Goal: Task Accomplishment & Management: Use online tool/utility

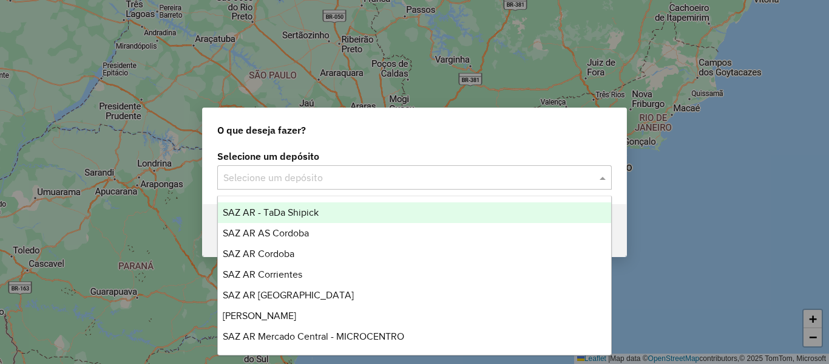
click at [330, 177] on input "text" at bounding box center [402, 178] width 358 height 15
click at [309, 209] on span "SAZ AR - TaDa Shipick" at bounding box center [271, 212] width 96 height 10
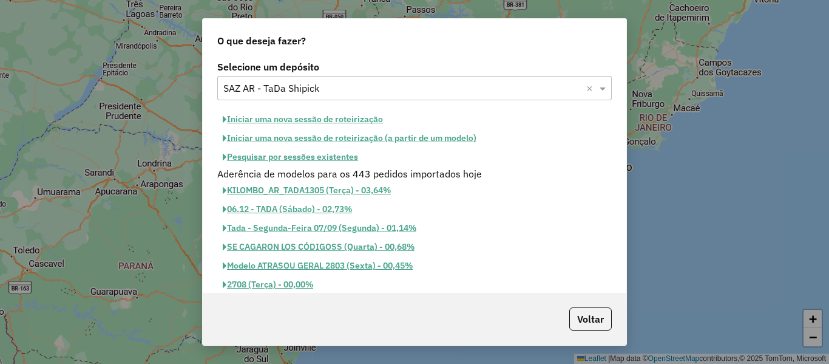
click at [335, 158] on button "Pesquisar por sessões existentes" at bounding box center [290, 156] width 146 height 19
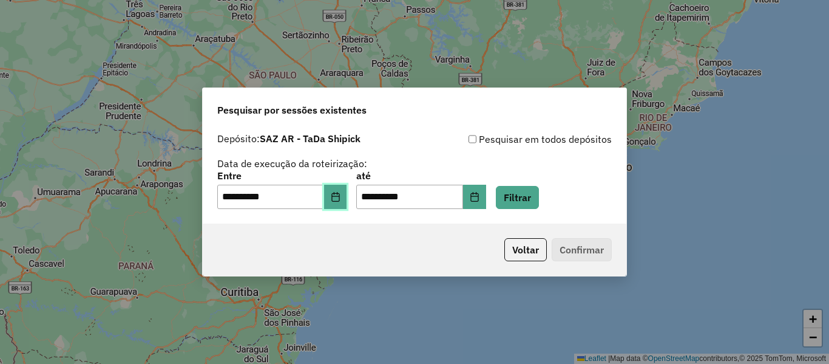
click at [339, 195] on icon "Choose Date" at bounding box center [335, 197] width 8 height 10
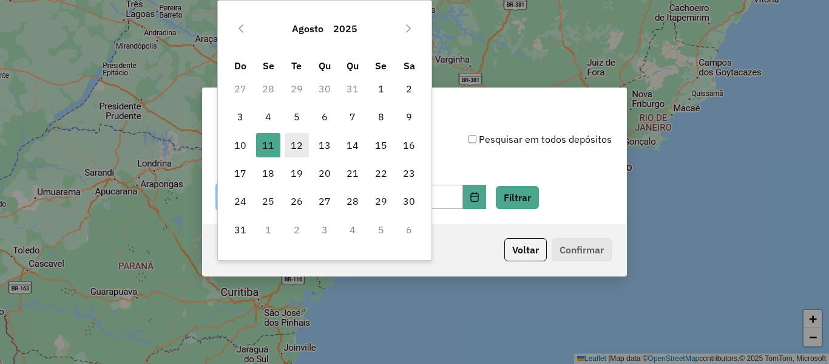
click at [298, 150] on span "12" at bounding box center [297, 145] width 24 height 24
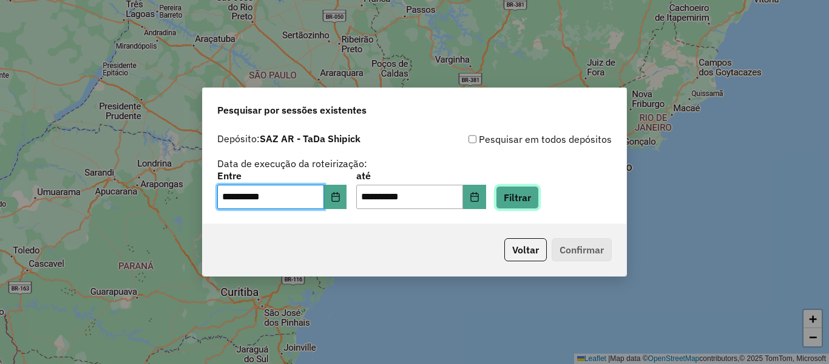
click at [539, 204] on button "Filtrar" at bounding box center [517, 197] width 43 height 23
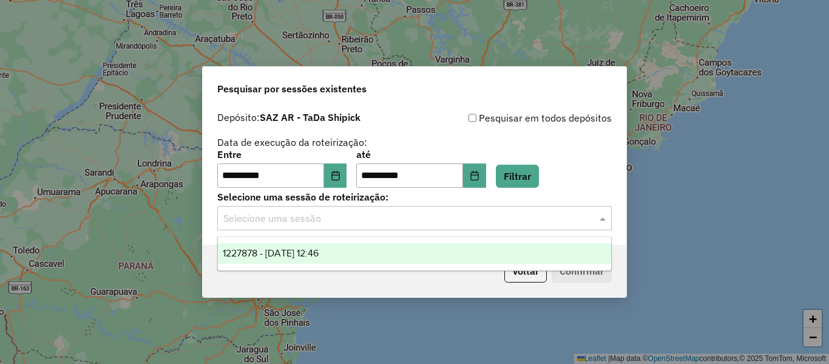
click at [428, 224] on input "text" at bounding box center [402, 218] width 358 height 15
click at [384, 246] on div "1227878 - 12/08/2025 12:46" at bounding box center [414, 253] width 393 height 21
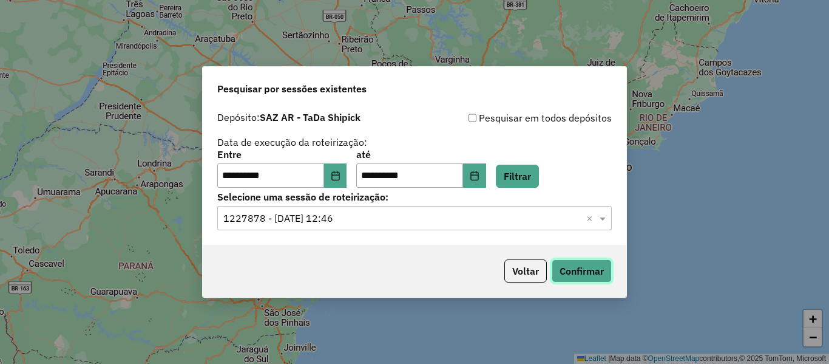
click at [586, 271] on button "Confirmar" at bounding box center [582, 270] width 60 height 23
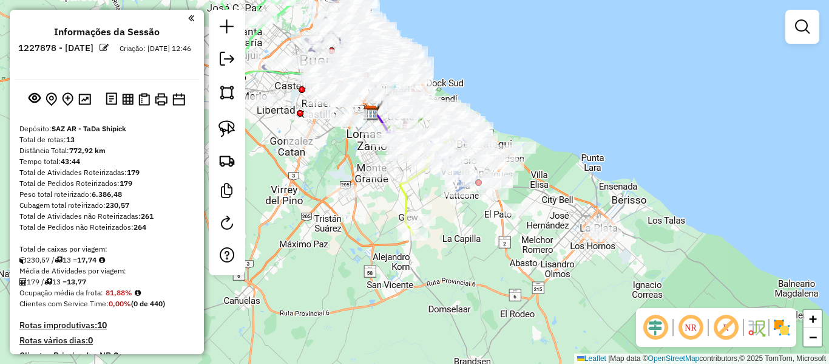
drag, startPoint x: 648, startPoint y: 109, endPoint x: 617, endPoint y: 62, distance: 56.4
click at [617, 62] on div "Janela de atendimento Grade de atendimento Capacidade Transportadoras Veículos …" at bounding box center [414, 182] width 829 height 364
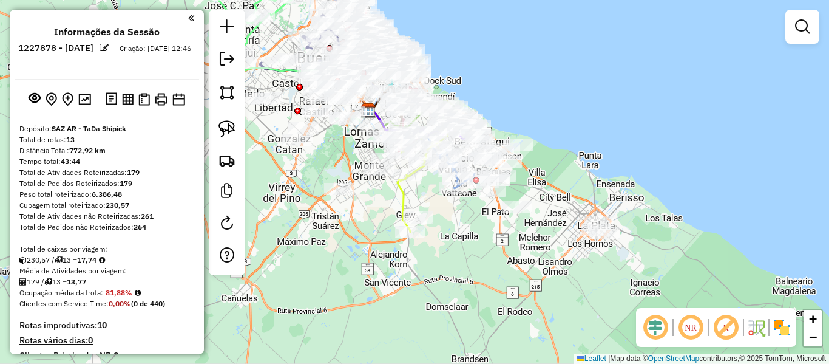
click at [642, 171] on div "Janela de atendimento Grade de atendimento Capacidade Transportadoras Veículos …" at bounding box center [414, 182] width 829 height 364
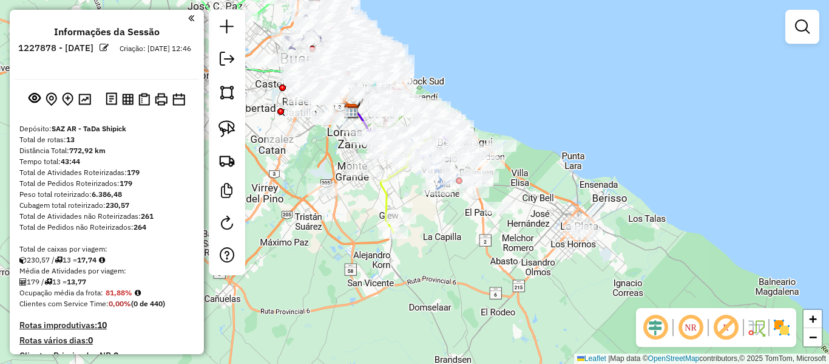
click at [785, 321] on img at bounding box center [781, 326] width 19 height 19
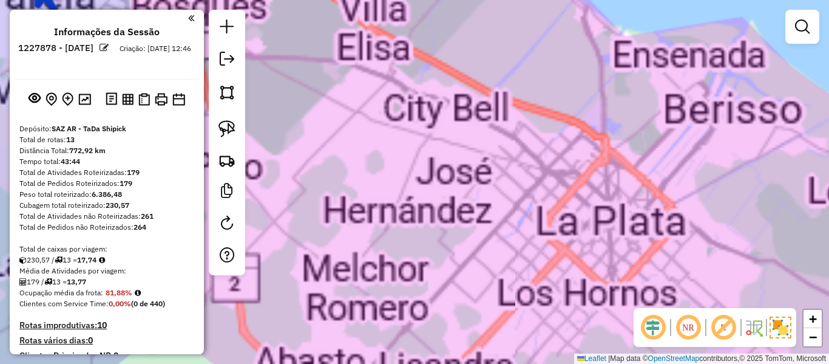
drag, startPoint x: 509, startPoint y: 225, endPoint x: 541, endPoint y: 248, distance: 39.7
click at [509, 225] on div "Janela de atendimento Grade de atendimento Capacidade Transportadoras Veículos …" at bounding box center [414, 182] width 829 height 364
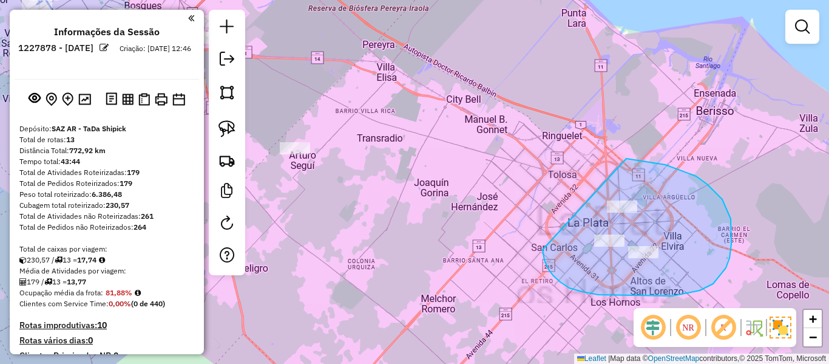
drag, startPoint x: 598, startPoint y: 294, endPoint x: 555, endPoint y: 205, distance: 99.3
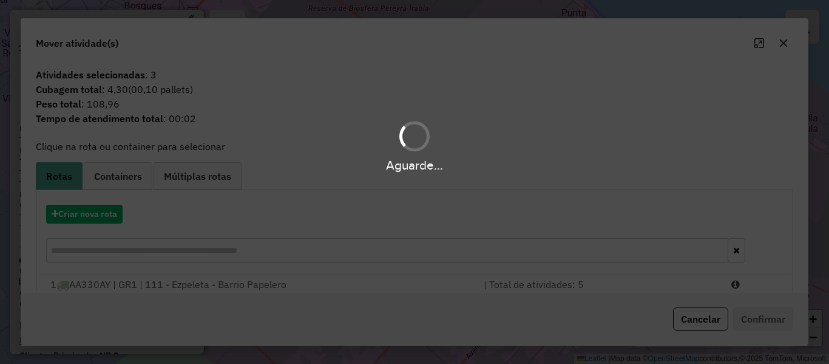
click at [101, 212] on hb-app "Aguarde... Pop-up bloqueado! Seu navegador bloqueou automáticamente a abertura …" at bounding box center [414, 182] width 829 height 364
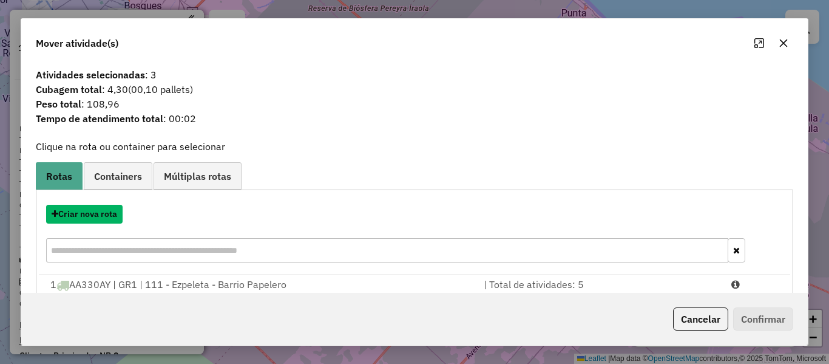
click at [101, 212] on button "Criar nova rota" at bounding box center [84, 214] width 76 height 19
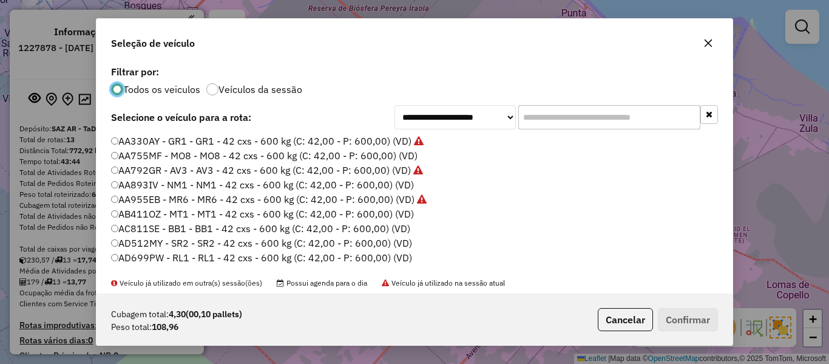
scroll to position [7, 4]
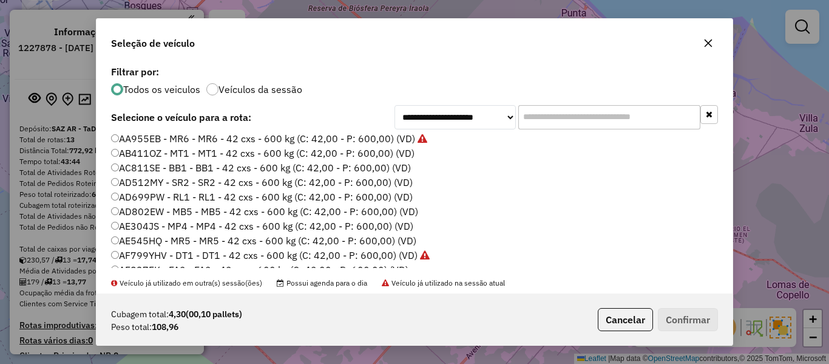
click at [264, 93] on label "Veículos da sessão" at bounding box center [260, 89] width 84 height 10
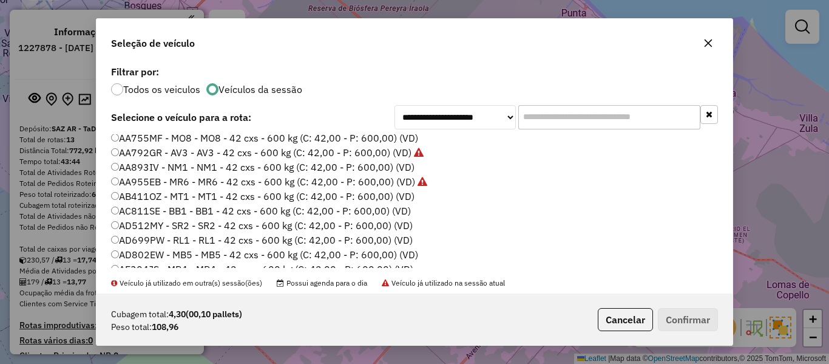
scroll to position [0, 0]
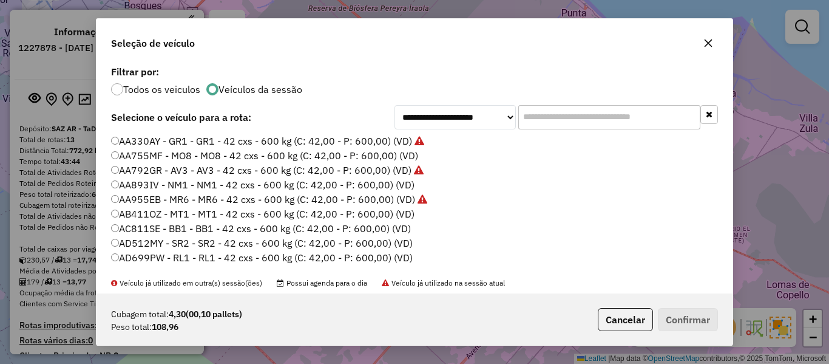
click at [395, 137] on label "AA330AY - GR1 - GR1 - 42 cxs - 600 kg (C: 42,00 - P: 600,00) (VD)" at bounding box center [267, 141] width 313 height 15
click at [694, 317] on button "Confirmar" at bounding box center [688, 319] width 60 height 23
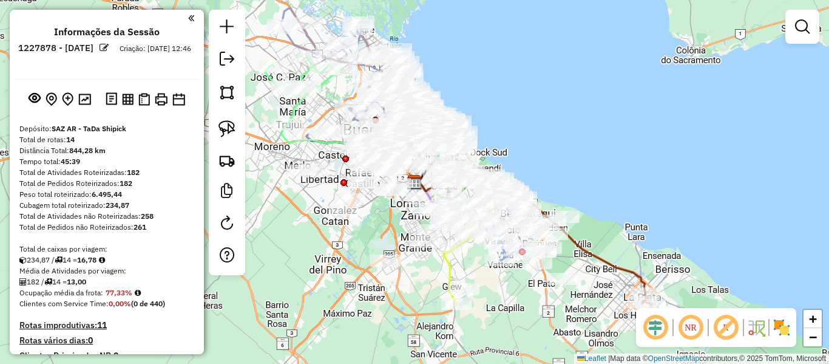
click at [597, 252] on icon at bounding box center [529, 230] width 231 height 128
select select "**********"
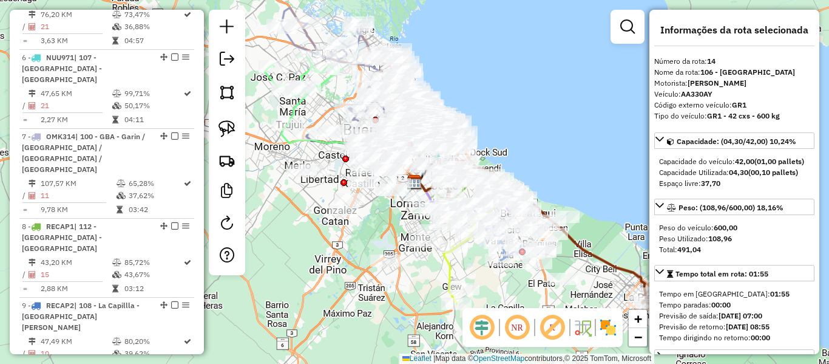
scroll to position [1332, 0]
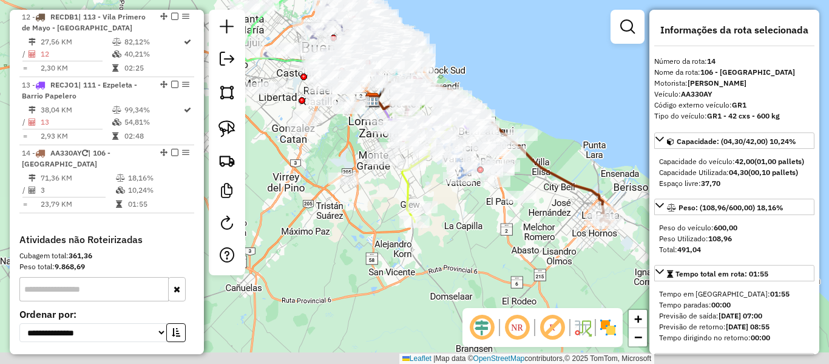
drag, startPoint x: 610, startPoint y: 227, endPoint x: 507, endPoint y: 172, distance: 116.7
click at [532, 129] on div "Janela de atendimento Grade de atendimento Capacidade Transportadoras Veículos …" at bounding box center [414, 182] width 829 height 364
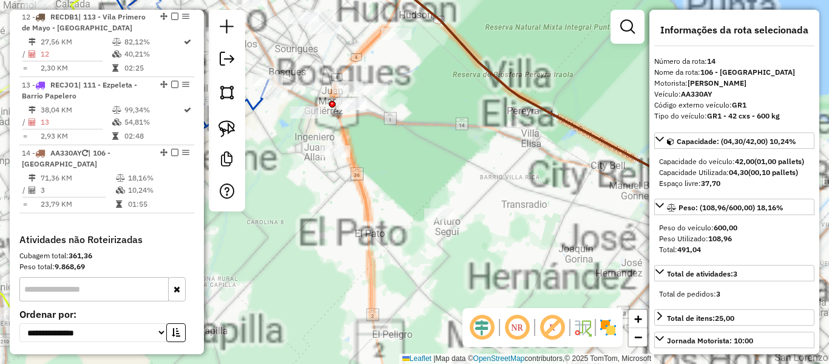
drag, startPoint x: 523, startPoint y: 201, endPoint x: 546, endPoint y: 261, distance: 64.1
click at [529, 258] on div "Janela de atendimento Grade de atendimento Capacidade Transportadoras Veículos …" at bounding box center [414, 182] width 829 height 364
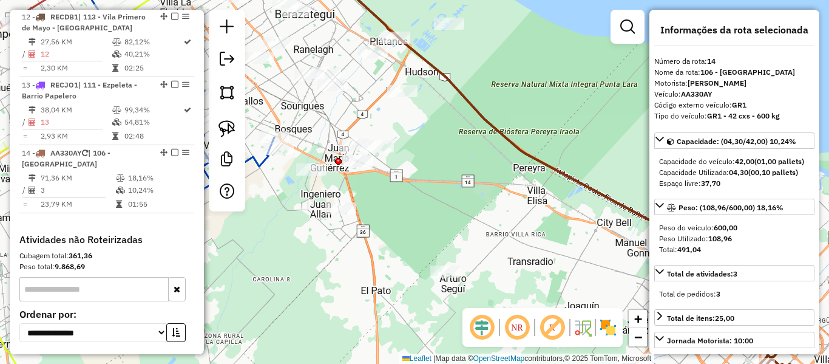
click at [603, 317] on div "NR R" at bounding box center [542, 327] width 160 height 39
click at [603, 340] on div "NR R" at bounding box center [542, 327] width 160 height 39
click at [609, 327] on img at bounding box center [607, 326] width 19 height 19
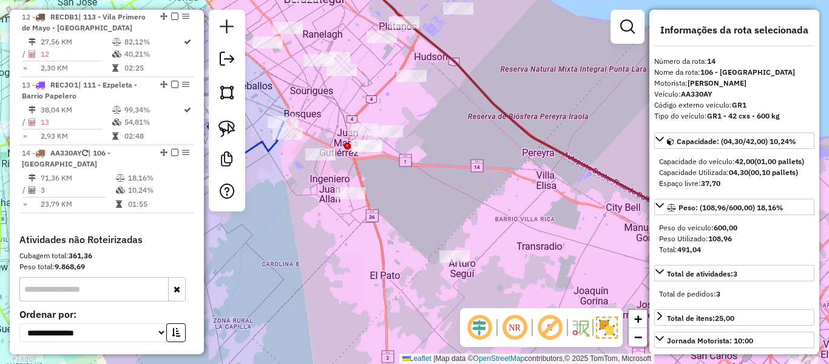
drag, startPoint x: 525, startPoint y: 214, endPoint x: 542, endPoint y: 189, distance: 29.6
click at [544, 187] on div "Janela de atendimento Grade de atendimento Capacidade Transportadoras Veículos …" at bounding box center [414, 182] width 829 height 364
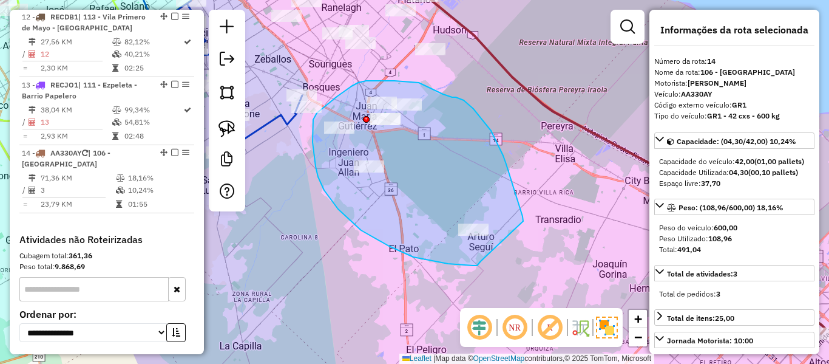
drag, startPoint x: 523, startPoint y: 221, endPoint x: 486, endPoint y: 240, distance: 42.1
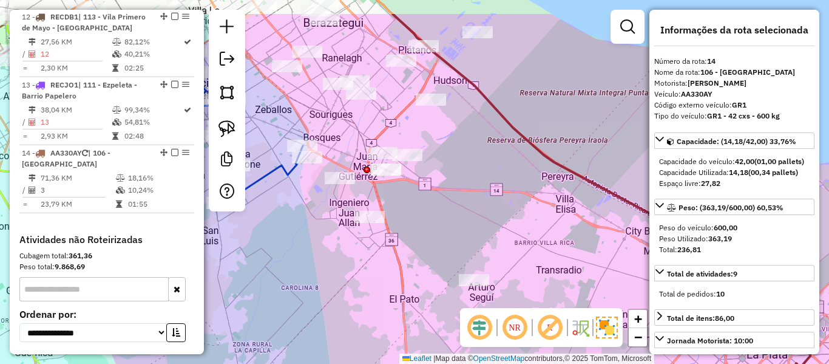
drag, startPoint x: 489, startPoint y: 143, endPoint x: 493, endPoint y: 173, distance: 30.1
click at [493, 173] on div "Janela de atendimento Grade de atendimento Capacidade Transportadoras Veículos …" at bounding box center [414, 182] width 829 height 364
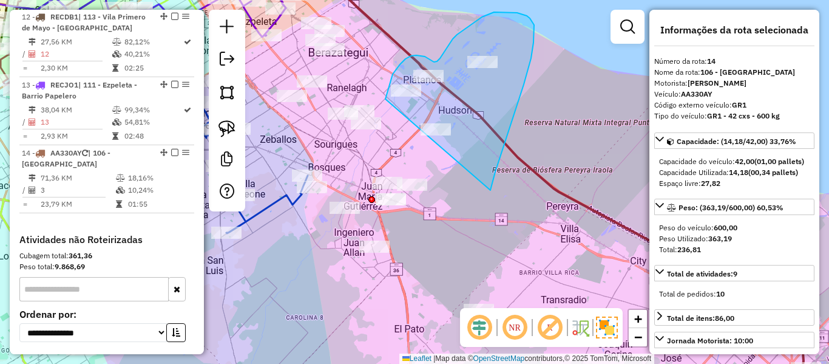
drag, startPoint x: 490, startPoint y: 190, endPoint x: 421, endPoint y: 157, distance: 76.8
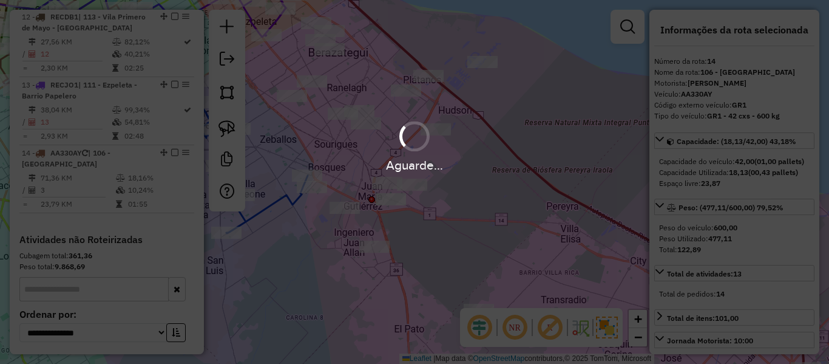
select select "**********"
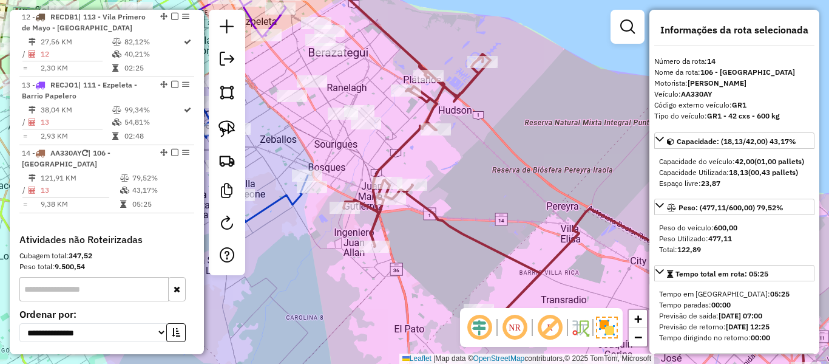
click at [409, 137] on icon at bounding box center [580, 227] width 472 height 346
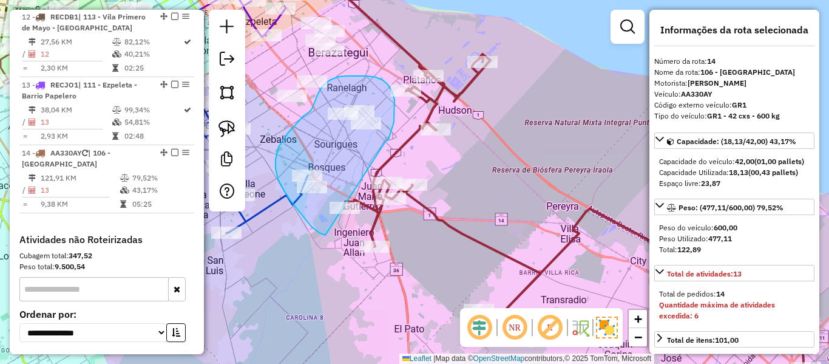
drag, startPoint x: 385, startPoint y: 141, endPoint x: 355, endPoint y: 242, distance: 105.2
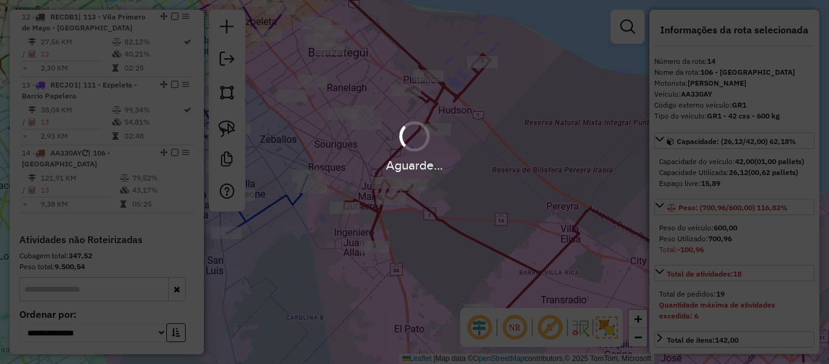
select select "**********"
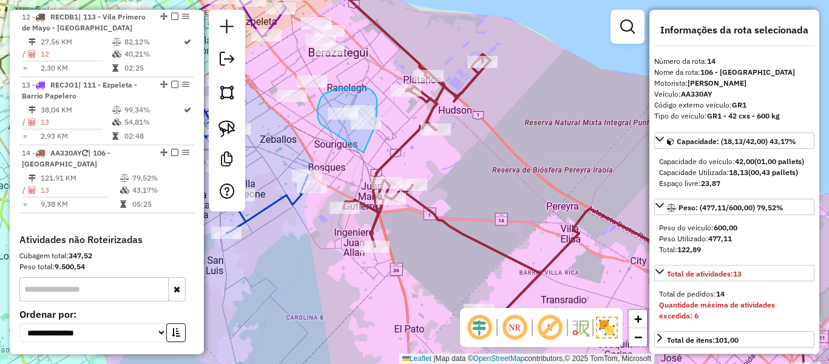
drag, startPoint x: 364, startPoint y: 152, endPoint x: 322, endPoint y: 124, distance: 49.8
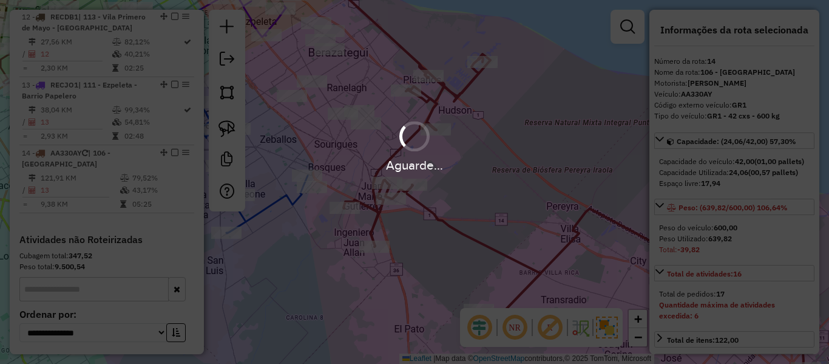
select select "**********"
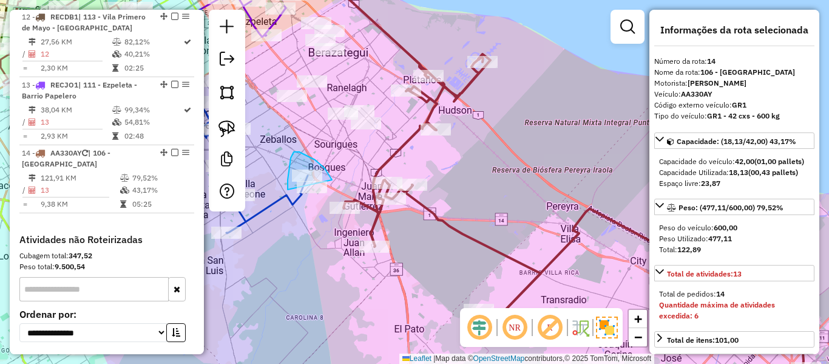
drag, startPoint x: 325, startPoint y: 168, endPoint x: 338, endPoint y: 222, distance: 55.1
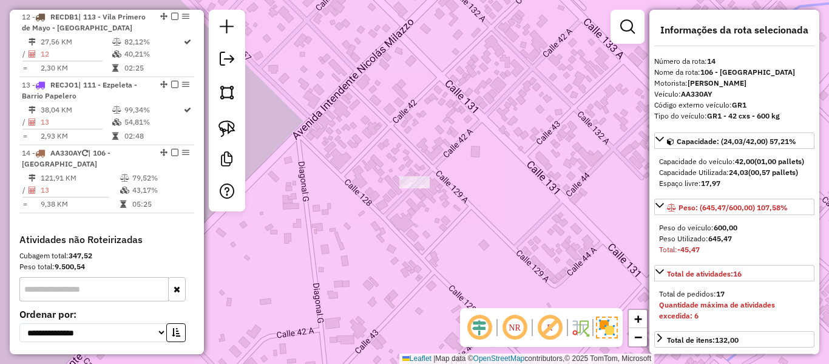
select select "**********"
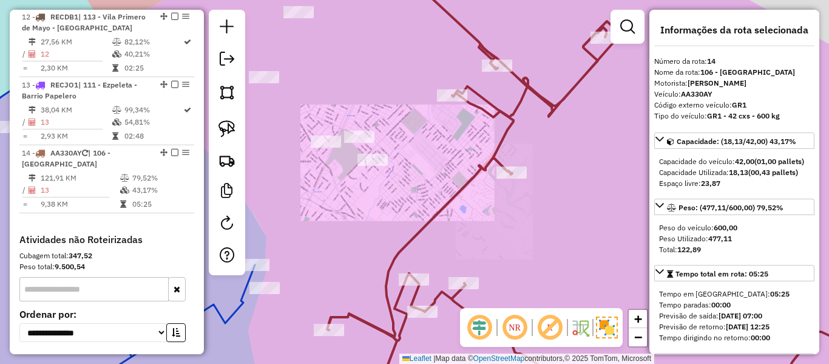
drag, startPoint x: 394, startPoint y: 186, endPoint x: 451, endPoint y: 157, distance: 63.8
click at [450, 157] on div "Janela de atendimento Grade de atendimento Capacidade Transportadoras Veículos …" at bounding box center [414, 182] width 829 height 364
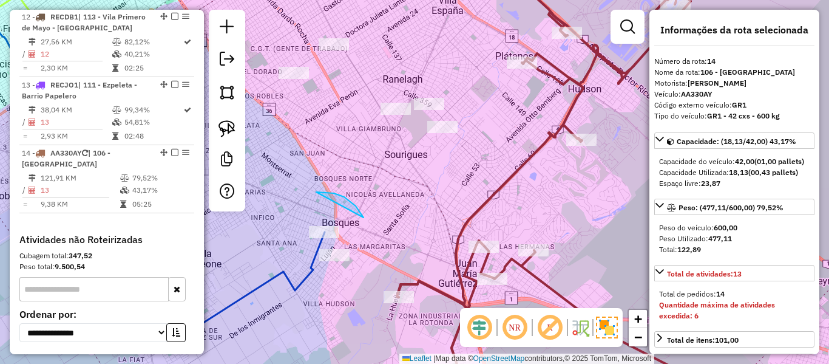
click at [399, 291] on div "Janela de atendimento Grade de atendimento Capacidade Transportadoras Veículos …" at bounding box center [414, 182] width 829 height 364
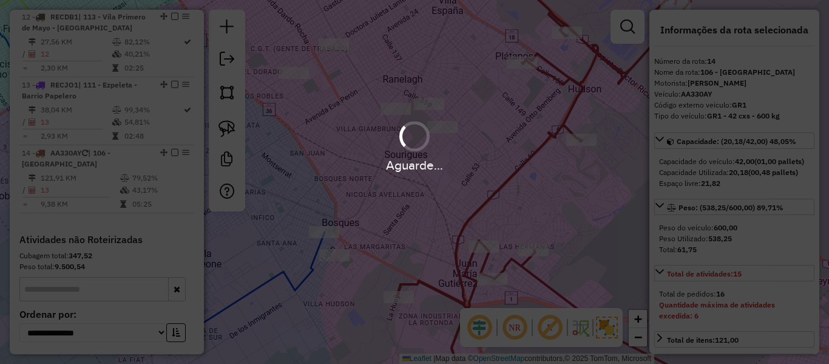
select select "**********"
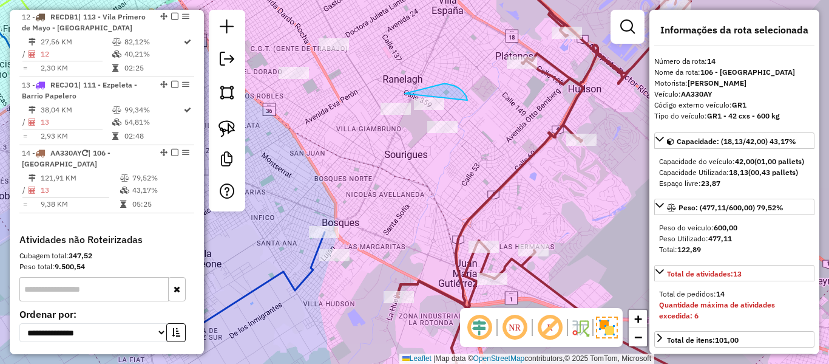
drag, startPoint x: 467, startPoint y: 100, endPoint x: 377, endPoint y: 135, distance: 96.8
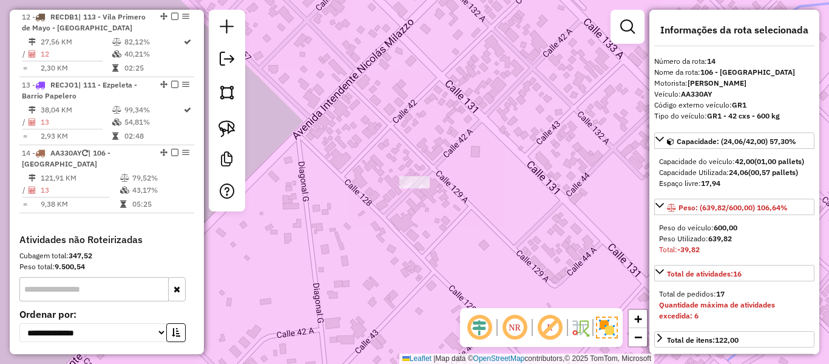
select select "**********"
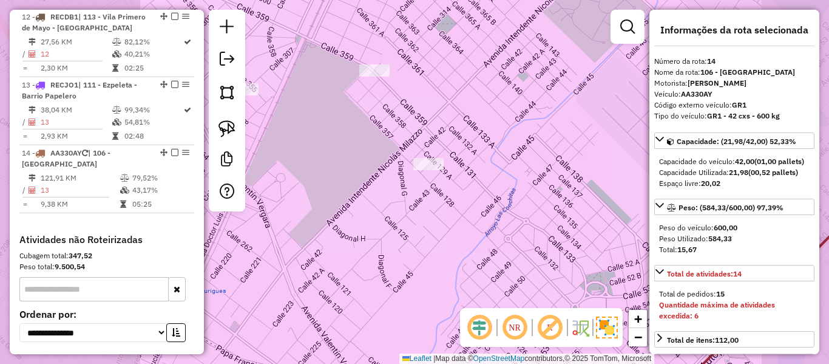
select select "**********"
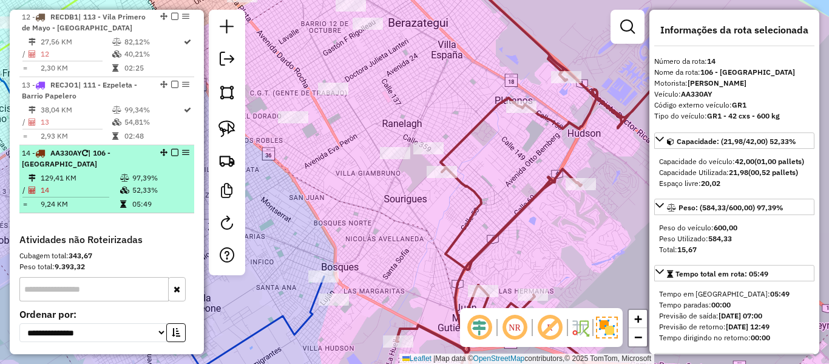
click at [172, 149] on em at bounding box center [174, 152] width 7 height 7
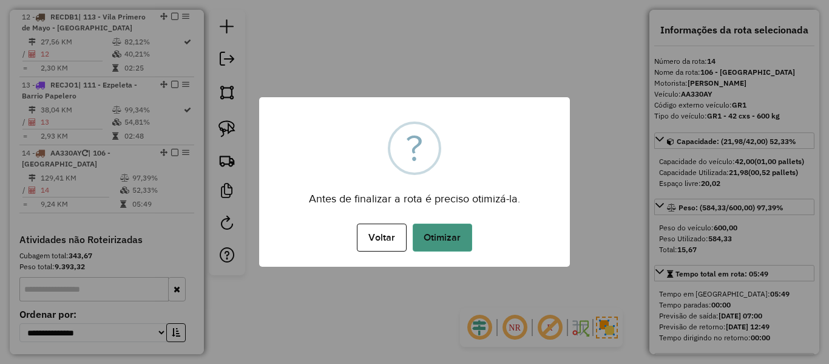
click at [464, 234] on button "Otimizar" at bounding box center [442, 237] width 59 height 28
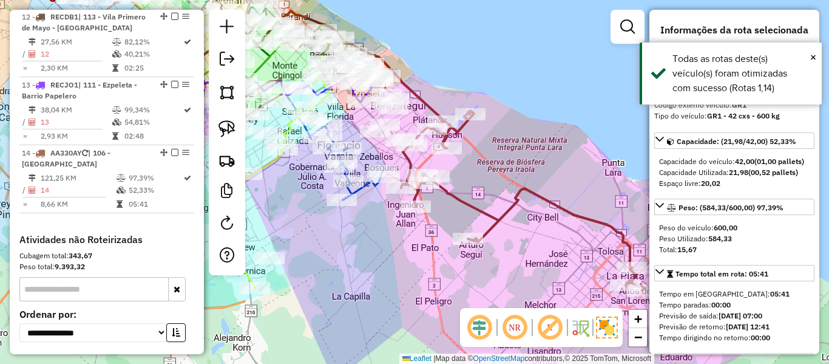
drag, startPoint x: 530, startPoint y: 201, endPoint x: 512, endPoint y: 184, distance: 24.9
click at [481, 168] on div "Janela de atendimento Grade de atendimento Capacidade Transportadoras Veículos …" at bounding box center [414, 182] width 829 height 364
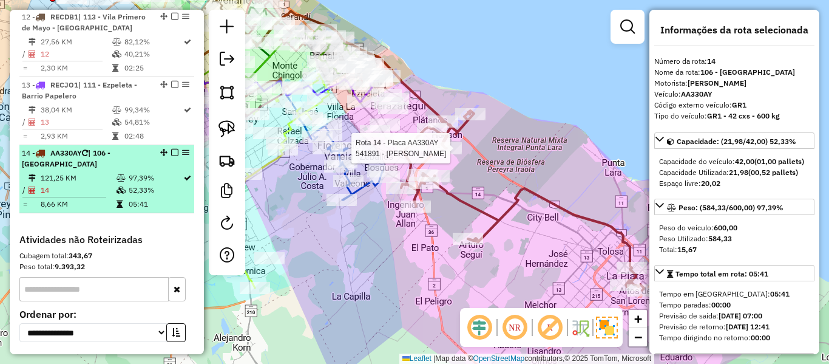
click at [171, 149] on em at bounding box center [174, 152] width 7 height 7
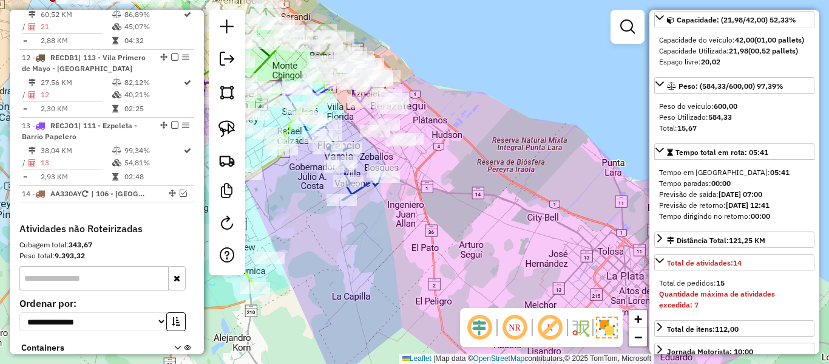
scroll to position [61, 0]
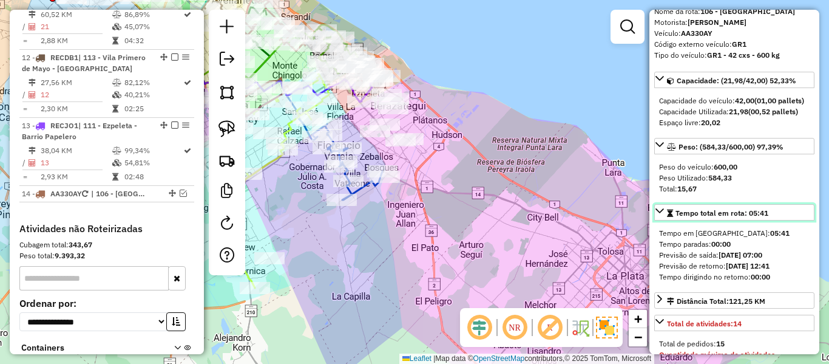
click at [663, 215] on icon at bounding box center [660, 211] width 10 height 10
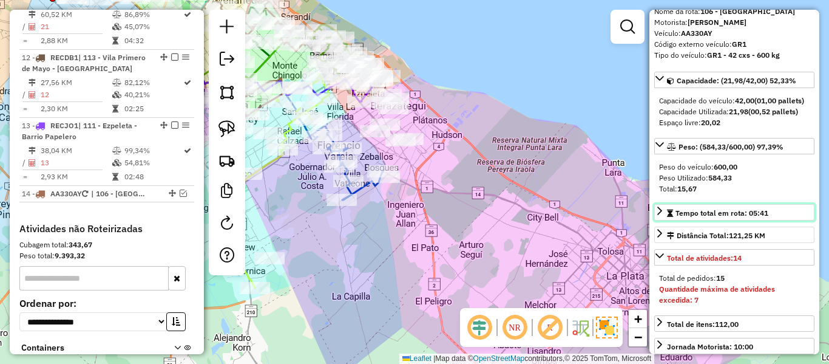
scroll to position [0, 0]
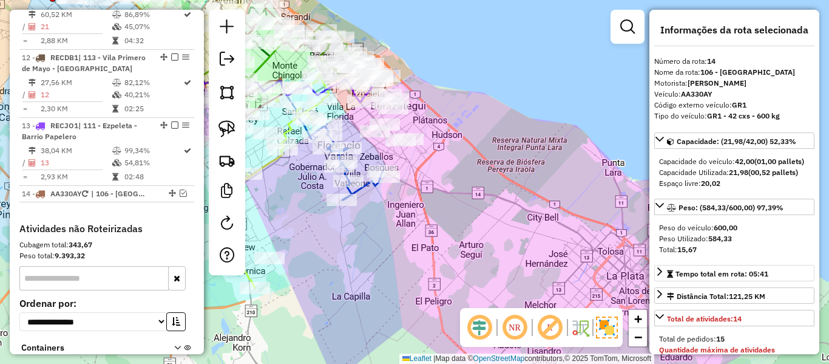
click at [458, 174] on div "Janela de atendimento Grade de atendimento Capacidade Transportadoras Veículos …" at bounding box center [414, 182] width 829 height 364
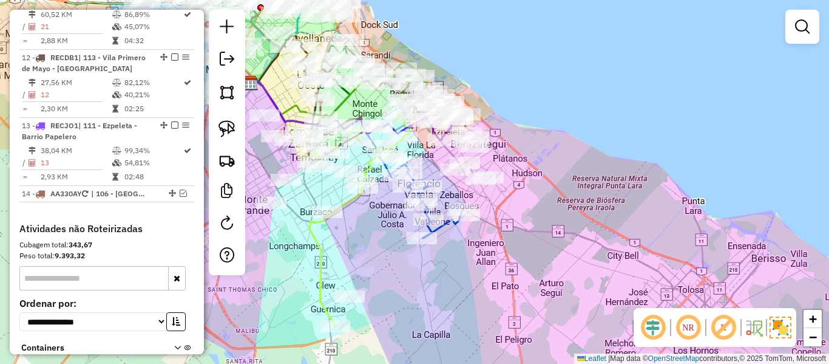
drag, startPoint x: 539, startPoint y: 211, endPoint x: 543, endPoint y: 203, distance: 8.7
click at [594, 225] on div "Janela de atendimento Grade de atendimento Capacidade Transportadoras Veículos …" at bounding box center [414, 182] width 829 height 364
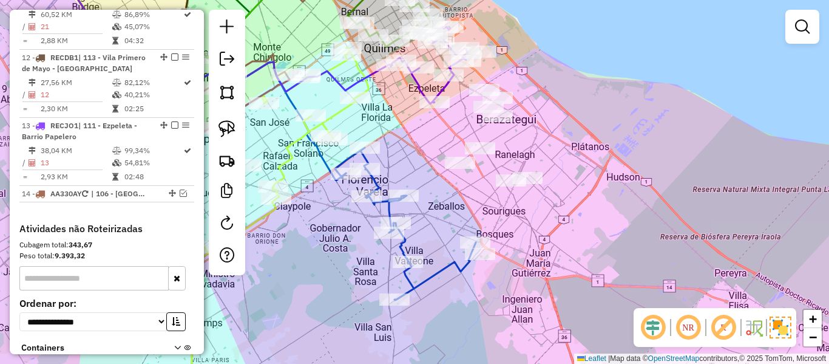
drag, startPoint x: 607, startPoint y: 204, endPoint x: 589, endPoint y: 202, distance: 17.7
click at [589, 202] on div "Janela de atendimento Grade de atendimento Capacidade Transportadoras Veículos …" at bounding box center [414, 182] width 829 height 364
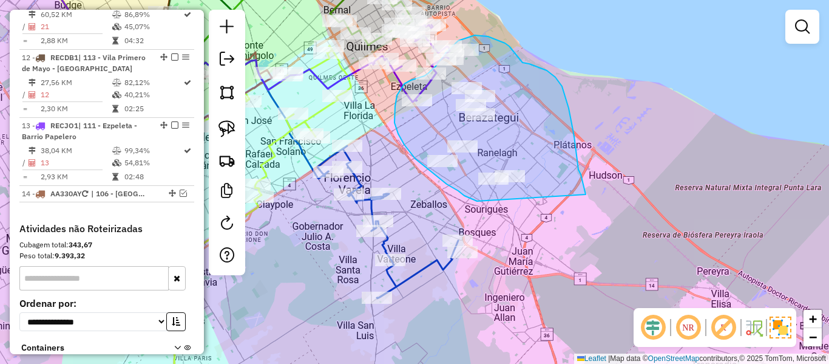
drag, startPoint x: 574, startPoint y: 136, endPoint x: 501, endPoint y: 206, distance: 101.3
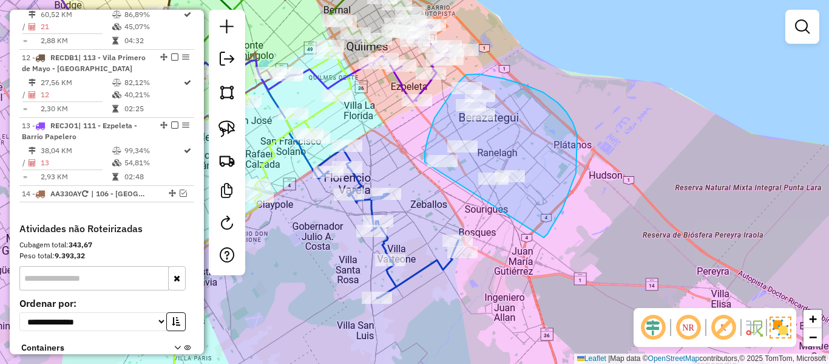
drag, startPoint x: 547, startPoint y: 234, endPoint x: 440, endPoint y: 218, distance: 108.5
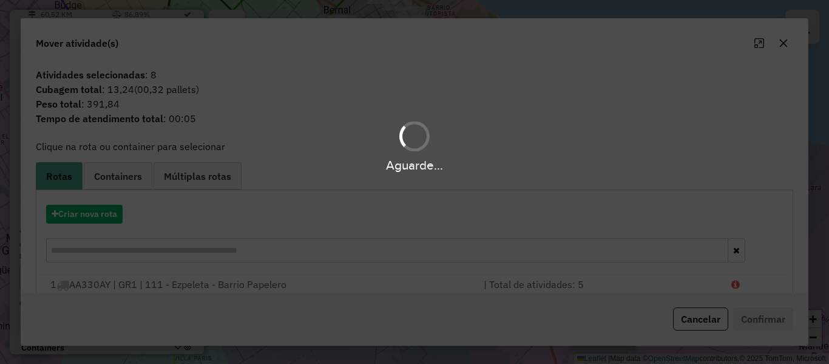
click at [95, 205] on hb-app "Aguarde... Pop-up bloqueado! Seu navegador bloqueou automáticamente a abertura …" at bounding box center [414, 182] width 829 height 364
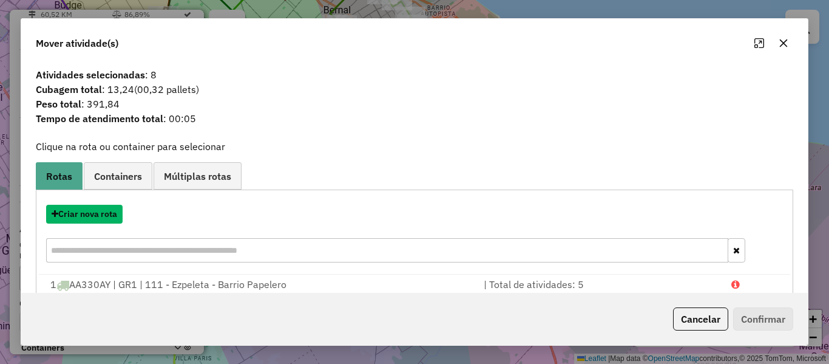
click at [95, 205] on button "Criar nova rota" at bounding box center [84, 214] width 76 height 19
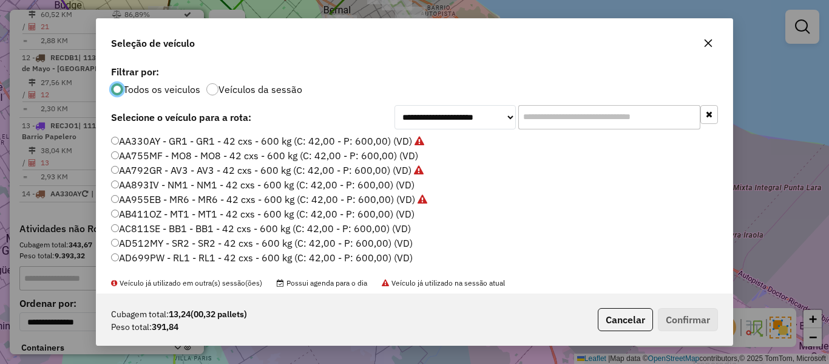
scroll to position [7, 4]
click at [390, 150] on label "AA755MF - MO8 - MO8 - 42 cxs - 600 kg (C: 42,00 - P: 600,00) (VD)" at bounding box center [264, 155] width 307 height 15
click at [390, 156] on label "AA755MF - MO8 - MO8 - 42 cxs - 600 kg (C: 42,00 - P: 600,00) (VD)" at bounding box center [264, 155] width 307 height 15
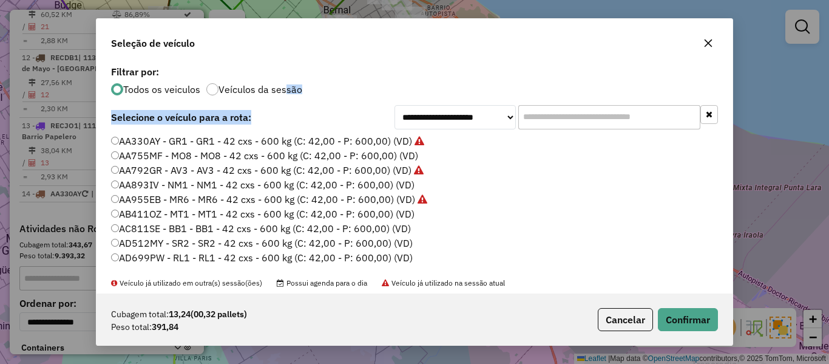
click at [283, 95] on div "**********" at bounding box center [415, 178] width 636 height 231
drag, startPoint x: 291, startPoint y: 84, endPoint x: 293, endPoint y: 91, distance: 6.9
click at [291, 85] on label "Veículos da sessão" at bounding box center [260, 89] width 84 height 10
click at [293, 92] on label "Veículos da sessão" at bounding box center [260, 89] width 84 height 10
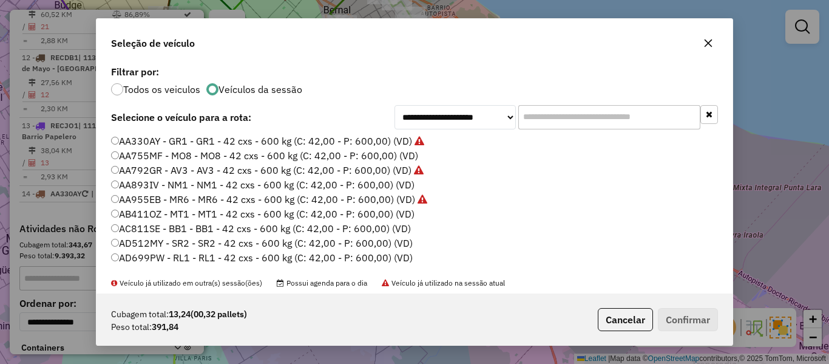
click at [381, 158] on label "AA755MF - MO8 - MO8 - 42 cxs - 600 kg (C: 42,00 - P: 600,00) (VD)" at bounding box center [264, 155] width 307 height 15
click at [675, 316] on button "Confirmar" at bounding box center [688, 319] width 60 height 23
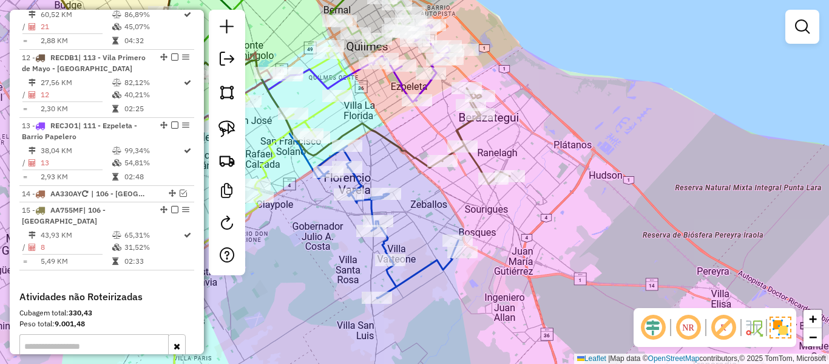
scroll to position [1332, 0]
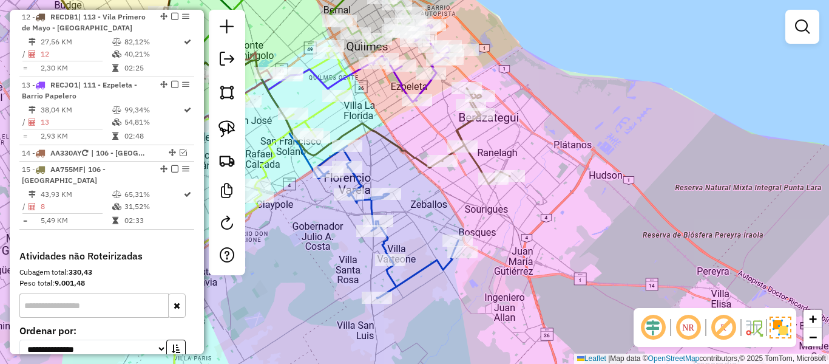
click at [457, 129] on icon at bounding box center [476, 136] width 68 height 96
select select "**********"
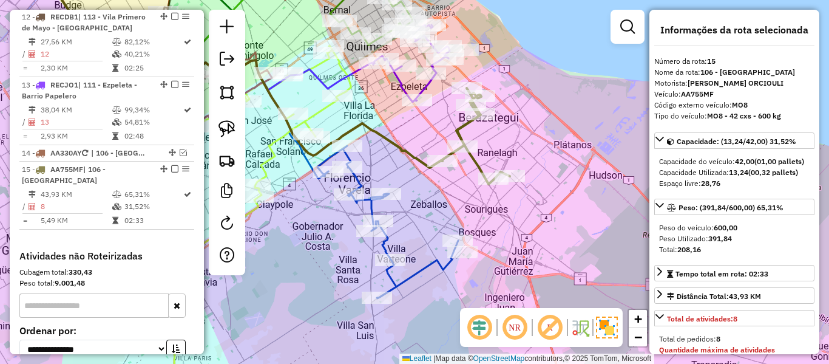
scroll to position [1348, 0]
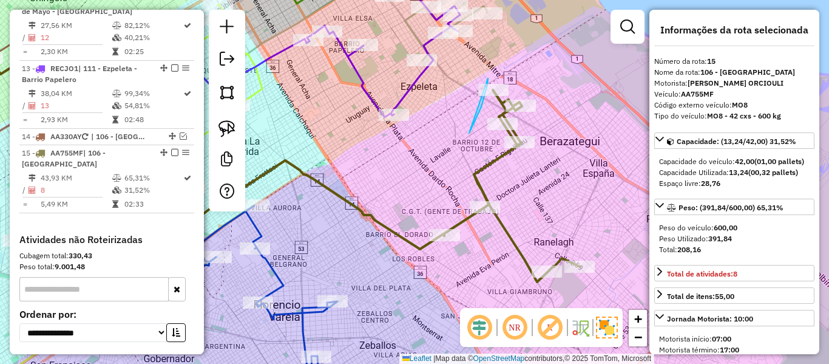
drag, startPoint x: 481, startPoint y: 107, endPoint x: 466, endPoint y: 128, distance: 26.5
click at [436, 150] on div "Janela de atendimento Grade de atendimento Capacidade Transportadoras Veículos …" at bounding box center [414, 182] width 829 height 364
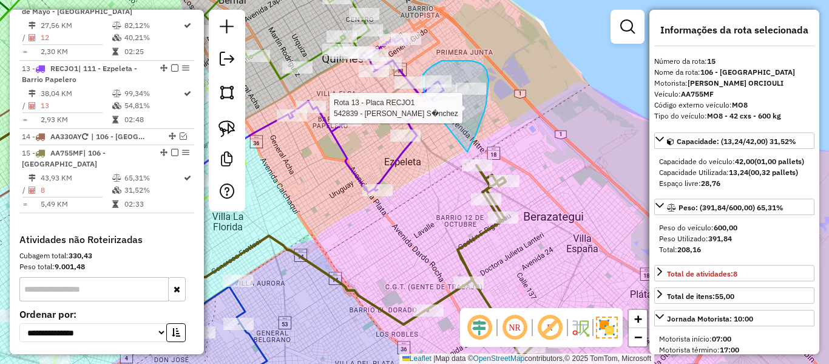
click at [432, 107] on div "Rota 1 - Placa AA330AY 549926 - Ariel Hernan L�pez Rota 13 - Placa RECJO1 53069…" at bounding box center [414, 182] width 829 height 364
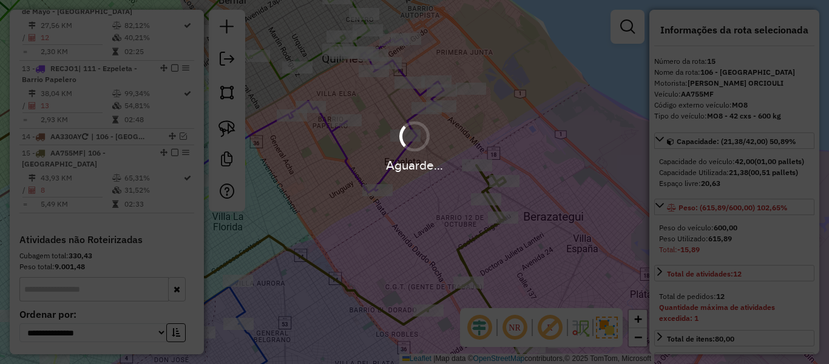
select select "**********"
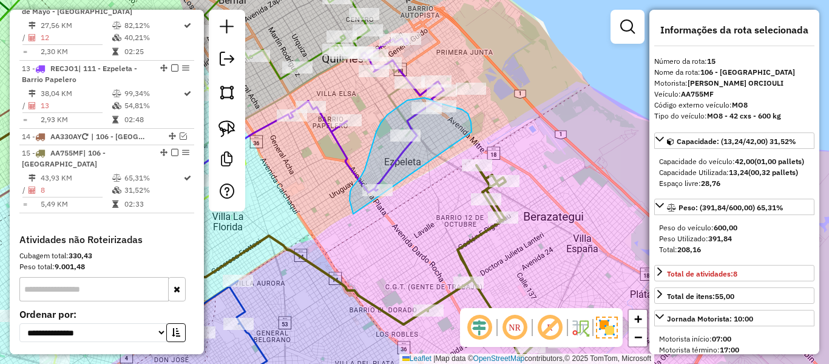
drag, startPoint x: 472, startPoint y: 132, endPoint x: 413, endPoint y: 252, distance: 133.6
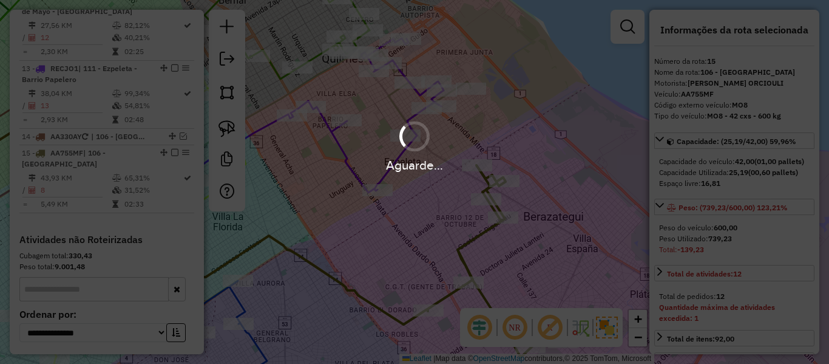
select select "**********"
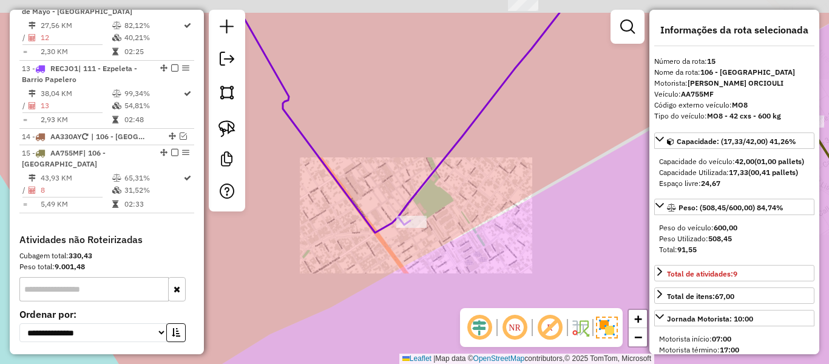
drag, startPoint x: 459, startPoint y: 203, endPoint x: 476, endPoint y: 169, distance: 38.3
click at [455, 207] on div "Janela de atendimento Grade de atendimento Capacidade Transportadoras Veículos …" at bounding box center [414, 182] width 829 height 364
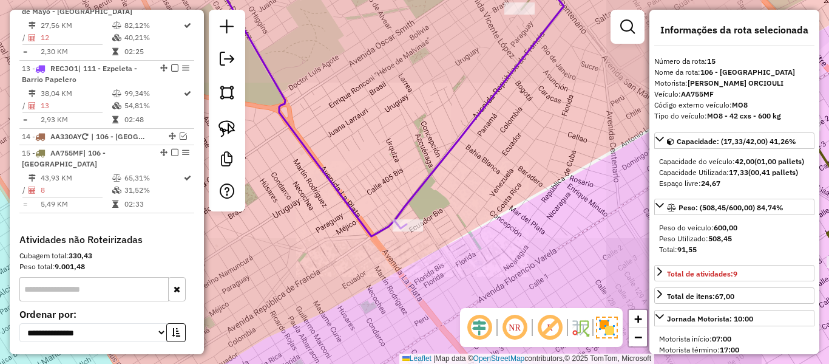
drag, startPoint x: 486, startPoint y: 189, endPoint x: 447, endPoint y: 223, distance: 51.6
click at [448, 234] on div "Janela de atendimento Grade de atendimento Capacidade Transportadoras Veículos …" at bounding box center [414, 182] width 829 height 364
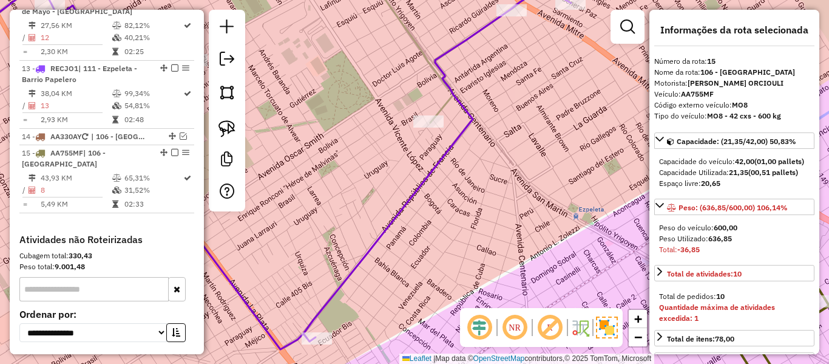
select select "**********"
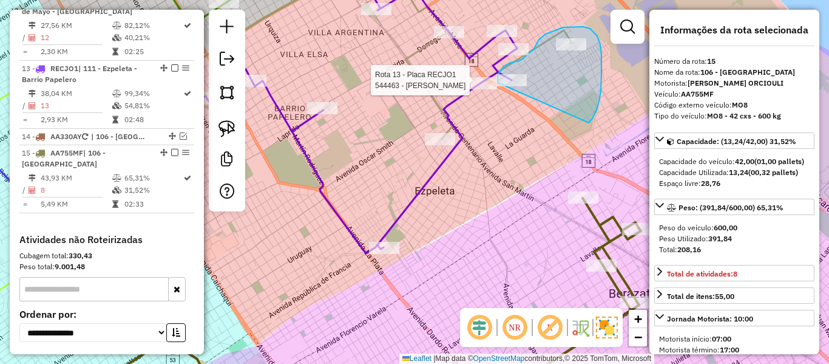
drag, startPoint x: 601, startPoint y: 64, endPoint x: 503, endPoint y: 113, distance: 110.5
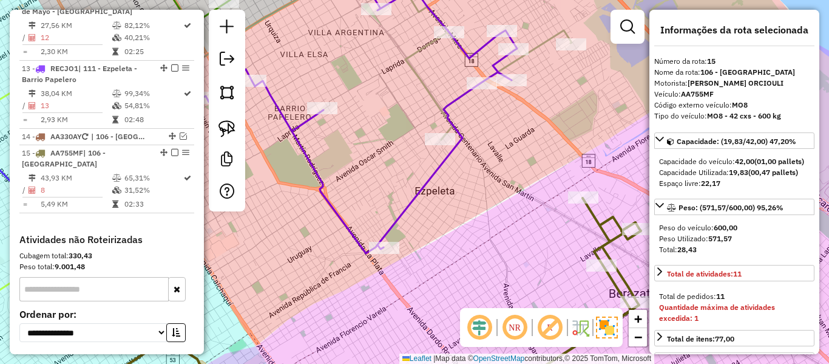
select select "**********"
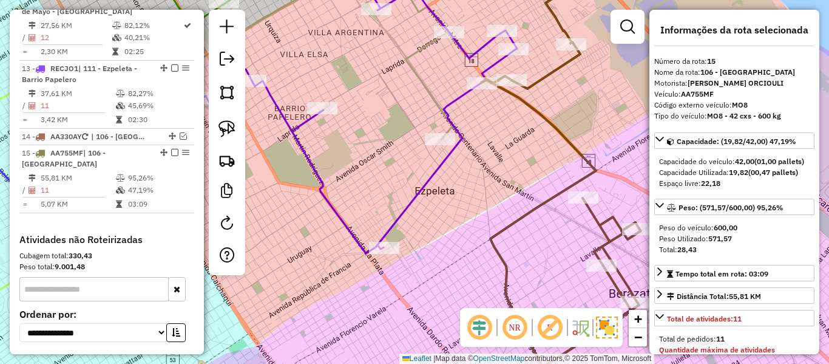
click at [532, 115] on icon at bounding box center [561, 221] width 160 height 358
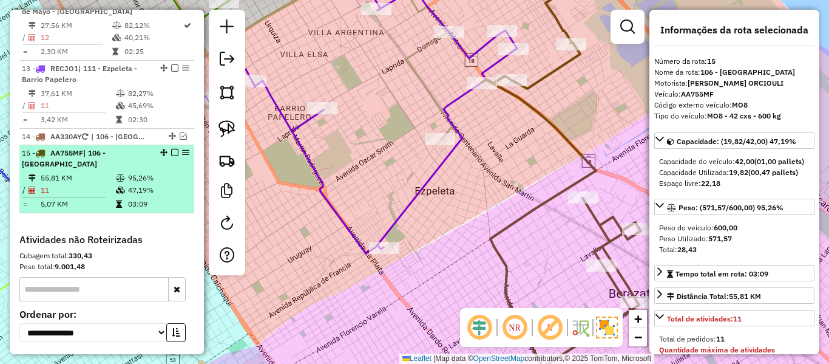
click at [171, 149] on em at bounding box center [174, 152] width 7 height 7
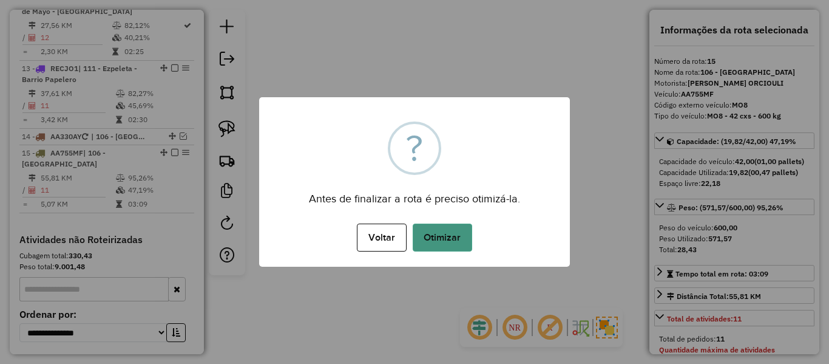
click at [467, 234] on button "Otimizar" at bounding box center [442, 237] width 59 height 28
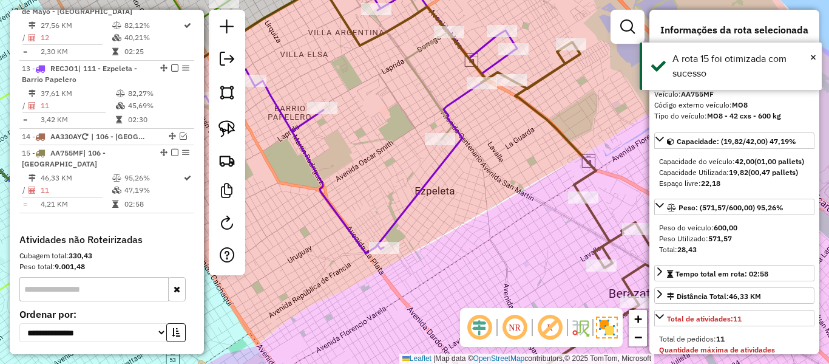
click at [172, 149] on em at bounding box center [174, 152] width 7 height 7
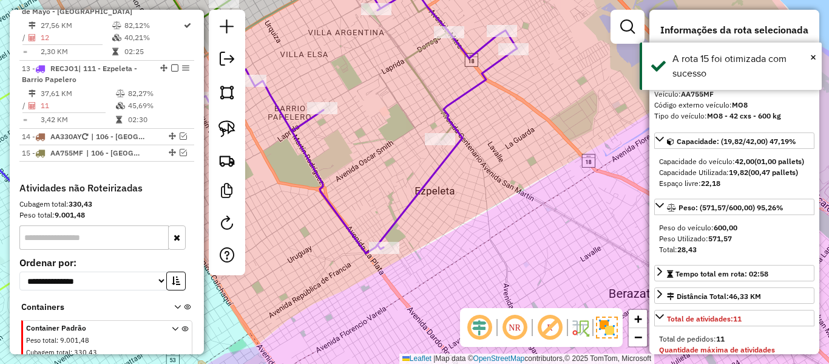
scroll to position [1307, 0]
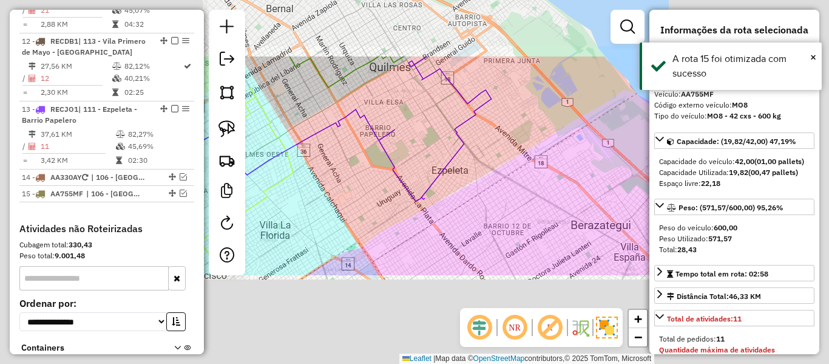
click at [513, 161] on div "Janela de atendimento Grade de atendimento Capacidade Transportadoras Veículos …" at bounding box center [414, 182] width 829 height 364
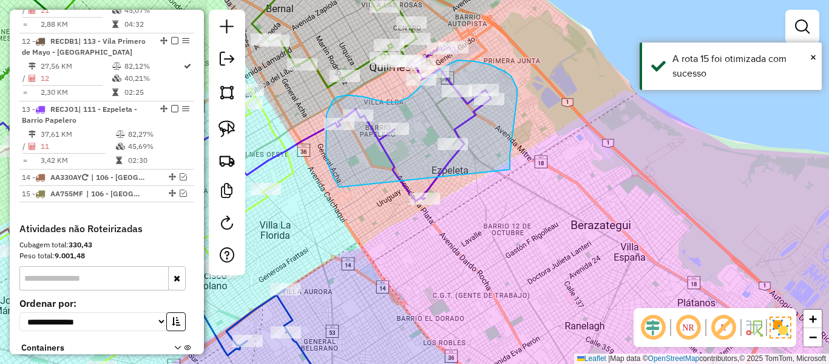
drag, startPoint x: 510, startPoint y: 164, endPoint x: 450, endPoint y: 252, distance: 107.1
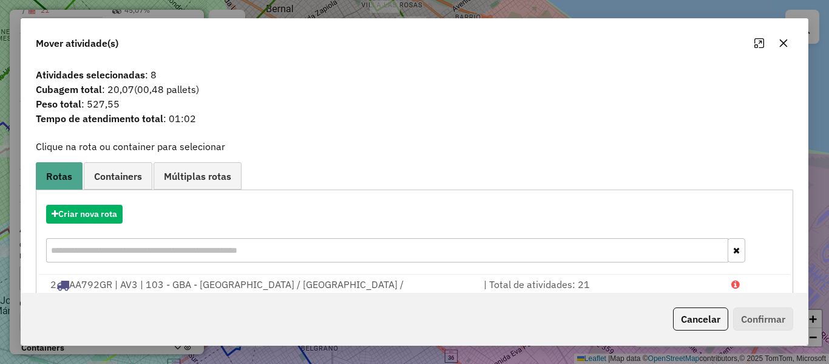
click at [103, 216] on hb-app "Aguarde... Pop-up bloqueado! Seu navegador bloqueou automáticamente a abertura …" at bounding box center [414, 182] width 829 height 364
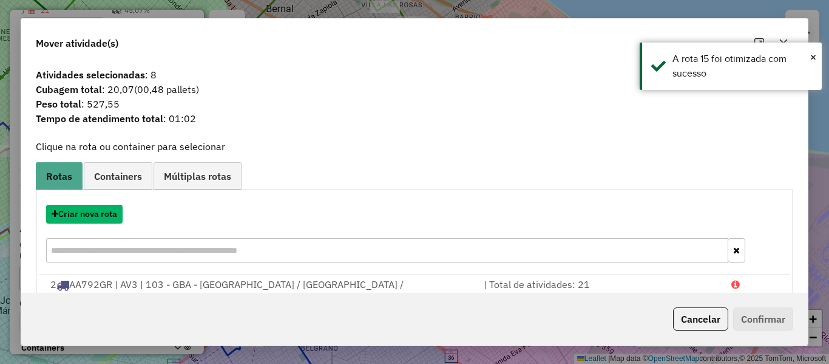
click at [103, 216] on button "Criar nova rota" at bounding box center [84, 214] width 76 height 19
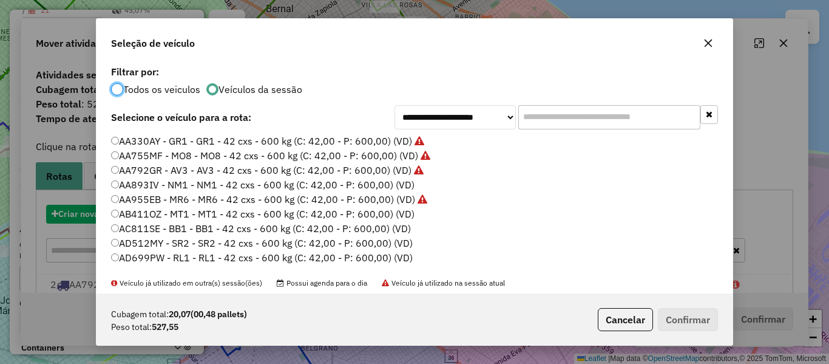
scroll to position [7, 4]
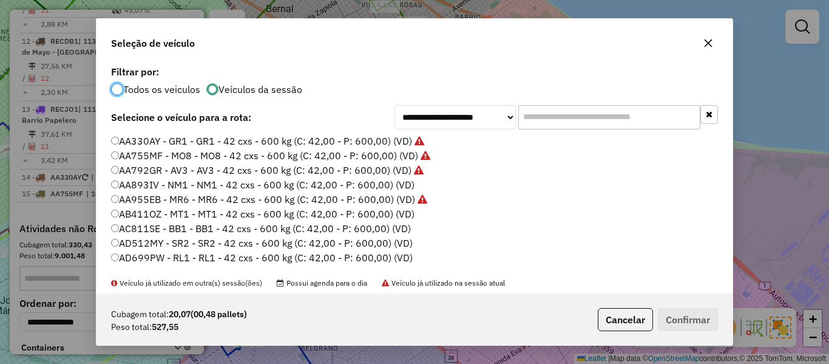
click at [395, 181] on label "AA893IV - NM1 - NM1 - 42 cxs - 600 kg (C: 42,00 - P: 600,00) (VD)" at bounding box center [262, 184] width 303 height 15
click at [681, 319] on button "Confirmar" at bounding box center [688, 319] width 60 height 23
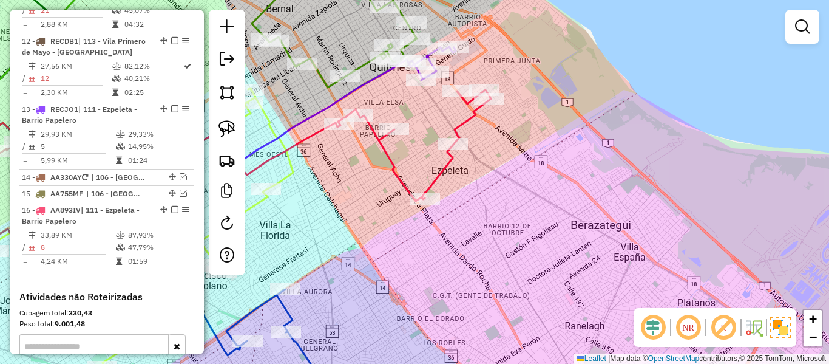
scroll to position [1348, 0]
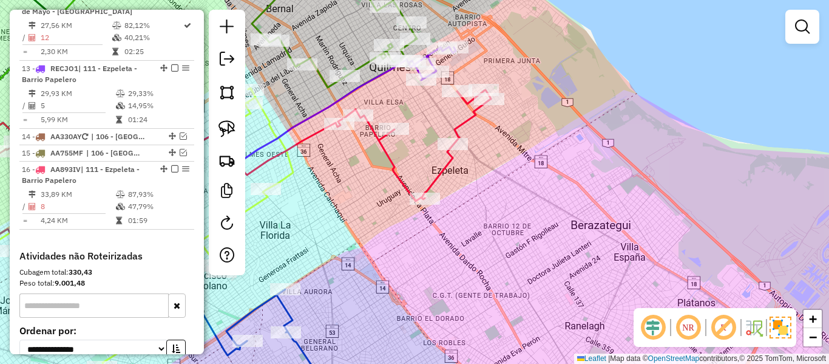
click at [444, 169] on icon at bounding box center [414, 145] width 153 height 111
select select "**********"
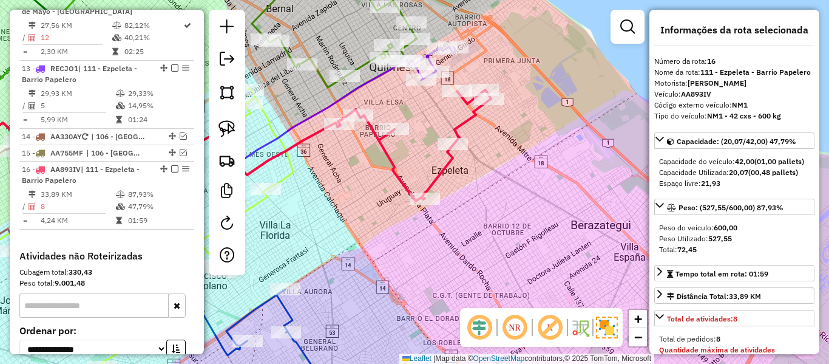
scroll to position [1375, 0]
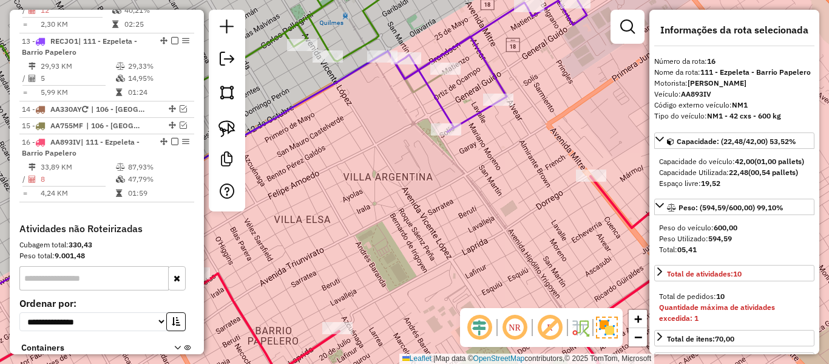
select select "**********"
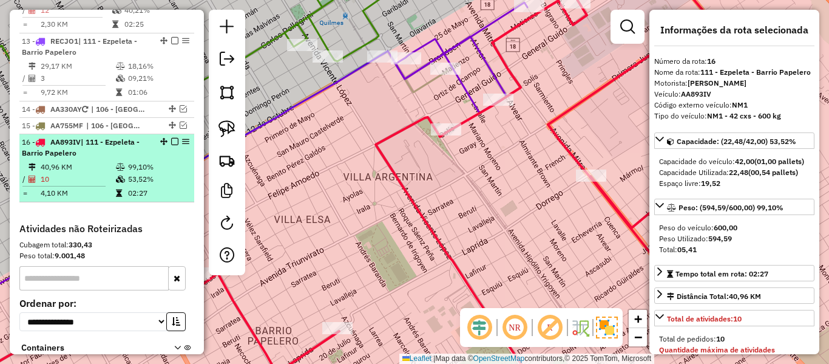
click at [173, 138] on em at bounding box center [174, 141] width 7 height 7
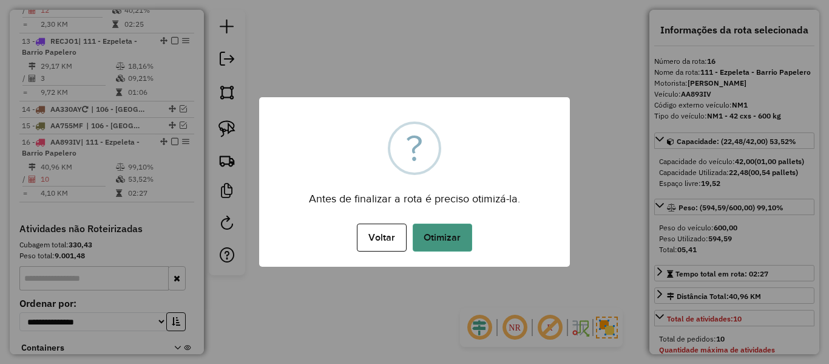
click at [457, 223] on button "Otimizar" at bounding box center [442, 237] width 59 height 28
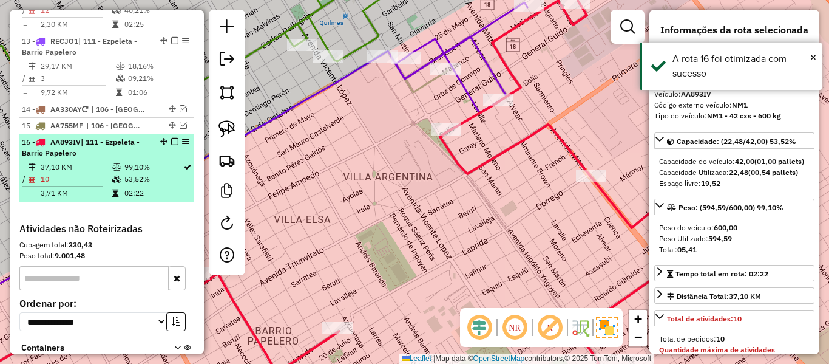
click at [174, 138] on em at bounding box center [174, 141] width 7 height 7
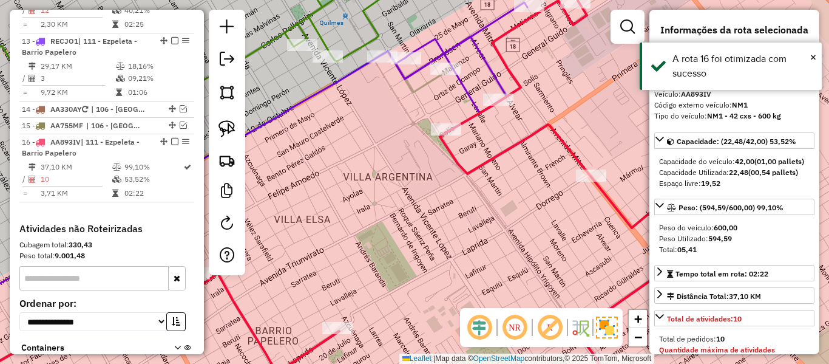
scroll to position [1324, 0]
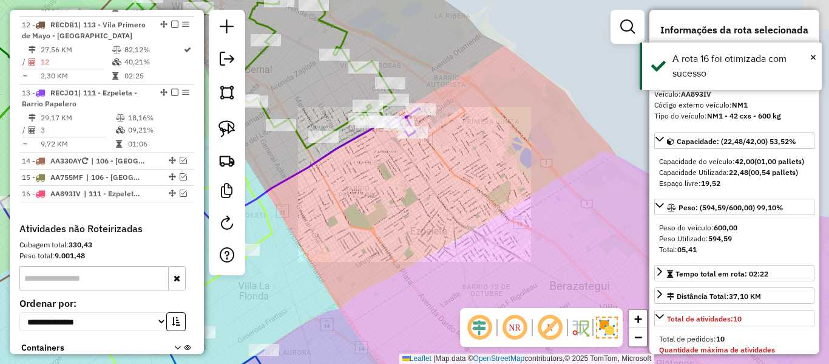
click at [415, 157] on div "Janela de atendimento Grade de atendimento Capacidade Transportadoras Veículos …" at bounding box center [414, 182] width 829 height 364
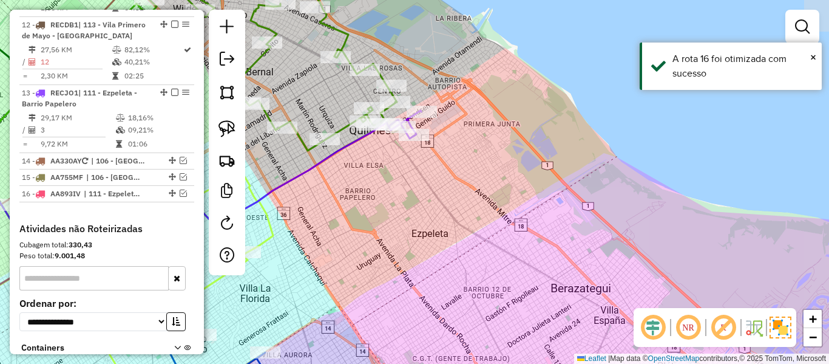
drag, startPoint x: 405, startPoint y: 168, endPoint x: 416, endPoint y: 187, distance: 21.8
click at [425, 192] on div "Janela de atendimento Grade de atendimento Capacidade Transportadoras Veículos …" at bounding box center [414, 182] width 829 height 364
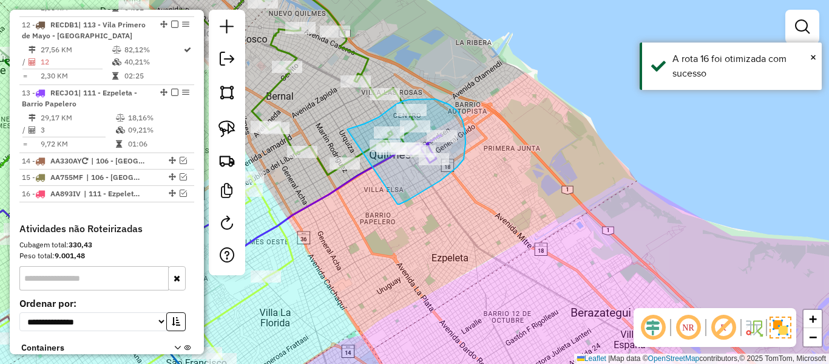
drag, startPoint x: 399, startPoint y: 204, endPoint x: 320, endPoint y: 193, distance: 80.3
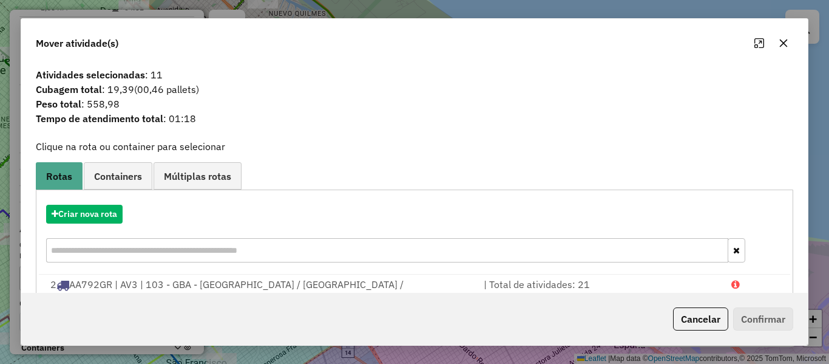
click at [97, 211] on hb-app "Aguarde... Pop-up bloqueado! Seu navegador bloqueou automáticamente a abertura …" at bounding box center [414, 182] width 829 height 364
click at [93, 219] on button "Criar nova rota" at bounding box center [84, 214] width 76 height 19
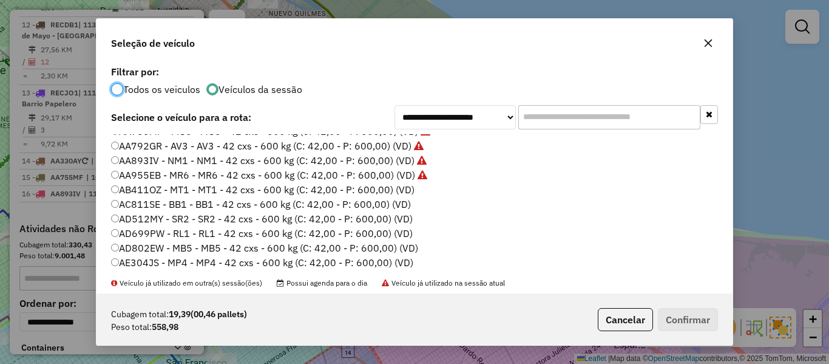
scroll to position [61, 0]
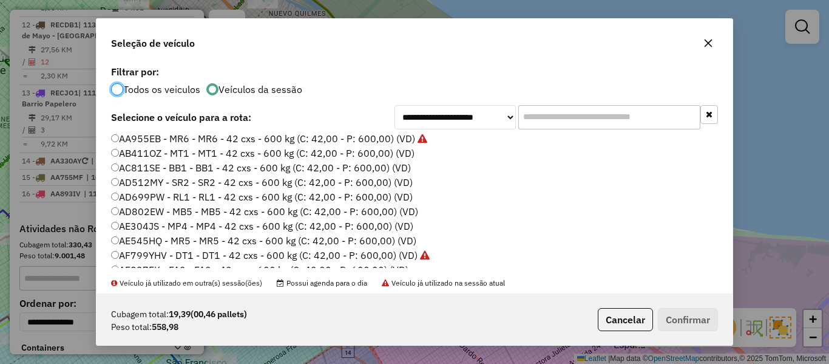
click at [404, 155] on label "AB411OZ - MT1 - MT1 - 42 cxs - 600 kg (C: 42,00 - P: 600,00) (VD)" at bounding box center [262, 153] width 303 height 15
drag, startPoint x: 684, startPoint y: 312, endPoint x: 669, endPoint y: 302, distance: 17.5
click at [684, 313] on button "Confirmar" at bounding box center [688, 319] width 60 height 23
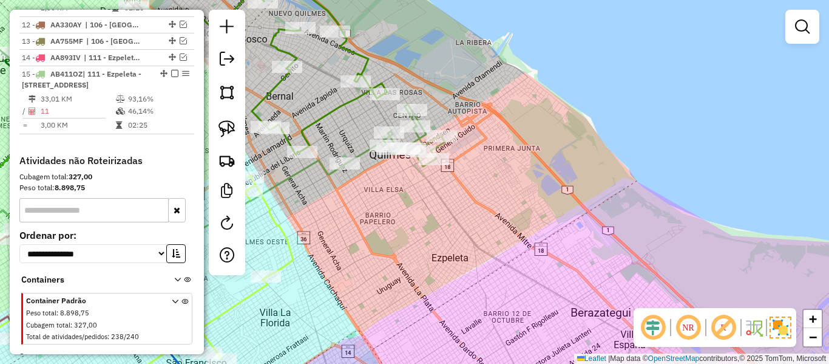
scroll to position [1239, 0]
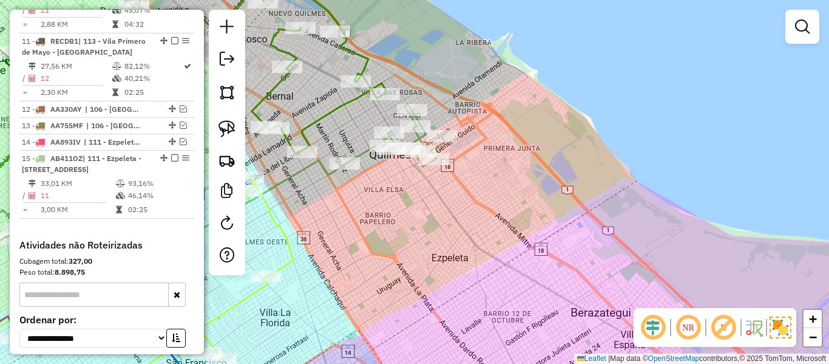
click at [421, 139] on icon at bounding box center [395, 135] width 100 height 62
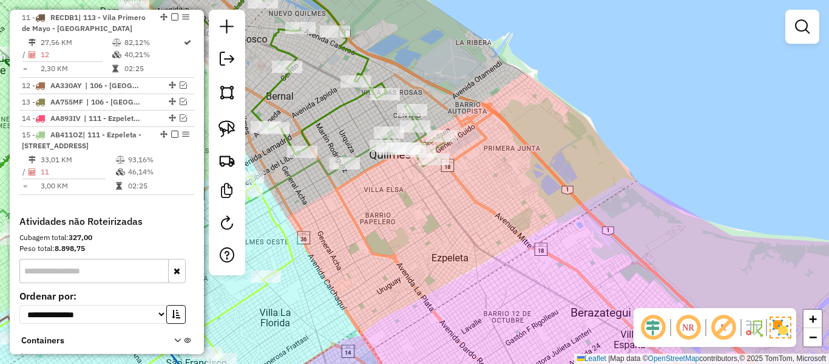
select select "**********"
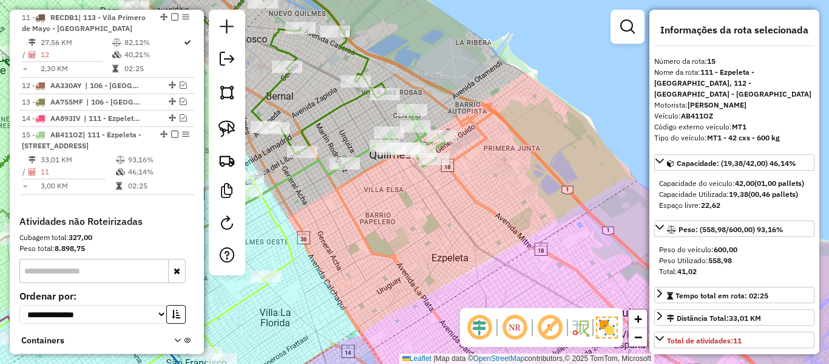
scroll to position [1267, 0]
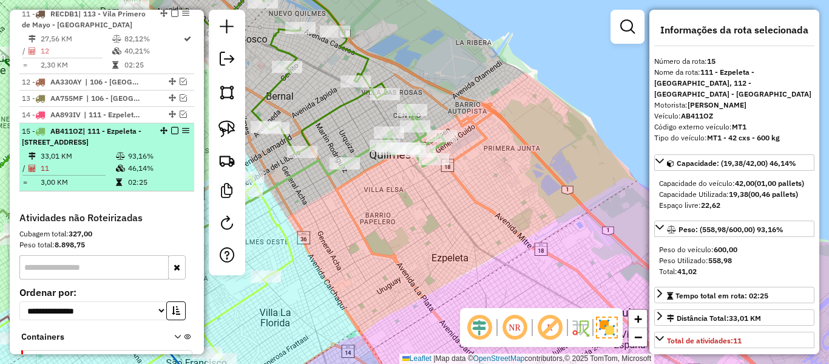
click at [171, 127] on em at bounding box center [174, 130] width 7 height 7
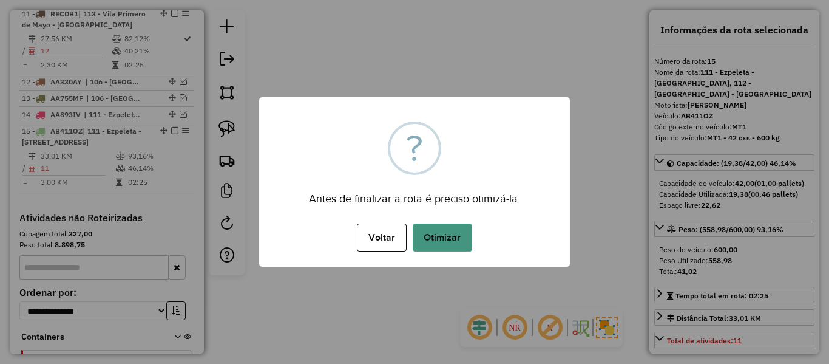
drag, startPoint x: 452, startPoint y: 248, endPoint x: 463, endPoint y: 238, distance: 15.0
click at [453, 248] on button "Otimizar" at bounding box center [442, 237] width 59 height 28
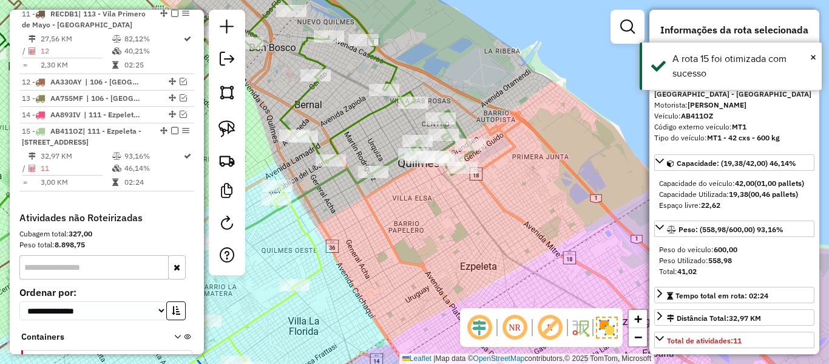
drag, startPoint x: 432, startPoint y: 215, endPoint x: 489, endPoint y: 228, distance: 59.0
click at [489, 228] on div "Janela de atendimento Grade de atendimento Capacidade Transportadoras Veículos …" at bounding box center [414, 182] width 829 height 364
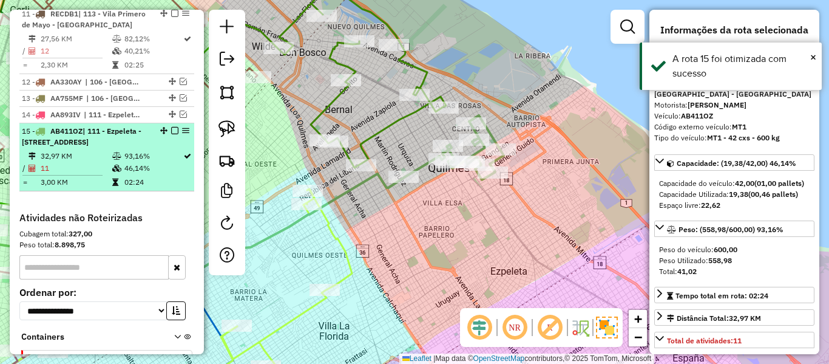
click at [171, 127] on em at bounding box center [174, 130] width 7 height 7
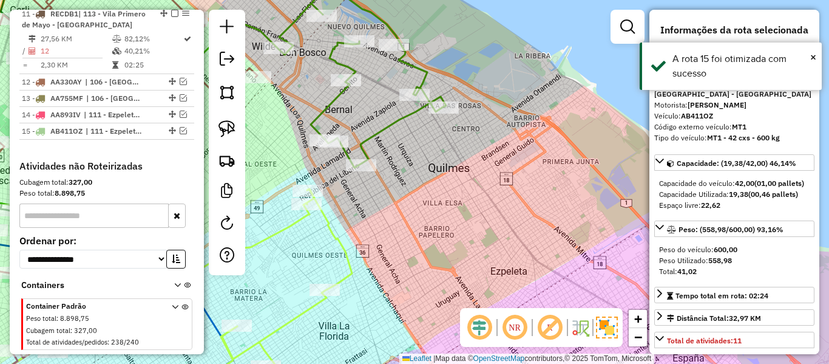
scroll to position [1204, 0]
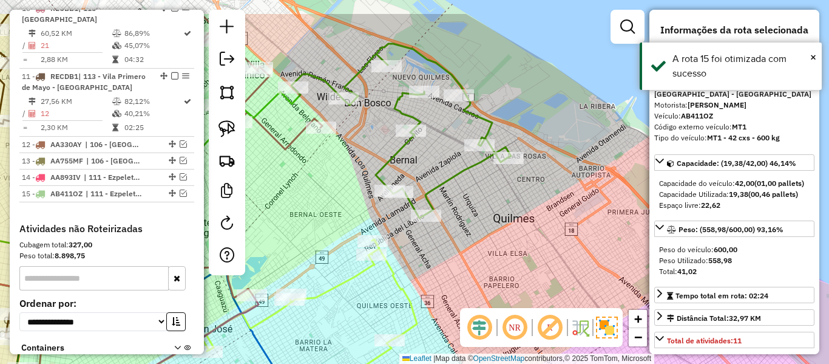
drag, startPoint x: 441, startPoint y: 161, endPoint x: 491, endPoint y: 200, distance: 63.5
click at [491, 200] on div "Janela de atendimento Grade de atendimento Capacidade Transportadoras Veículos …" at bounding box center [414, 182] width 829 height 364
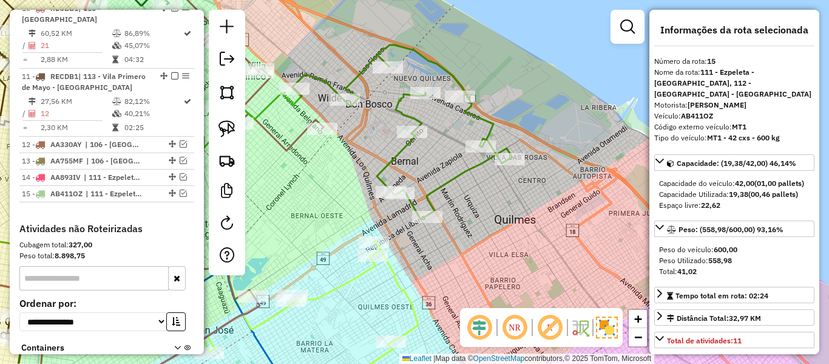
click at [464, 172] on icon at bounding box center [403, 132] width 220 height 174
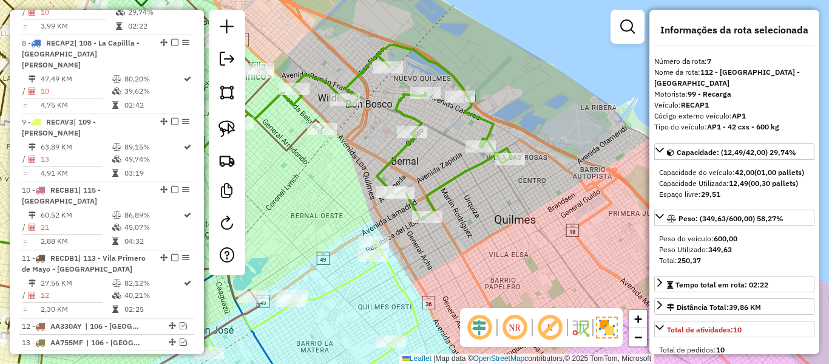
scroll to position [904, 0]
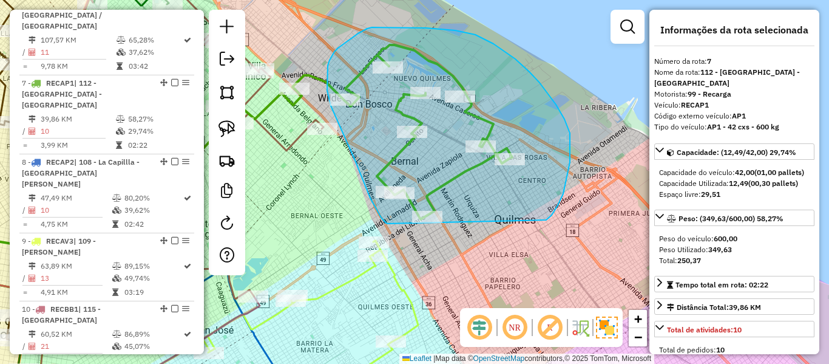
drag, startPoint x: 552, startPoint y: 215, endPoint x: 425, endPoint y: 236, distance: 128.6
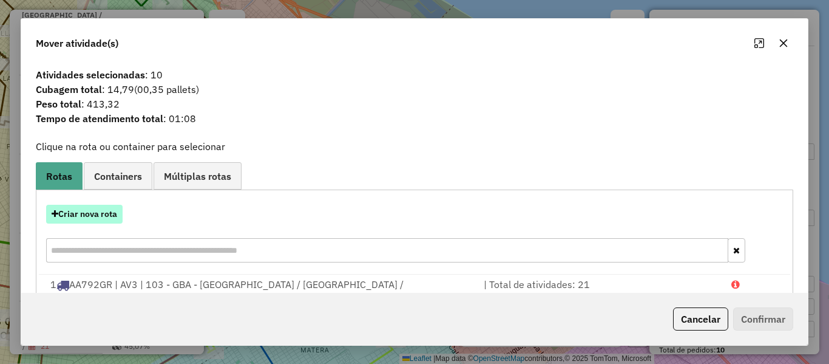
click at [104, 205] on button "Criar nova rota" at bounding box center [84, 214] width 76 height 19
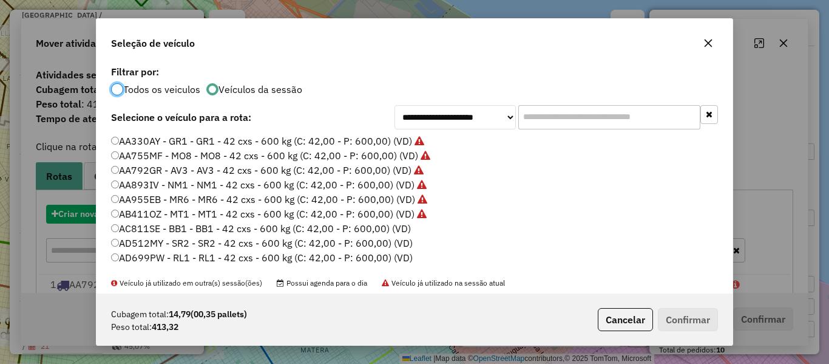
scroll to position [7, 4]
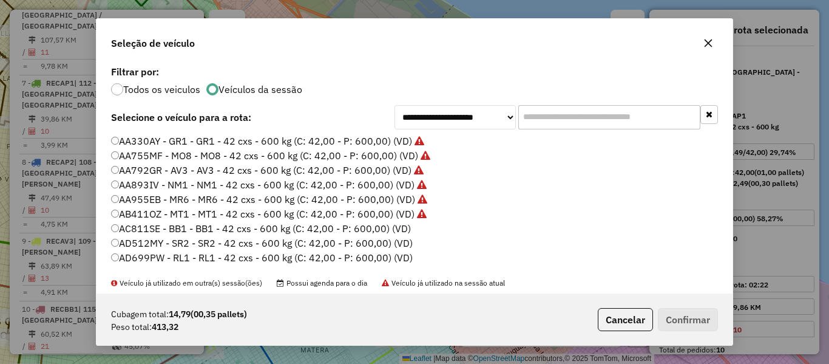
click at [391, 221] on label "AC811SE - BB1 - BB1 - 42 cxs - 600 kg (C: 42,00 - P: 600,00) (VD)" at bounding box center [261, 228] width 300 height 15
click at [393, 227] on label "AC811SE - BB1 - BB1 - 42 cxs - 600 kg (C: 42,00 - P: 600,00) (VD)" at bounding box center [261, 228] width 300 height 15
click at [671, 320] on button "Confirmar" at bounding box center [688, 319] width 60 height 23
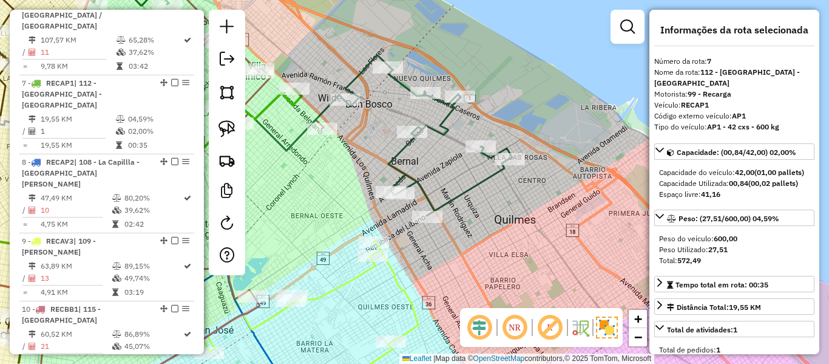
click at [476, 194] on icon at bounding box center [428, 135] width 168 height 160
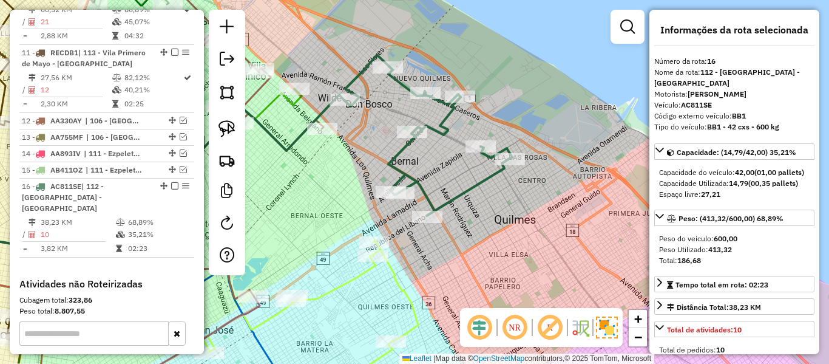
scroll to position [1272, 0]
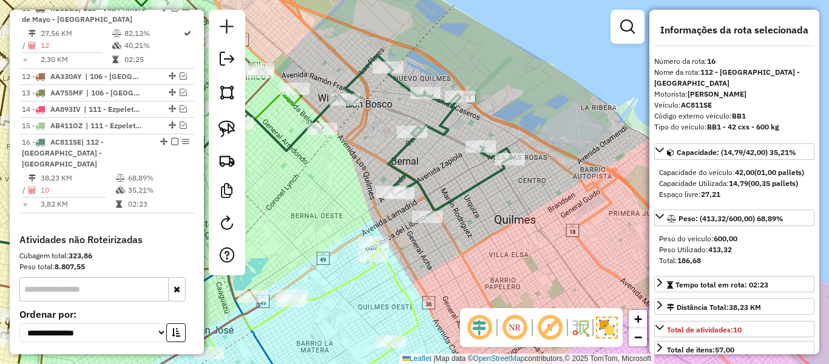
drag, startPoint x: 471, startPoint y: 177, endPoint x: 537, endPoint y: 203, distance: 70.9
click at [542, 203] on div "Janela de atendimento Grade de atendimento Capacidade Transportadoras Veículos …" at bounding box center [414, 182] width 829 height 364
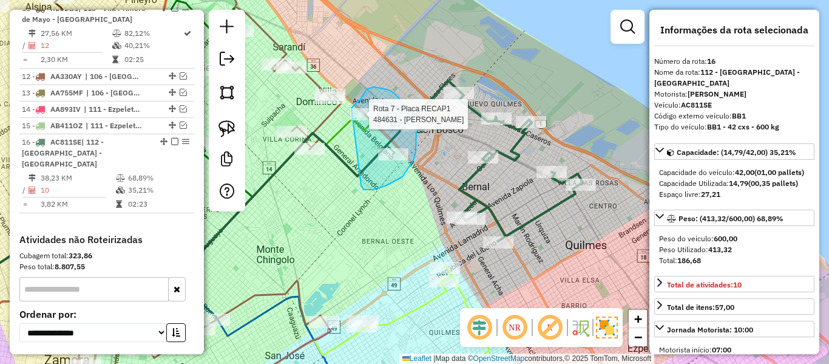
drag, startPoint x: 362, startPoint y: 188, endPoint x: 351, endPoint y: 122, distance: 66.5
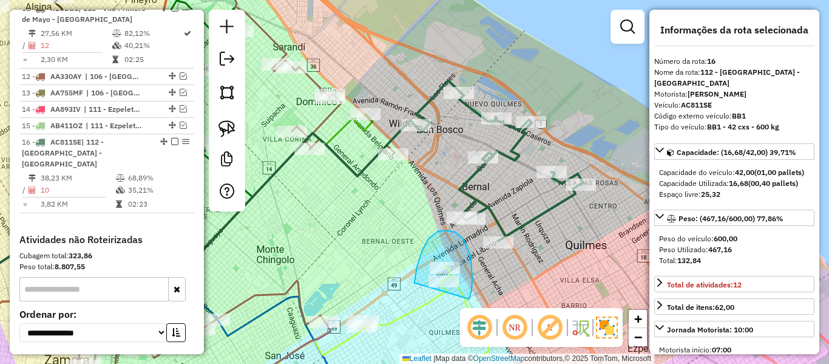
drag, startPoint x: 469, startPoint y: 299, endPoint x: 417, endPoint y: 282, distance: 54.9
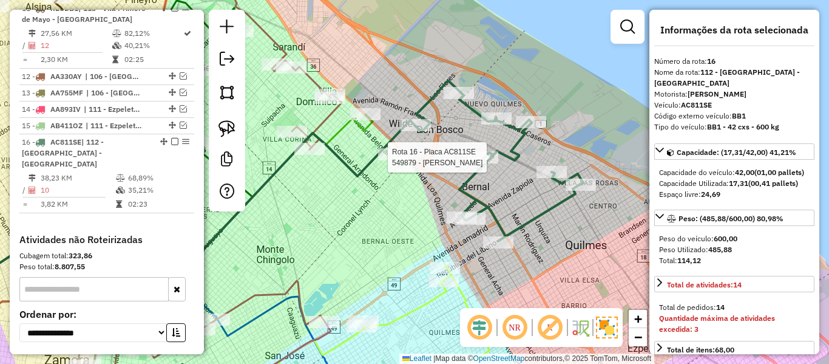
select select "**********"
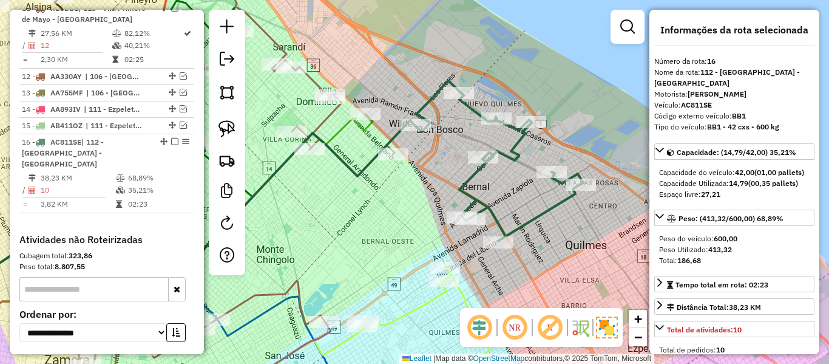
click at [434, 103] on icon at bounding box center [499, 161] width 168 height 160
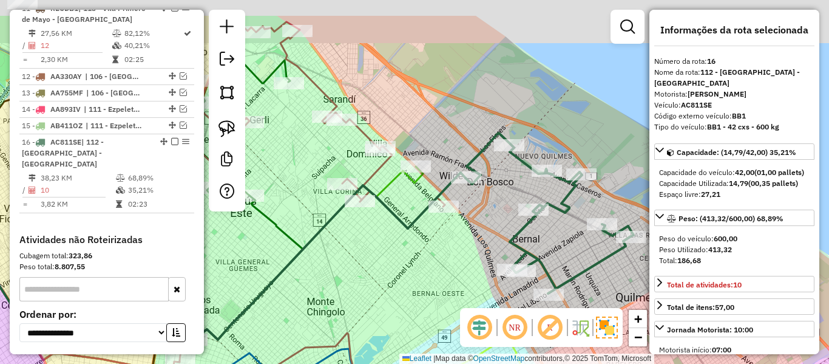
drag, startPoint x: 486, startPoint y: 157, endPoint x: 476, endPoint y: 155, distance: 10.0
click at [486, 158] on icon at bounding box center [550, 213] width 168 height 160
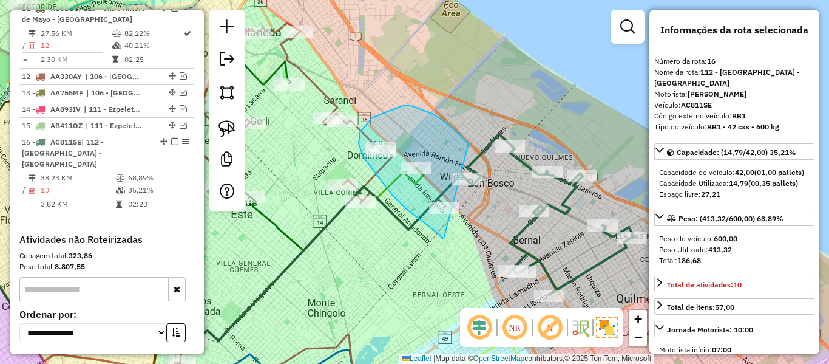
drag, startPoint x: 467, startPoint y: 141, endPoint x: 518, endPoint y: 245, distance: 115.6
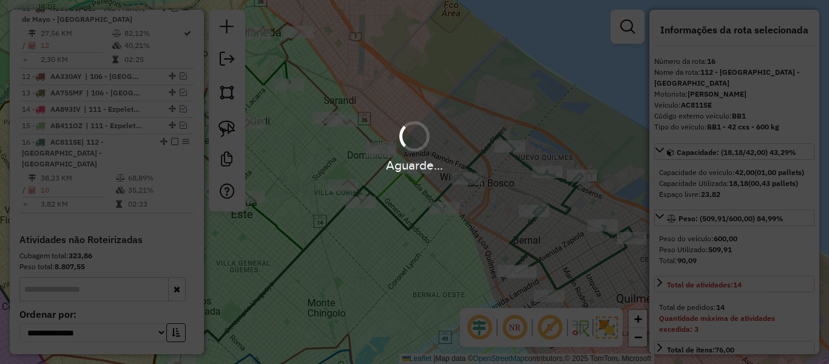
select select "**********"
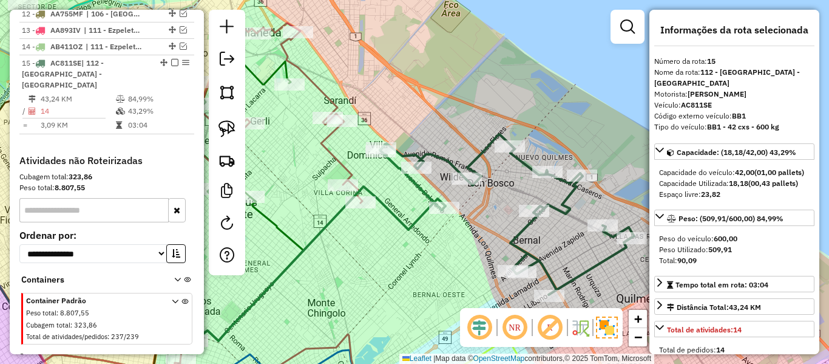
scroll to position [1204, 0]
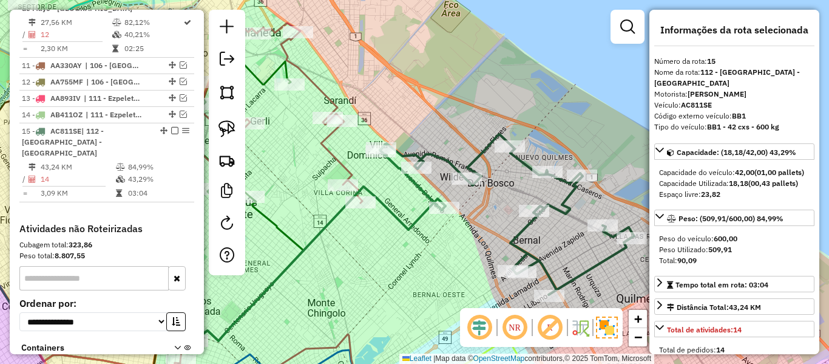
click at [479, 151] on icon at bounding box center [507, 214] width 254 height 160
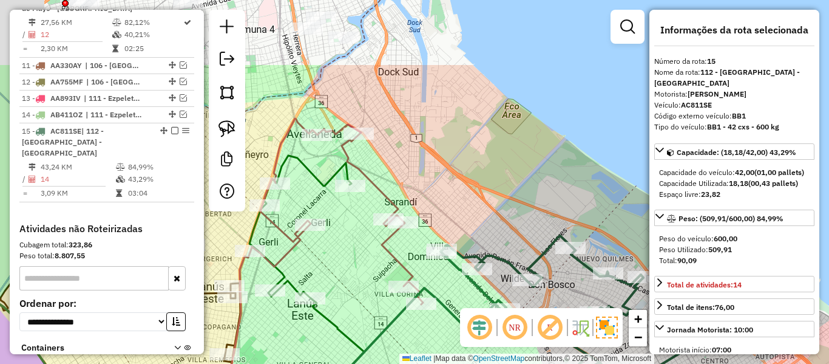
drag, startPoint x: 495, startPoint y: 198, endPoint x: 516, endPoint y: 226, distance: 35.6
click at [516, 226] on div "Janela de atendimento Grade de atendimento Capacidade Transportadoras Veículos …" at bounding box center [414, 182] width 829 height 364
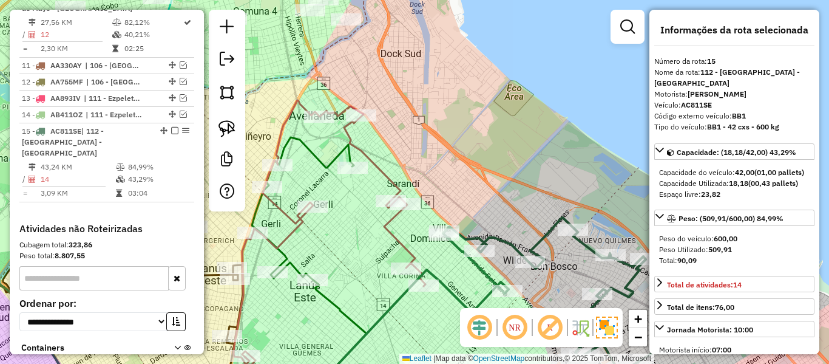
drag, startPoint x: 502, startPoint y: 198, endPoint x: 503, endPoint y: 161, distance: 37.6
click at [503, 161] on div "Janela de atendimento Grade de atendimento Capacidade Transportadoras Veículos …" at bounding box center [414, 182] width 829 height 364
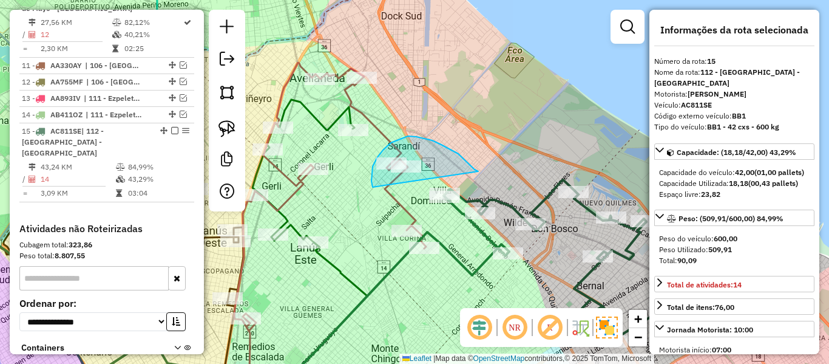
drag, startPoint x: 478, startPoint y: 171, endPoint x: 449, endPoint y: 206, distance: 45.7
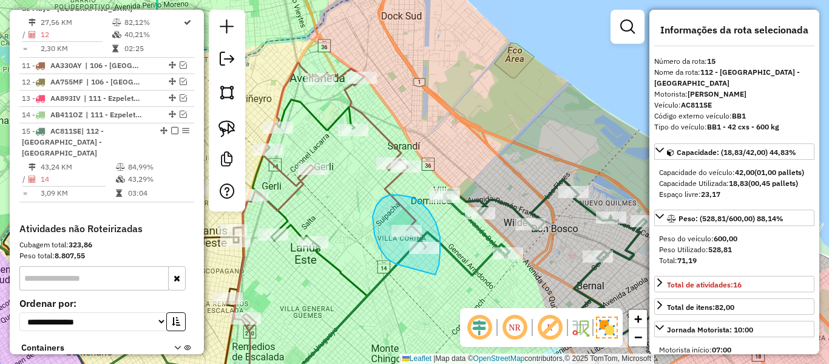
drag, startPoint x: 440, startPoint y: 252, endPoint x: 411, endPoint y: 266, distance: 31.5
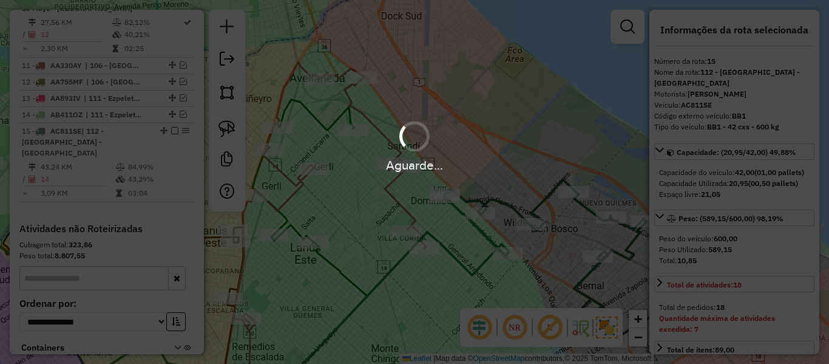
select select "**********"
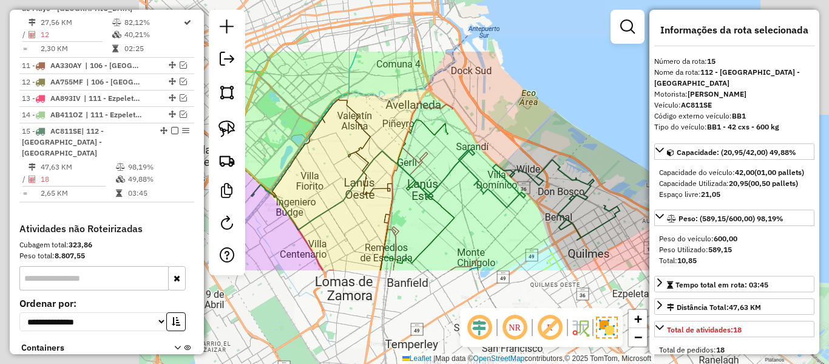
click at [554, 146] on div "Janela de atendimento Grade de atendimento Capacidade Transportadoras Veículos …" at bounding box center [414, 182] width 829 height 364
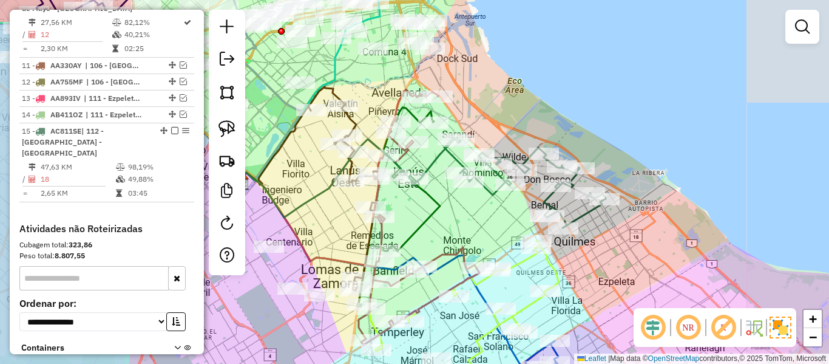
drag, startPoint x: 583, startPoint y: 147, endPoint x: 494, endPoint y: 91, distance: 105.3
click at [494, 91] on div "Janela de atendimento Grade de atendimento Capacidade Transportadoras Veículos …" at bounding box center [414, 182] width 829 height 364
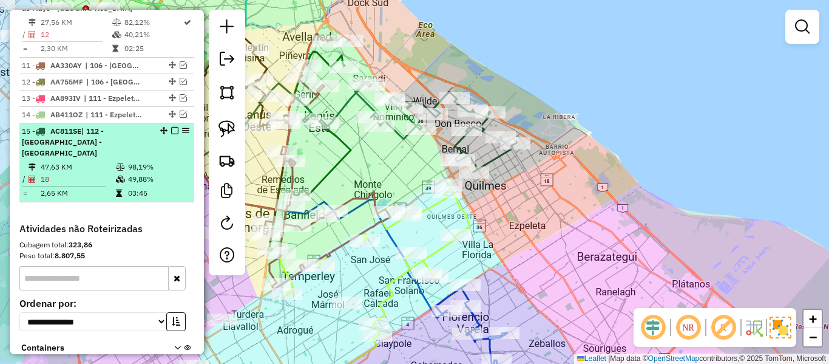
click at [171, 127] on em at bounding box center [174, 130] width 7 height 7
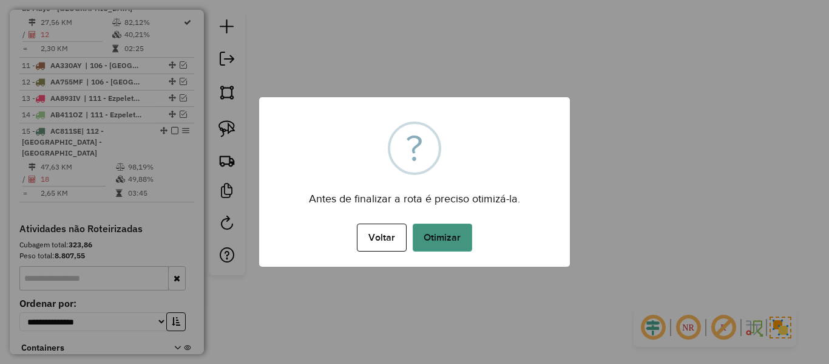
click at [456, 239] on button "Otimizar" at bounding box center [442, 237] width 59 height 28
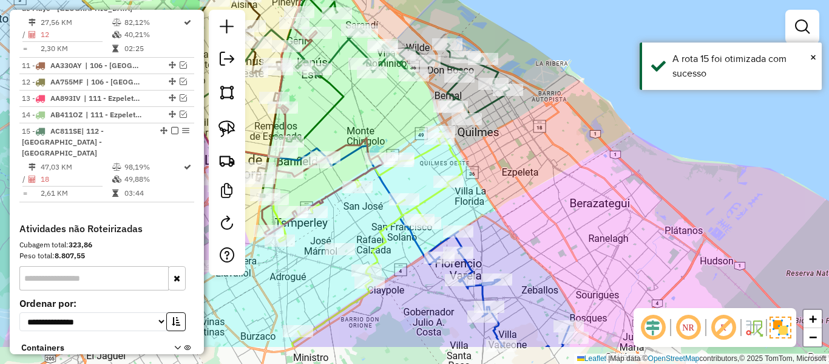
drag, startPoint x: 547, startPoint y: 175, endPoint x: 546, endPoint y: 73, distance: 102.6
click at [529, 37] on div "Janela de atendimento Grade de atendimento Capacidade Transportadoras Veículos …" at bounding box center [414, 182] width 829 height 364
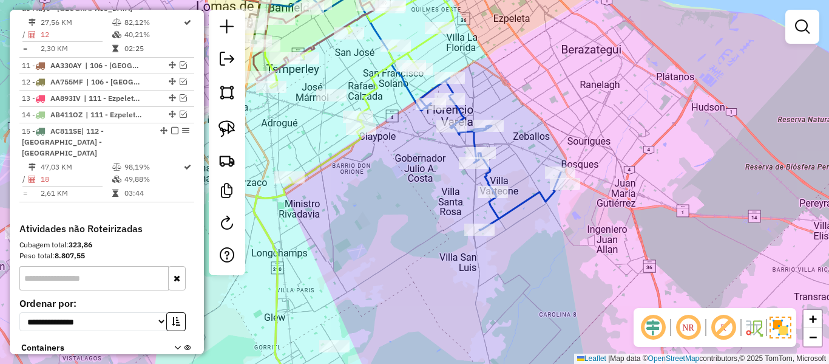
drag, startPoint x: 571, startPoint y: 254, endPoint x: 535, endPoint y: 188, distance: 76.0
click at [587, 222] on div "Janela de atendimento Grade de atendimento Capacidade Transportadoras Veículos …" at bounding box center [414, 182] width 829 height 364
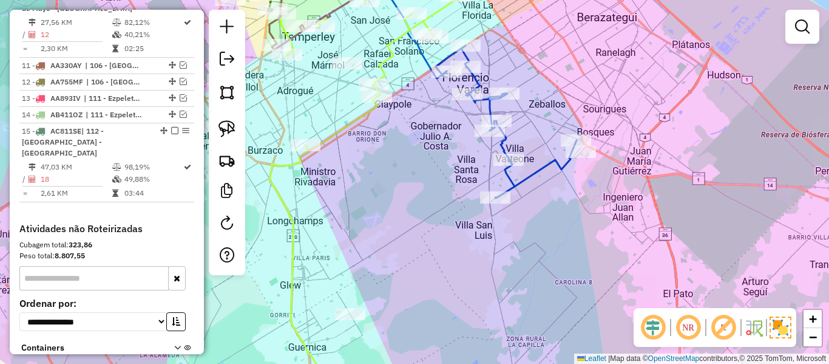
click at [533, 165] on div "Janela de atendimento Grade de atendimento Capacidade Transportadoras Veículos …" at bounding box center [414, 182] width 829 height 364
click at [542, 166] on icon at bounding box center [506, 122] width 141 height 152
select select "**********"
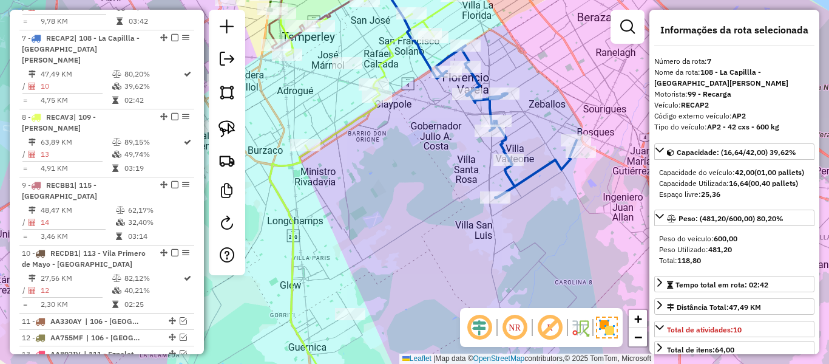
scroll to position [904, 0]
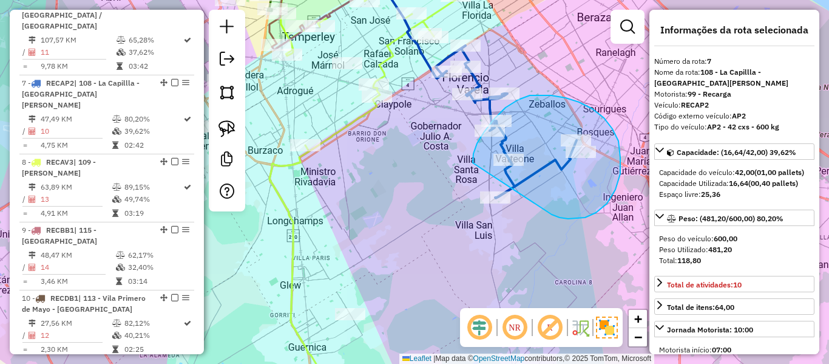
drag, startPoint x: 615, startPoint y: 189, endPoint x: 494, endPoint y: 181, distance: 121.6
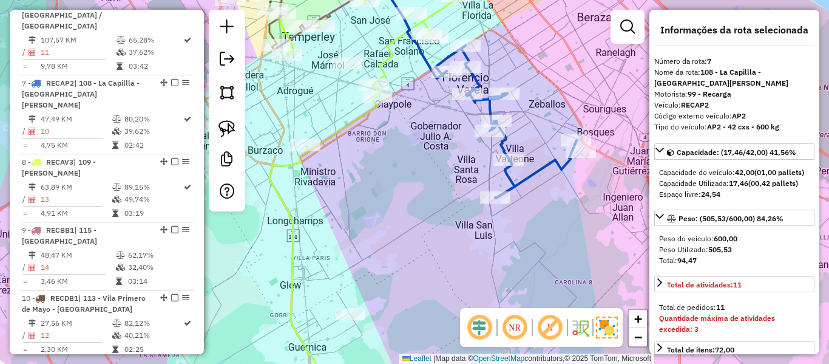
select select "**********"
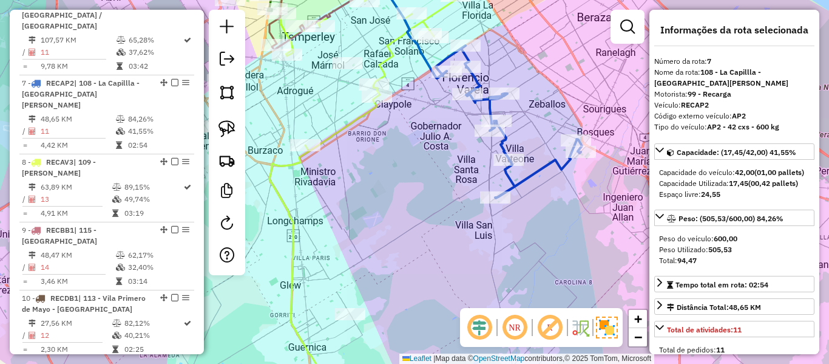
click at [541, 172] on icon at bounding box center [509, 122] width 146 height 152
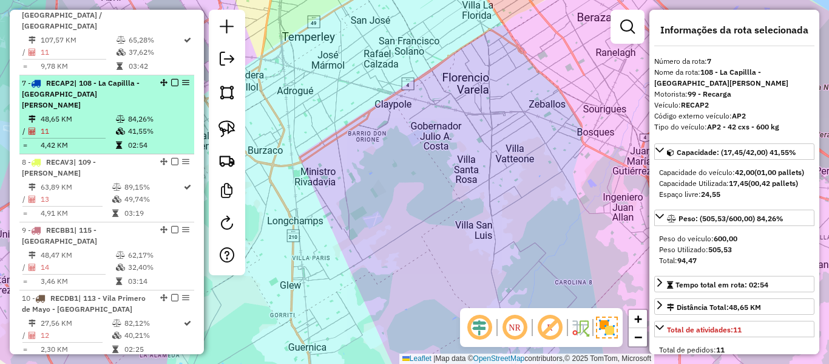
click at [145, 113] on td "84,26%" at bounding box center [157, 119] width 61 height 12
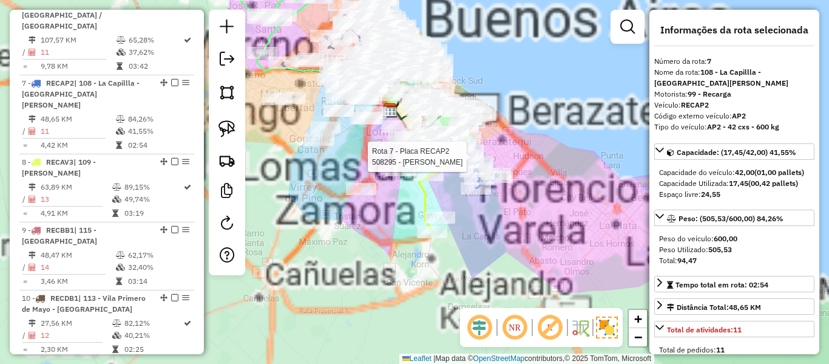
scroll to position [1204, 0]
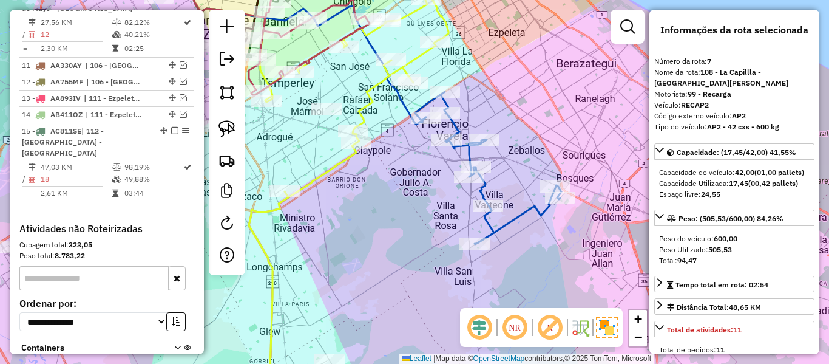
click at [469, 158] on icon at bounding box center [488, 168] width 146 height 152
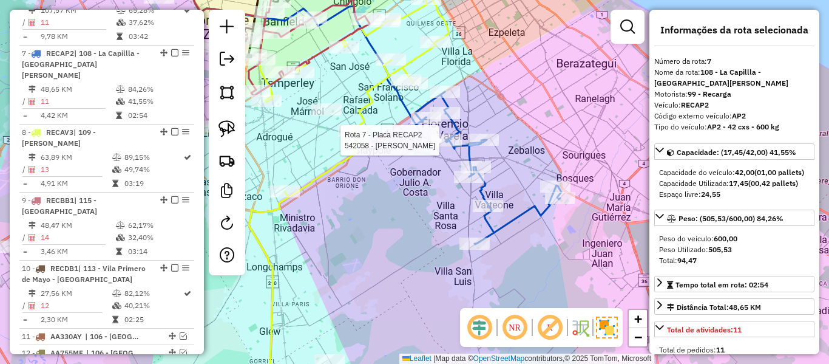
scroll to position [904, 0]
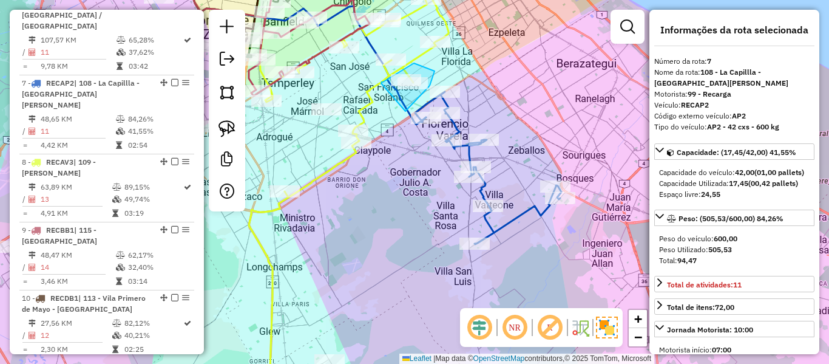
drag, startPoint x: 435, startPoint y: 71, endPoint x: 381, endPoint y: 85, distance: 55.2
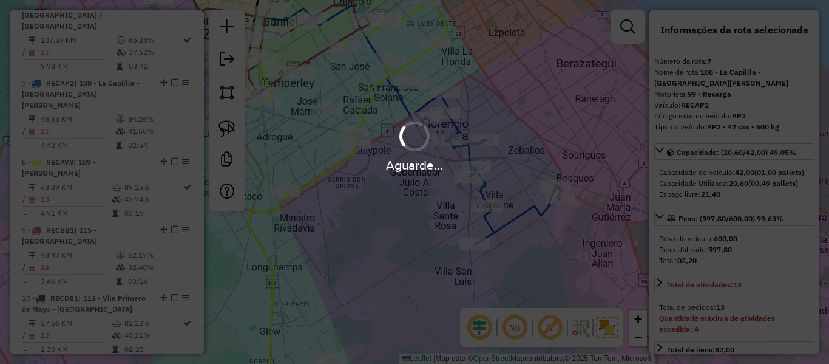
select select "**********"
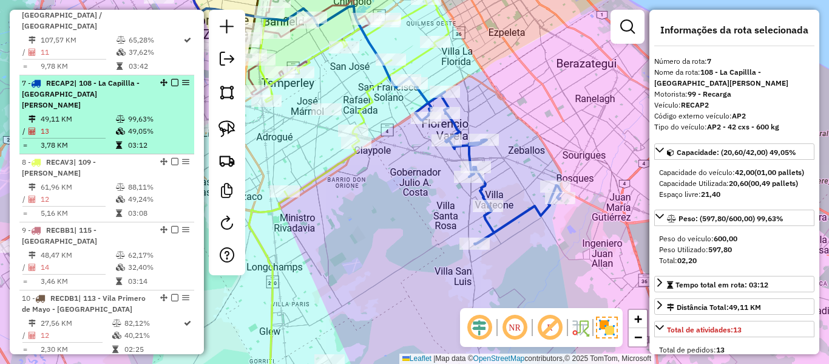
click at [171, 79] on em at bounding box center [174, 82] width 7 height 7
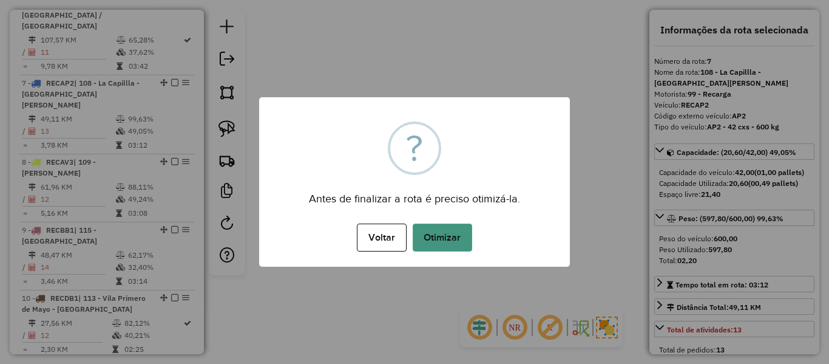
drag, startPoint x: 408, startPoint y: 198, endPoint x: 421, endPoint y: 225, distance: 29.3
click at [409, 198] on div "Antes de finalizar a rota é preciso otimizá-la." at bounding box center [414, 194] width 311 height 27
click at [421, 226] on button "Otimizar" at bounding box center [442, 237] width 59 height 28
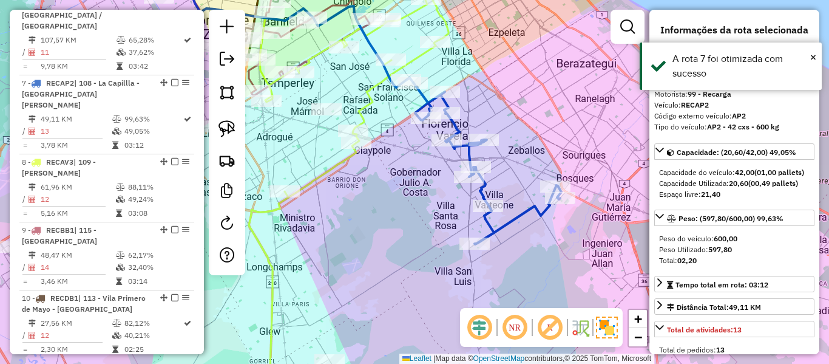
click at [171, 79] on em at bounding box center [174, 82] width 7 height 7
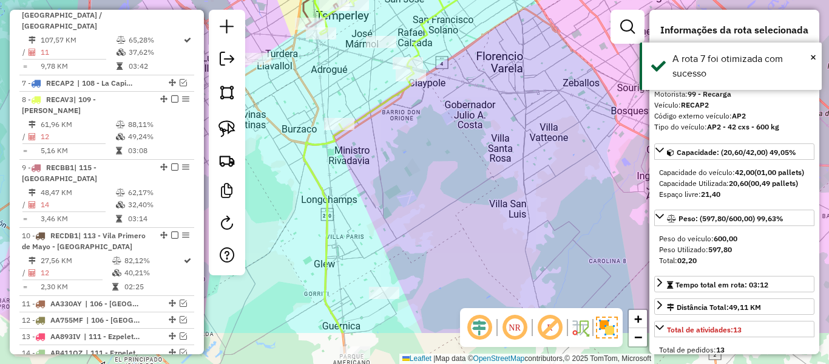
drag, startPoint x: 492, startPoint y: 199, endPoint x: 543, endPoint y: 166, distance: 60.9
click at [541, 168] on div "Janela de atendimento Grade de atendimento Capacidade Transportadoras Veículos …" at bounding box center [414, 182] width 829 height 364
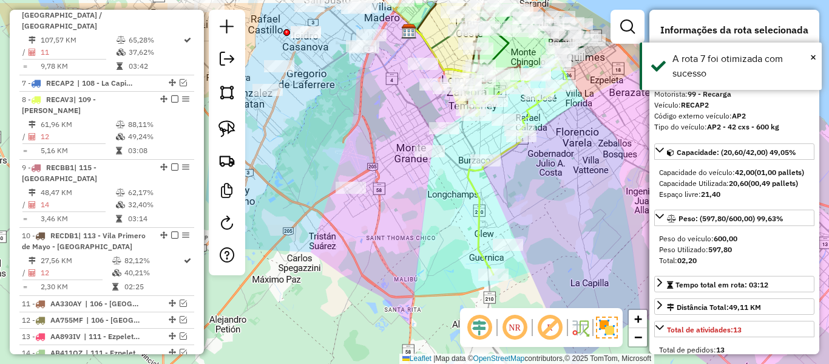
drag, startPoint x: 543, startPoint y: 187, endPoint x: 549, endPoint y: 243, distance: 56.2
click at [549, 243] on div "Janela de atendimento Grade de atendimento Capacidade Transportadoras Veículos …" at bounding box center [414, 182] width 829 height 364
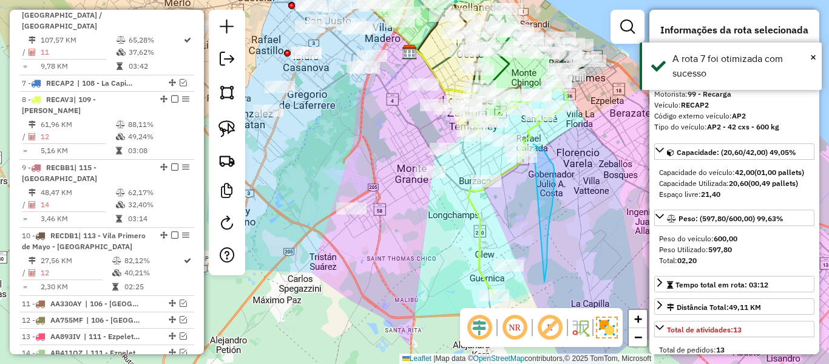
drag, startPoint x: 547, startPoint y: 239, endPoint x: 530, endPoint y: 144, distance: 96.3
drag, startPoint x: 549, startPoint y: 184, endPoint x: 546, endPoint y: 143, distance: 41.3
click at [546, 143] on div "Rota 8 - Placa RECAV3 476919 - Nahu Vallejos Rota 8 - Placa RECAV3 476924 - Flo…" at bounding box center [414, 182] width 829 height 364
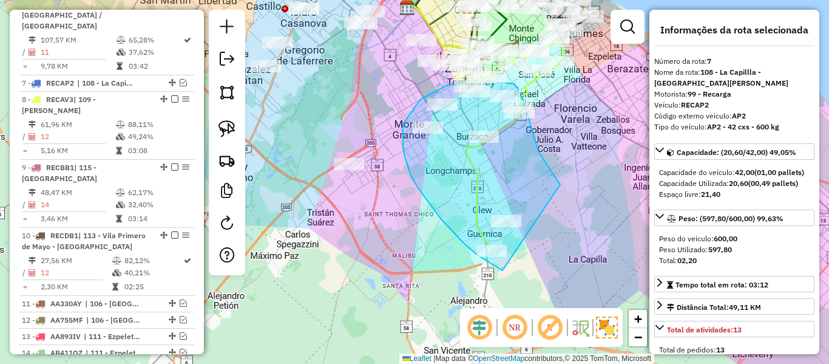
drag, startPoint x: 543, startPoint y: 160, endPoint x: 519, endPoint y: 277, distance: 119.6
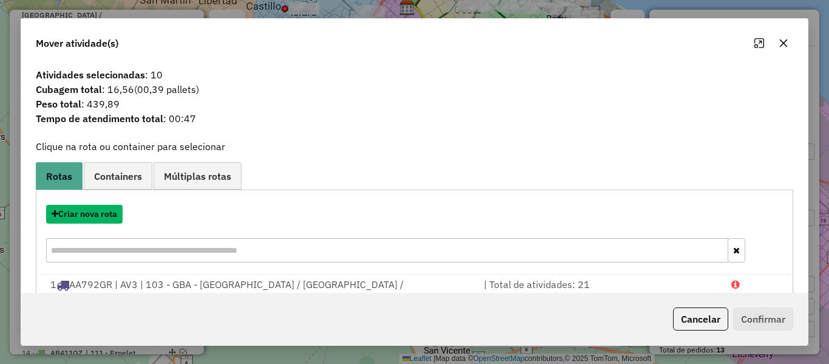
click at [112, 213] on button "Criar nova rota" at bounding box center [84, 214] width 76 height 19
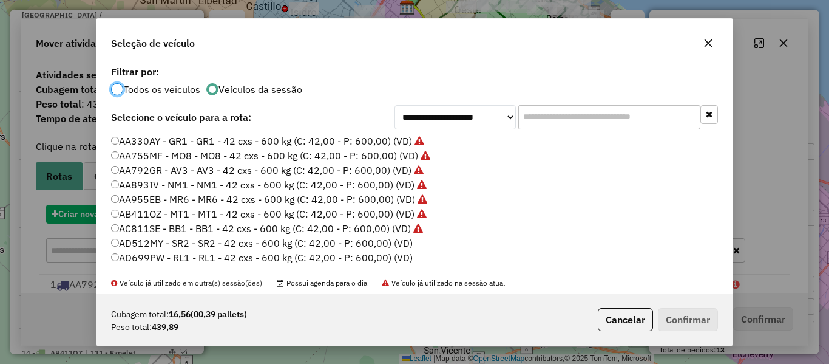
scroll to position [7, 4]
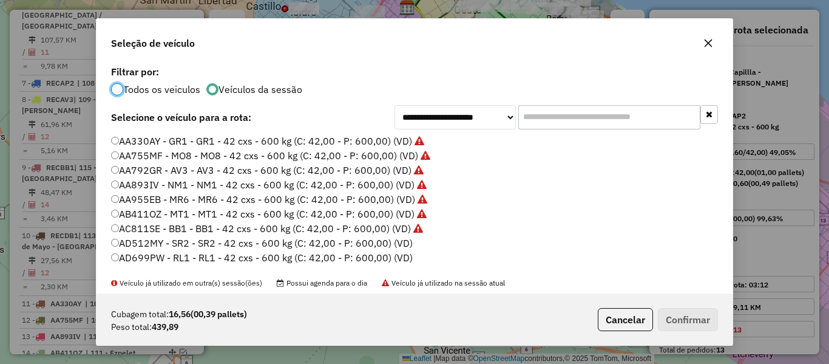
click at [401, 237] on label "AD512MY - SR2 - SR2 - 42 cxs - 600 kg (C: 42,00 - P: 600,00) (VD)" at bounding box center [262, 242] width 302 height 15
click at [710, 315] on button "Confirmar" at bounding box center [688, 319] width 60 height 23
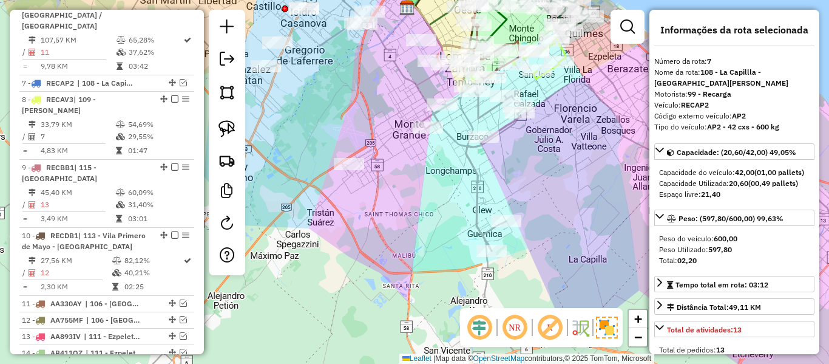
click at [481, 171] on icon at bounding box center [471, 167] width 100 height 167
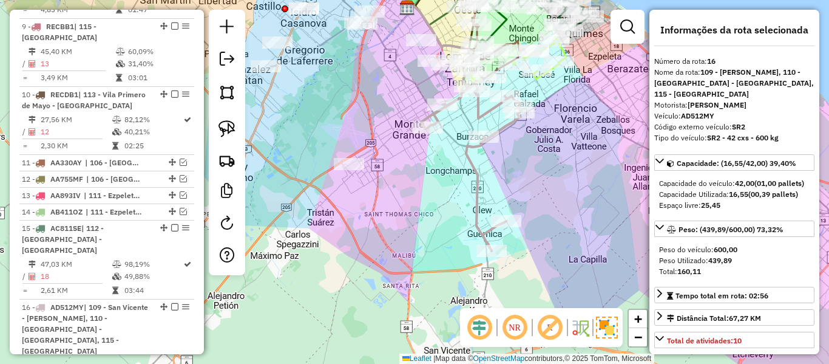
scroll to position [1253, 0]
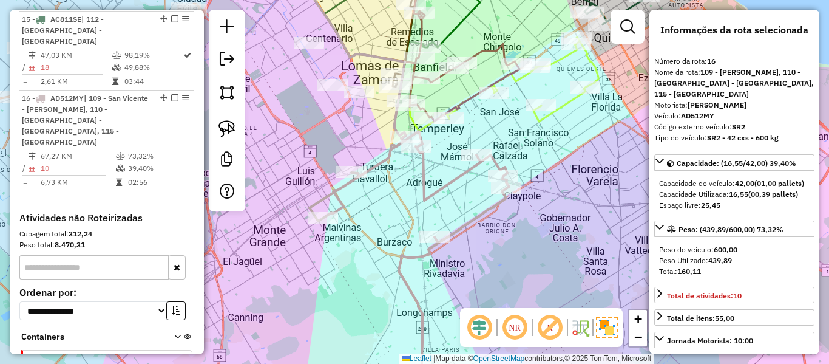
drag, startPoint x: 568, startPoint y: 101, endPoint x: 564, endPoint y: 160, distance: 59.0
click at [547, 148] on div "Janela de atendimento Grade de atendimento Capacidade Transportadoras Veículos …" at bounding box center [414, 182] width 829 height 364
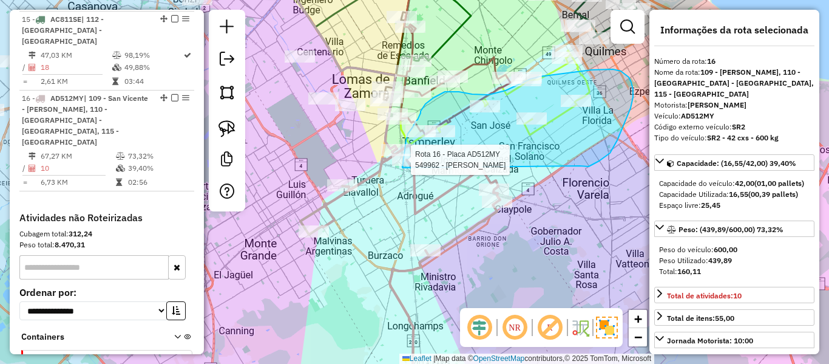
drag, startPoint x: 580, startPoint y: 166, endPoint x: 402, endPoint y: 183, distance: 178.1
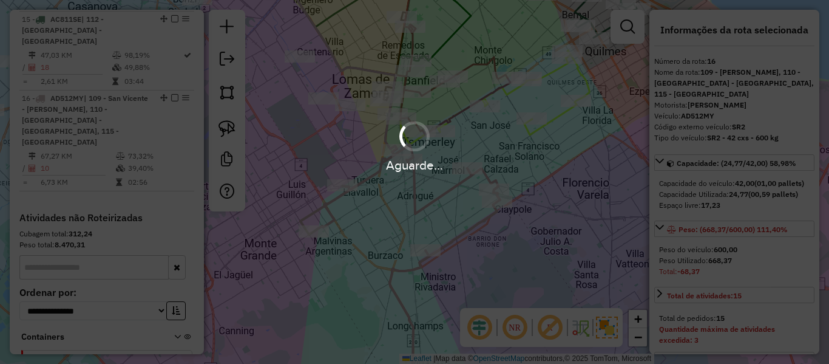
select select "**********"
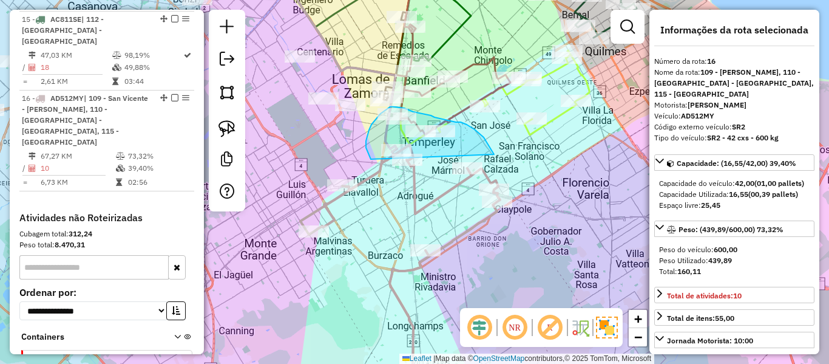
drag, startPoint x: 484, startPoint y: 137, endPoint x: 376, endPoint y: 167, distance: 112.1
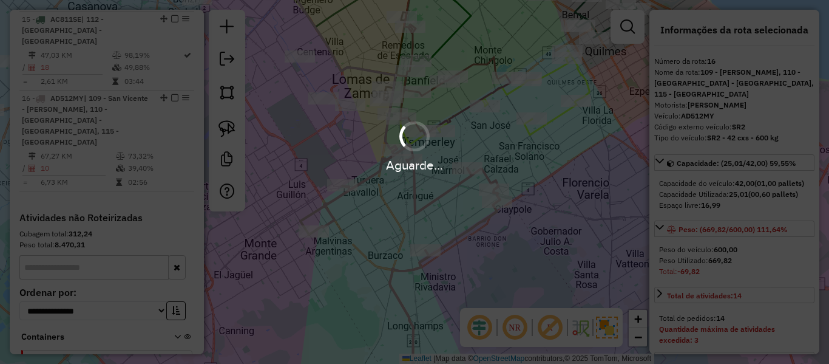
select select "**********"
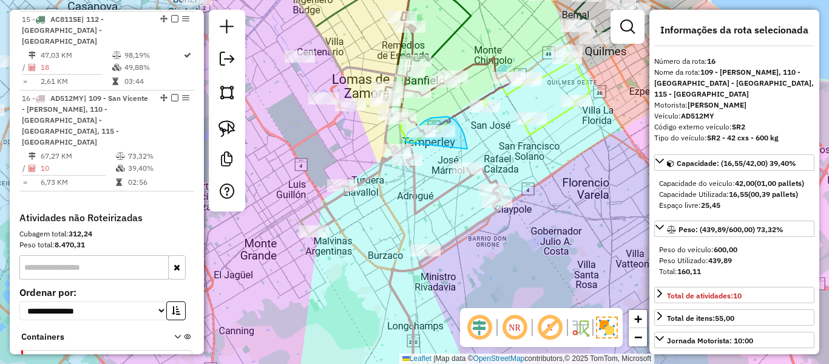
click at [407, 164] on div "Rota 9 - Placa RECBB1 542534 - Nicolas pagani Janela de atendimento Grade de at…" at bounding box center [414, 182] width 829 height 364
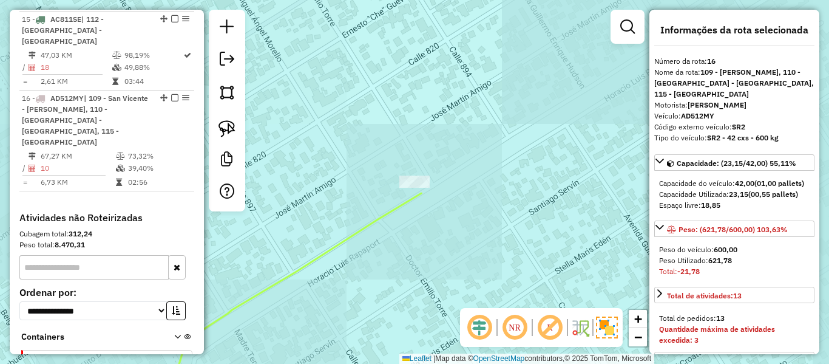
select select "**********"
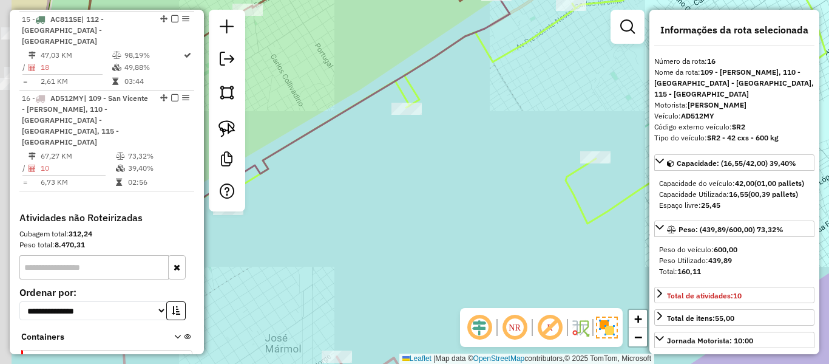
drag, startPoint x: 427, startPoint y: 168, endPoint x: 617, endPoint y: 159, distance: 190.2
click at [617, 159] on div "Janela de atendimento Grade de atendimento Capacidade Transportadoras Veículos …" at bounding box center [414, 182] width 829 height 364
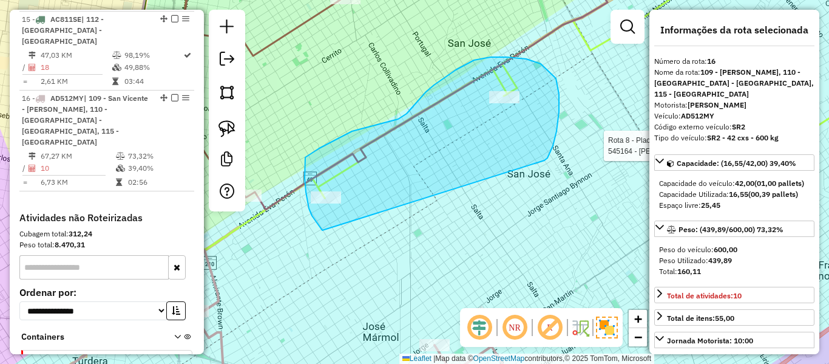
drag, startPoint x: 556, startPoint y: 78, endPoint x: 337, endPoint y: 237, distance: 270.4
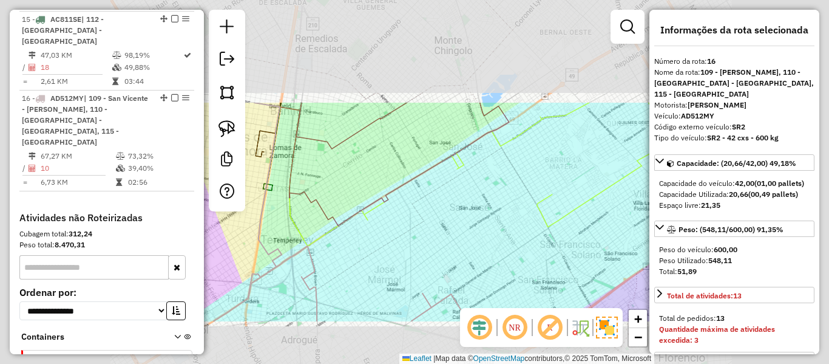
select select "**********"
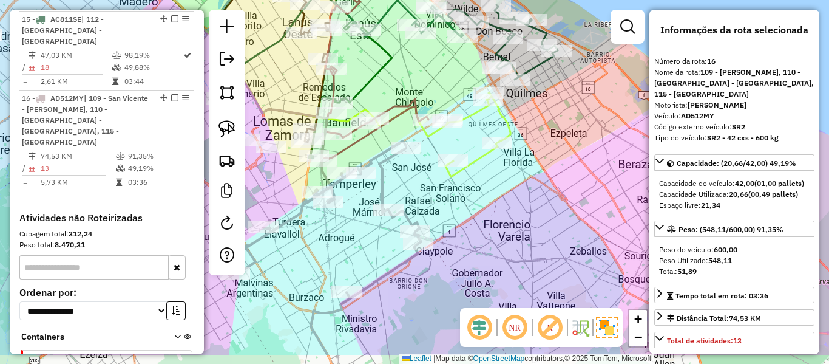
drag, startPoint x: 433, startPoint y: 228, endPoint x: 393, endPoint y: 181, distance: 61.9
click at [396, 182] on div "Janela de atendimento Grade de atendimento Capacidade Transportadoras Veículos …" at bounding box center [414, 182] width 829 height 364
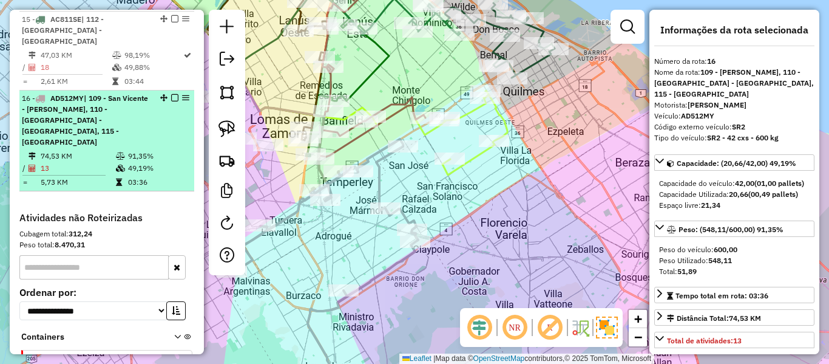
click at [171, 94] on em at bounding box center [174, 97] width 7 height 7
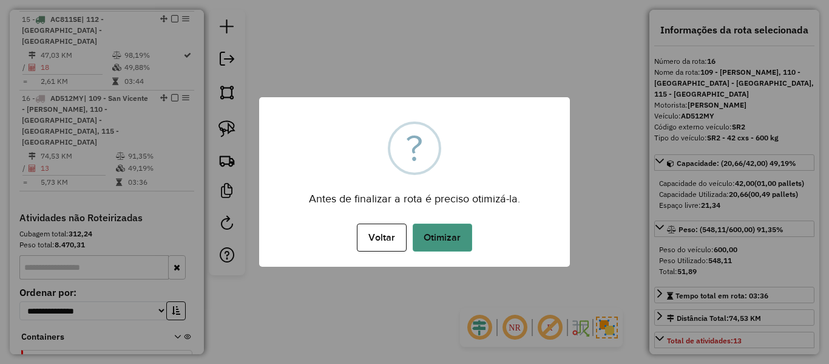
click at [459, 246] on button "Otimizar" at bounding box center [442, 237] width 59 height 28
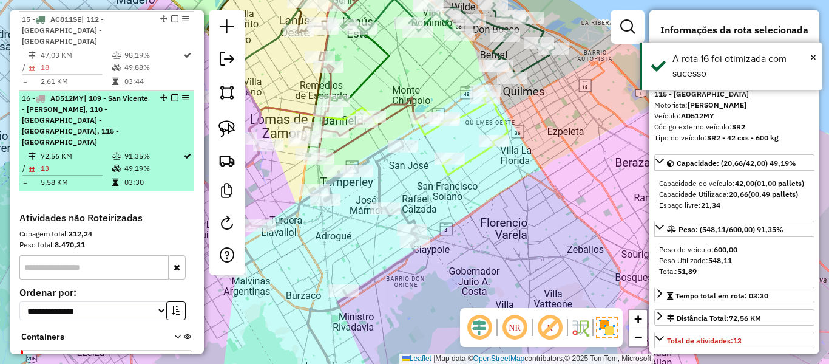
click at [172, 94] on em at bounding box center [174, 97] width 7 height 7
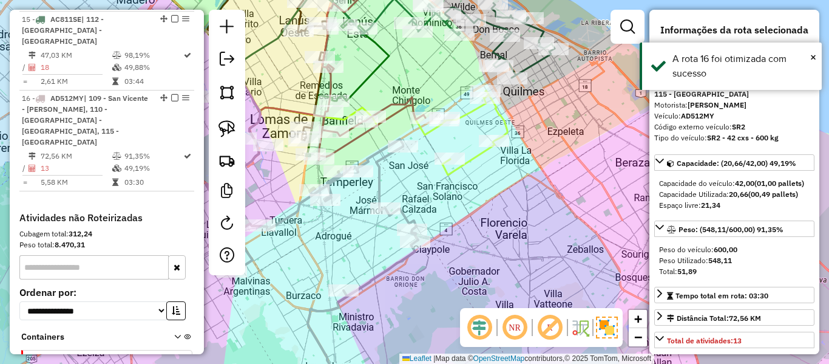
scroll to position [1169, 0]
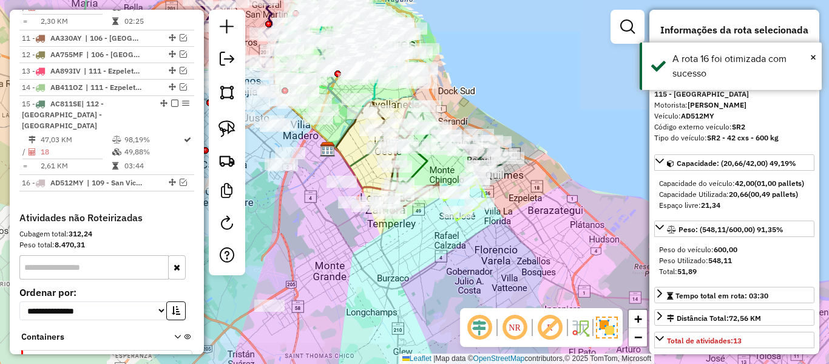
drag, startPoint x: 572, startPoint y: 208, endPoint x: 524, endPoint y: 226, distance: 51.3
click at [527, 228] on div "Janela de atendimento Grade de atendimento Capacidade Transportadoras Veículos …" at bounding box center [414, 182] width 829 height 364
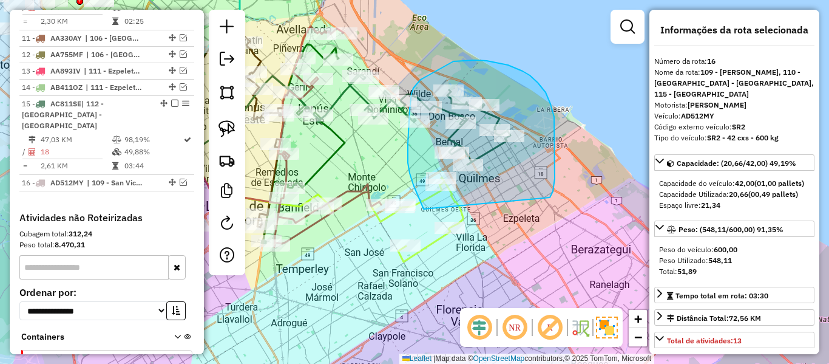
drag, startPoint x: 546, startPoint y: 92, endPoint x: 462, endPoint y: 251, distance: 179.4
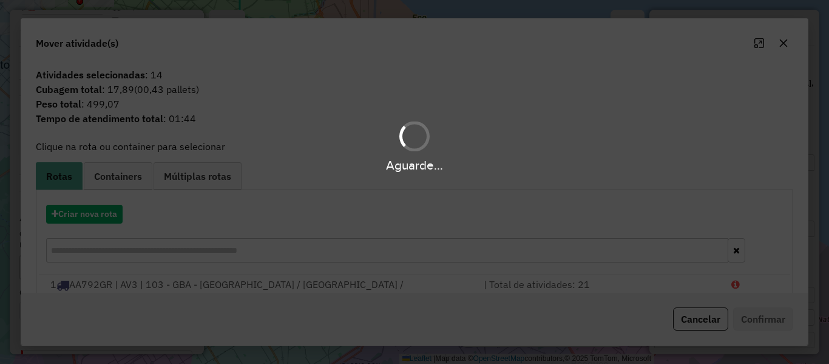
click at [113, 210] on div "Aguarde..." at bounding box center [414, 182] width 829 height 364
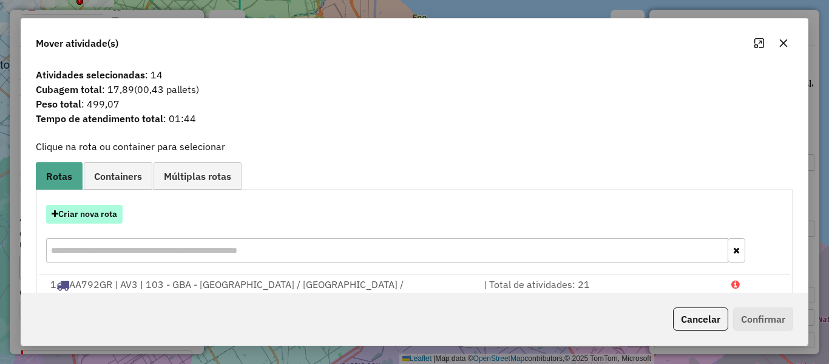
click at [111, 215] on button "Criar nova rota" at bounding box center [84, 214] width 76 height 19
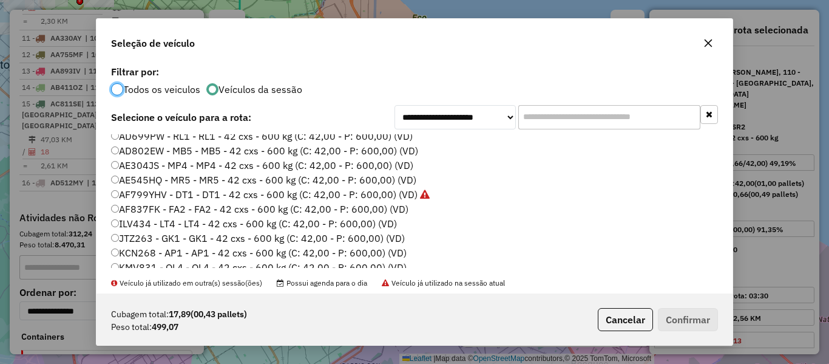
scroll to position [61, 0]
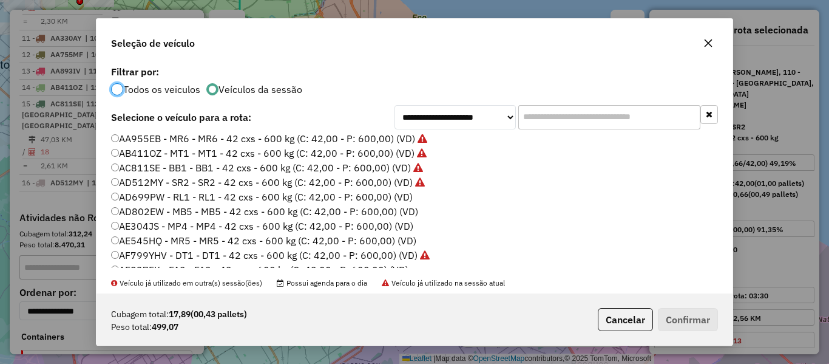
click at [402, 195] on label "AD699PW - RL1 - RL1 - 42 cxs - 600 kg (C: 42,00 - P: 600,00) (VD)" at bounding box center [262, 196] width 302 height 15
click at [705, 311] on button "Confirmar" at bounding box center [688, 319] width 60 height 23
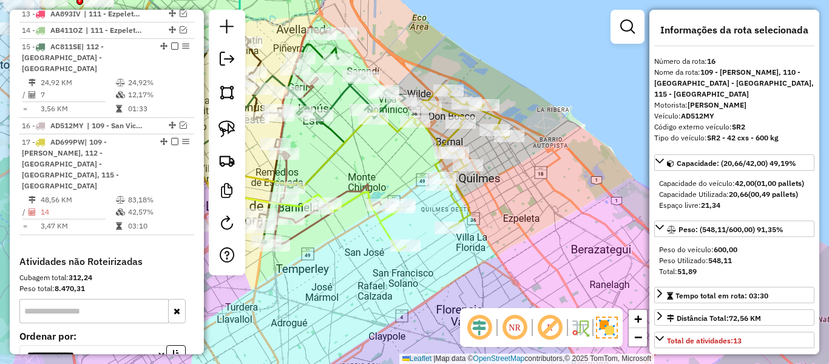
scroll to position [1258, 0]
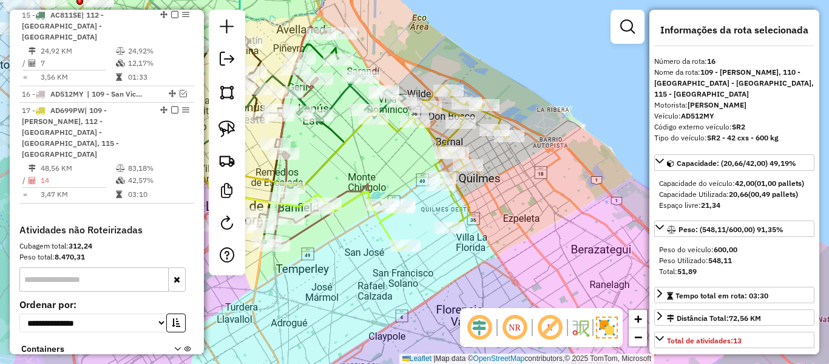
click at [499, 115] on icon at bounding box center [461, 155] width 95 height 143
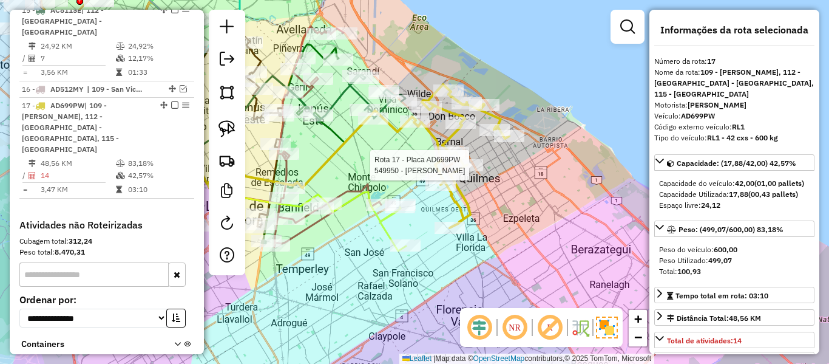
scroll to position [1270, 0]
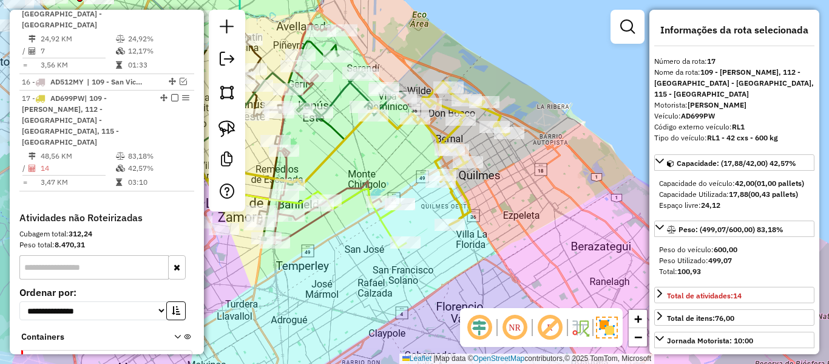
drag, startPoint x: 418, startPoint y: 214, endPoint x: 401, endPoint y: 260, distance: 49.2
click at [401, 262] on div "Janela de atendimento Grade de atendimento Capacidade Transportadoras Veículos …" at bounding box center [414, 182] width 829 height 364
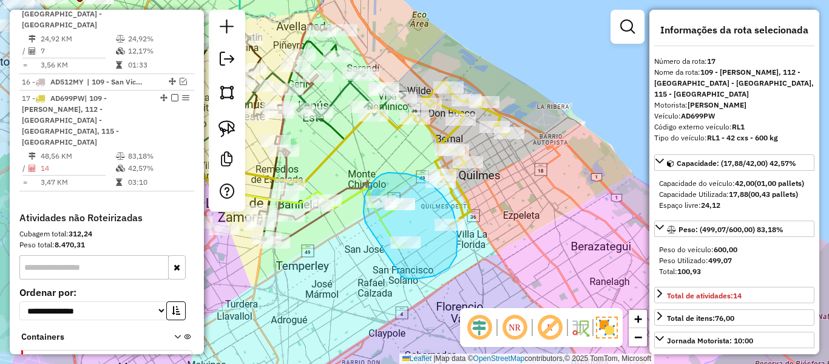
drag, startPoint x: 449, startPoint y: 267, endPoint x: 370, endPoint y: 225, distance: 89.3
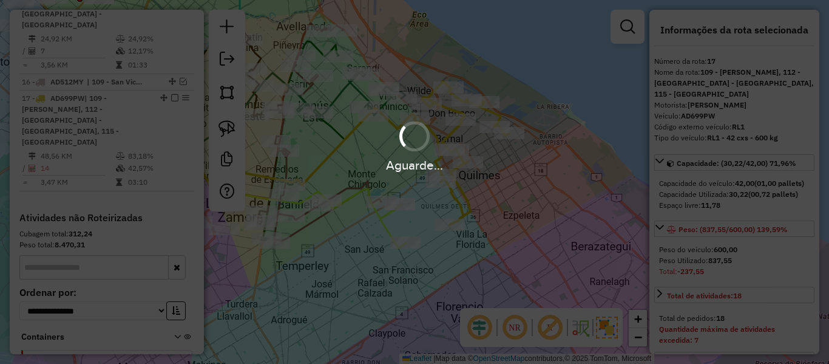
select select "**********"
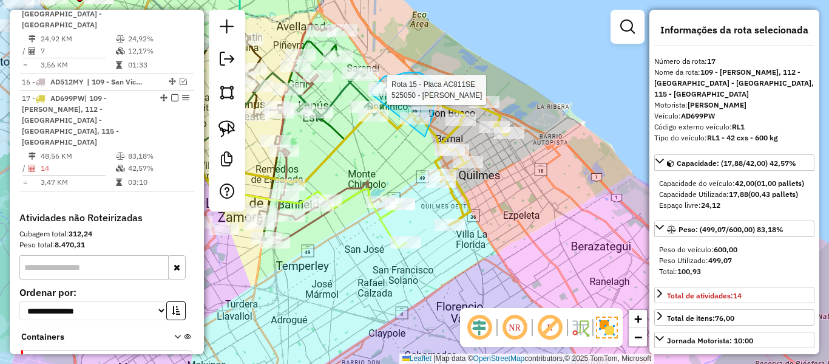
click at [371, 93] on div "Rota 15 - Placa AC811SE 525050 - Ricardo Luiz Janela de atendimento Grade de at…" at bounding box center [414, 182] width 829 height 364
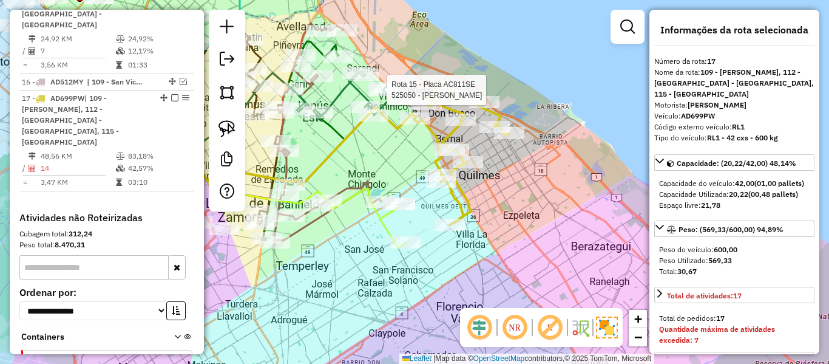
select select "**********"
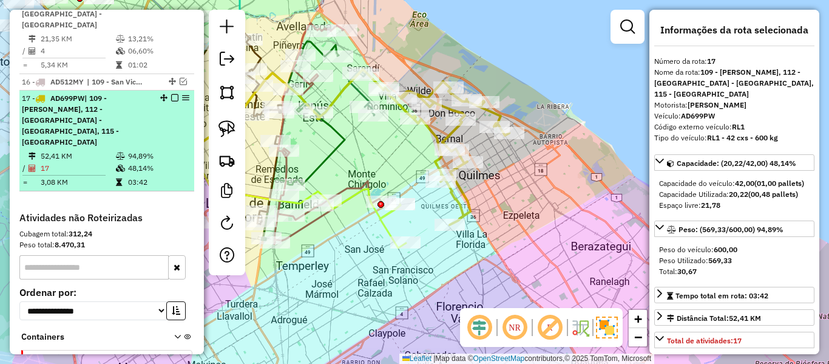
click at [172, 94] on em at bounding box center [174, 97] width 7 height 7
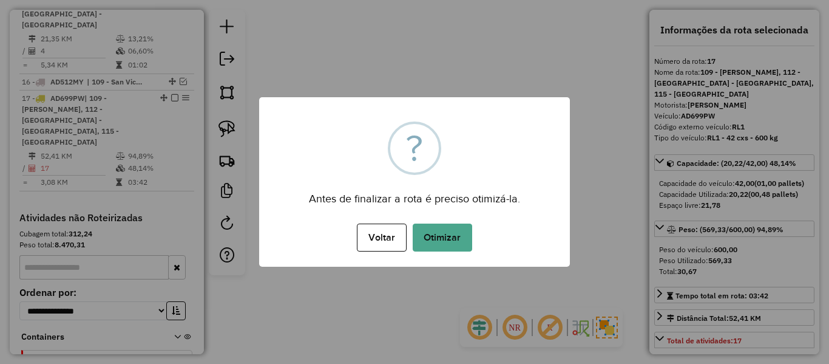
drag, startPoint x: 452, startPoint y: 204, endPoint x: 452, endPoint y: 214, distance: 10.3
click at [452, 210] on div "× ? Antes de finalizar a rota é preciso otimizá-la. Voltar No Otimizar" at bounding box center [414, 181] width 311 height 169
click at [450, 230] on button "Otimizar" at bounding box center [442, 237] width 59 height 28
click at [0, 0] on div "Aguarde..." at bounding box center [0, 0] width 0 height 0
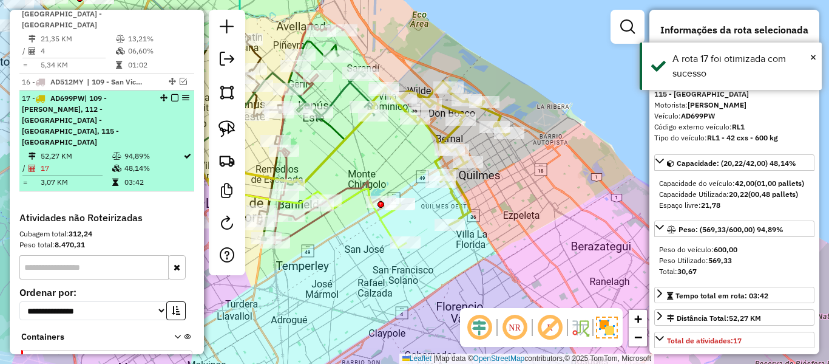
click at [172, 94] on em at bounding box center [174, 97] width 7 height 7
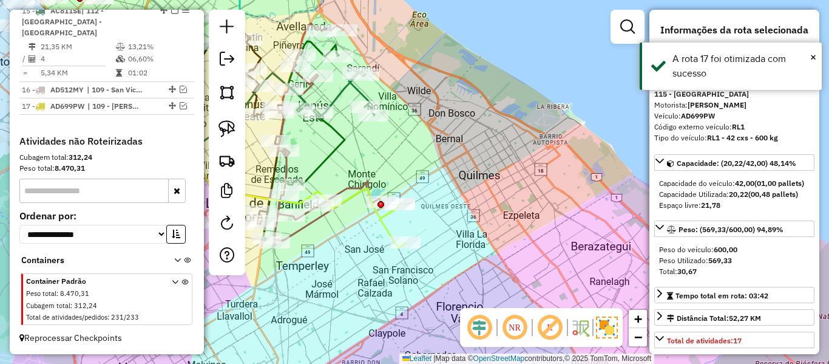
scroll to position [1185, 0]
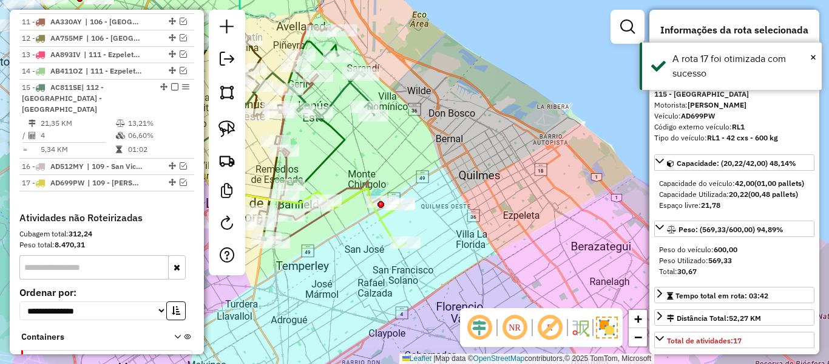
click at [424, 169] on div "Rota 9 - Placa RECBB1 507405 - Julieta Frassia Janela de atendimento Grade de a…" at bounding box center [414, 182] width 829 height 364
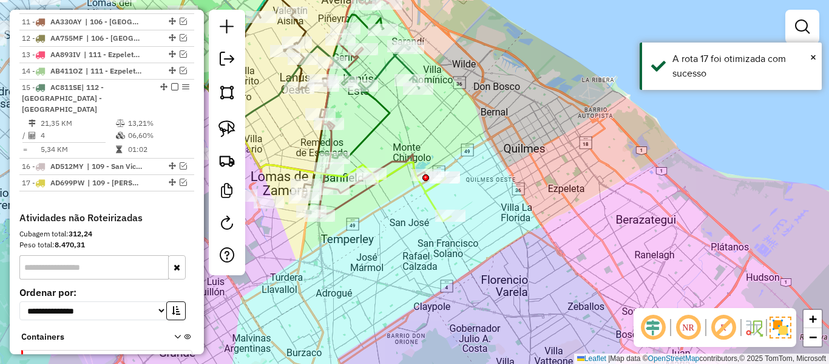
drag, startPoint x: 470, startPoint y: 192, endPoint x: 598, endPoint y: 144, distance: 136.5
click at [598, 144] on div "Janela de atendimento Grade de atendimento Capacidade Transportadoras Veículos …" at bounding box center [414, 182] width 829 height 364
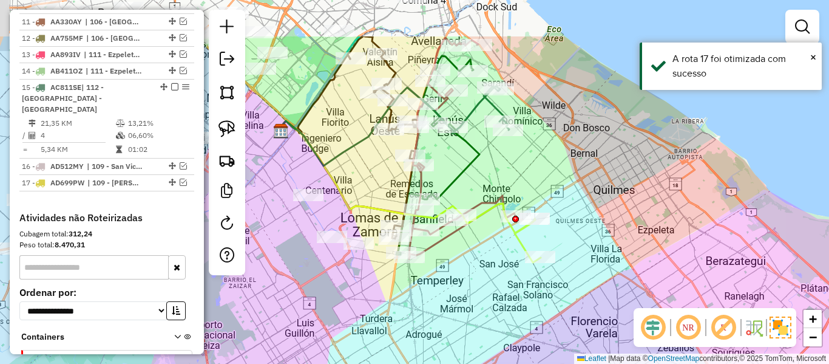
click at [585, 223] on div "Janela de atendimento Grade de atendimento Capacidade Transportadoras Veículos …" at bounding box center [414, 182] width 829 height 364
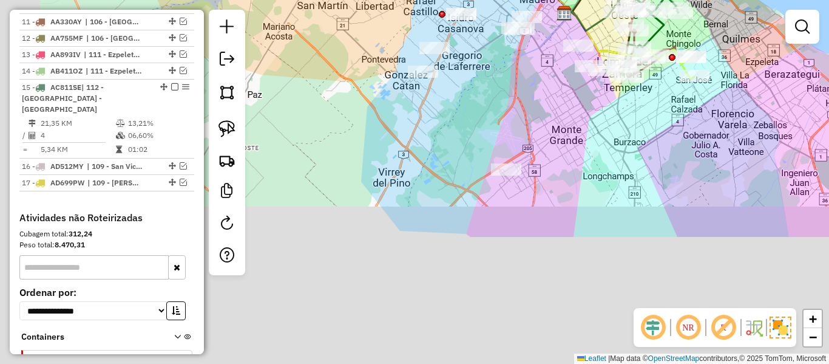
drag, startPoint x: 518, startPoint y: 280, endPoint x: 628, endPoint y: 147, distance: 172.0
click at [647, 122] on div "Janela de atendimento Grade de atendimento Capacidade Transportadoras Veículos …" at bounding box center [414, 182] width 829 height 364
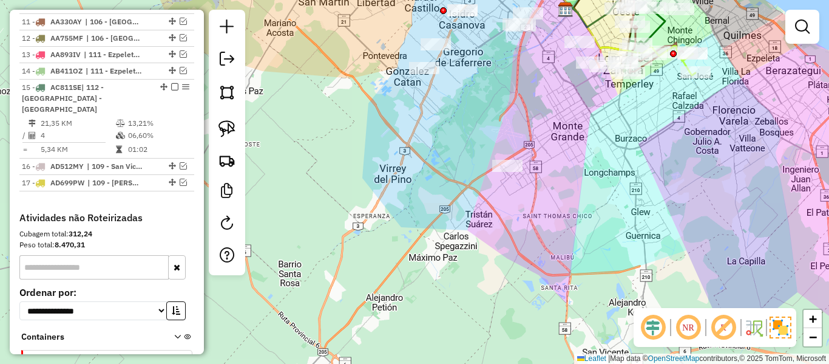
drag, startPoint x: 597, startPoint y: 145, endPoint x: 570, endPoint y: 212, distance: 72.1
click at [570, 212] on div "Janela de atendimento Grade de atendimento Capacidade Transportadoras Veículos …" at bounding box center [414, 182] width 829 height 364
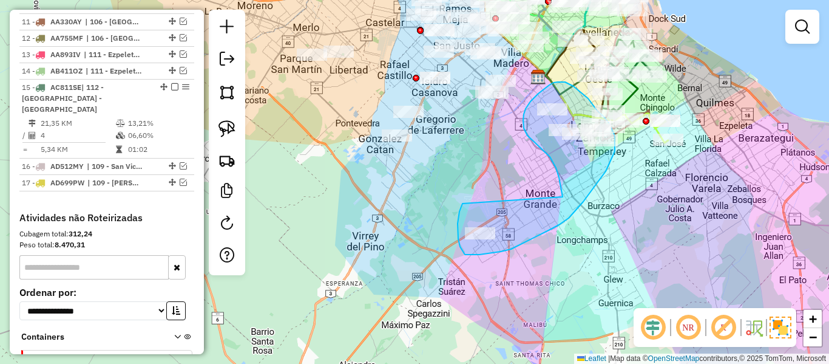
drag, startPoint x: 563, startPoint y: 197, endPoint x: 464, endPoint y: 203, distance: 99.2
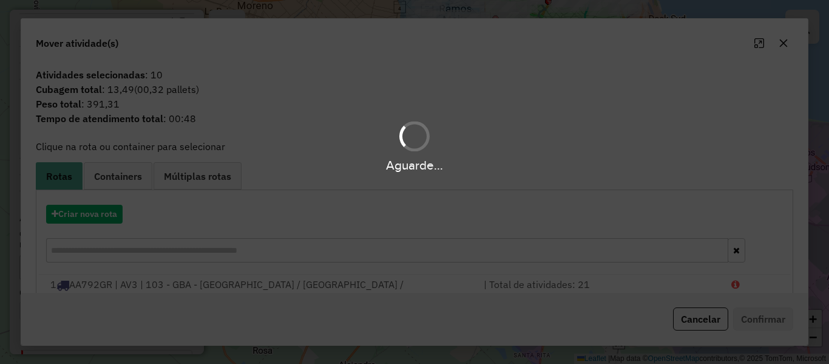
click at [98, 212] on div "Aguarde..." at bounding box center [414, 182] width 829 height 364
click at [98, 212] on button "Criar nova rota" at bounding box center [84, 214] width 76 height 19
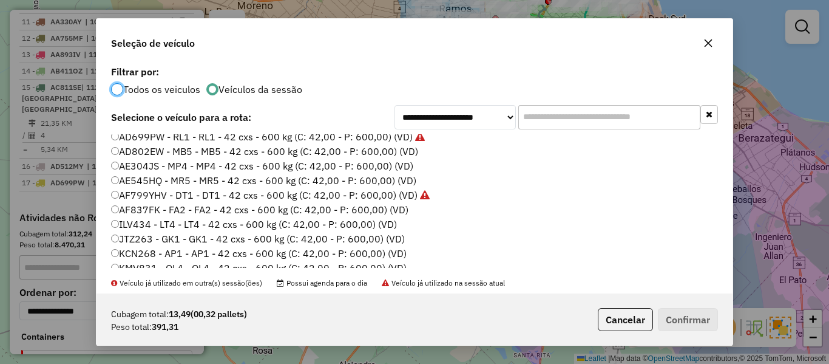
scroll to position [121, 0]
click at [398, 163] on label "AE304JS - MP4 - MP4 - 42 cxs - 600 kg (C: 42,00 - P: 600,00) (VD)" at bounding box center [262, 165] width 302 height 15
click at [410, 151] on label "AD802EW - MB5 - MB5 - 42 cxs - 600 kg (C: 42,00 - P: 600,00) (VD)" at bounding box center [264, 150] width 307 height 15
click at [678, 315] on button "Confirmar" at bounding box center [688, 319] width 60 height 23
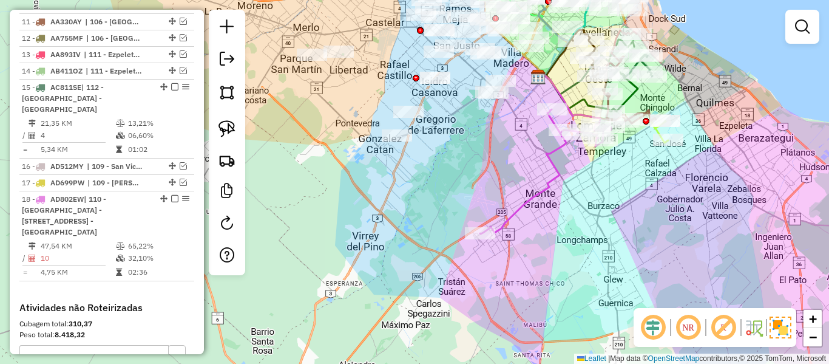
scroll to position [1270, 0]
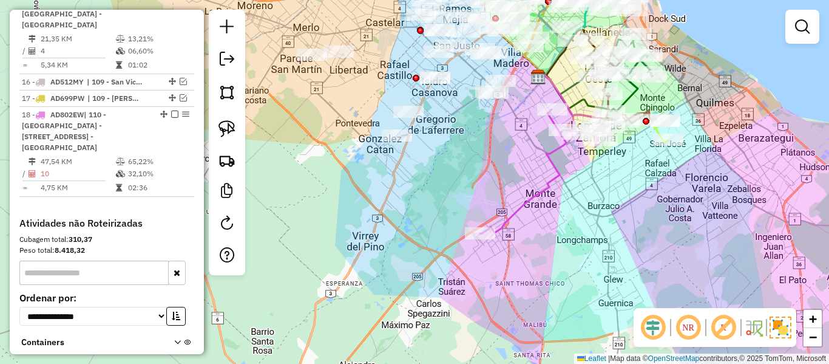
click at [559, 169] on icon at bounding box center [545, 171] width 131 height 124
select select "**********"
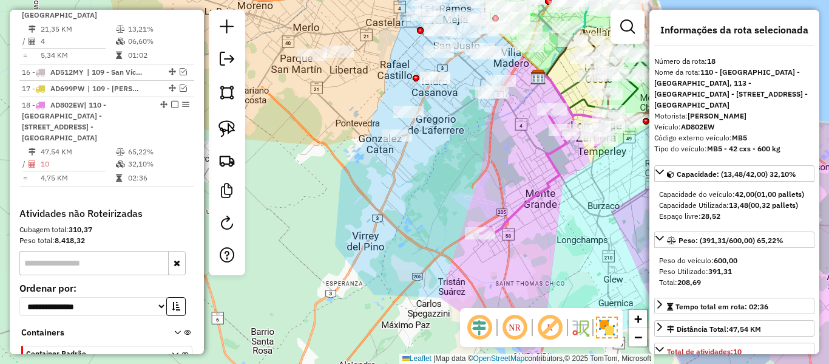
scroll to position [1286, 0]
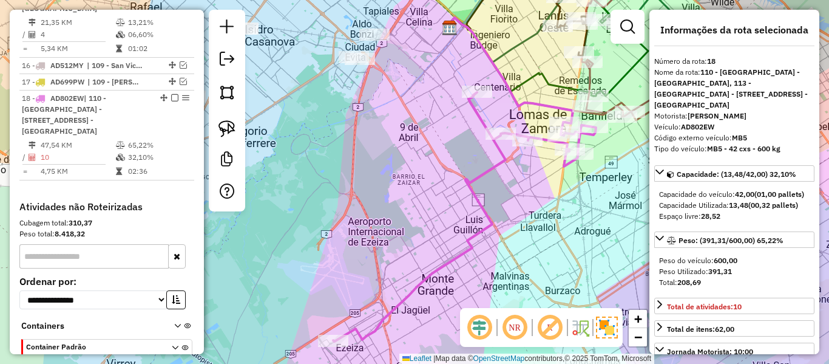
drag, startPoint x: 626, startPoint y: 157, endPoint x: 475, endPoint y: 231, distance: 168.0
click at [475, 231] on div "Janela de atendimento Grade de atendimento Capacidade Transportadoras Veículos …" at bounding box center [414, 182] width 829 height 364
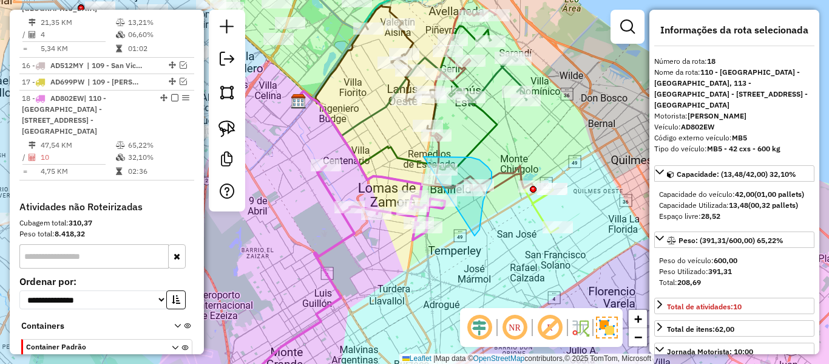
drag, startPoint x: 476, startPoint y: 235, endPoint x: 376, endPoint y: 201, distance: 105.2
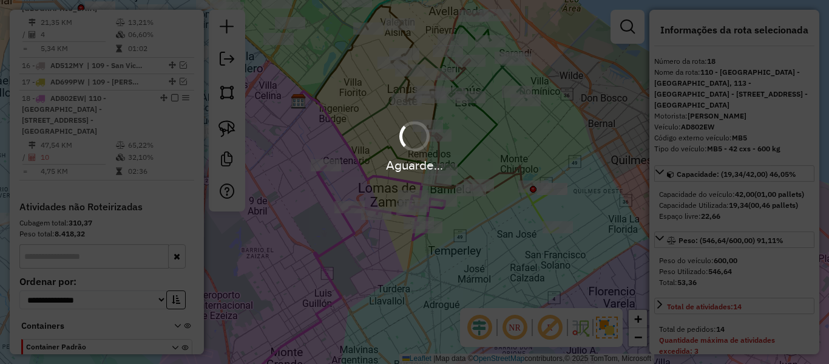
select select "**********"
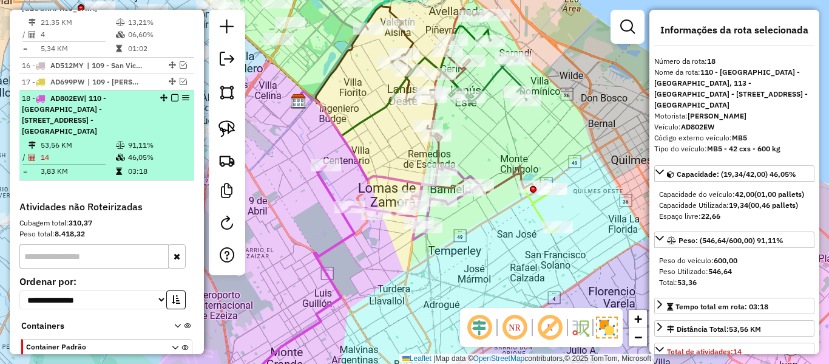
click at [171, 94] on em at bounding box center [174, 97] width 7 height 7
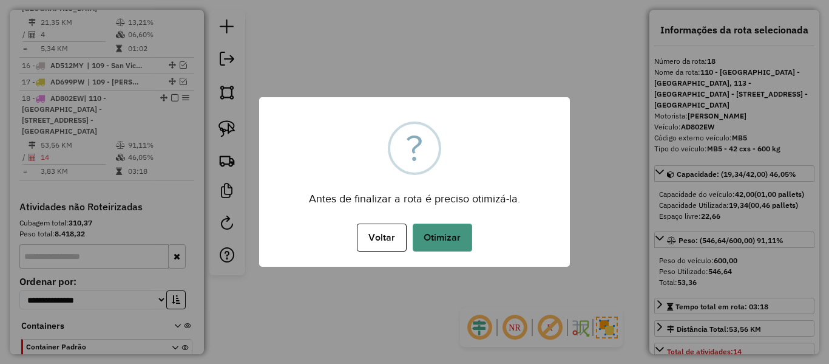
click at [463, 234] on button "Otimizar" at bounding box center [442, 237] width 59 height 28
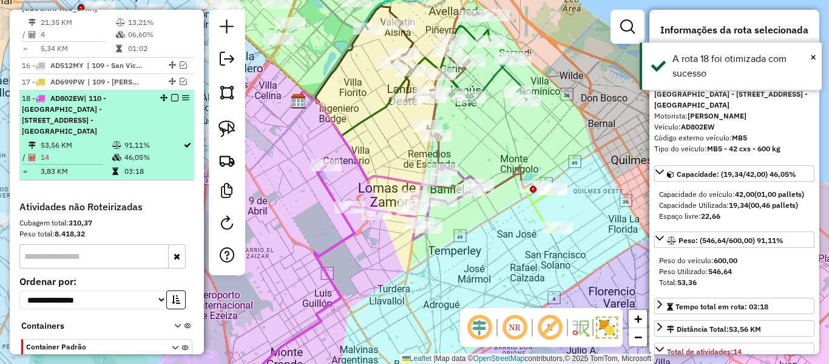
click at [171, 94] on em at bounding box center [174, 97] width 7 height 7
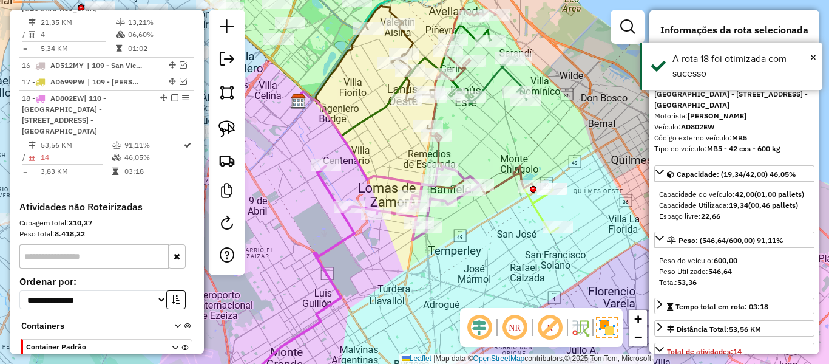
scroll to position [1202, 0]
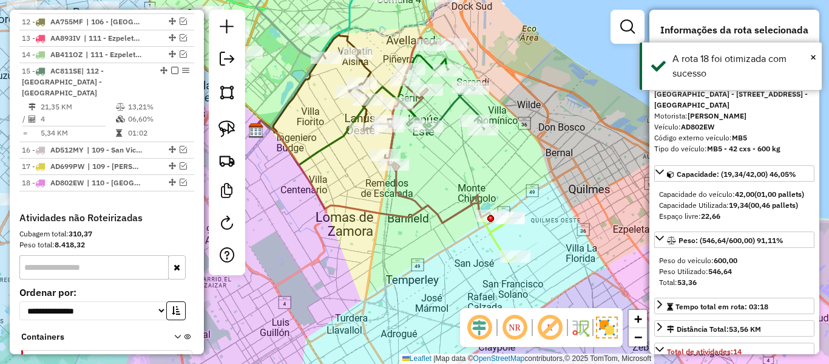
drag, startPoint x: 413, startPoint y: 172, endPoint x: 354, endPoint y: 206, distance: 68.0
click at [354, 206] on div "Janela de atendimento Grade de atendimento Capacidade Transportadoras Veículos …" at bounding box center [414, 182] width 829 height 364
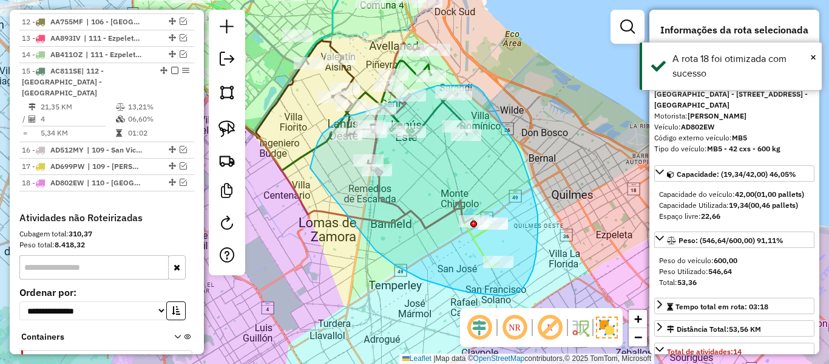
drag, startPoint x: 484, startPoint y: 294, endPoint x: 344, endPoint y: 185, distance: 177.7
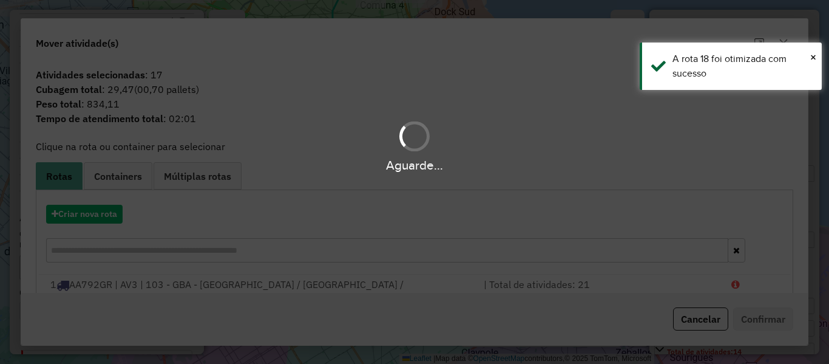
click at [93, 220] on div "Aguarde..." at bounding box center [414, 182] width 829 height 364
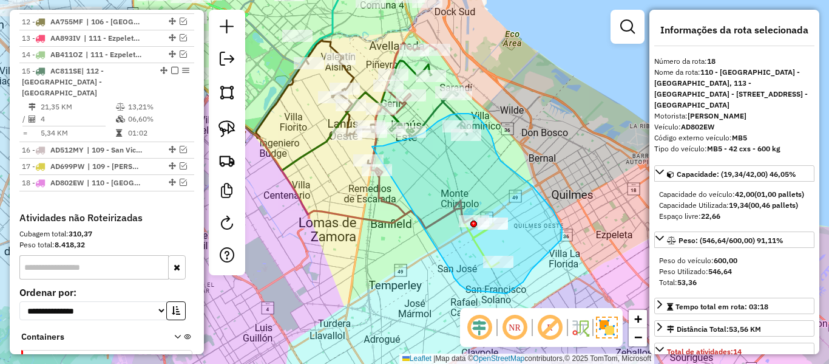
drag, startPoint x: 458, startPoint y: 282, endPoint x: 356, endPoint y: 207, distance: 127.2
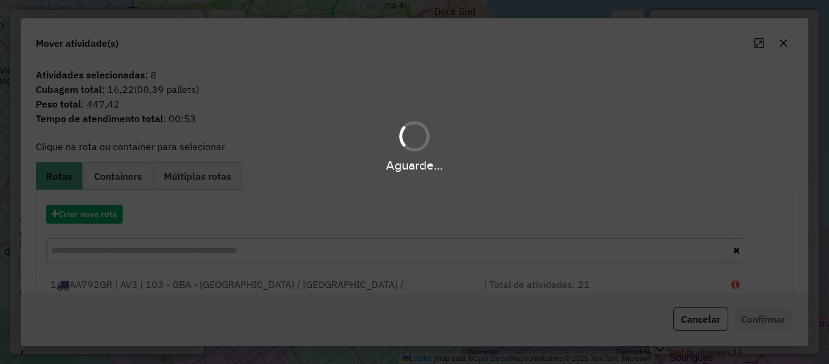
click at [96, 212] on div "Aguarde..." at bounding box center [414, 182] width 829 height 364
click at [109, 214] on div "Aguarde..." at bounding box center [414, 182] width 829 height 364
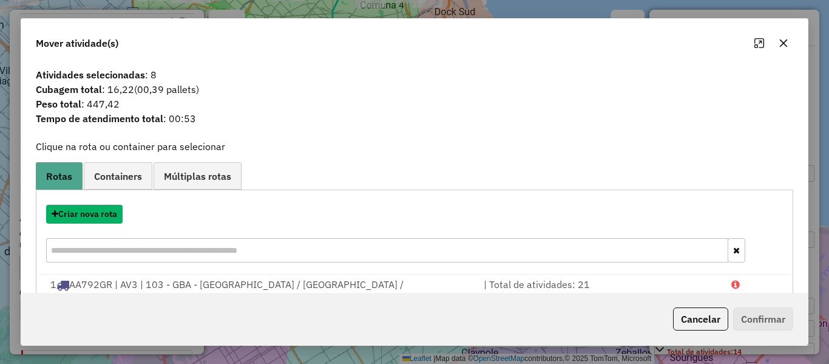
click at [109, 214] on button "Criar nova rota" at bounding box center [84, 214] width 76 height 19
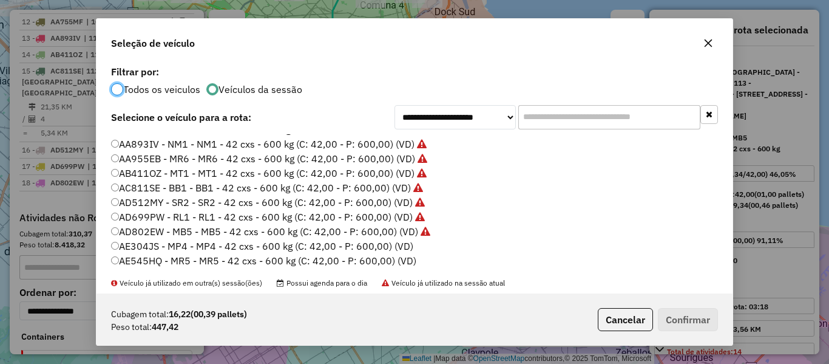
scroll to position [61, 0]
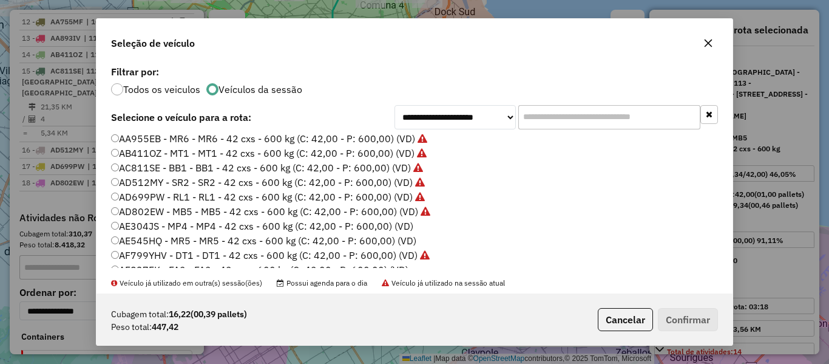
click at [399, 228] on label "AE304JS - MP4 - MP4 - 42 cxs - 600 kg (C: 42,00 - P: 600,00) (VD)" at bounding box center [262, 225] width 302 height 15
click at [685, 311] on button "Confirmar" at bounding box center [688, 319] width 60 height 23
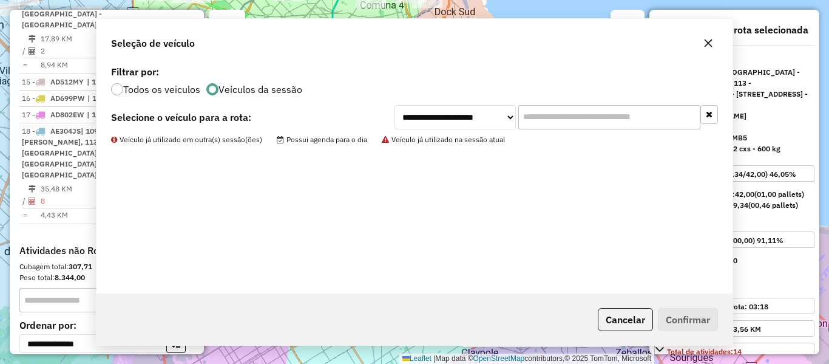
scroll to position [1234, 0]
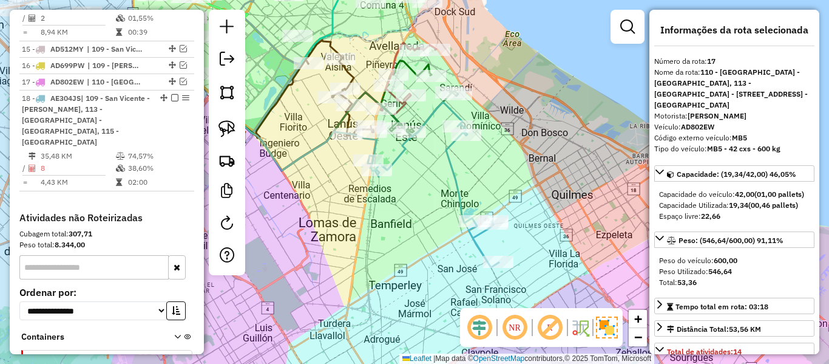
click at [451, 154] on icon at bounding box center [433, 184] width 130 height 165
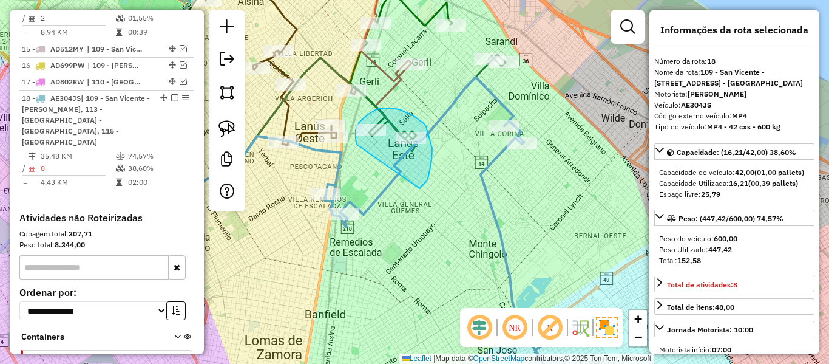
drag, startPoint x: 432, startPoint y: 148, endPoint x: 376, endPoint y: 163, distance: 58.4
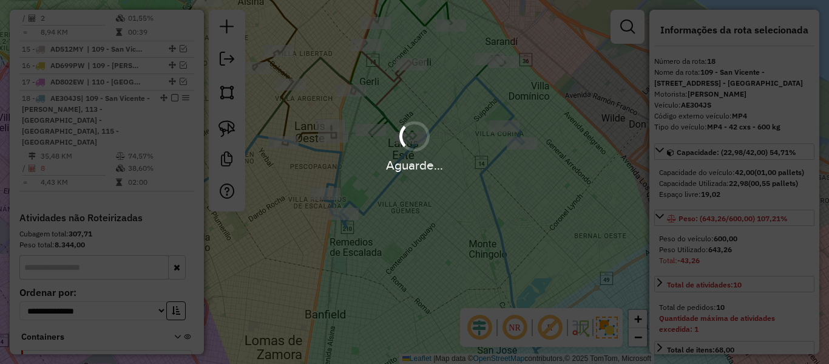
select select "**********"
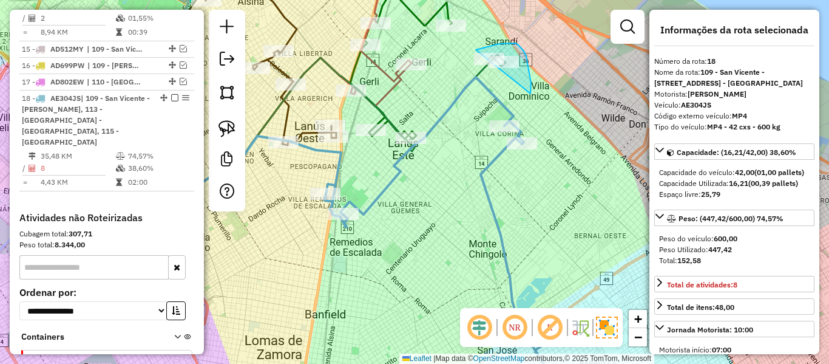
drag, startPoint x: 530, startPoint y: 92, endPoint x: 458, endPoint y: 92, distance: 72.2
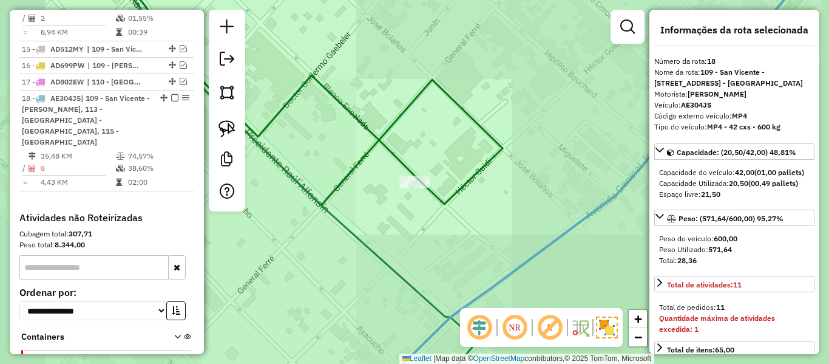
select select "**********"
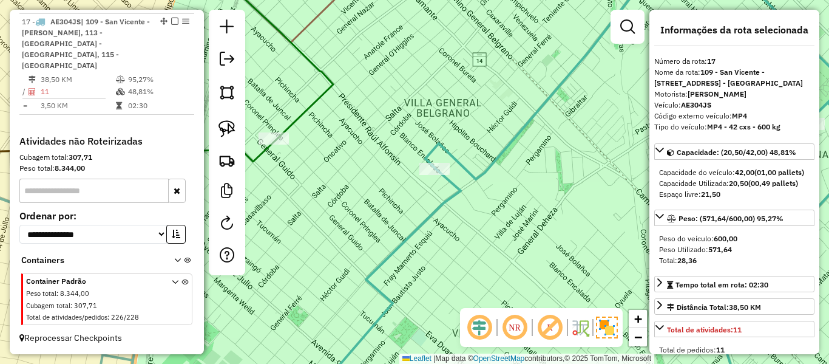
scroll to position [1167, 0]
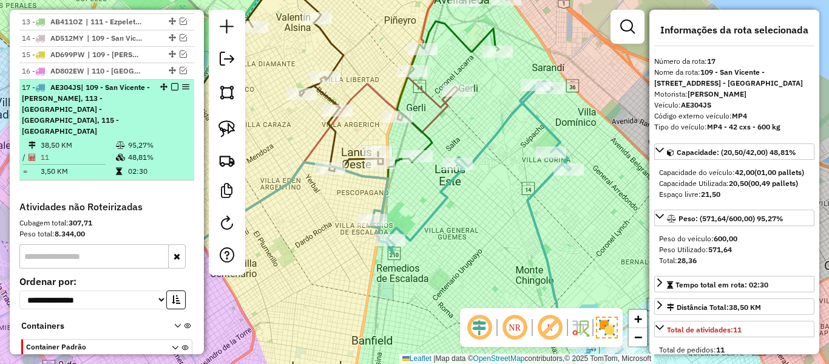
click at [171, 83] on em at bounding box center [174, 86] width 7 height 7
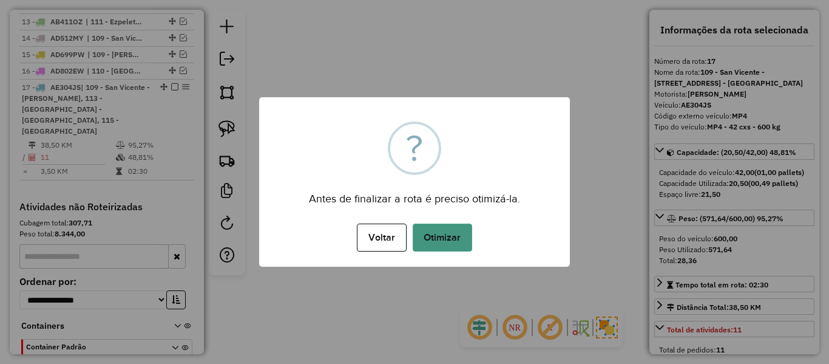
drag, startPoint x: 480, startPoint y: 247, endPoint x: 444, endPoint y: 235, distance: 38.4
click at [470, 243] on div "Voltar No Otimizar" at bounding box center [414, 237] width 311 height 34
click at [444, 235] on button "Otimizar" at bounding box center [442, 237] width 59 height 28
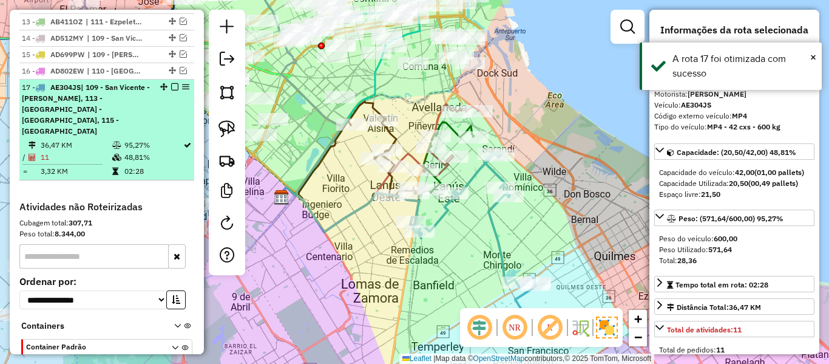
click at [173, 83] on em at bounding box center [174, 86] width 7 height 7
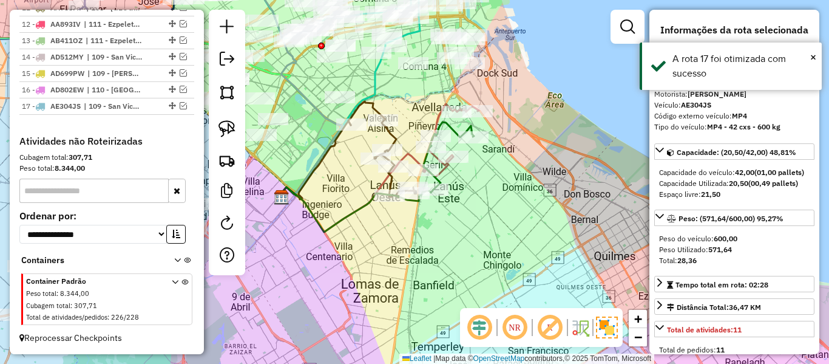
scroll to position [1082, 0]
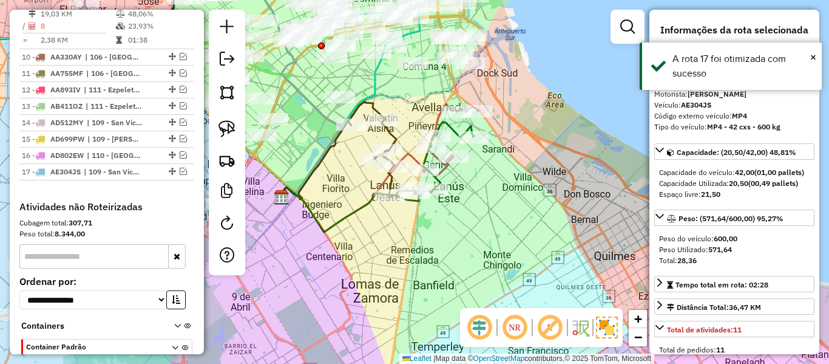
click at [530, 209] on div "Rota 9 - Placa RECDB1 541935 - Fabian Jevscek Rota 8 - Placa RECBB1 523940 - Gu…" at bounding box center [414, 182] width 829 height 364
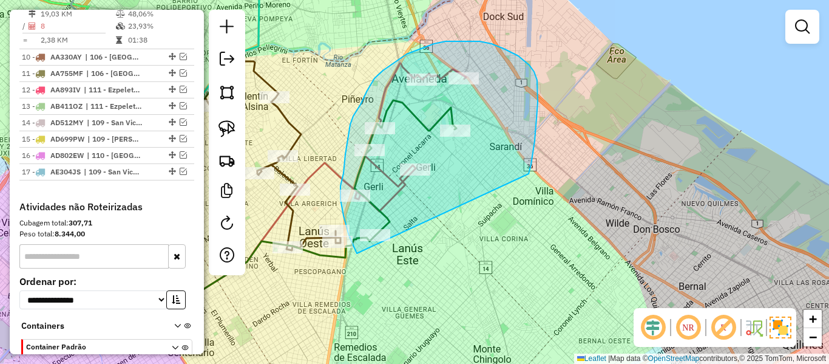
drag, startPoint x: 538, startPoint y: 103, endPoint x: 401, endPoint y: 295, distance: 236.3
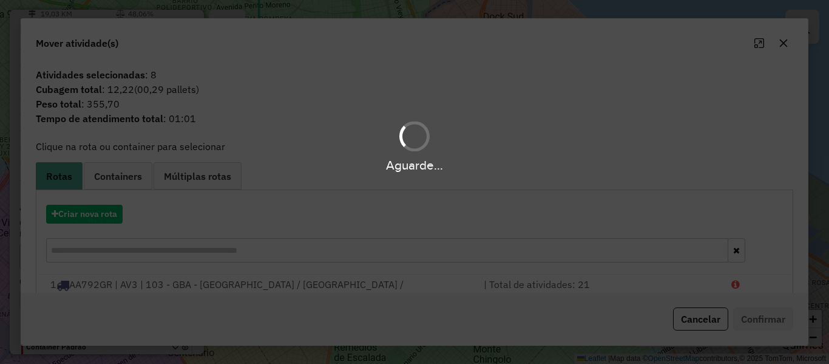
click at [106, 215] on div "Aguarde..." at bounding box center [414, 182] width 829 height 364
click at [106, 215] on hb-app "Aguarde... Pop-up bloqueado! Seu navegador bloqueou automáticamente a abertura …" at bounding box center [414, 182] width 829 height 364
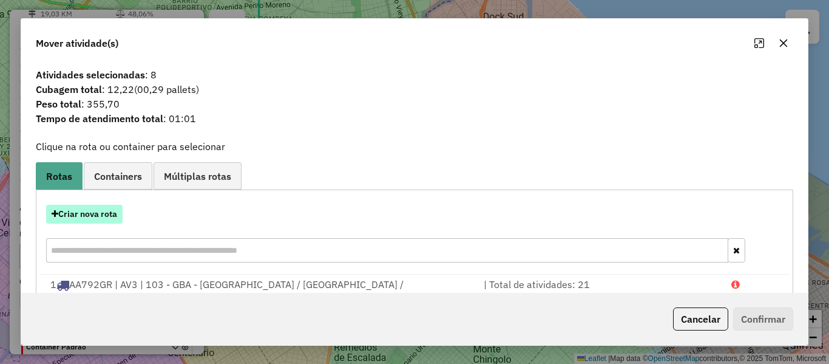
click at [107, 215] on button "Criar nova rota" at bounding box center [84, 214] width 76 height 19
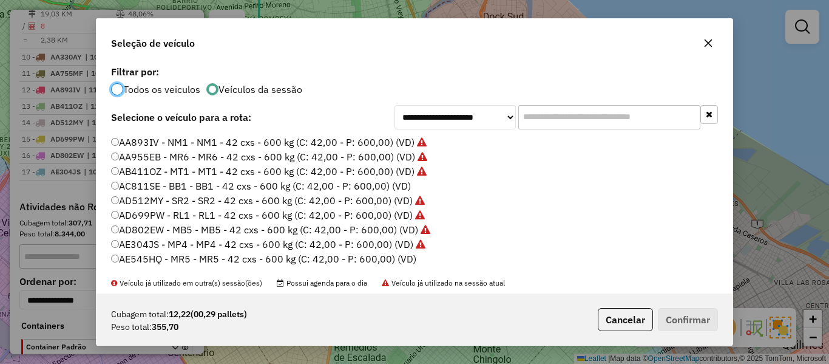
scroll to position [61, 0]
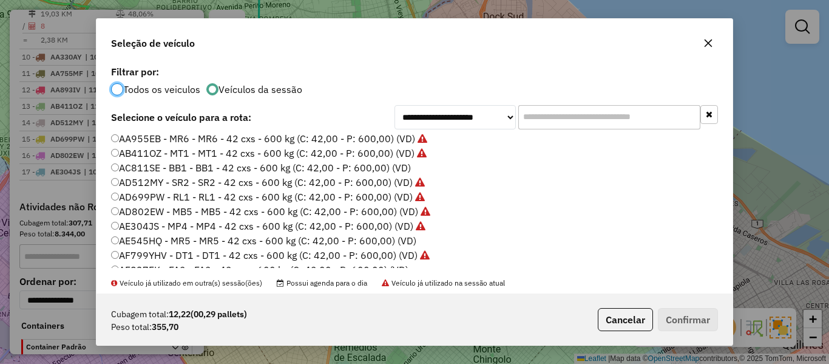
click at [401, 167] on label "AC811SE - BB1 - BB1 - 42 cxs - 600 kg (C: 42,00 - P: 600,00) (VD)" at bounding box center [261, 167] width 300 height 15
click at [685, 322] on button "Confirmar" at bounding box center [688, 319] width 60 height 23
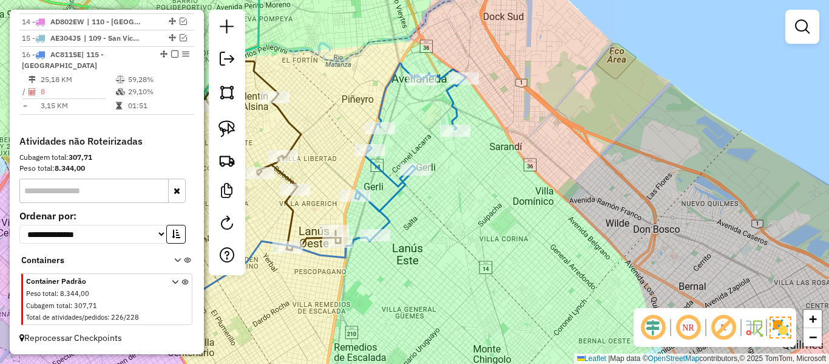
scroll to position [1014, 0]
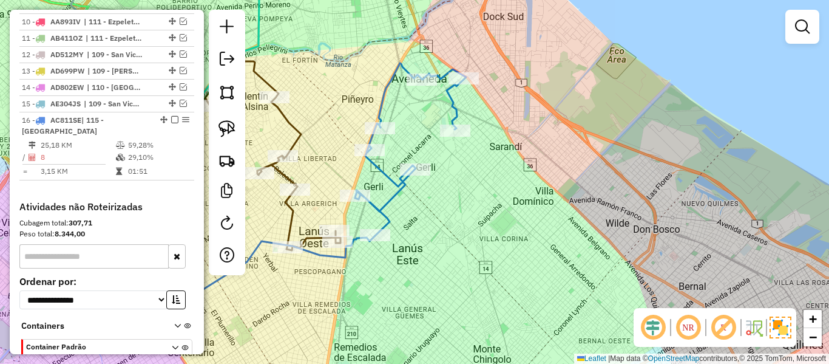
click at [460, 113] on icon at bounding box center [410, 149] width 111 height 172
select select "**********"
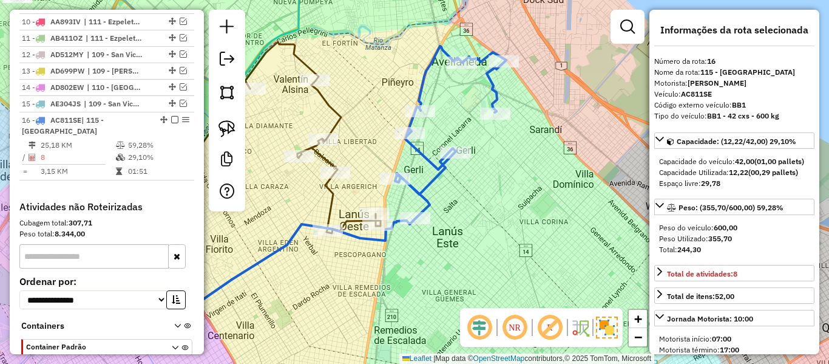
drag, startPoint x: 478, startPoint y: 196, endPoint x: 445, endPoint y: 236, distance: 51.8
click at [478, 197] on div "Janela de atendimento Grade de atendimento Capacidade Transportadoras Veículos …" at bounding box center [414, 182] width 829 height 364
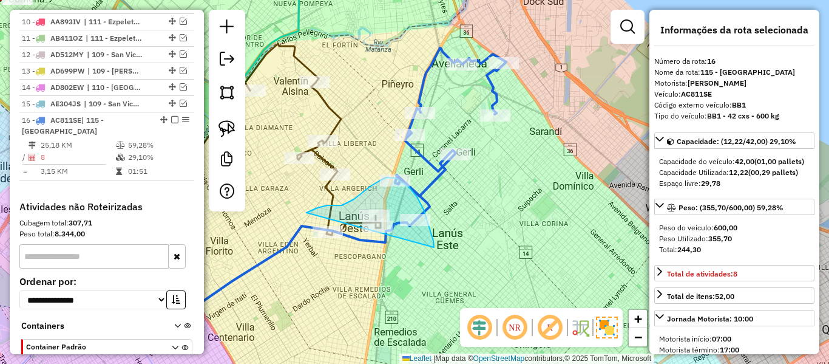
drag, startPoint x: 424, startPoint y: 209, endPoint x: 342, endPoint y: 277, distance: 105.6
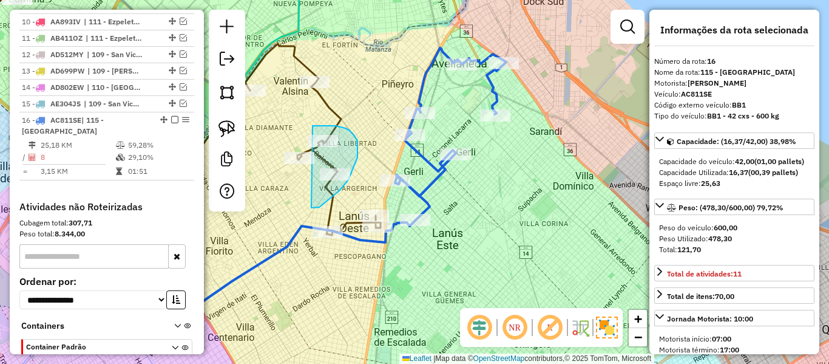
drag, startPoint x: 319, startPoint y: 207, endPoint x: 308, endPoint y: 138, distance: 70.0
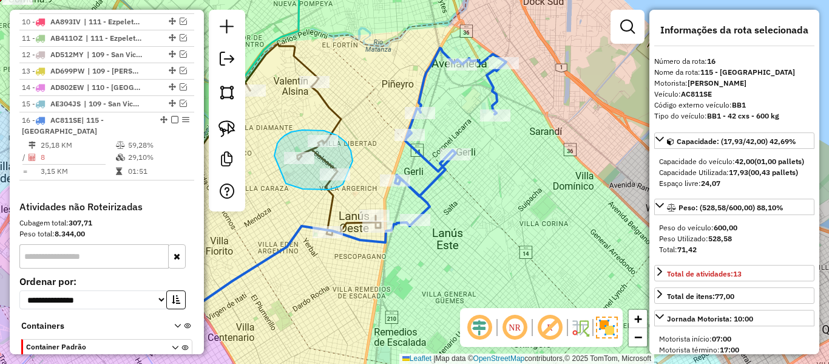
drag, startPoint x: 339, startPoint y: 186, endPoint x: 289, endPoint y: 181, distance: 50.7
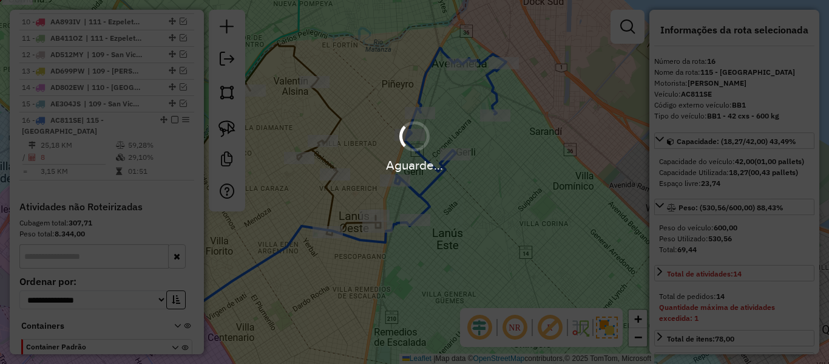
select select "**********"
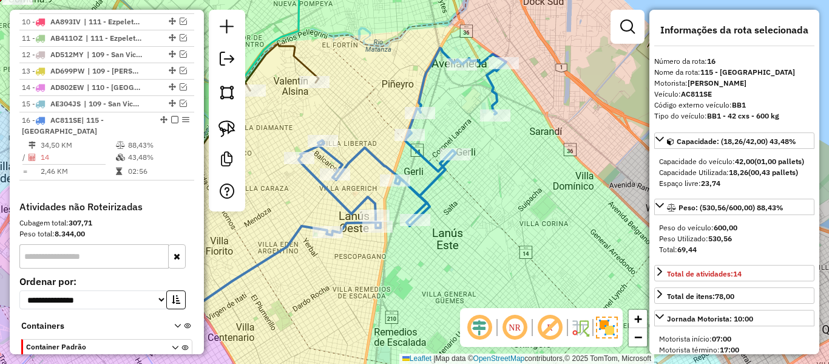
click at [425, 145] on div "Janela de atendimento Grade de atendimento Capacidade Transportadoras Veículos …" at bounding box center [414, 182] width 829 height 364
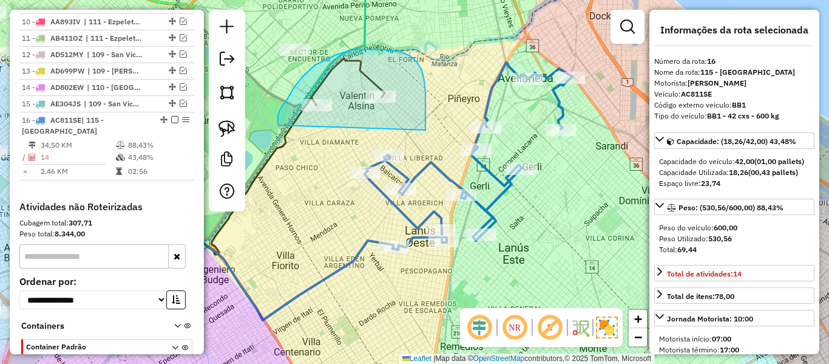
drag, startPoint x: 424, startPoint y: 81, endPoint x: 323, endPoint y: 173, distance: 137.1
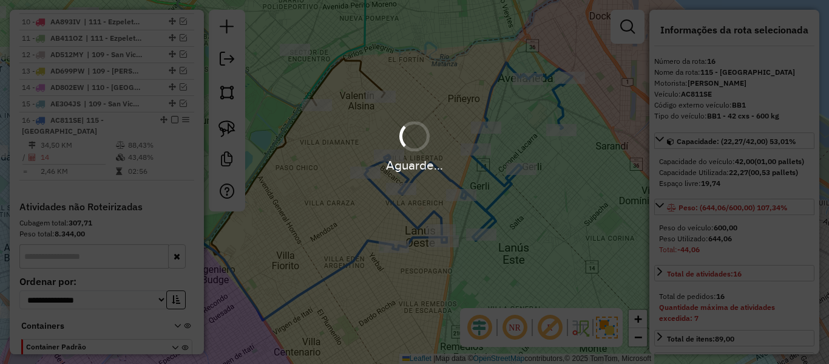
select select "**********"
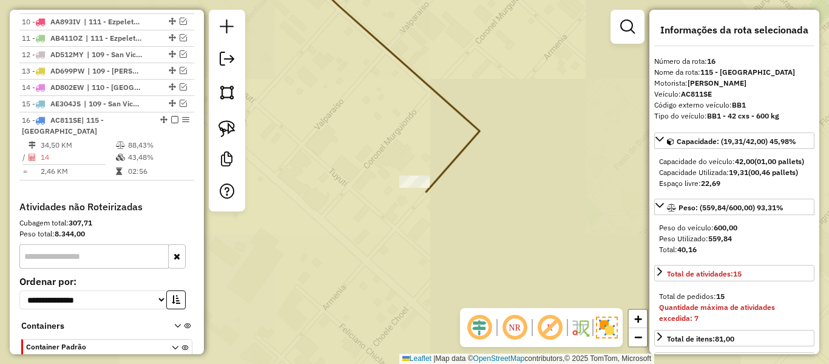
select select "**********"
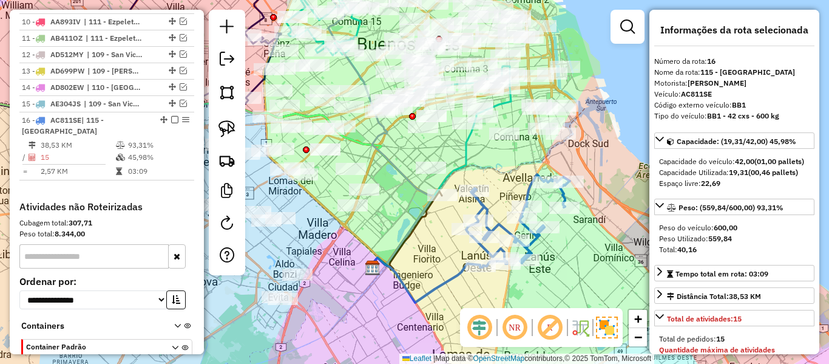
drag, startPoint x: 567, startPoint y: 242, endPoint x: 549, endPoint y: 235, distance: 20.2
click at [549, 235] on div "Rota 16 - Placa AC811SE 523940 - Gustavo Chiabrera Janela de atendimento Grade …" at bounding box center [414, 182] width 829 height 364
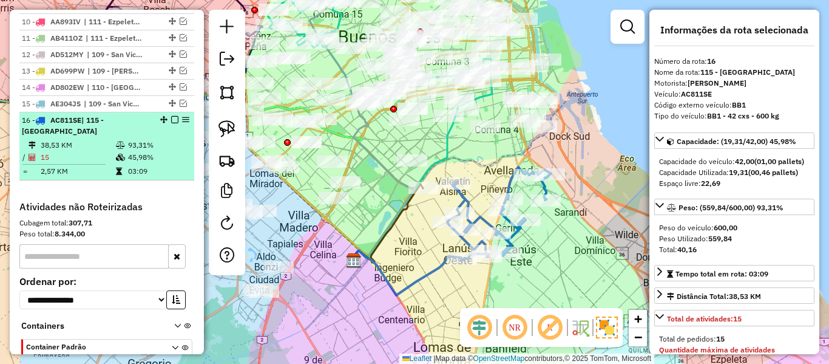
click at [173, 116] on em at bounding box center [174, 119] width 7 height 7
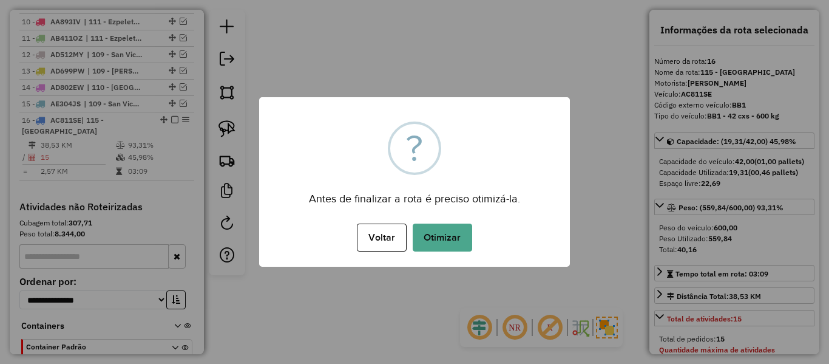
click at [439, 238] on button "Otimizar" at bounding box center [442, 237] width 59 height 28
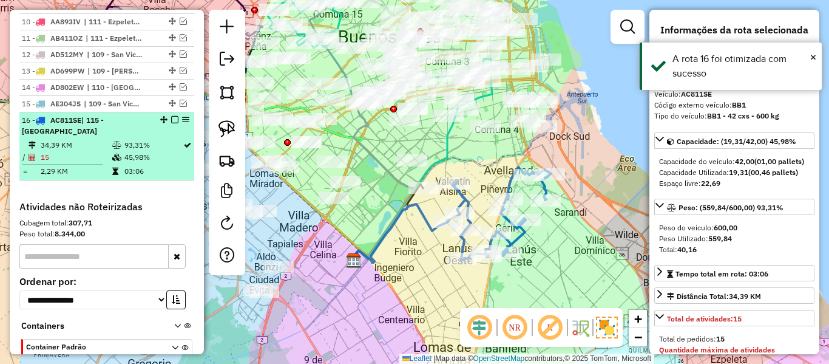
click at [171, 116] on em at bounding box center [174, 119] width 7 height 7
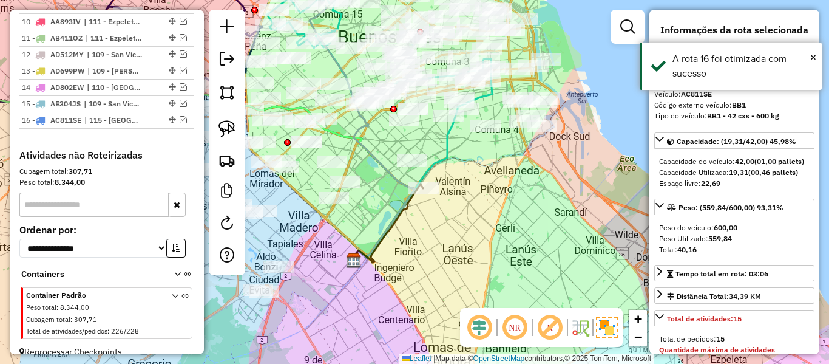
scroll to position [963, 0]
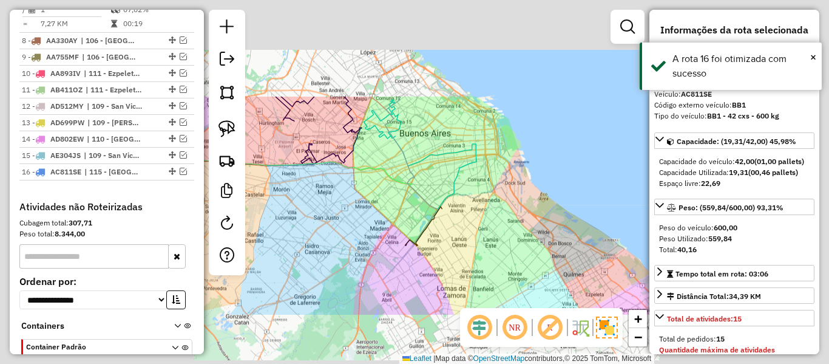
click at [481, 246] on div "Janela de atendimento Grade de atendimento Capacidade Transportadoras Veículos …" at bounding box center [414, 182] width 829 height 364
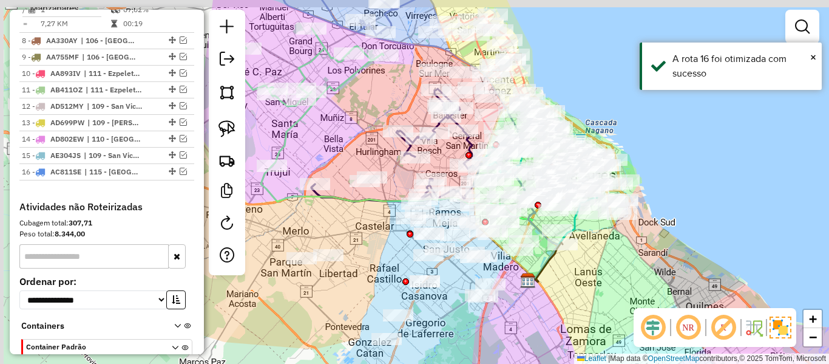
drag, startPoint x: 455, startPoint y: 249, endPoint x: 580, endPoint y: 293, distance: 132.2
click at [580, 293] on div "Janela de atendimento Grade de atendimento Capacidade Transportadoras Veículos …" at bounding box center [414, 182] width 829 height 364
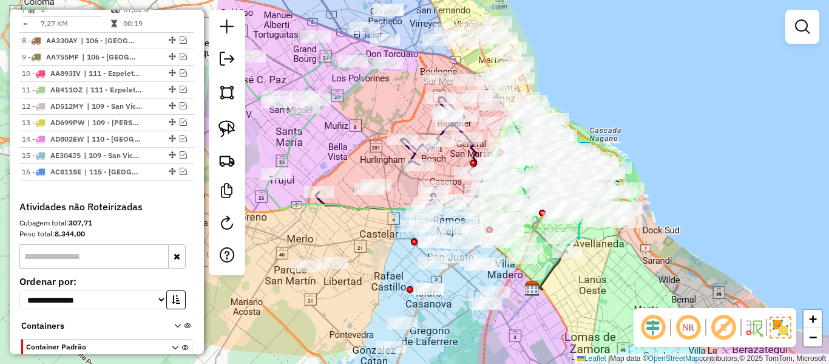
drag, startPoint x: 582, startPoint y: 295, endPoint x: 620, endPoint y: 338, distance: 57.2
click at [614, 336] on div "Janela de atendimento Grade de atendimento Capacidade Transportadoras Veículos …" at bounding box center [414, 182] width 829 height 364
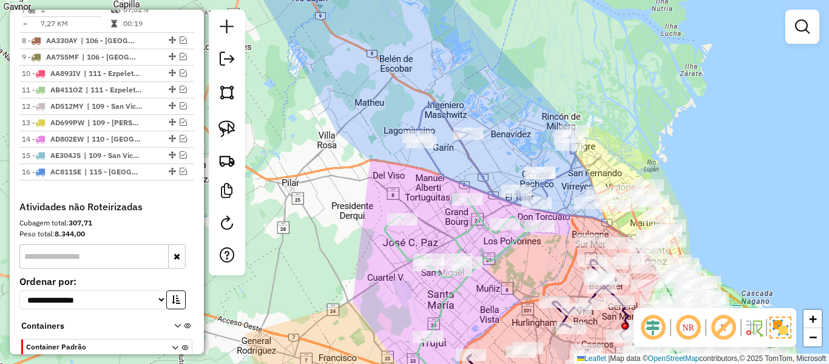
click at [478, 161] on icon at bounding box center [506, 154] width 181 height 104
select select "**********"
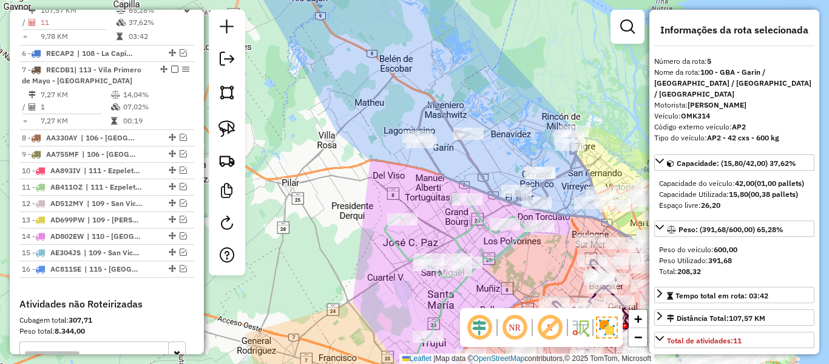
scroll to position [768, 0]
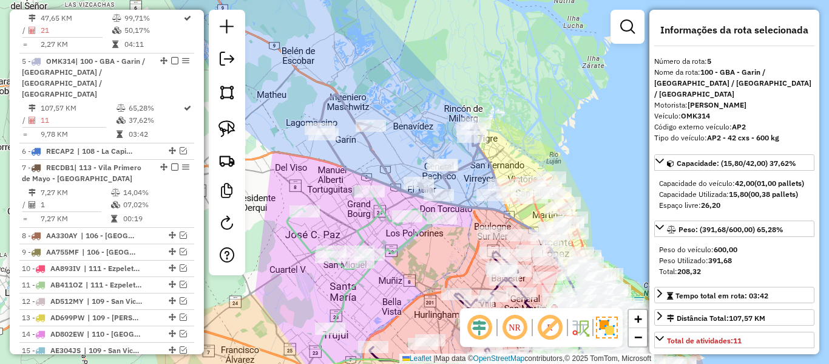
drag, startPoint x: 496, startPoint y: 158, endPoint x: 398, endPoint y: 151, distance: 98.0
click at [398, 151] on div "Janela de atendimento Grade de atendimento Capacidade Transportadoras Veículos …" at bounding box center [414, 182] width 829 height 364
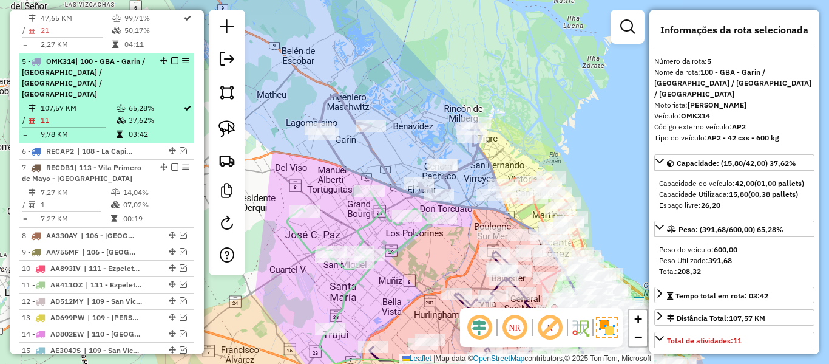
click at [92, 56] on span "| 100 - GBA - Garin / Nordelta / Loma Verde / Troncos" at bounding box center [83, 77] width 123 height 42
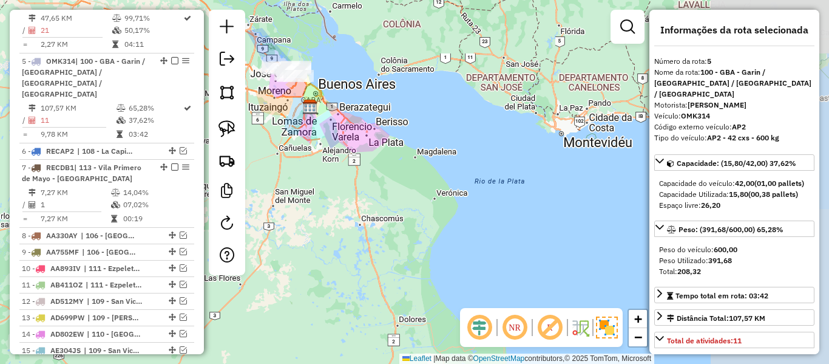
drag, startPoint x: 373, startPoint y: 70, endPoint x: 464, endPoint y: 101, distance: 95.6
click at [464, 101] on div "Rota 5 - Placa OMK314 549899 - Santos Piccardo Rota 5 - Placa OMK314 549907 - M…" at bounding box center [414, 182] width 829 height 364
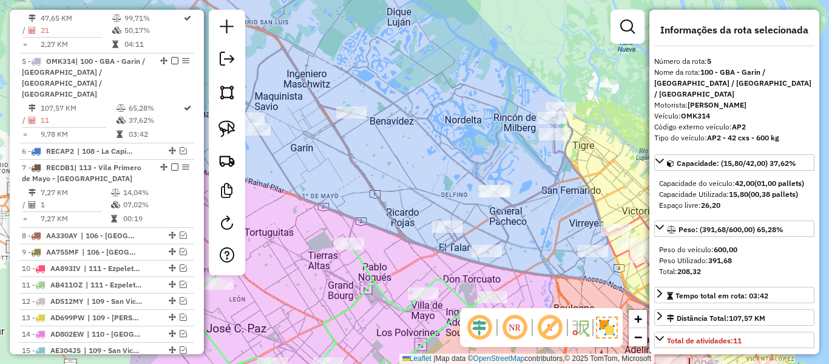
click at [352, 160] on icon at bounding box center [426, 153] width 362 height 208
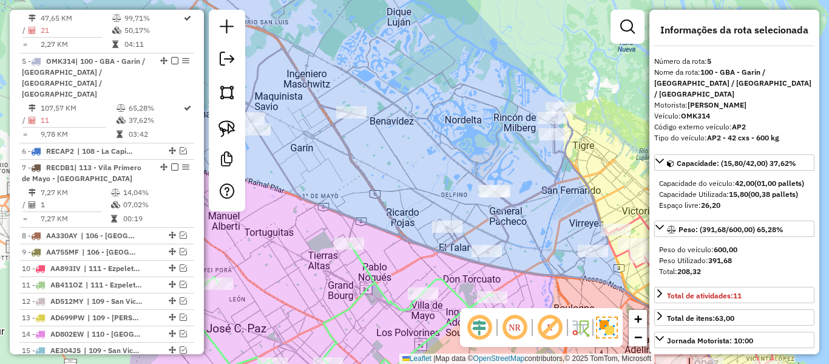
drag, startPoint x: 259, startPoint y: 130, endPoint x: 253, endPoint y: 127, distance: 6.5
click at [253, 127] on div "Janela de atendimento Grade de atendimento Capacidade Transportadoras Veículos …" at bounding box center [414, 182] width 829 height 364
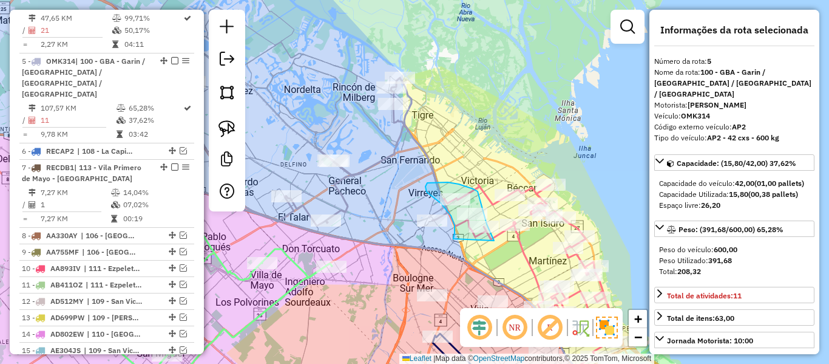
drag, startPoint x: 453, startPoint y: 239, endPoint x: 490, endPoint y: 255, distance: 39.9
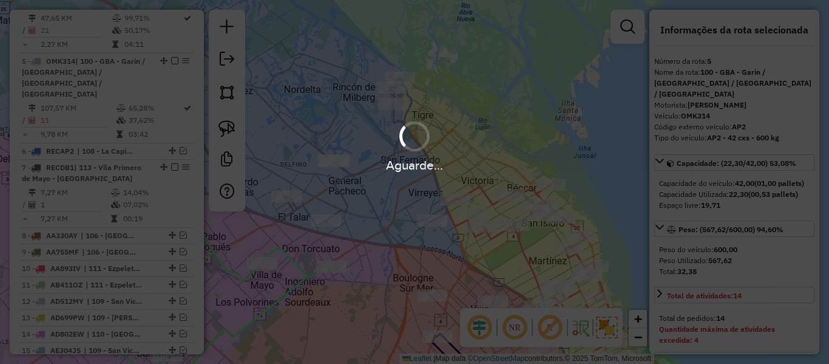
select select "**********"
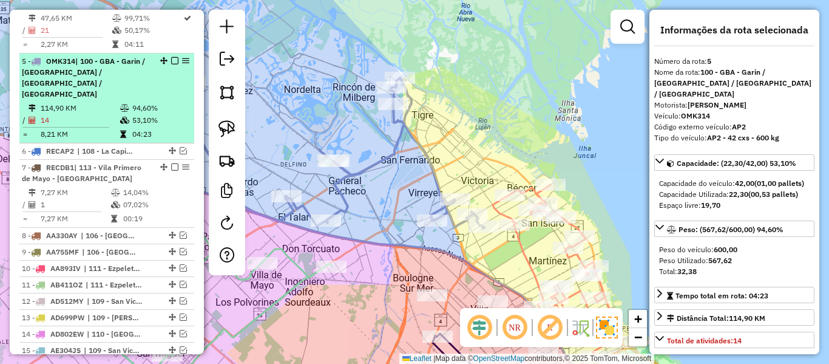
click at [171, 57] on em at bounding box center [174, 60] width 7 height 7
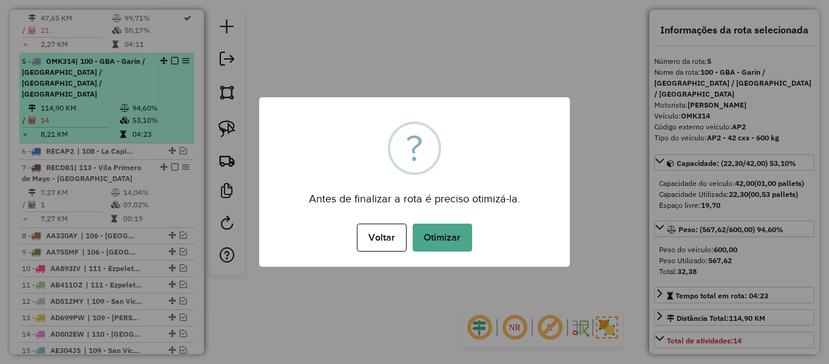
click at [352, 122] on div "× ? Antes de finalizar a rota é preciso otimizá-la. Voltar No Otimizar" at bounding box center [414, 181] width 311 height 169
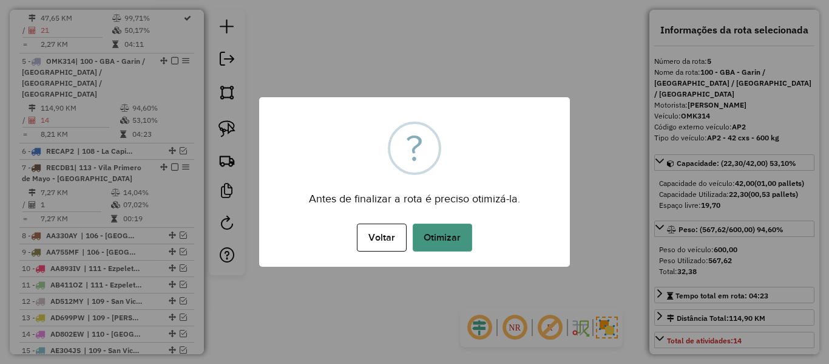
click at [453, 231] on button "Otimizar" at bounding box center [442, 237] width 59 height 28
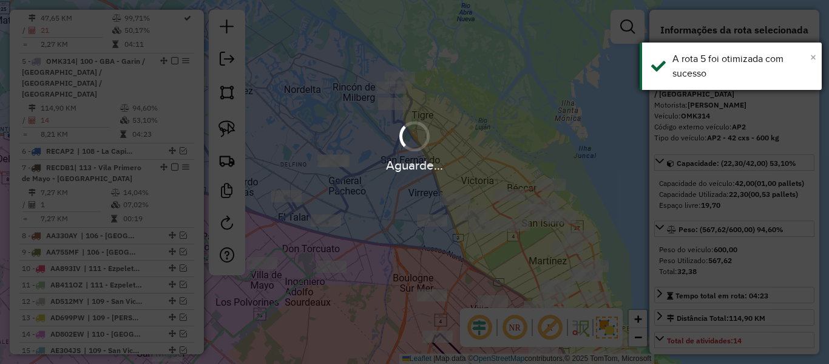
click at [814, 59] on span "×" at bounding box center [813, 56] width 6 height 13
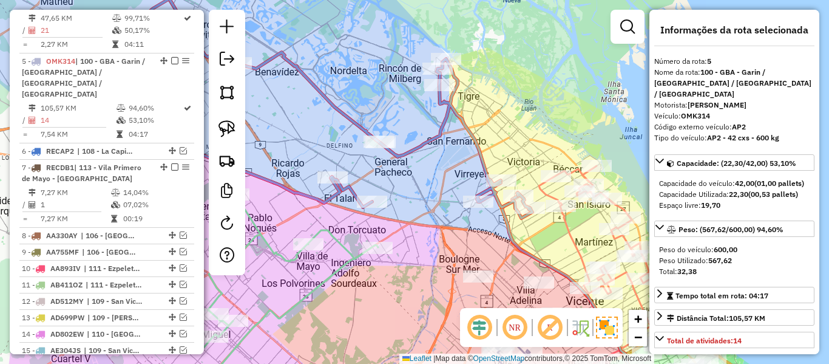
drag, startPoint x: 385, startPoint y: 181, endPoint x: 407, endPoint y: 161, distance: 30.1
click at [432, 168] on div "Janela de atendimento Grade de atendimento Capacidade Transportadoras Veículos …" at bounding box center [414, 182] width 829 height 364
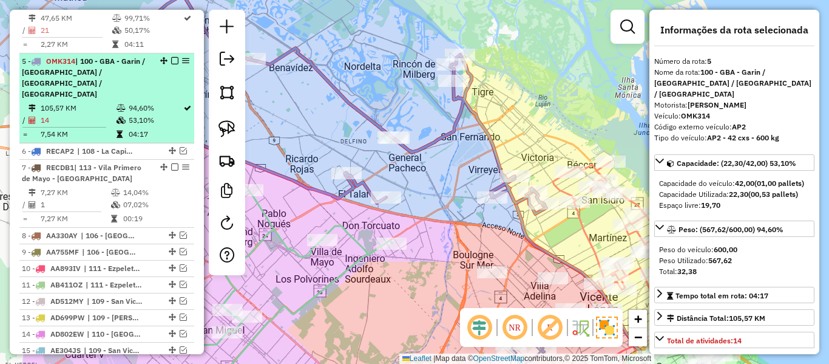
click at [171, 57] on em at bounding box center [174, 60] width 7 height 7
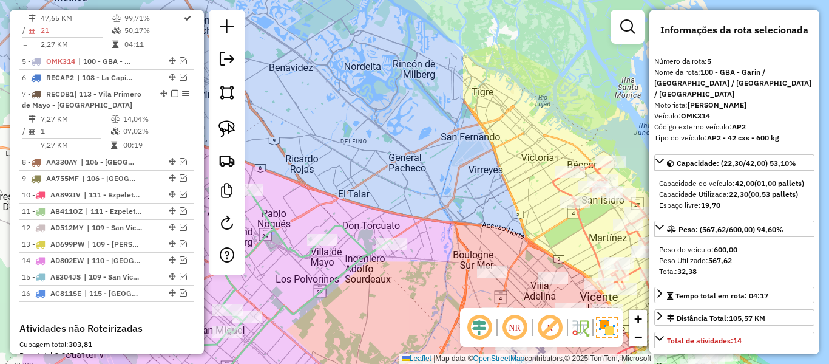
click at [411, 163] on div "Janela de atendimento Grade de atendimento Capacidade Transportadoras Veículos …" at bounding box center [414, 182] width 829 height 364
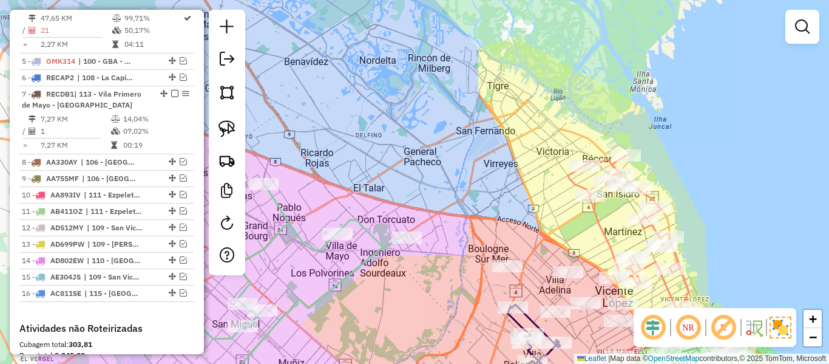
drag, startPoint x: 421, startPoint y: 169, endPoint x: 604, endPoint y: 126, distance: 187.6
click at [604, 126] on div "Janela de atendimento Grade de atendimento Capacidade Transportadoras Veículos …" at bounding box center [414, 182] width 829 height 364
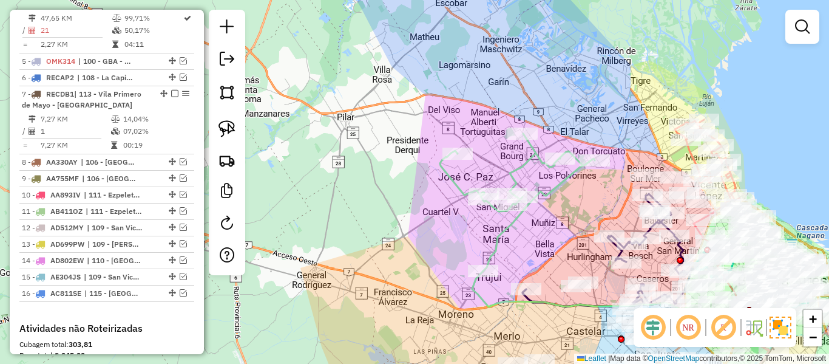
click at [513, 174] on icon at bounding box center [517, 202] width 155 height 137
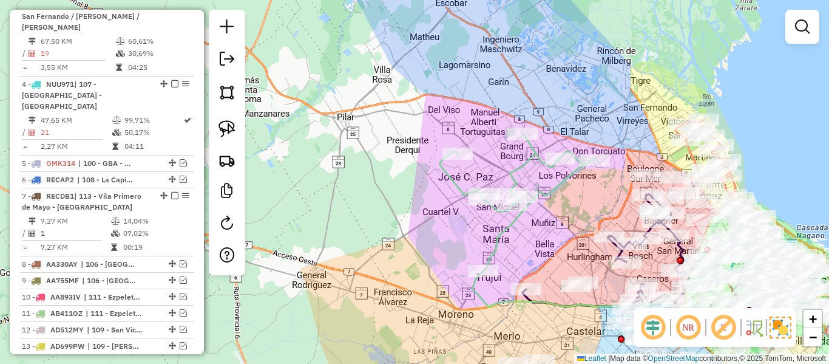
select select "**********"
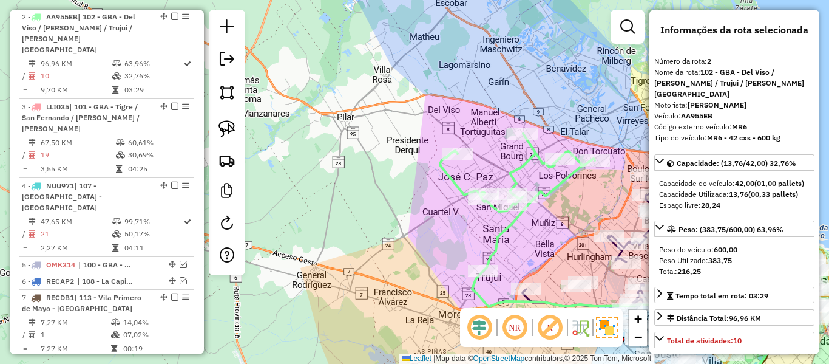
scroll to position [542, 0]
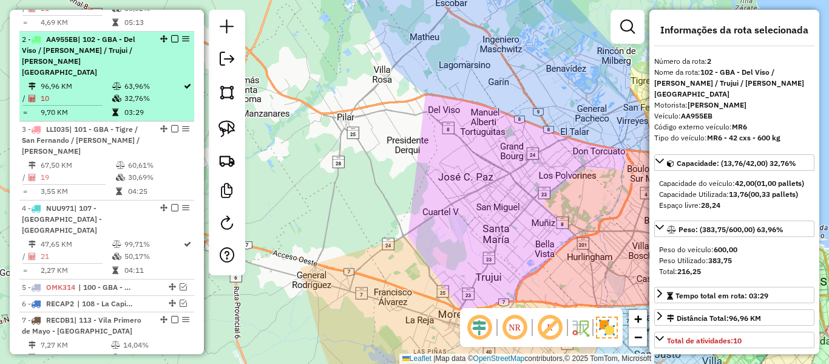
click at [138, 92] on td "32,76%" at bounding box center [153, 98] width 59 height 12
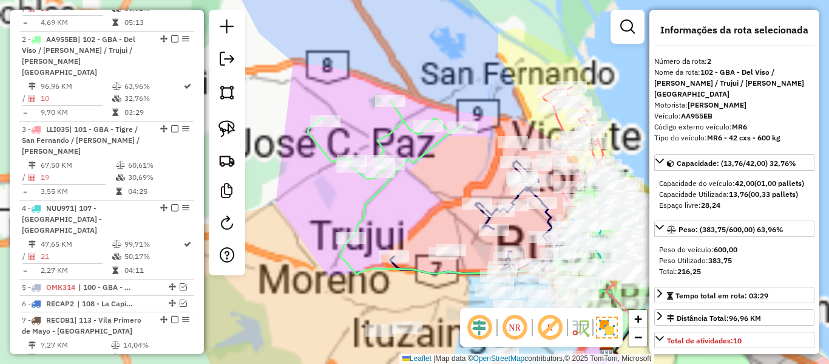
scroll to position [911, 0]
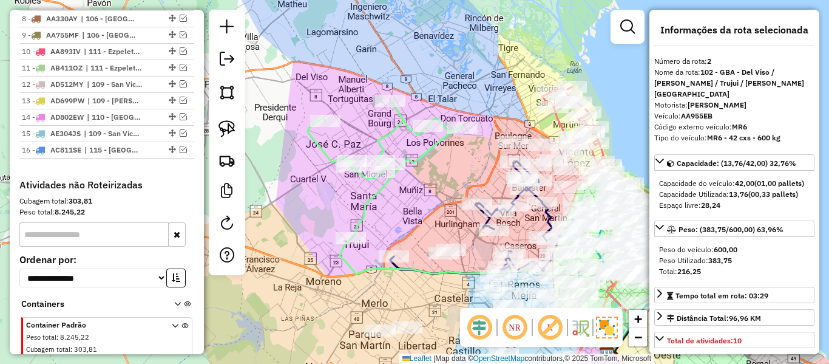
click at [427, 148] on icon at bounding box center [385, 169] width 155 height 137
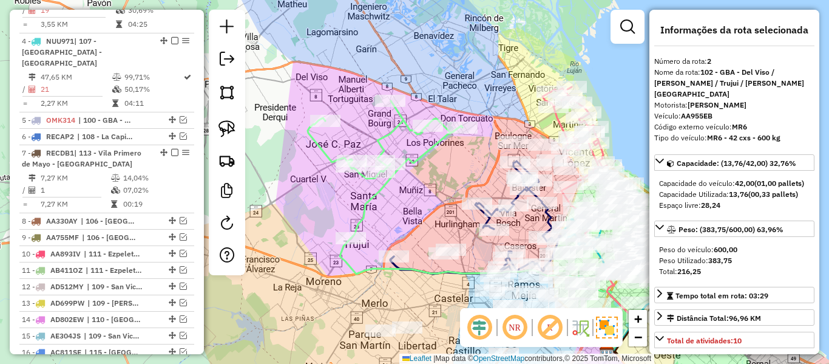
scroll to position [542, 0]
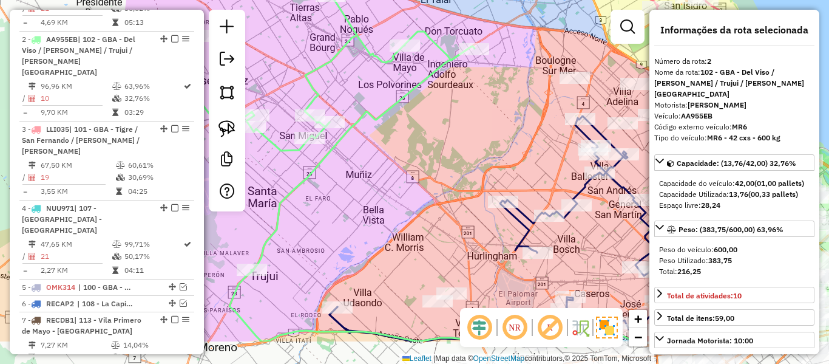
drag, startPoint x: 464, startPoint y: 163, endPoint x: 503, endPoint y: 104, distance: 70.5
click at [503, 104] on div "Janela de atendimento Grade de atendimento Capacidade Transportadoras Veículos …" at bounding box center [414, 182] width 829 height 364
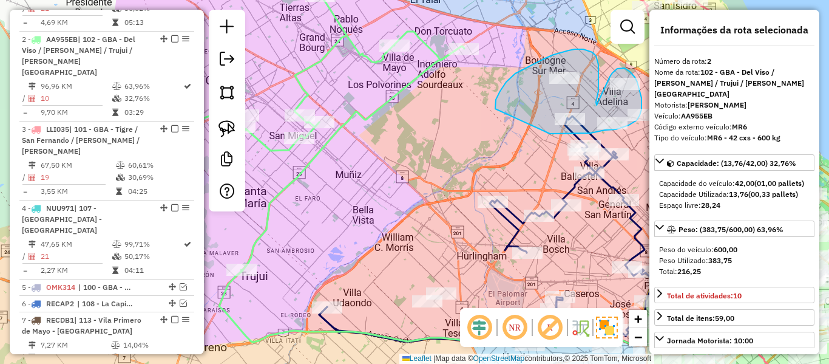
drag, startPoint x: 506, startPoint y: 82, endPoint x: 540, endPoint y: 134, distance: 62.3
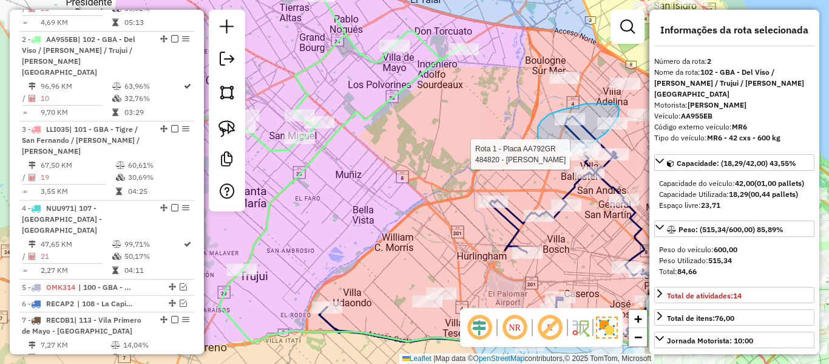
drag, startPoint x: 538, startPoint y: 141, endPoint x: 557, endPoint y: 152, distance: 21.8
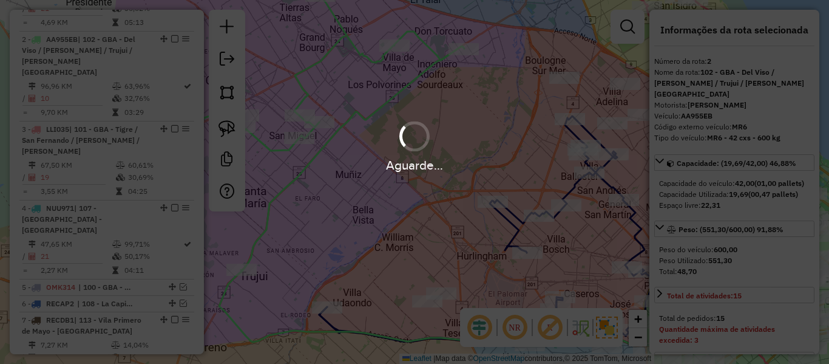
select select "**********"
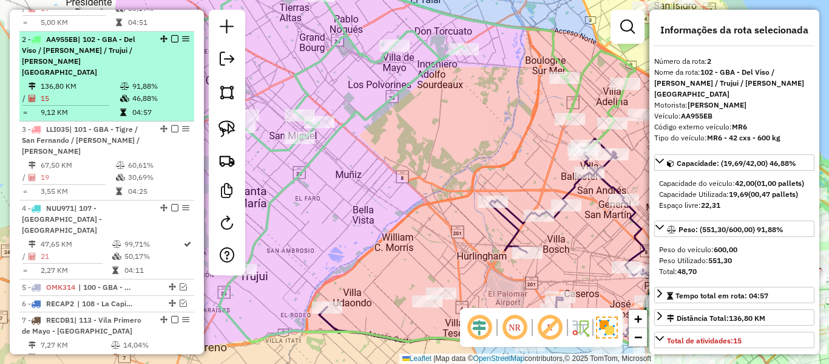
click at [171, 35] on em at bounding box center [174, 38] width 7 height 7
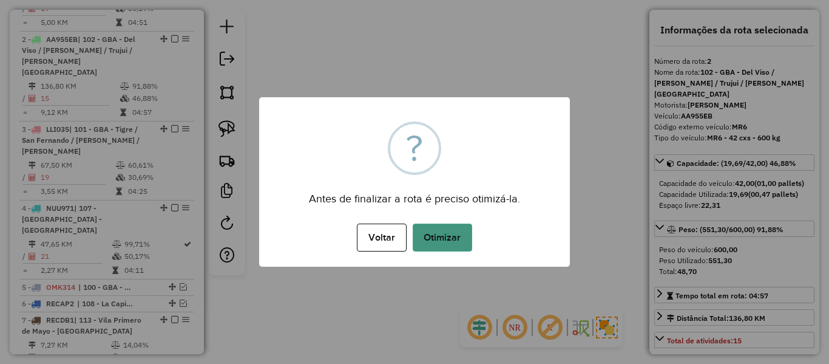
click at [464, 226] on button "Otimizar" at bounding box center [442, 237] width 59 height 28
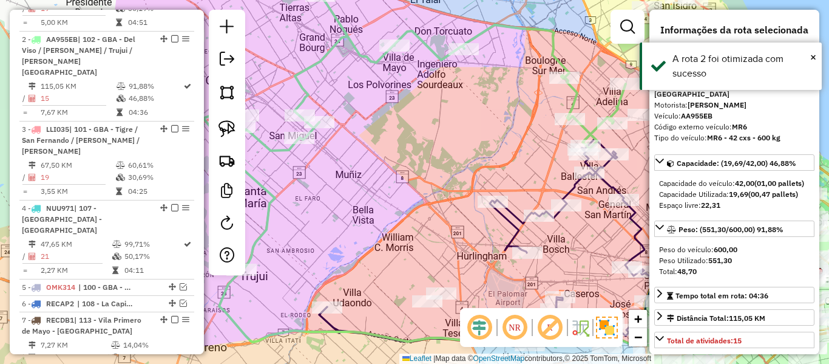
click at [171, 35] on em at bounding box center [174, 38] width 7 height 7
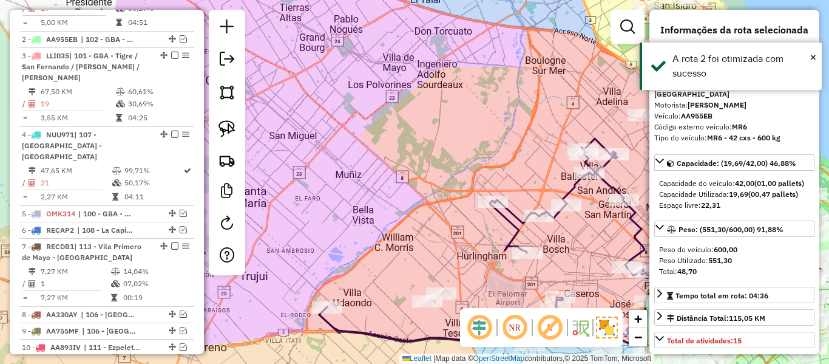
scroll to position [479, 0]
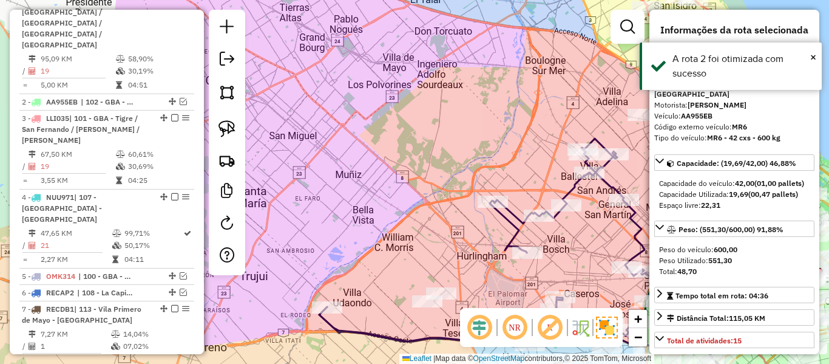
click at [459, 141] on div "Janela de atendimento Grade de atendimento Capacidade Transportadoras Veículos …" at bounding box center [414, 182] width 829 height 364
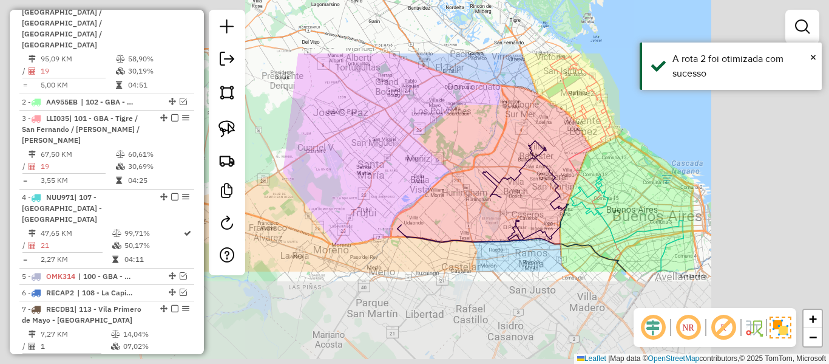
click at [476, 142] on div "Janela de atendimento Grade de atendimento Capacidade Transportadoras Veículos …" at bounding box center [414, 182] width 829 height 364
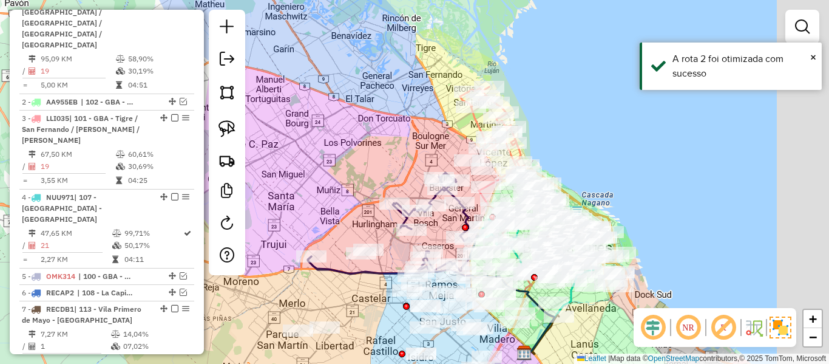
drag, startPoint x: 470, startPoint y: 138, endPoint x: 383, endPoint y: 168, distance: 91.5
click at [383, 168] on div "Janela de atendimento Grade de atendimento Capacidade Transportadoras Veículos …" at bounding box center [414, 182] width 829 height 364
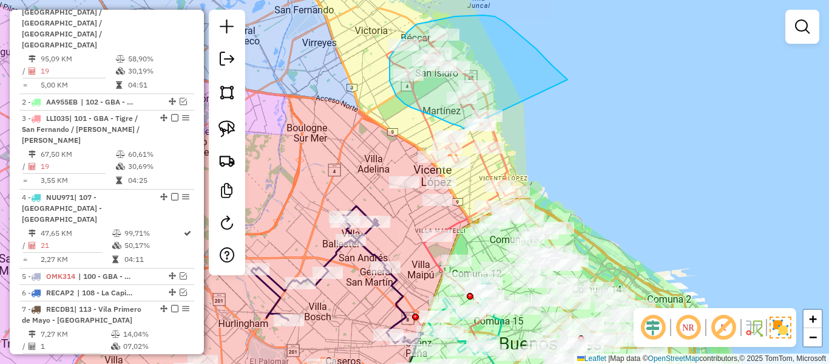
drag, startPoint x: 567, startPoint y: 80, endPoint x: 528, endPoint y: 138, distance: 70.9
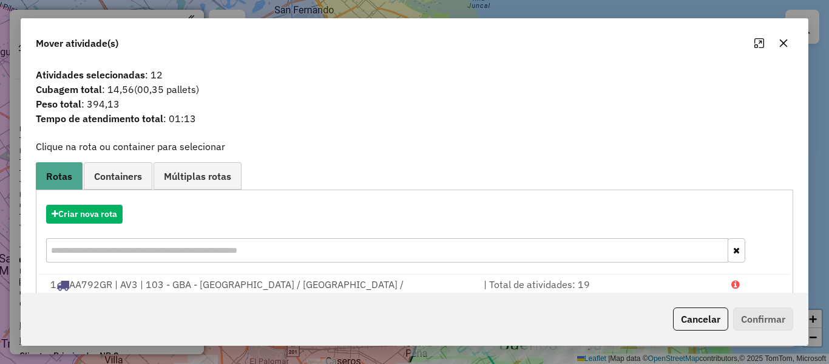
click at [92, 214] on button "Criar nova rota" at bounding box center [84, 214] width 76 height 19
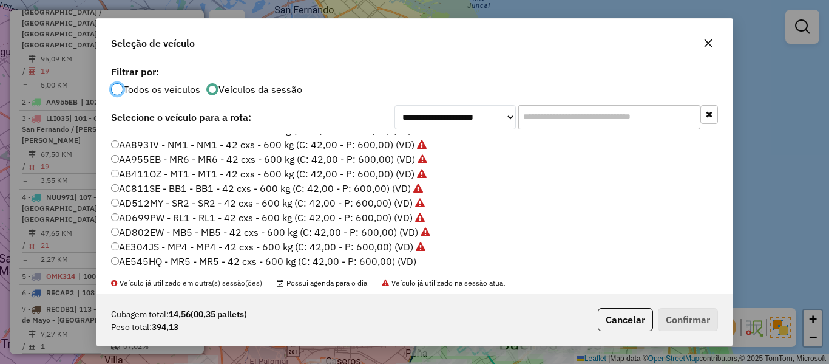
scroll to position [61, 0]
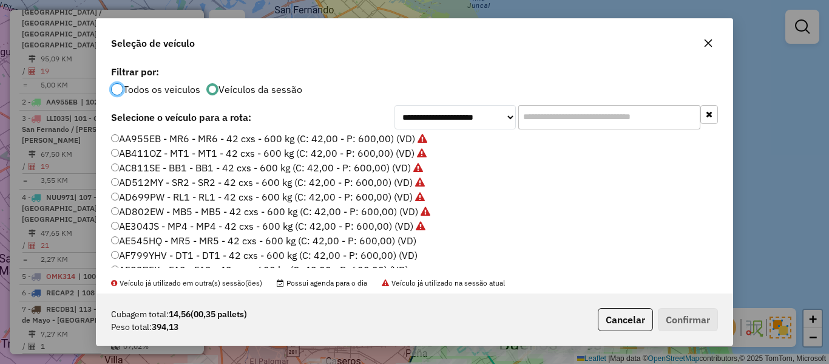
click at [408, 243] on label "AE545HQ - MR5 - MR5 - 42 cxs - 600 kg (C: 42,00 - P: 600,00) (VD)" at bounding box center [263, 240] width 305 height 15
click at [699, 333] on div "Cubagem total: 14,56 (00,35 pallets) Peso total: 394,13 Cancelar Confirmar" at bounding box center [415, 319] width 636 height 52
click at [694, 327] on button "Confirmar" at bounding box center [688, 319] width 60 height 23
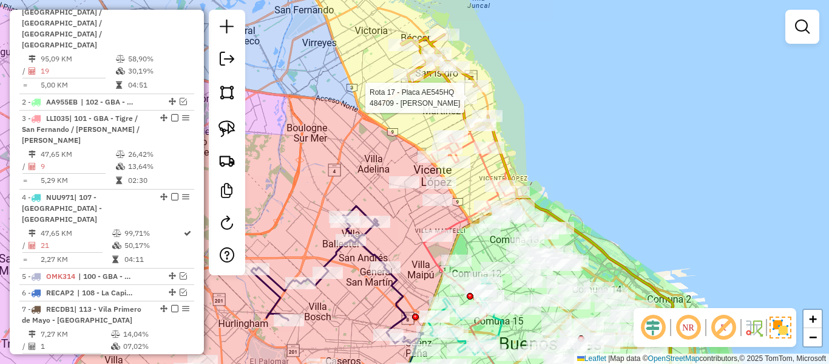
select select "**********"
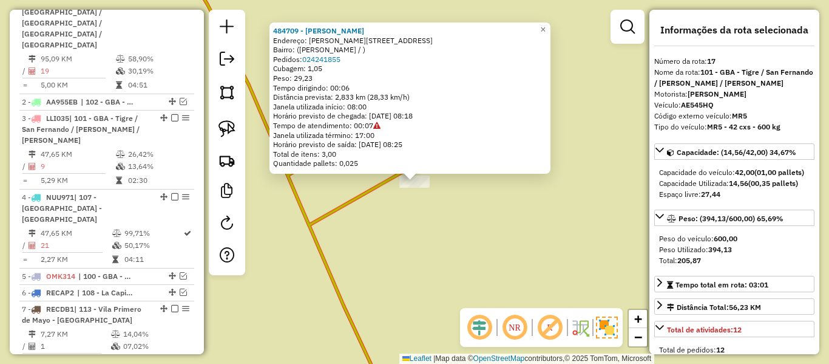
scroll to position [927, 0]
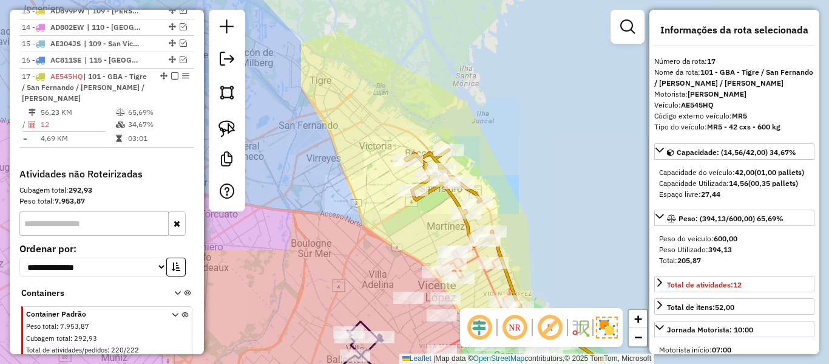
drag, startPoint x: 536, startPoint y: 225, endPoint x: 496, endPoint y: 92, distance: 138.6
click at [490, 89] on div "Janela de atendimento Grade de atendimento Capacidade Transportadoras Veículos …" at bounding box center [414, 182] width 829 height 364
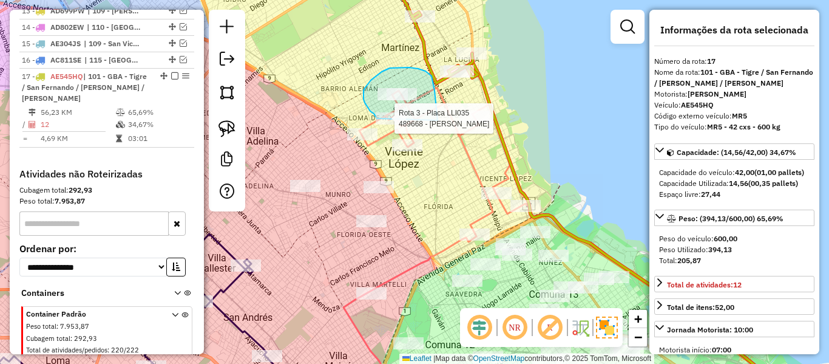
drag, startPoint x: 437, startPoint y: 112, endPoint x: 410, endPoint y: 133, distance: 34.6
click at [395, 126] on div "Rota 3 - Placa LLI035 489668 - Patricia Blanco Janela de atendimento Grade de a…" at bounding box center [414, 182] width 829 height 364
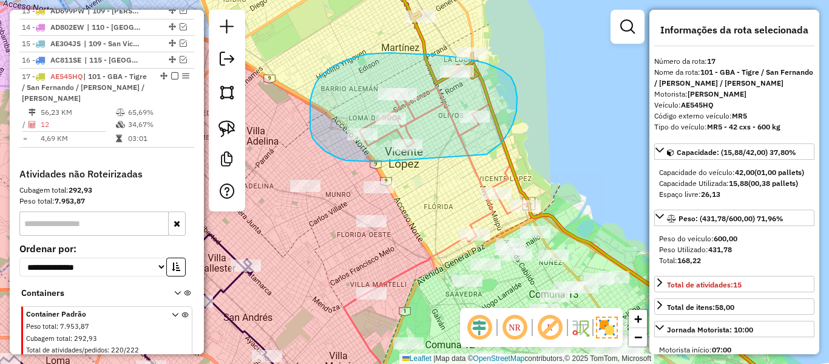
drag, startPoint x: 516, startPoint y: 111, endPoint x: 389, endPoint y: 161, distance: 136.8
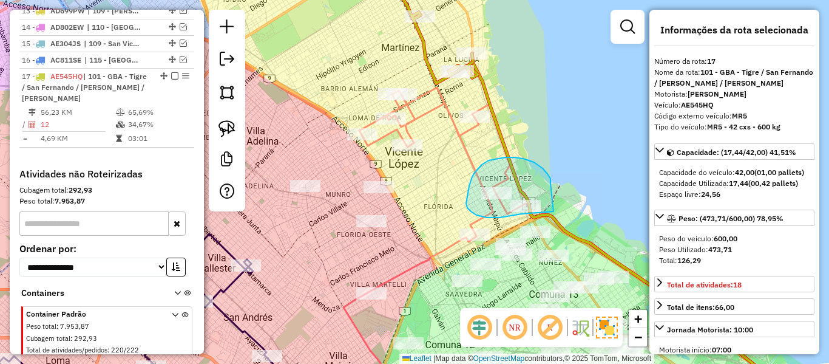
drag, startPoint x: 550, startPoint y: 182, endPoint x: 561, endPoint y: 209, distance: 29.4
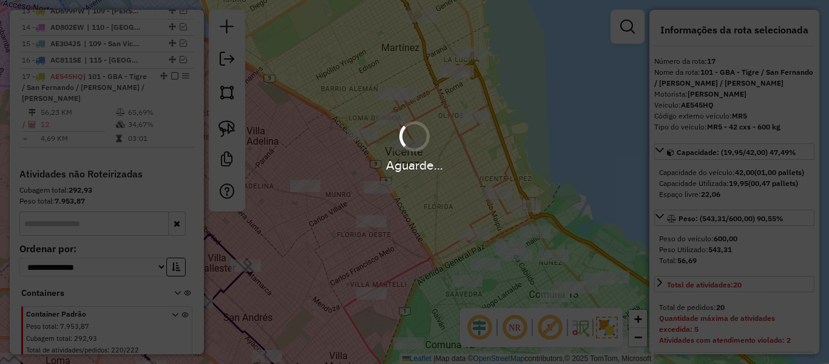
select select "**********"
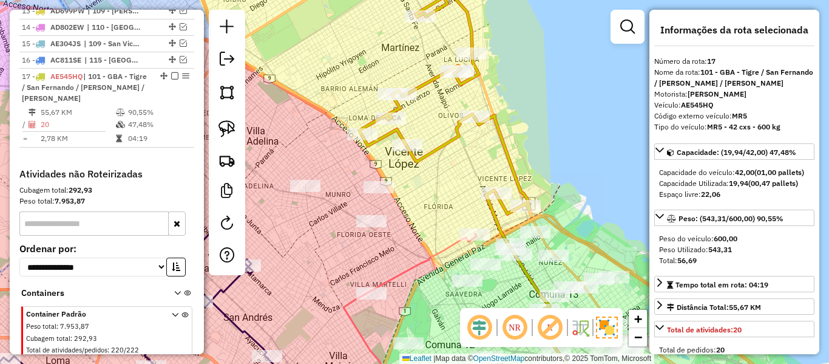
click at [445, 138] on icon at bounding box center [420, 89] width 220 height 250
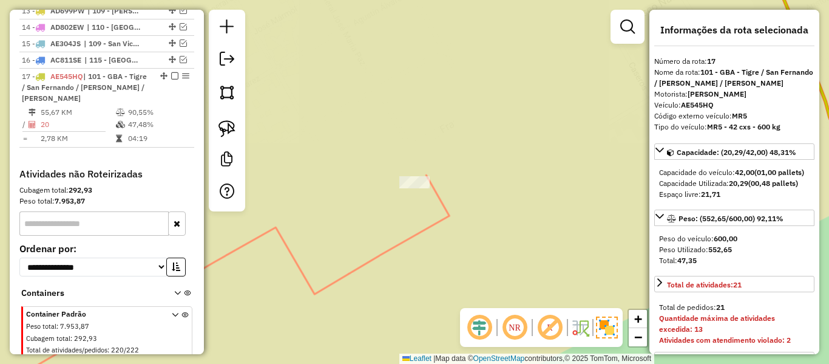
select select "**********"
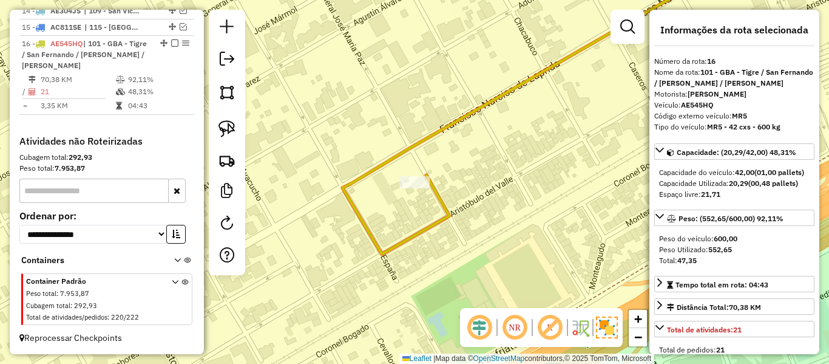
scroll to position [848, 0]
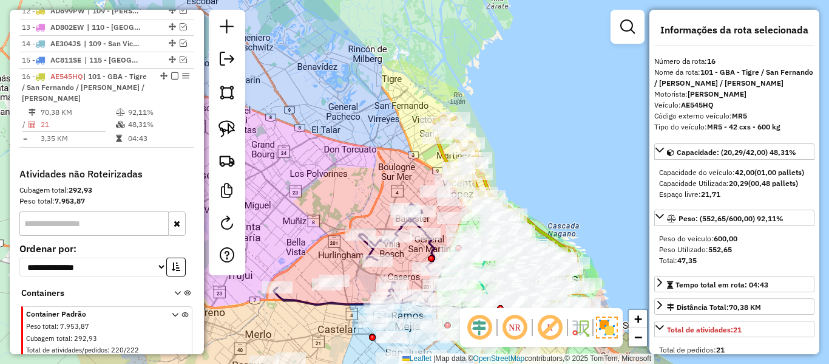
drag, startPoint x: 530, startPoint y: 144, endPoint x: 529, endPoint y: 157, distance: 12.8
click at [531, 157] on div "Janela de atendimento Grade de atendimento Capacidade Transportadoras Veículos …" at bounding box center [414, 182] width 829 height 364
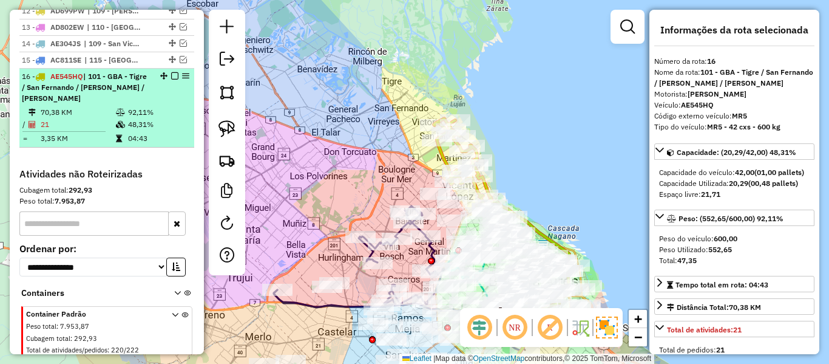
click at [171, 72] on em at bounding box center [174, 75] width 7 height 7
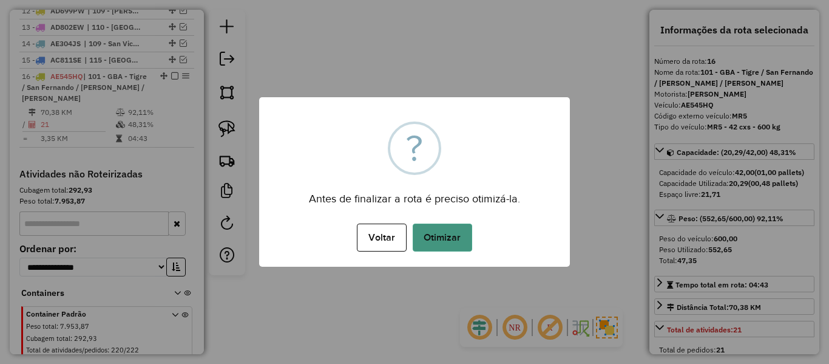
click at [450, 227] on button "Otimizar" at bounding box center [442, 237] width 59 height 28
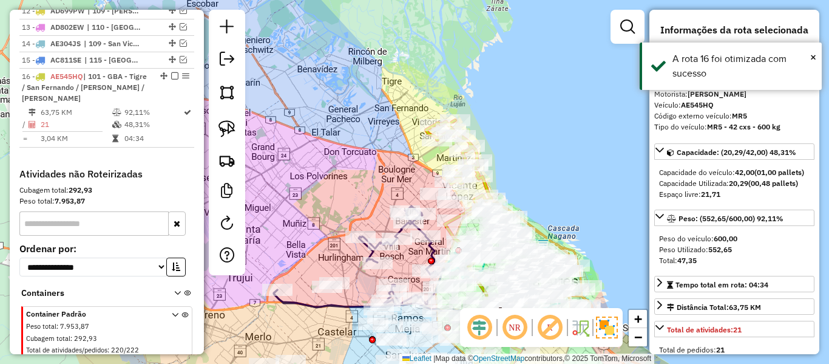
click at [171, 72] on em at bounding box center [174, 75] width 7 height 7
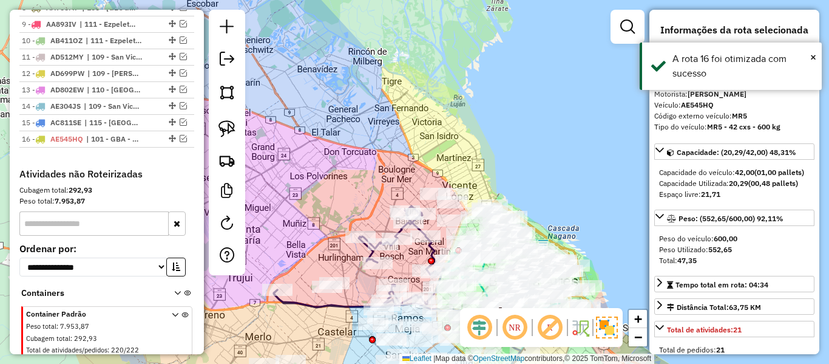
click at [445, 85] on div "Janela de atendimento Grade de atendimento Capacidade Transportadoras Veículos …" at bounding box center [414, 182] width 829 height 364
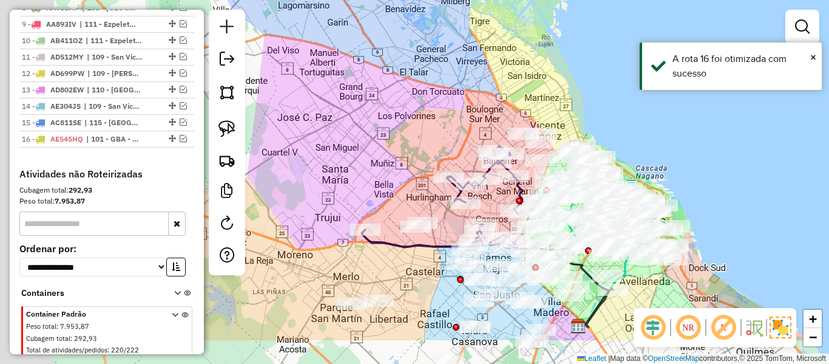
drag, startPoint x: 473, startPoint y: 137, endPoint x: 528, endPoint y: 106, distance: 63.6
click at [560, 64] on div "Janela de atendimento Grade de atendimento Capacidade Transportadoras Veículos …" at bounding box center [414, 182] width 829 height 364
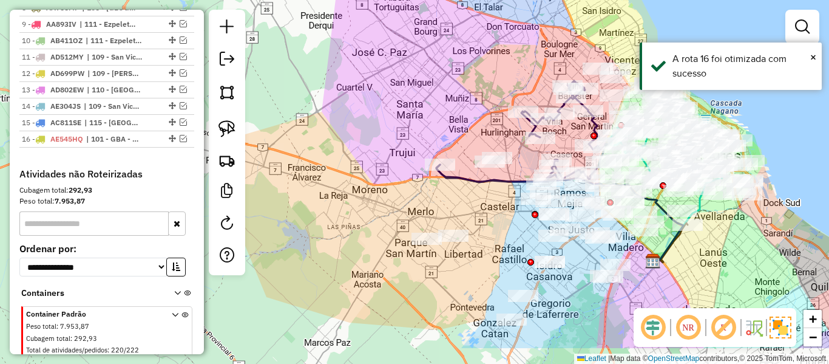
drag, startPoint x: 405, startPoint y: 232, endPoint x: 478, endPoint y: 192, distance: 83.4
click at [476, 192] on div "Janela de atendimento Grade de atendimento Capacidade Transportadoras Veículos …" at bounding box center [414, 182] width 829 height 364
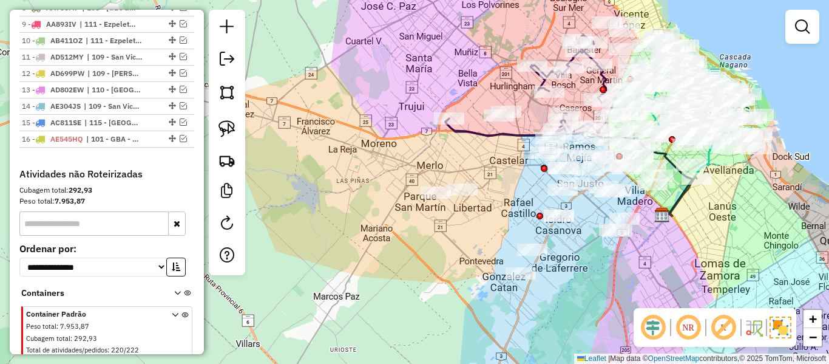
click at [603, 260] on div "Janela de atendimento Grade de atendimento Capacidade Transportadoras Veículos …" at bounding box center [414, 182] width 829 height 364
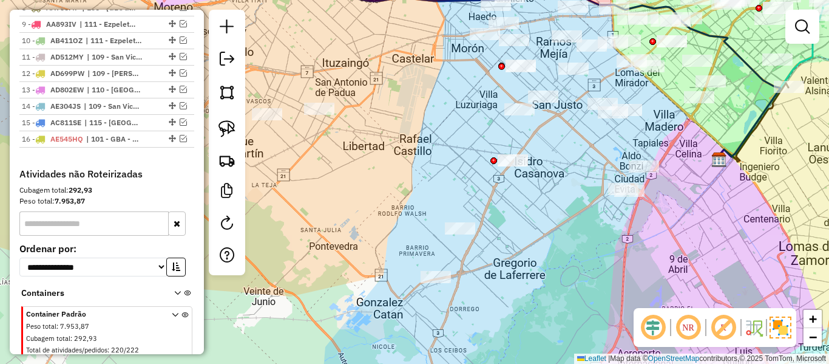
drag, startPoint x: 617, startPoint y: 260, endPoint x: 615, endPoint y: 251, distance: 9.9
click at [615, 251] on div "Janela de atendimento Grade de atendimento Capacidade Transportadoras Veículos …" at bounding box center [414, 182] width 829 height 364
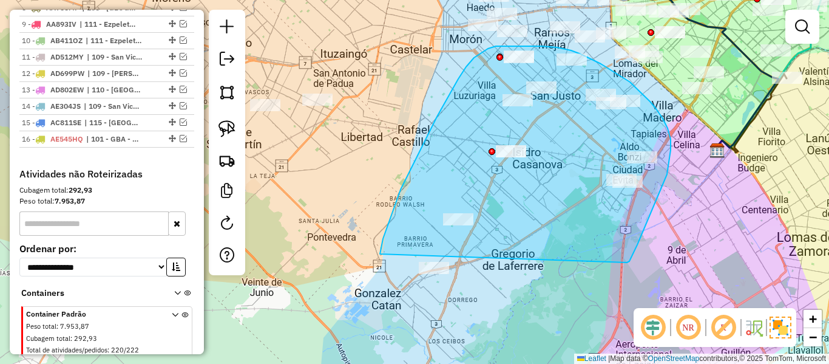
drag, startPoint x: 627, startPoint y: 262, endPoint x: 391, endPoint y: 341, distance: 248.4
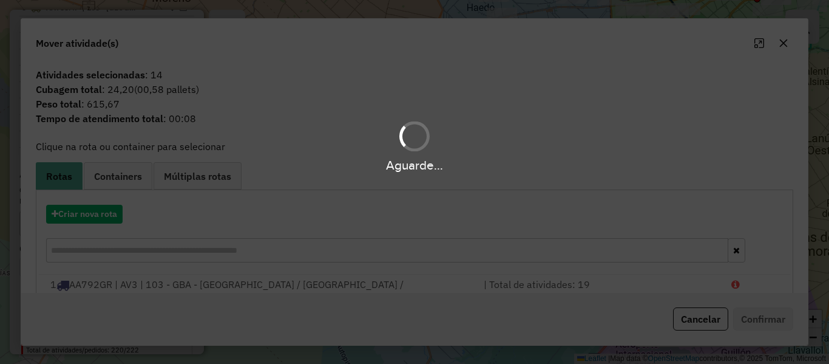
click at [105, 215] on div "Aguarde..." at bounding box center [414, 182] width 829 height 364
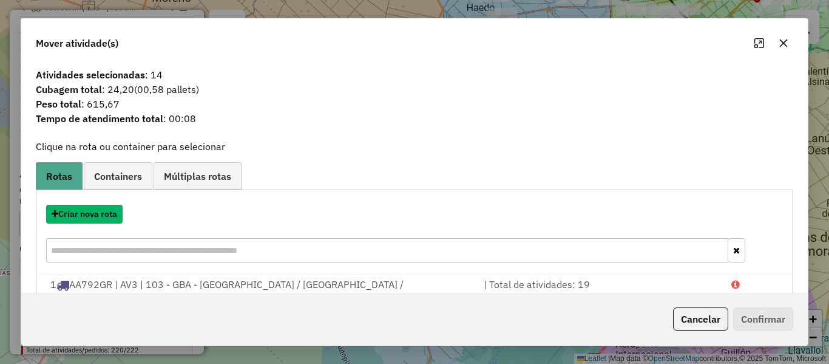
click at [104, 212] on button "Criar nova rota" at bounding box center [84, 214] width 76 height 19
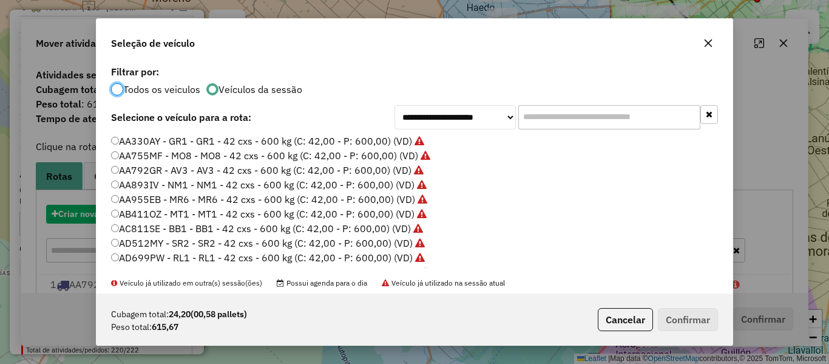
scroll to position [7, 4]
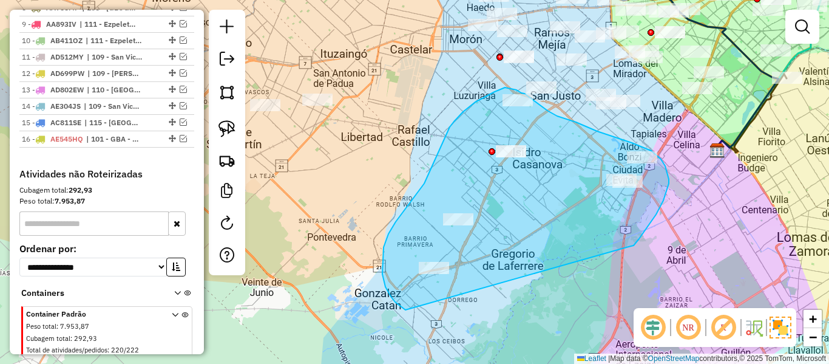
drag, startPoint x: 669, startPoint y: 183, endPoint x: 410, endPoint y: 312, distance: 289.3
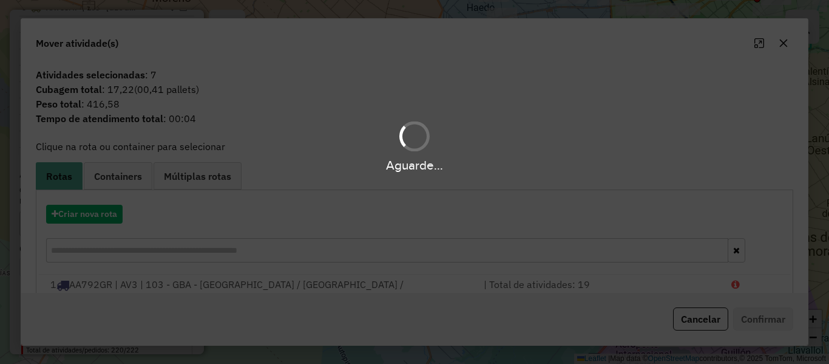
drag, startPoint x: 115, startPoint y: 222, endPoint x: 103, endPoint y: 208, distance: 18.5
click at [112, 217] on div "Aguarde..." at bounding box center [414, 182] width 829 height 364
click at [103, 208] on div "Aguarde..." at bounding box center [414, 182] width 829 height 364
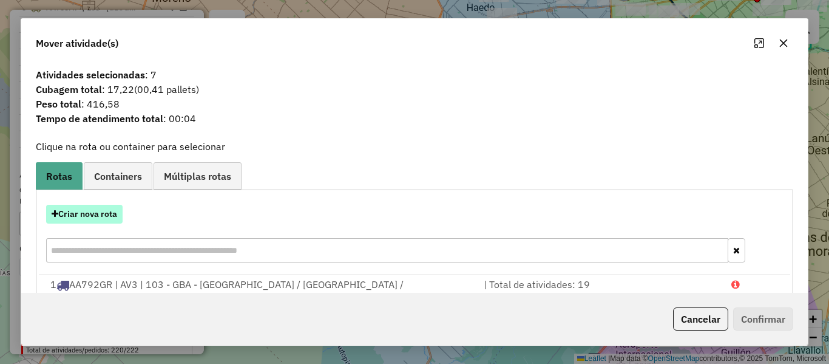
click at [100, 212] on button "Criar nova rota" at bounding box center [84, 214] width 76 height 19
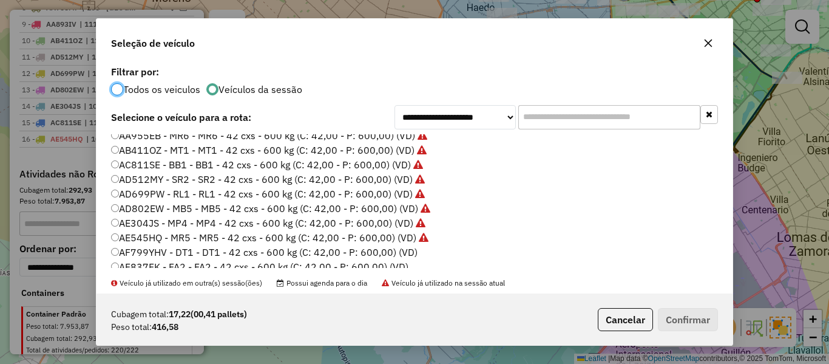
scroll to position [121, 0]
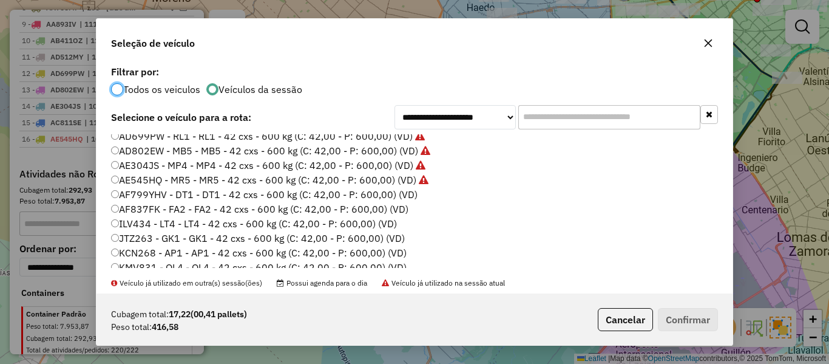
click at [413, 195] on label "AF799YHV - DT1 - DT1 - 42 cxs - 600 kg (C: 42,00 - P: 600,00) (VD)" at bounding box center [264, 194] width 306 height 15
drag, startPoint x: 670, startPoint y: 306, endPoint x: 676, endPoint y: 322, distance: 16.9
click at [670, 307] on div "Cubagem total: 17,22 (00,41 pallets) Peso total: 416,58 Cancelar Confirmar" at bounding box center [415, 319] width 636 height 52
click at [677, 322] on button "Confirmar" at bounding box center [688, 319] width 60 height 23
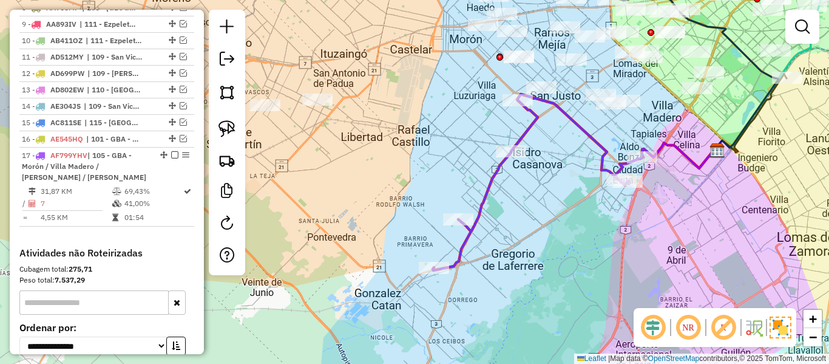
scroll to position [848, 0]
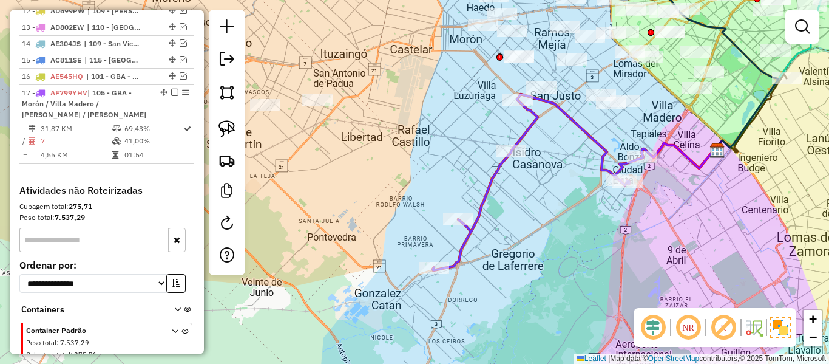
click at [503, 169] on icon at bounding box center [537, 182] width 209 height 176
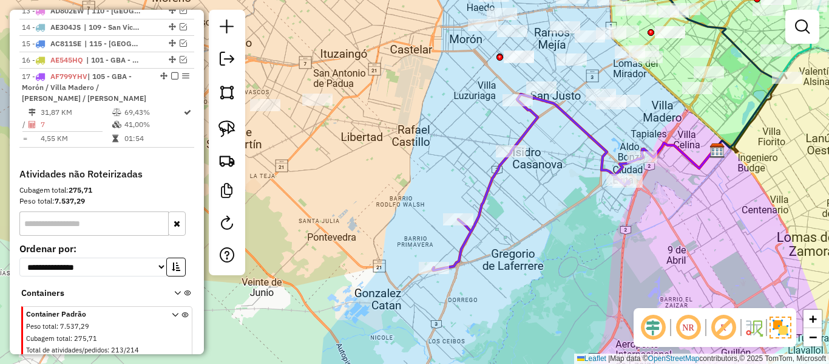
select select "**********"
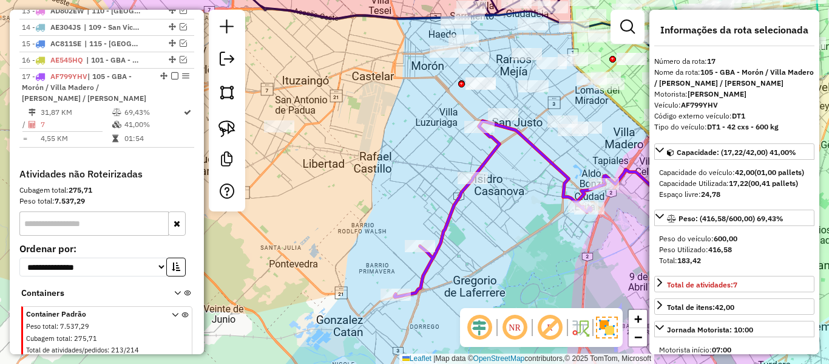
drag, startPoint x: 561, startPoint y: 195, endPoint x: 505, endPoint y: 239, distance: 71.4
click at [505, 239] on div "Janela de atendimento Grade de atendimento Capacidade Transportadoras Veículos …" at bounding box center [414, 182] width 829 height 364
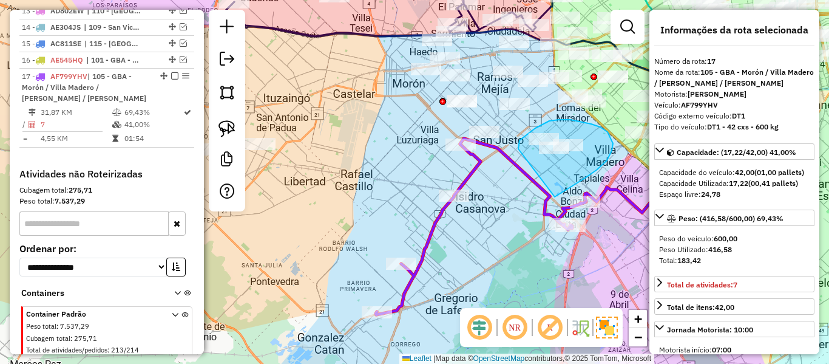
drag, startPoint x: 613, startPoint y: 143, endPoint x: 518, endPoint y: 152, distance: 95.7
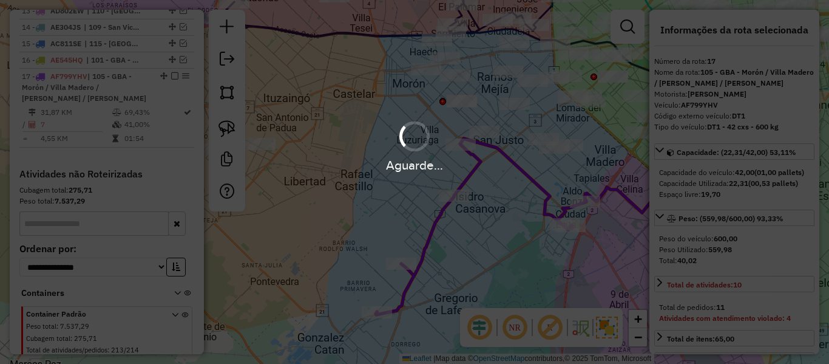
select select "**********"
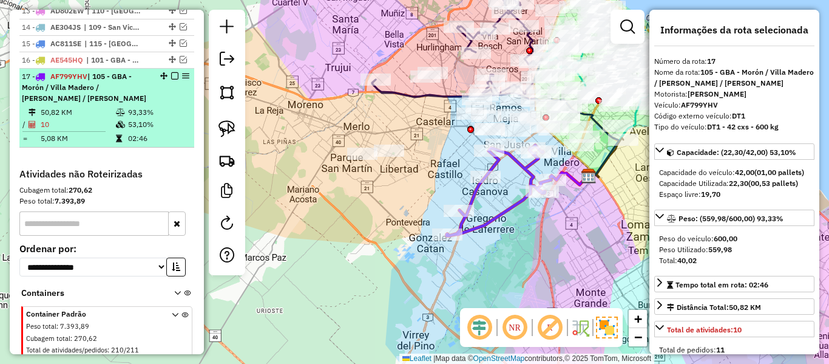
click at [171, 72] on em at bounding box center [174, 75] width 7 height 7
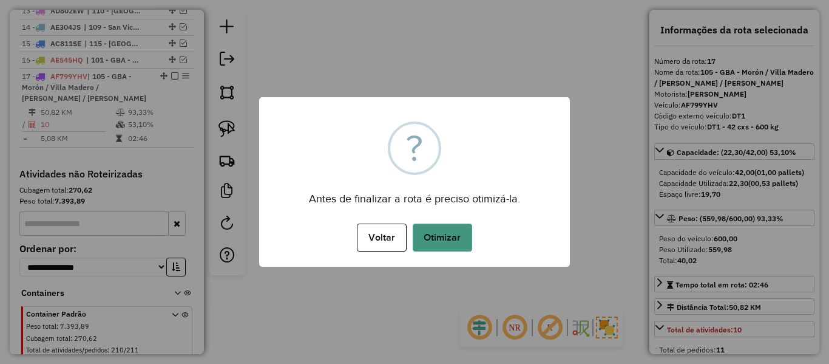
drag, startPoint x: 465, startPoint y: 215, endPoint x: 453, endPoint y: 230, distance: 19.0
click at [463, 218] on div "× ? Antes de finalizar a rota é preciso otimizá-la. Voltar No Otimizar" at bounding box center [414, 181] width 311 height 169
click at [455, 234] on button "Otimizar" at bounding box center [442, 237] width 59 height 28
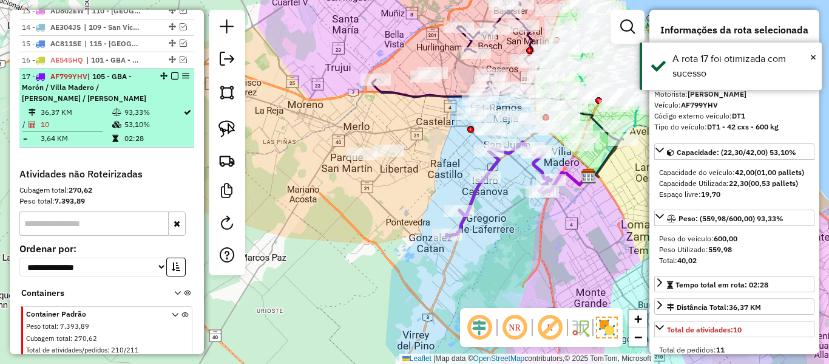
click at [171, 72] on em at bounding box center [174, 75] width 7 height 7
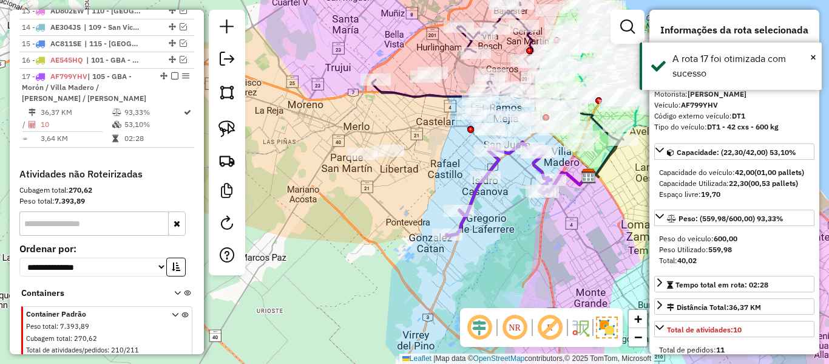
scroll to position [802, 0]
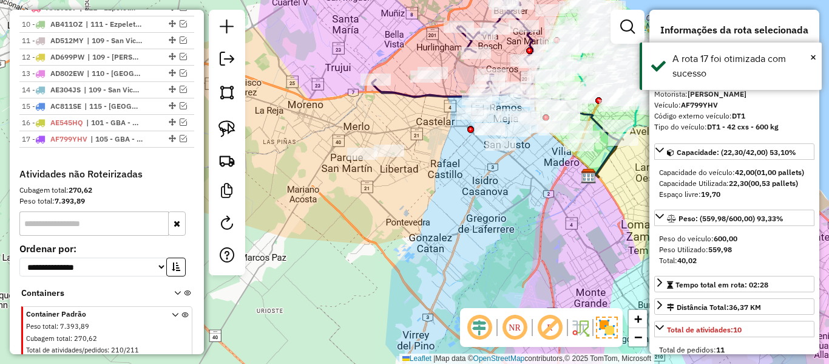
click at [480, 245] on div "Janela de atendimento Grade de atendimento Capacidade Transportadoras Veículos …" at bounding box center [414, 182] width 829 height 364
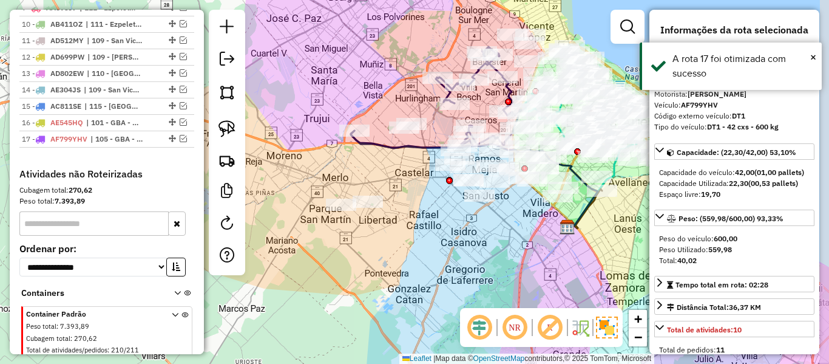
drag, startPoint x: 506, startPoint y: 238, endPoint x: 472, endPoint y: 259, distance: 39.2
click at [472, 259] on div "Janela de atendimento Grade de atendimento Capacidade Transportadoras Veículos …" at bounding box center [414, 182] width 829 height 364
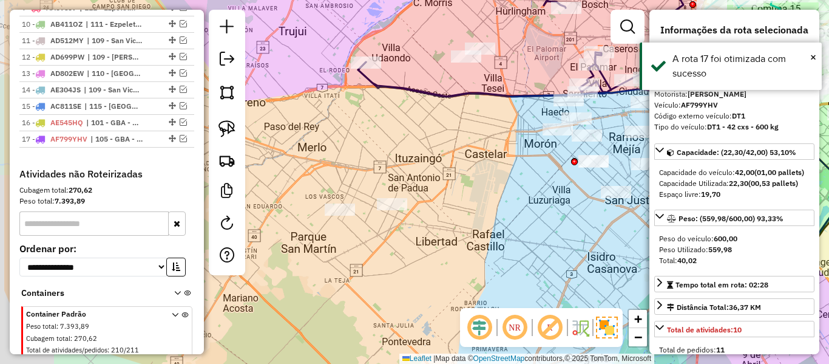
drag, startPoint x: 494, startPoint y: 204, endPoint x: 519, endPoint y: 201, distance: 25.0
click at [518, 201] on div "Janela de atendimento Grade de atendimento Capacidade Transportadoras Veículos …" at bounding box center [414, 182] width 829 height 364
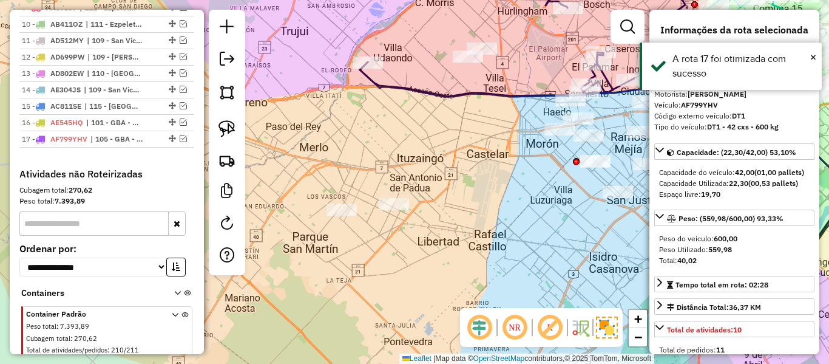
click at [532, 229] on div "Janela de atendimento Grade de atendimento Capacidade Transportadoras Veículos …" at bounding box center [414, 182] width 829 height 364
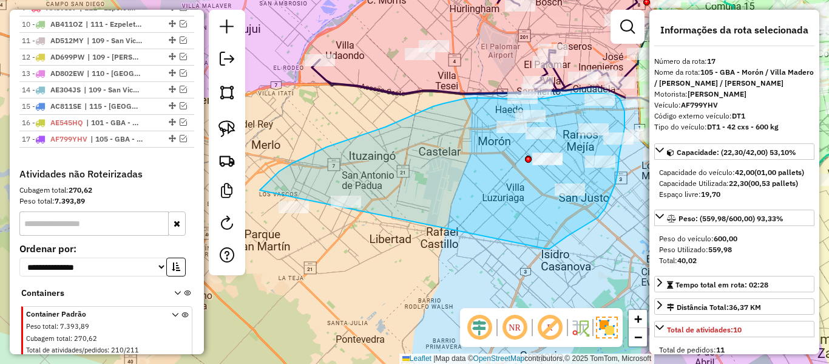
drag, startPoint x: 567, startPoint y: 236, endPoint x: 266, endPoint y: 265, distance: 301.8
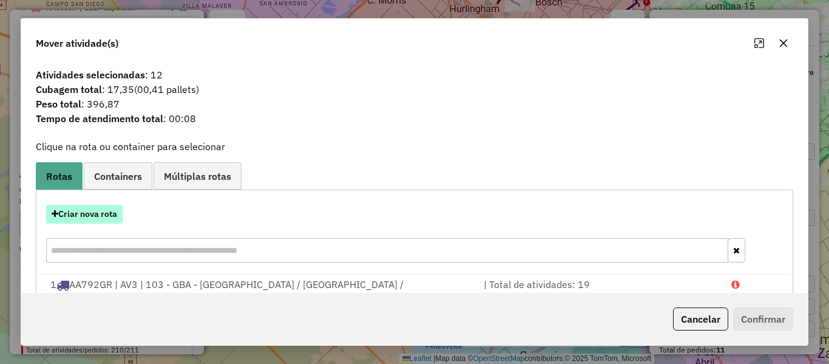
click at [104, 212] on button "Criar nova rota" at bounding box center [84, 214] width 76 height 19
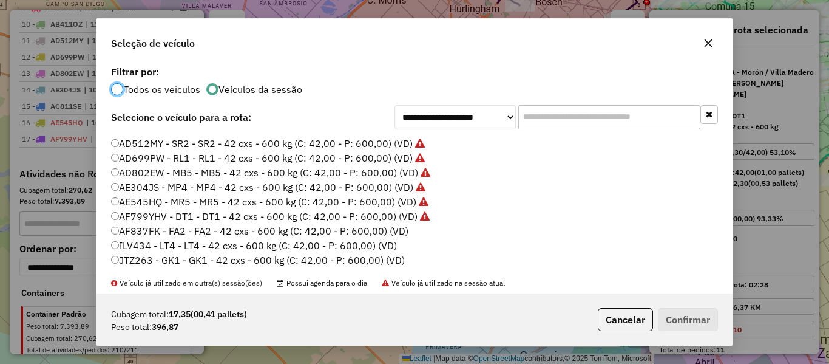
scroll to position [121, 0]
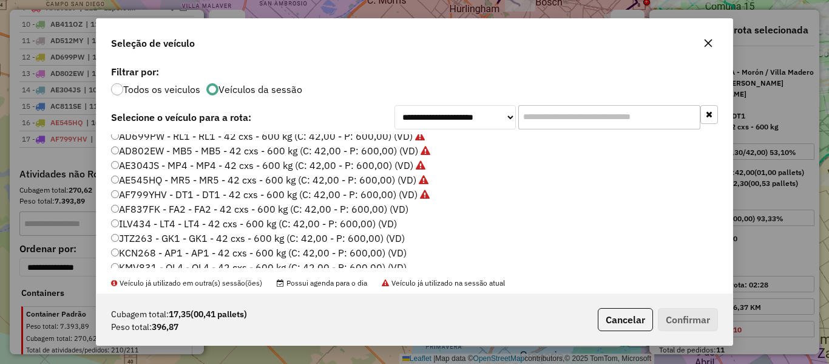
click at [402, 210] on label "AF837FK - FA2 - FA2 - 42 cxs - 600 kg (C: 42,00 - P: 600,00) (VD)" at bounding box center [259, 208] width 297 height 15
click at [693, 320] on button "Confirmar" at bounding box center [688, 319] width 60 height 23
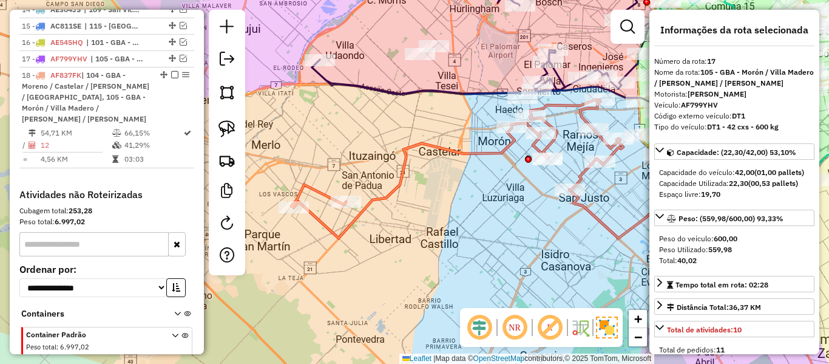
scroll to position [891, 0]
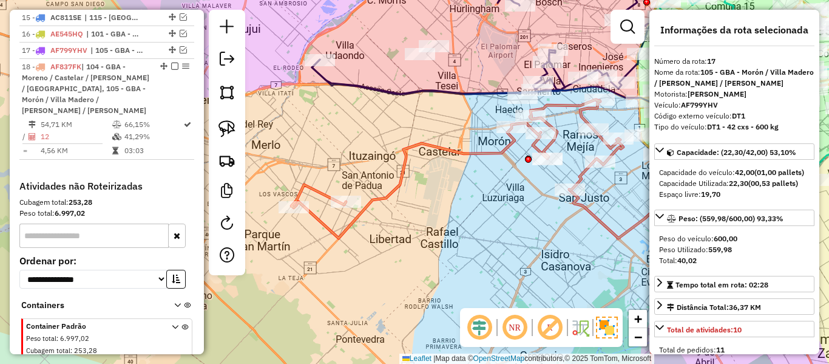
click at [497, 152] on icon at bounding box center [457, 169] width 332 height 138
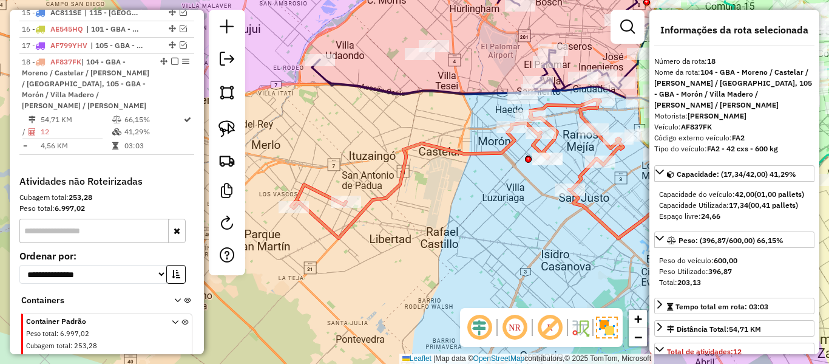
scroll to position [903, 0]
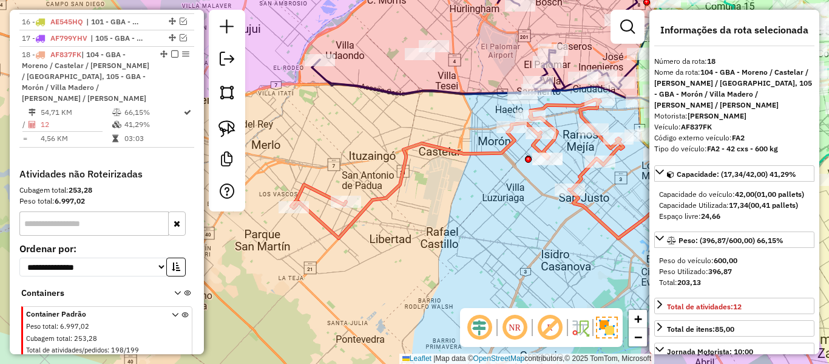
click at [405, 183] on div "Janela de atendimento Grade de atendimento Capacidade Transportadoras Veículos …" at bounding box center [414, 182] width 829 height 364
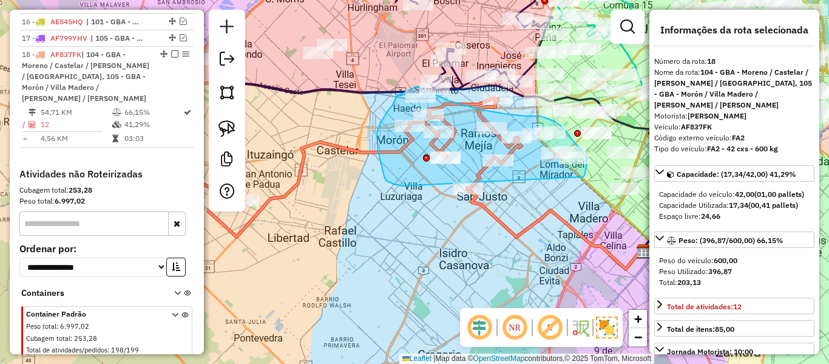
drag, startPoint x: 377, startPoint y: 142, endPoint x: 567, endPoint y: 190, distance: 196.5
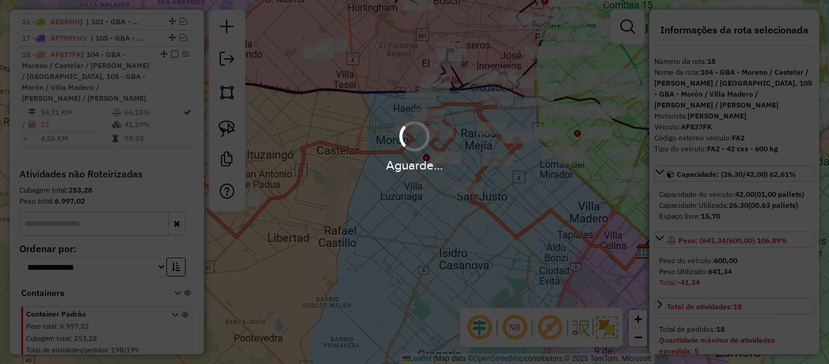
select select "**********"
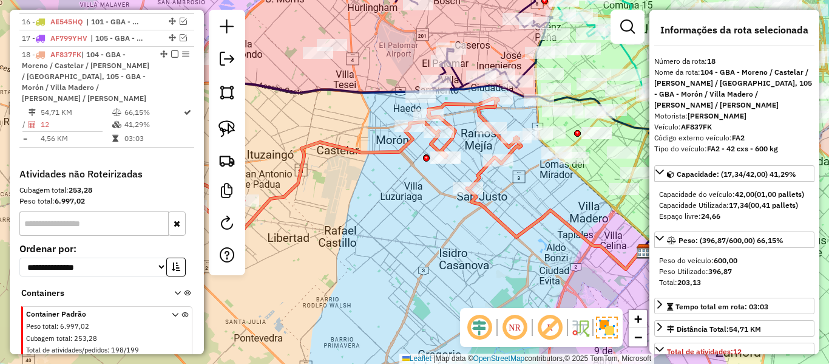
click at [516, 152] on icon at bounding box center [355, 167] width 332 height 138
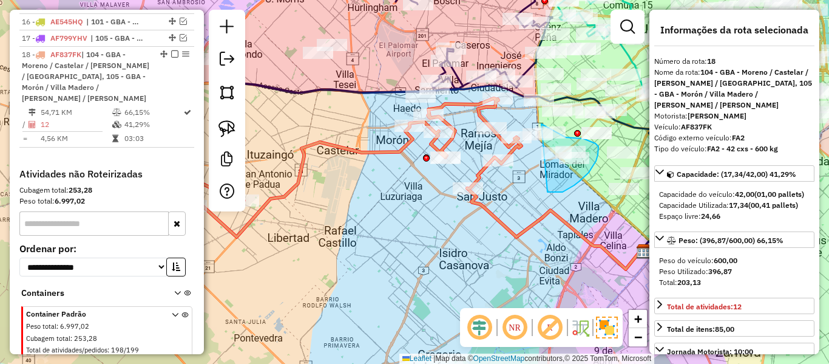
drag, startPoint x: 580, startPoint y: 181, endPoint x: 493, endPoint y: 138, distance: 96.9
click at [493, 137] on div "Janela de atendimento Grade de atendimento Capacidade Transportadoras Veículos …" at bounding box center [414, 182] width 829 height 364
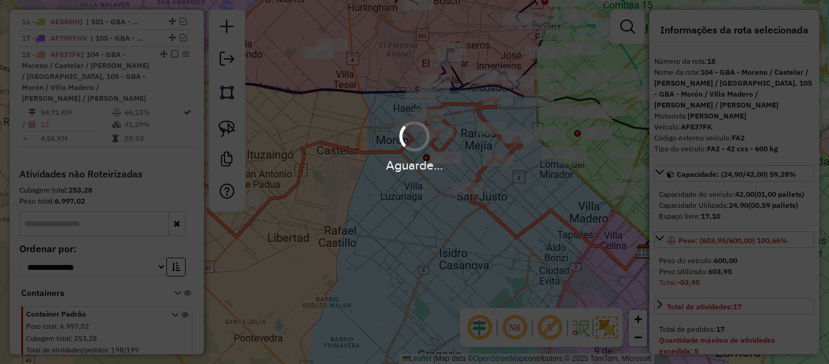
select select "**********"
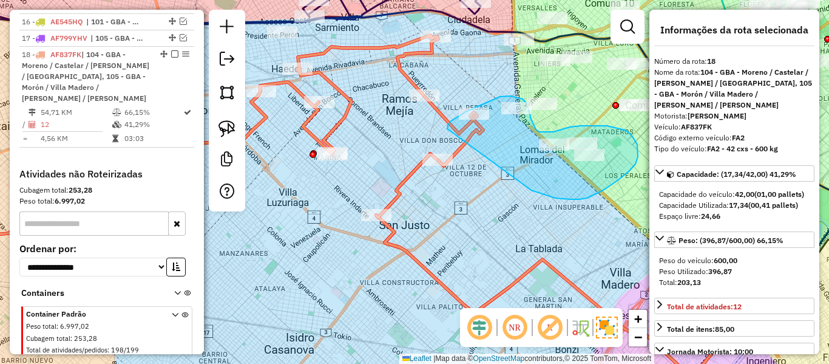
drag, startPoint x: 587, startPoint y: 198, endPoint x: 444, endPoint y: 146, distance: 151.7
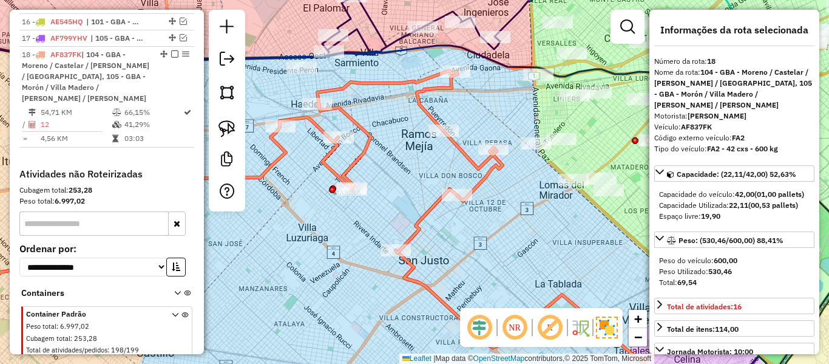
drag, startPoint x: 492, startPoint y: 70, endPoint x: 369, endPoint y: 121, distance: 132.8
click at [518, 120] on div "Janela de atendimento Grade de atendimento Capacidade Transportadoras Veículos …" at bounding box center [414, 182] width 829 height 364
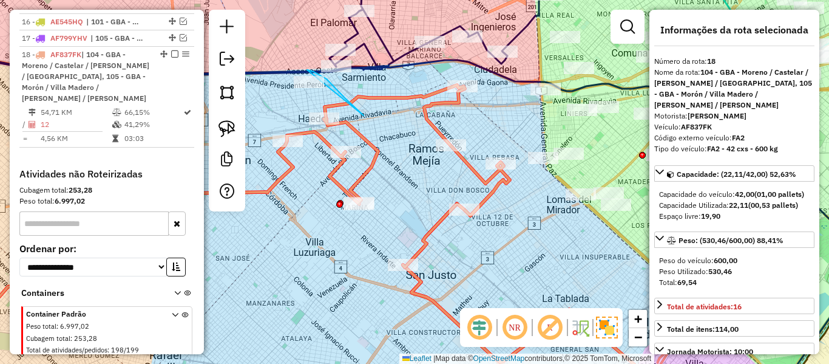
drag, startPoint x: 330, startPoint y: 82, endPoint x: 291, endPoint y: 115, distance: 51.7
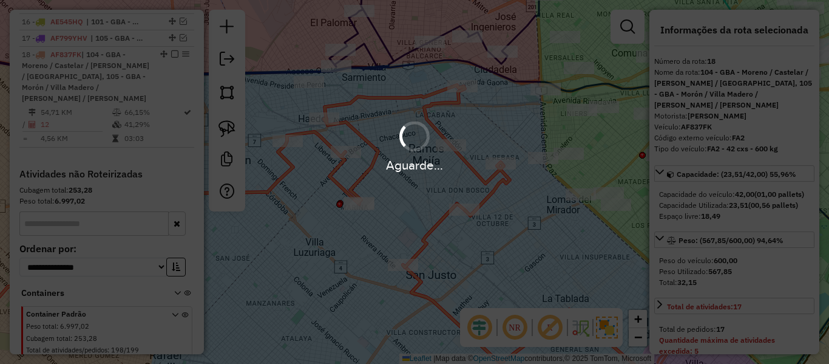
select select "**********"
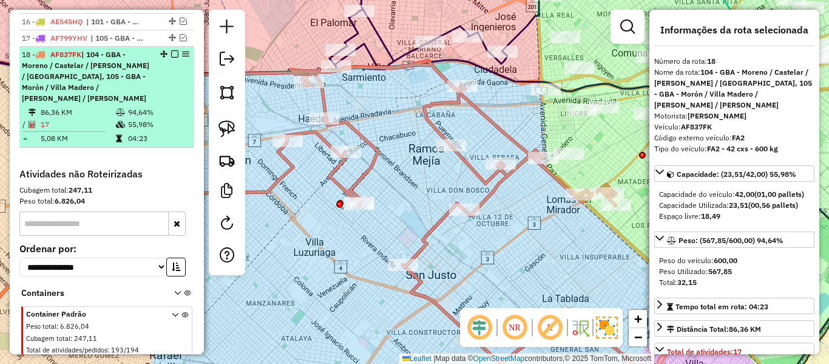
click at [172, 50] on em at bounding box center [174, 53] width 7 height 7
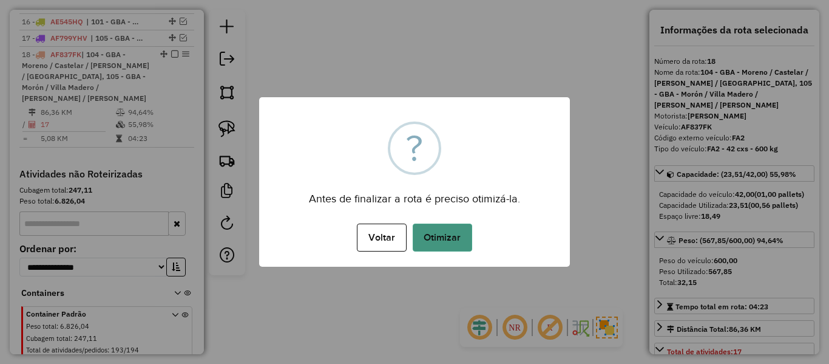
click at [447, 230] on button "Otimizar" at bounding box center [442, 237] width 59 height 28
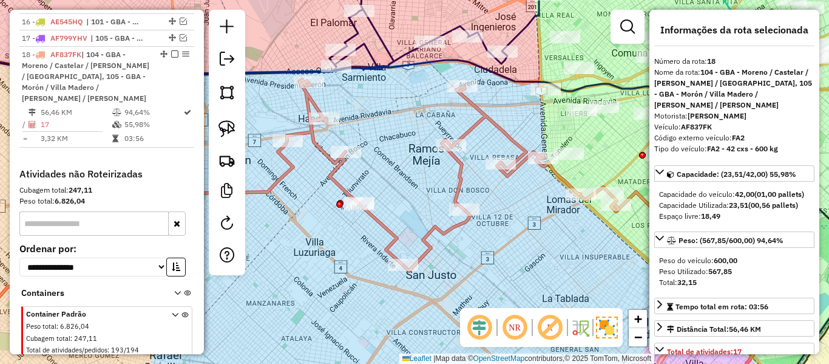
drag, startPoint x: 168, startPoint y: 20, endPoint x: 174, endPoint y: 23, distance: 6.2
click at [171, 50] on em at bounding box center [174, 53] width 7 height 7
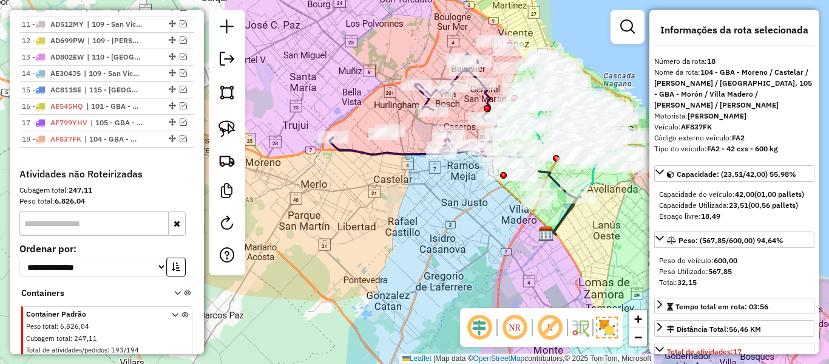
click at [475, 199] on div "Janela de atendimento Grade de atendimento Capacidade Transportadoras Veículos …" at bounding box center [414, 182] width 829 height 364
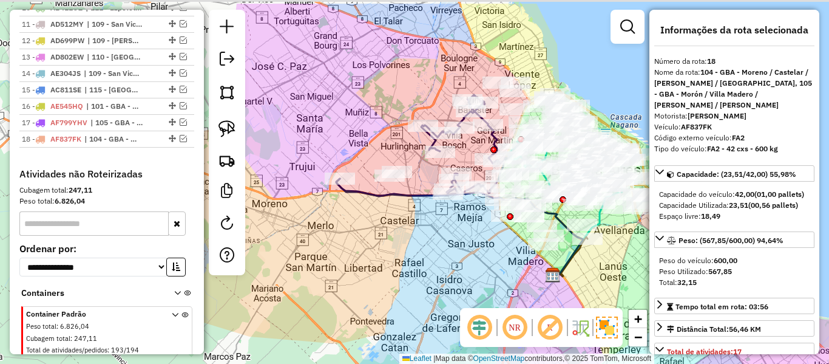
drag, startPoint x: 479, startPoint y: 236, endPoint x: 483, endPoint y: 248, distance: 12.7
click at [483, 248] on div "Janela de atendimento Grade de atendimento Capacidade Transportadoras Veículos …" at bounding box center [414, 182] width 829 height 364
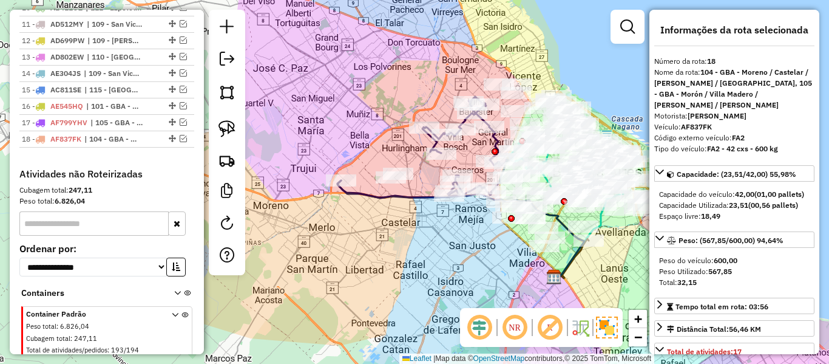
click at [409, 196] on icon at bounding box center [422, 147] width 171 height 101
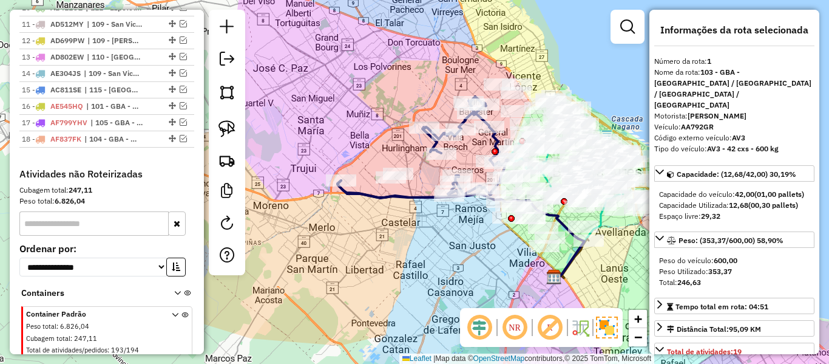
scroll to position [463, 0]
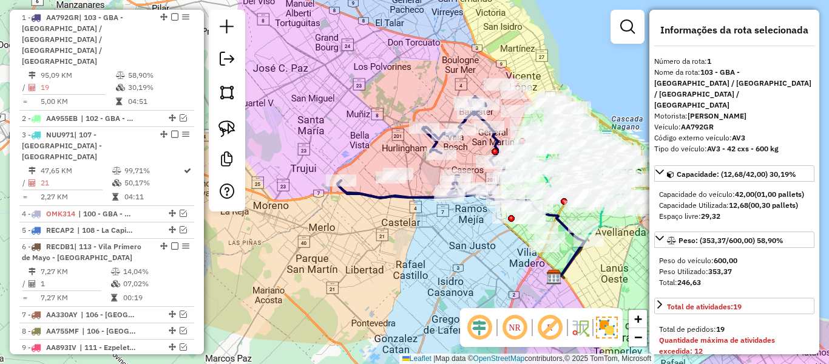
click at [410, 197] on icon at bounding box center [422, 147] width 171 height 101
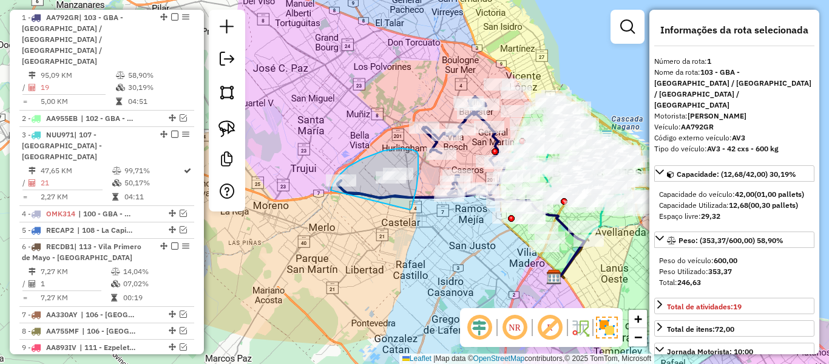
drag, startPoint x: 410, startPoint y: 209, endPoint x: 337, endPoint y: 210, distance: 73.4
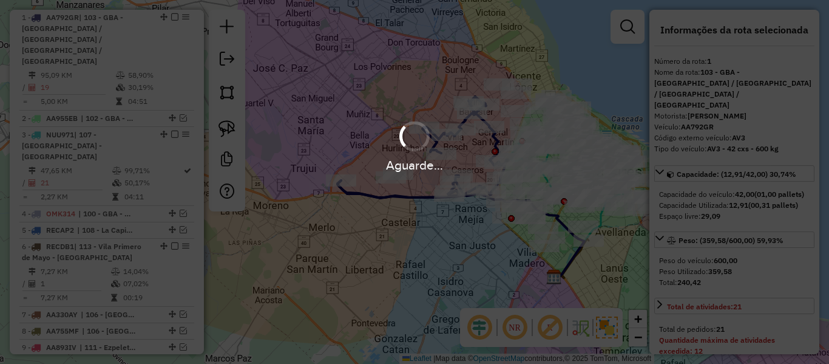
select select "**********"
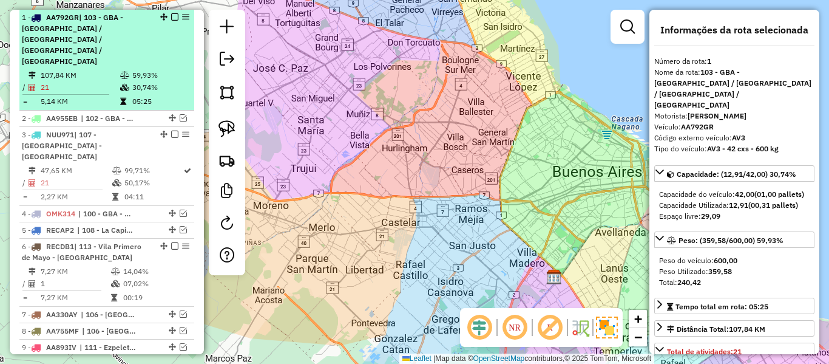
click at [120, 45] on div "1 - AA792GR | 103 - GBA - Boulogne Sur / Villa Adelina / Villa Udaondo / Caseros" at bounding box center [86, 39] width 129 height 55
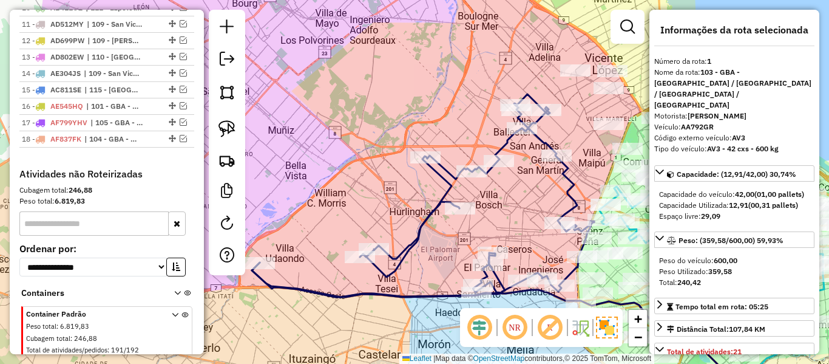
click at [574, 197] on icon at bounding box center [423, 195] width 342 height 203
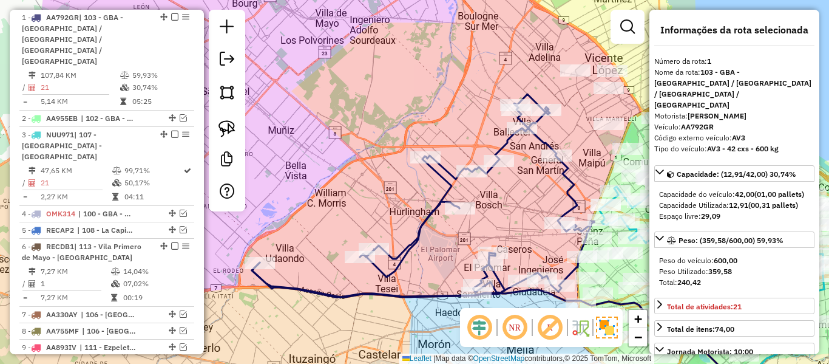
drag, startPoint x: 565, startPoint y: 185, endPoint x: 528, endPoint y: 206, distance: 42.7
click at [528, 206] on icon at bounding box center [423, 195] width 342 height 203
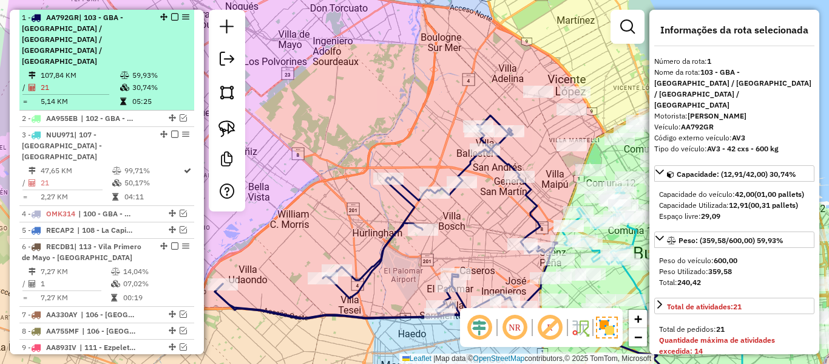
select select "**********"
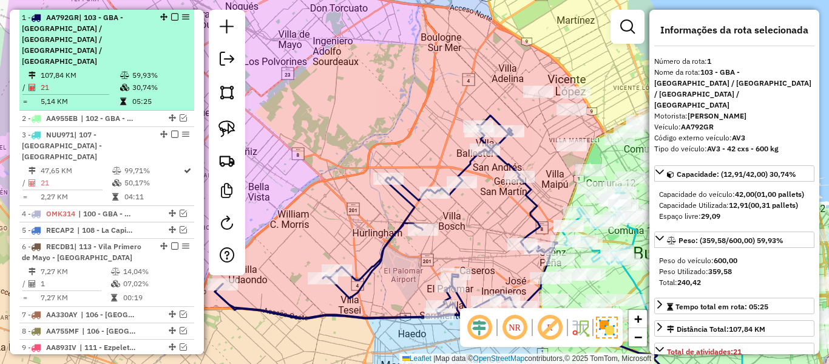
click at [171, 16] on em at bounding box center [174, 16] width 7 height 7
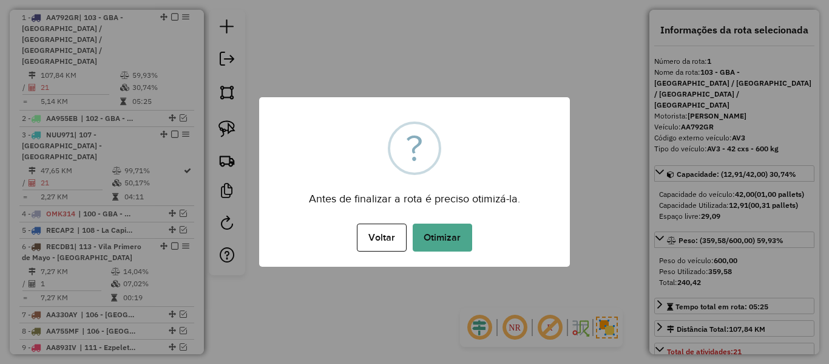
drag, startPoint x: 422, startPoint y: 141, endPoint x: 441, endPoint y: 190, distance: 52.6
click at [422, 141] on div "?" at bounding box center [414, 148] width 17 height 49
click at [444, 225] on button "Otimizar" at bounding box center [442, 237] width 59 height 28
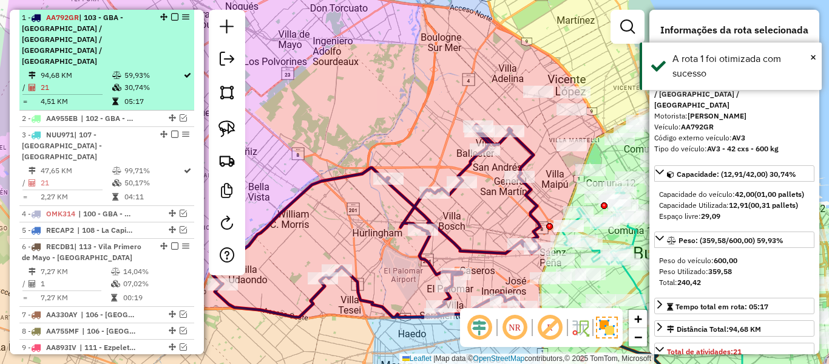
click at [171, 17] on em at bounding box center [174, 16] width 7 height 7
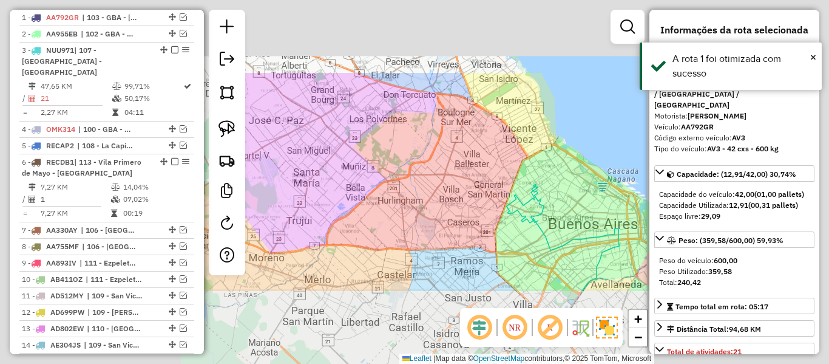
click at [453, 182] on div "Janela de atendimento Grade de atendimento Capacidade Transportadoras Veículos …" at bounding box center [414, 182] width 829 height 364
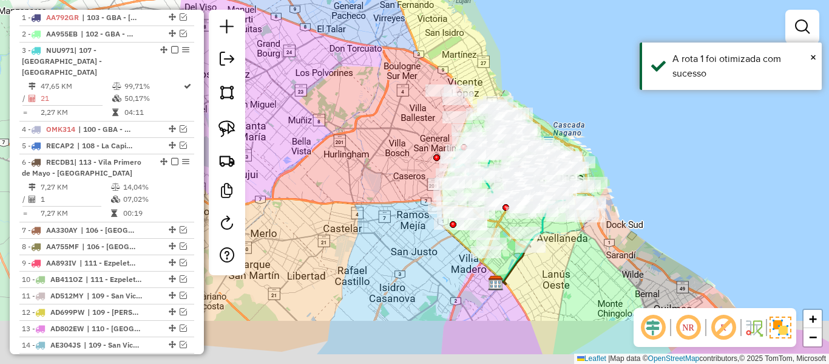
drag, startPoint x: 436, startPoint y: 198, endPoint x: 382, endPoint y: 152, distance: 71.0
click at [382, 152] on div "Janela de atendimento Grade de atendimento Capacidade Transportadoras Veículos …" at bounding box center [414, 182] width 829 height 364
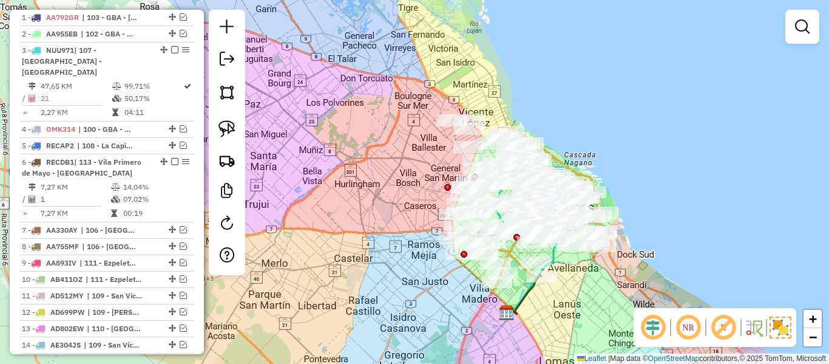
drag, startPoint x: 570, startPoint y: 231, endPoint x: 591, endPoint y: 294, distance: 66.6
click at [591, 294] on div "Rota 6 - Placa RECDB1 542512 - Gaston Rojas Janela de atendimento Grade de aten…" at bounding box center [414, 182] width 829 height 364
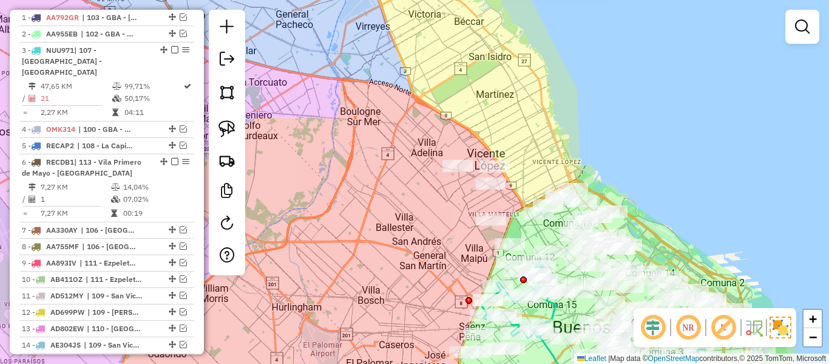
drag, startPoint x: 523, startPoint y: 135, endPoint x: 504, endPoint y: 133, distance: 19.6
click at [505, 130] on div "Janela de atendimento Grade de atendimento Capacidade Transportadoras Veículos …" at bounding box center [414, 182] width 829 height 364
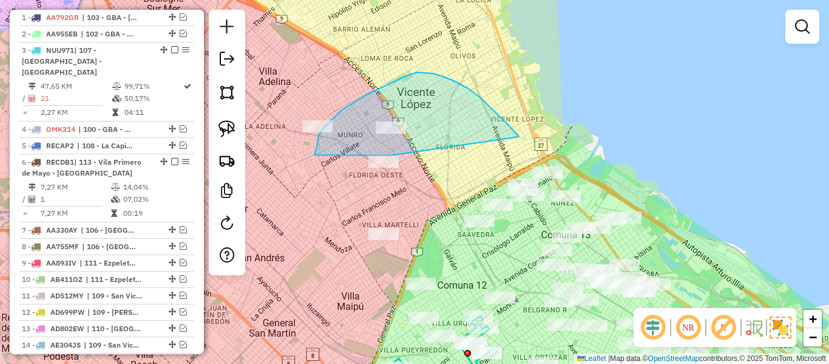
drag, startPoint x: 515, startPoint y: 133, endPoint x: 337, endPoint y: 76, distance: 186.6
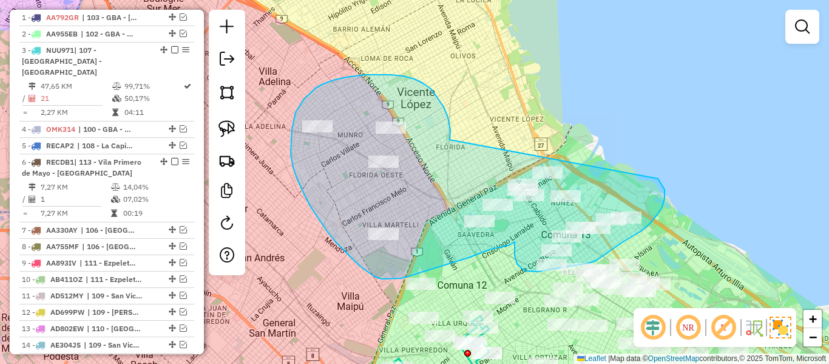
drag, startPoint x: 450, startPoint y: 140, endPoint x: 623, endPoint y: 160, distance: 174.1
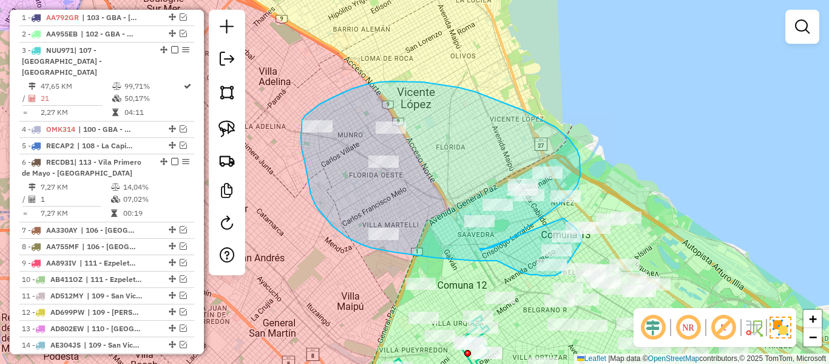
drag, startPoint x: 481, startPoint y: 250, endPoint x: 563, endPoint y: 217, distance: 88.5
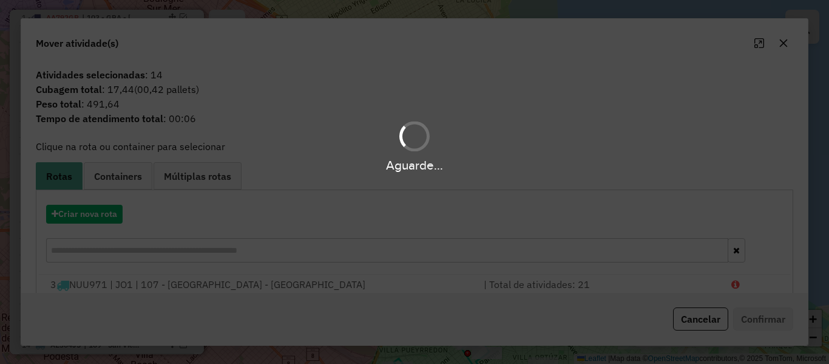
click at [106, 218] on div "Aguarde..." at bounding box center [414, 182] width 829 height 364
click at [104, 216] on hb-app "Aguarde... Pop-up bloqueado! Seu navegador bloqueou automáticamente a abertura …" at bounding box center [414, 182] width 829 height 364
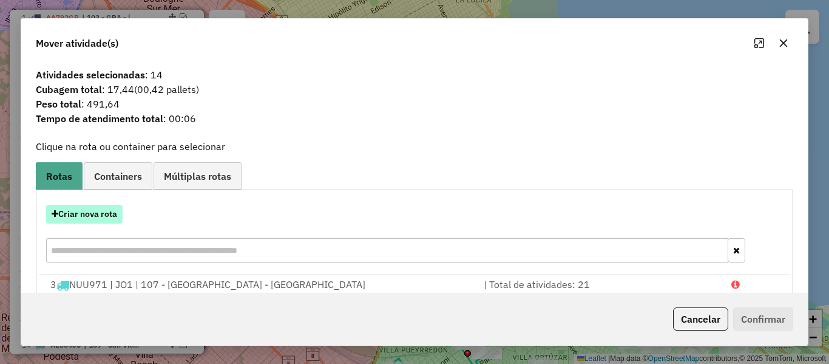
click at [104, 215] on button "Criar nova rota" at bounding box center [84, 214] width 76 height 19
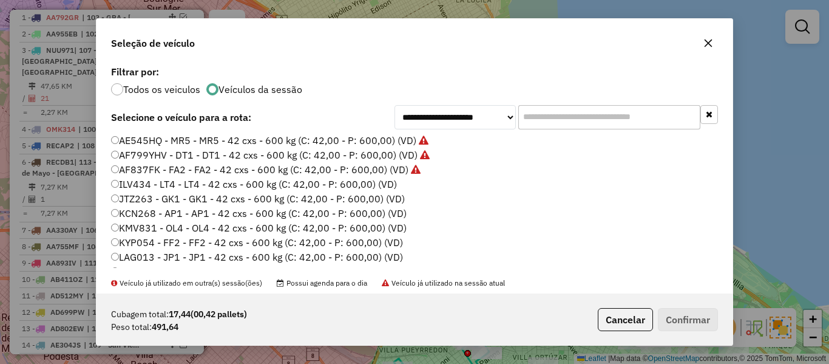
scroll to position [182, 0]
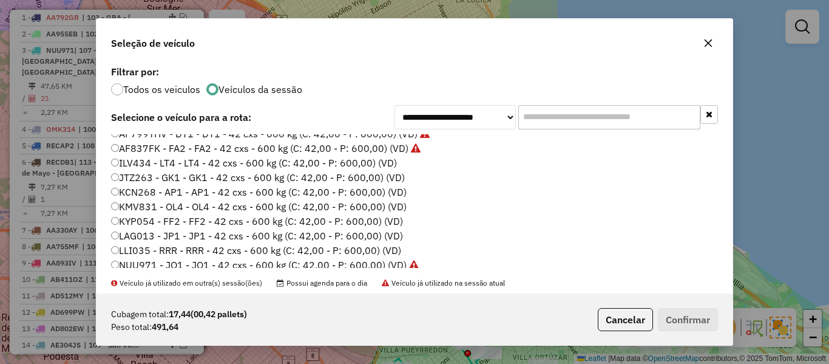
drag, startPoint x: 386, startPoint y: 154, endPoint x: 385, endPoint y: 163, distance: 8.5
click at [387, 155] on ul "AA330AY - GR1 - GR1 - 42 cxs - 600 kg (C: 42,00 - P: 600,00) (VD) AA755MF - MO8…" at bounding box center [414, 201] width 607 height 134
click at [385, 164] on label "ILV434 - LT4 - LT4 - 42 cxs - 600 kg (C: 42,00 - P: 600,00) (VD)" at bounding box center [254, 162] width 286 height 15
drag, startPoint x: 681, startPoint y: 296, endPoint x: 691, endPoint y: 309, distance: 16.0
click at [682, 300] on div "Cubagem total: 17,44 (00,42 pallets) Peso total: 491,64 Cancelar Confirmar" at bounding box center [415, 319] width 636 height 52
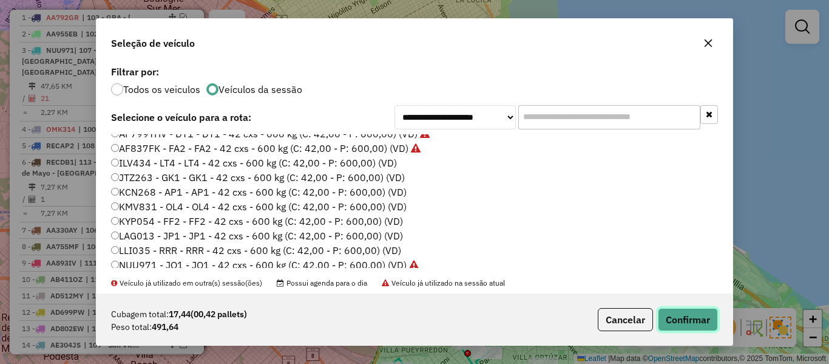
click at [691, 309] on button "Confirmar" at bounding box center [688, 319] width 60 height 23
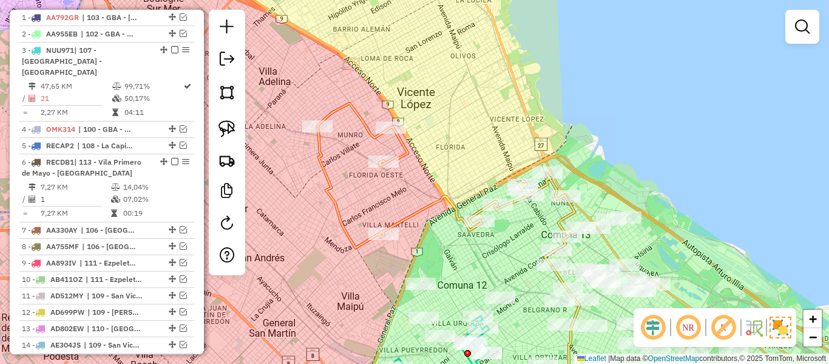
click at [410, 154] on icon at bounding box center [446, 183] width 257 height 161
select select "**********"
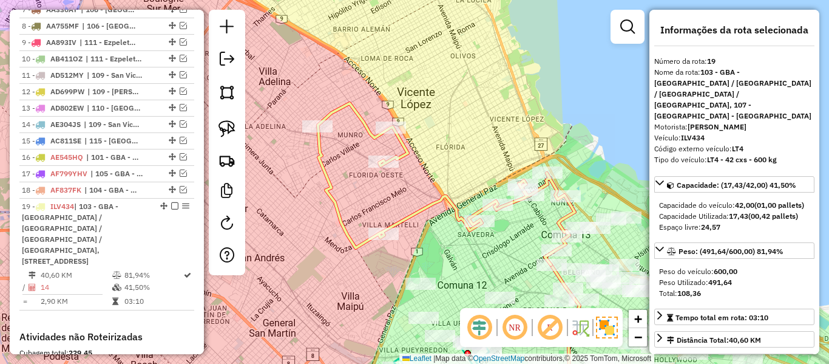
scroll to position [846, 0]
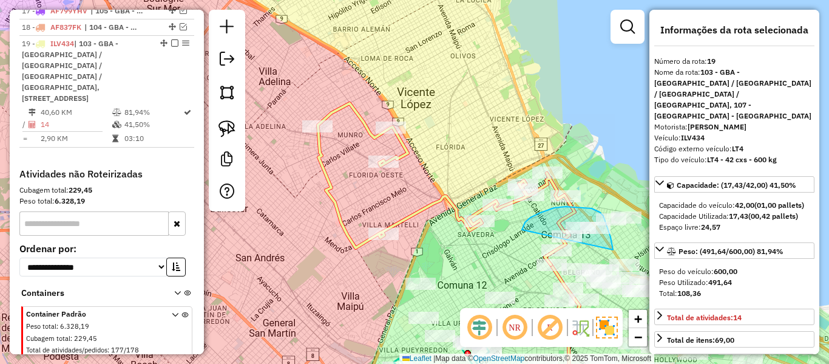
drag, startPoint x: 611, startPoint y: 237, endPoint x: 520, endPoint y: 233, distance: 91.1
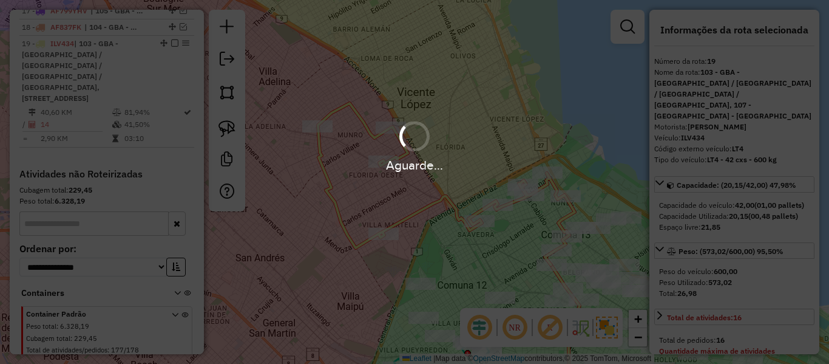
select select "**********"
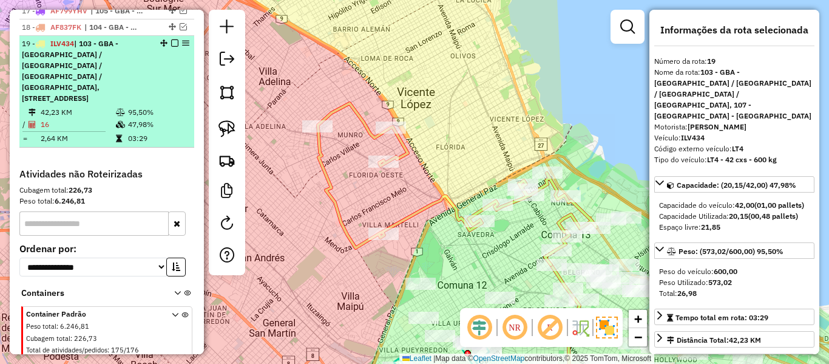
click at [171, 39] on em at bounding box center [174, 42] width 7 height 7
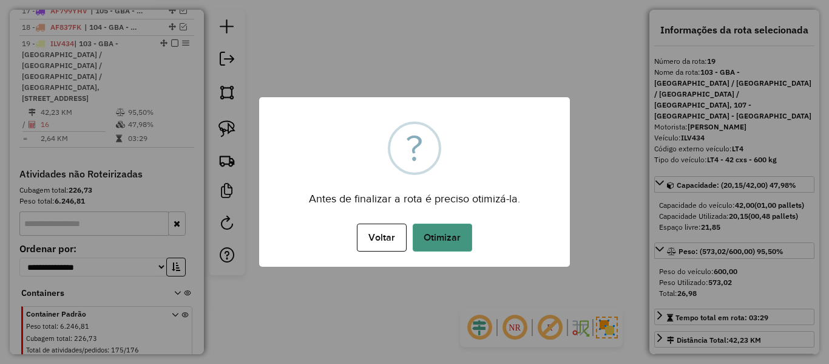
click at [458, 233] on button "Otimizar" at bounding box center [442, 237] width 59 height 28
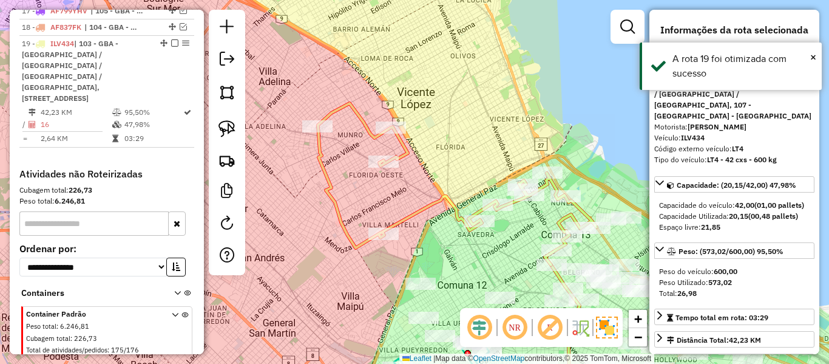
click at [172, 39] on em at bounding box center [174, 42] width 7 height 7
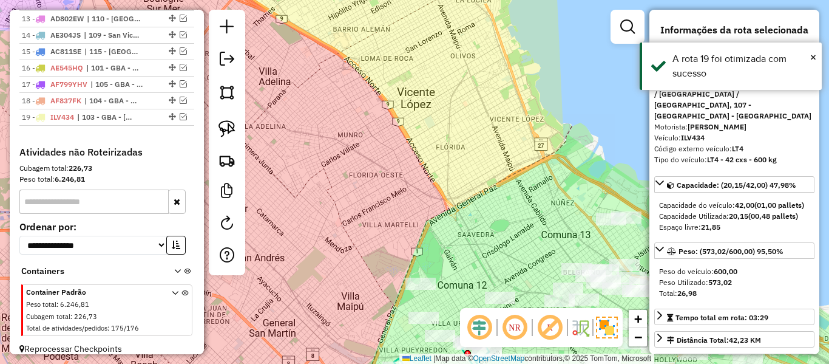
click at [501, 127] on div "Janela de atendimento Grade de atendimento Capacidade Transportadoras Veículos …" at bounding box center [414, 182] width 829 height 364
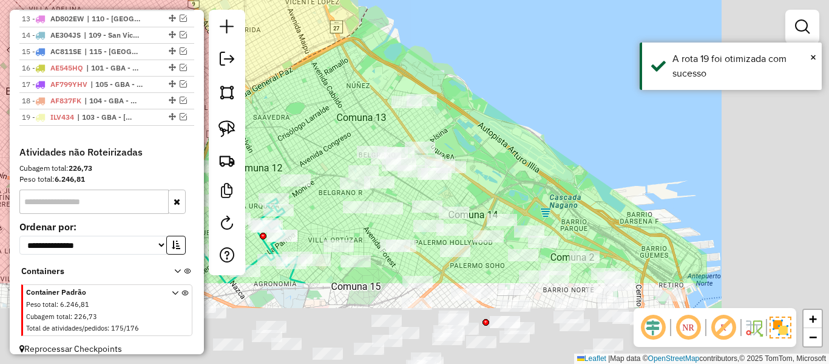
drag, startPoint x: 541, startPoint y: 160, endPoint x: 336, endPoint y: 43, distance: 235.7
click at [336, 43] on div "Janela de atendimento Grade de atendimento Capacidade Transportadoras Veículos …" at bounding box center [414, 182] width 829 height 364
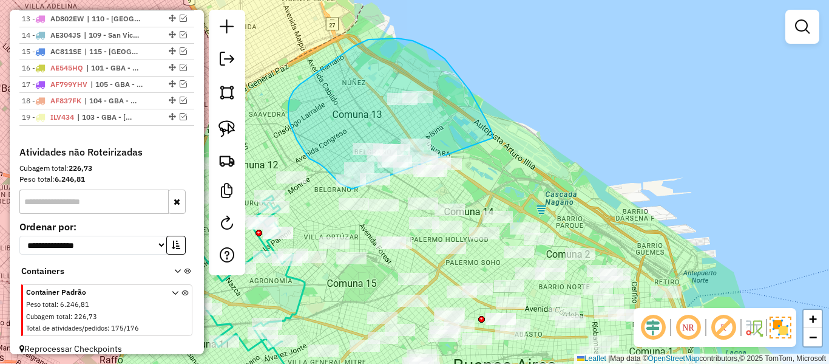
drag, startPoint x: 493, startPoint y: 138, endPoint x: 493, endPoint y: 171, distance: 33.4
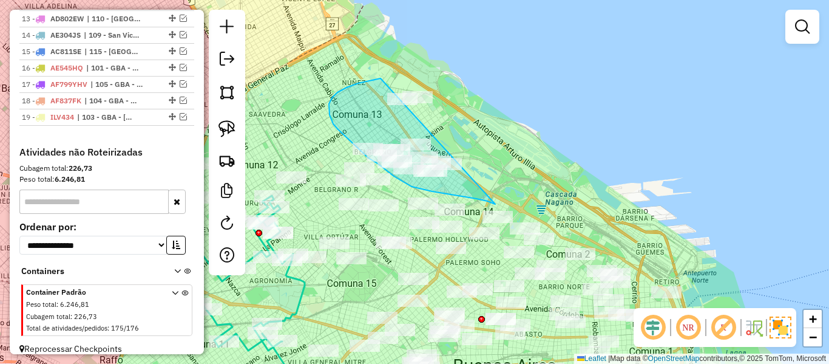
drag, startPoint x: 461, startPoint y: 196, endPoint x: 476, endPoint y: 78, distance: 118.8
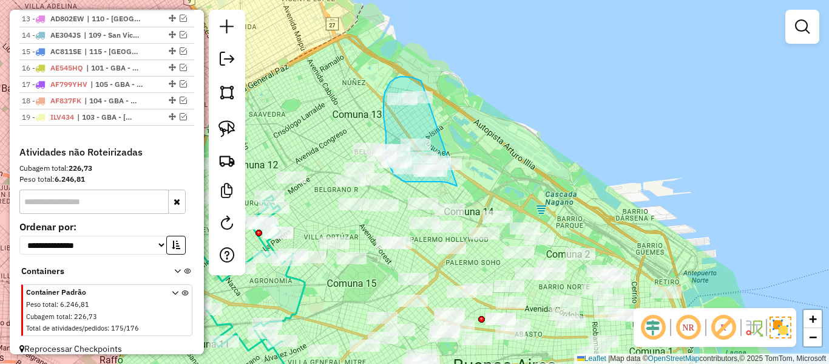
drag, startPoint x: 437, startPoint y: 181, endPoint x: 471, endPoint y: 113, distance: 76.0
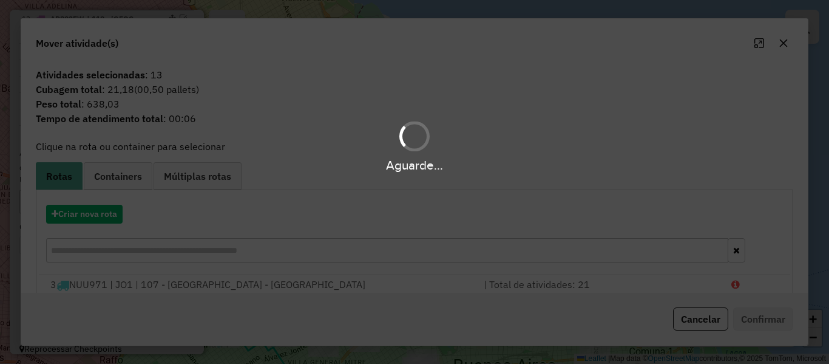
click at [100, 210] on div "Aguarde..." at bounding box center [414, 182] width 829 height 364
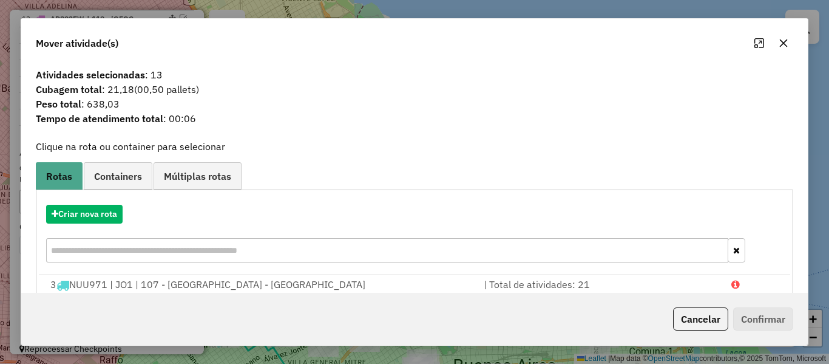
drag, startPoint x: 294, startPoint y: 115, endPoint x: 177, endPoint y: 192, distance: 139.7
click at [294, 115] on span "Tempo de atendimento total : 00:06" at bounding box center [415, 118] width 772 height 15
click at [791, 47] on button "button" at bounding box center [783, 42] width 19 height 19
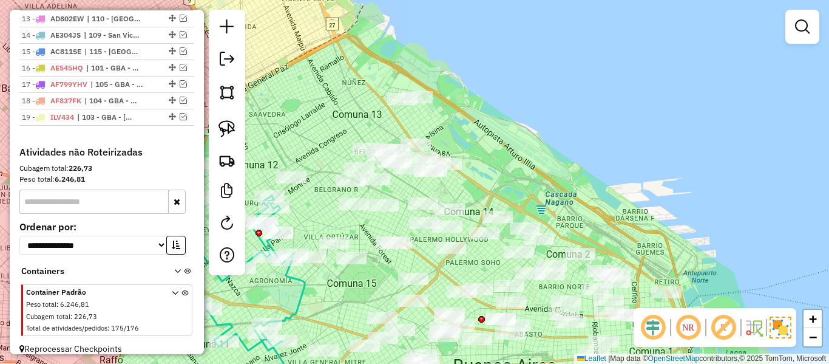
click at [484, 115] on div "Janela de atendimento Grade de atendimento Capacidade Transportadoras Veículos …" at bounding box center [414, 182] width 829 height 364
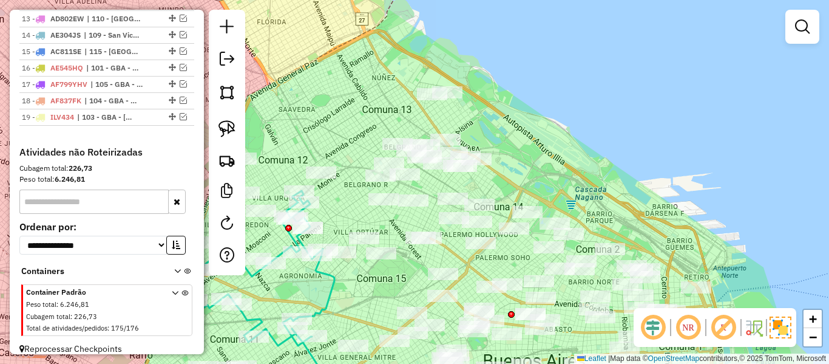
drag, startPoint x: 528, startPoint y: 124, endPoint x: 688, endPoint y: 123, distance: 159.6
click at [688, 123] on div "Janela de atendimento Grade de atendimento Capacidade Transportadoras Veículos …" at bounding box center [414, 182] width 829 height 364
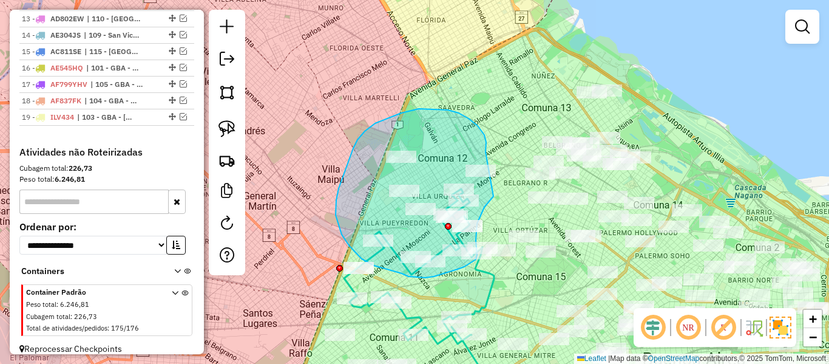
drag, startPoint x: 442, startPoint y: 109, endPoint x: 509, endPoint y: 168, distance: 88.6
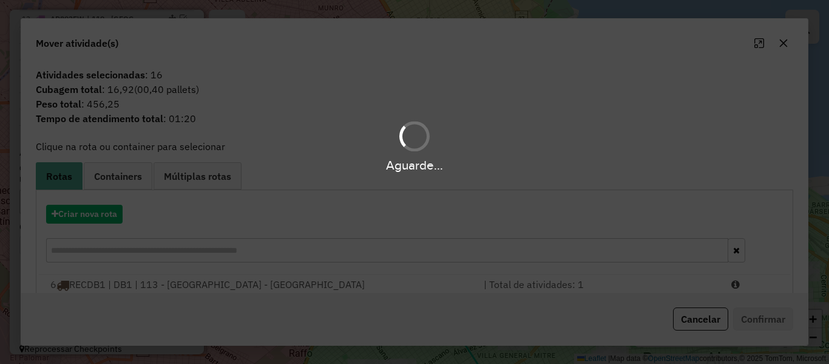
click at [104, 210] on div "Aguarde..." at bounding box center [414, 182] width 829 height 364
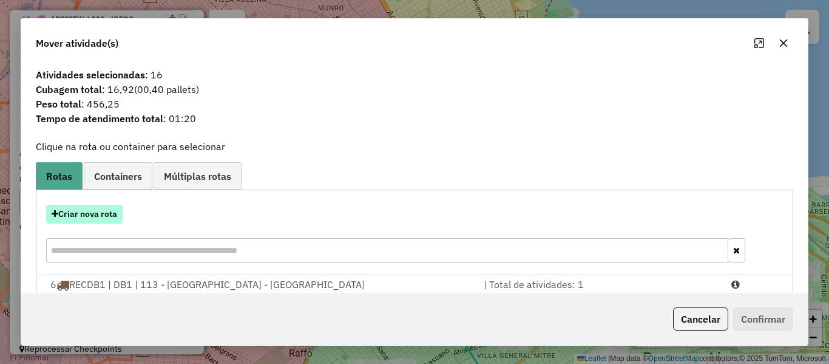
click at [104, 211] on button "Criar nova rota" at bounding box center [84, 214] width 76 height 19
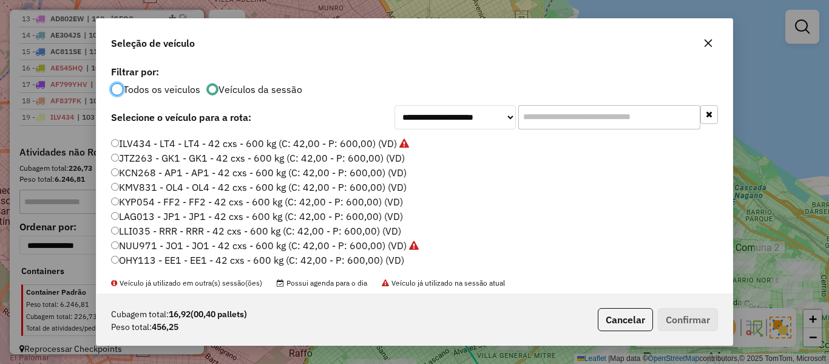
scroll to position [182, 0]
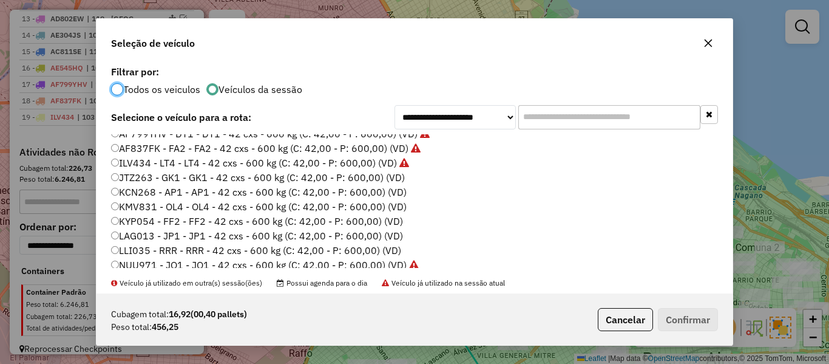
click at [395, 178] on label "JTZ263 - GK1 - GK1 - 42 cxs - 600 kg (C: 42,00 - P: 600,00) (VD)" at bounding box center [258, 177] width 294 height 15
click at [709, 316] on button "Confirmar" at bounding box center [688, 319] width 60 height 23
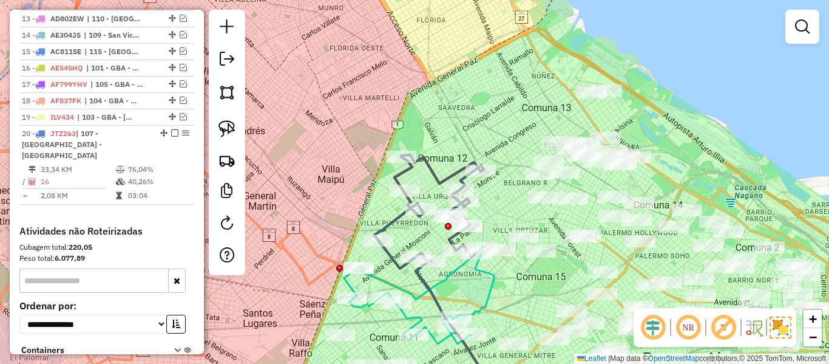
scroll to position [841, 0]
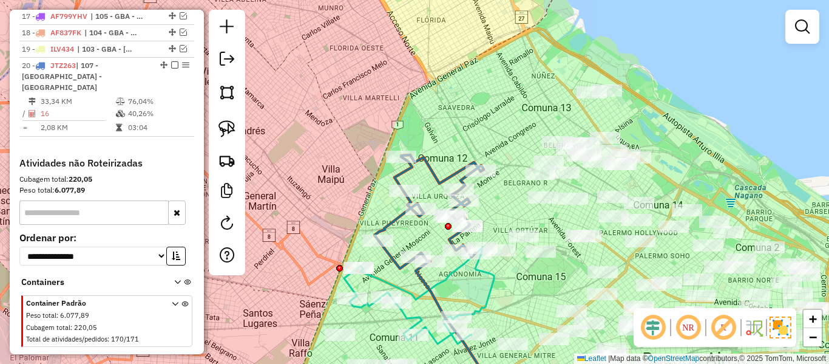
click at [432, 174] on icon at bounding box center [428, 211] width 109 height 113
select select "**********"
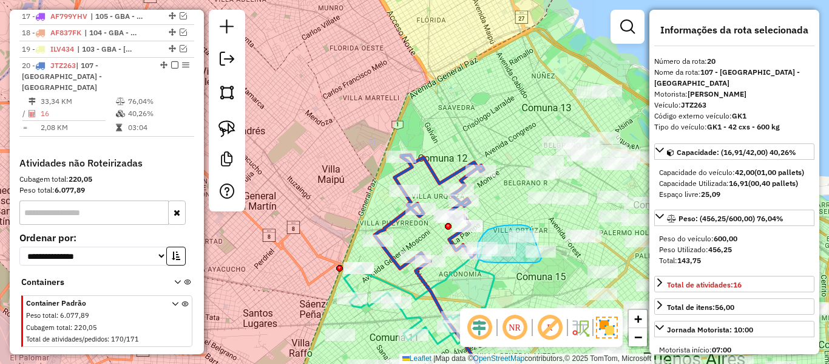
drag, startPoint x: 527, startPoint y: 226, endPoint x: 536, endPoint y: 258, distance: 33.3
click at [537, 258] on div "Janela de atendimento Grade de atendimento Capacidade Transportadoras Veículos …" at bounding box center [414, 182] width 829 height 364
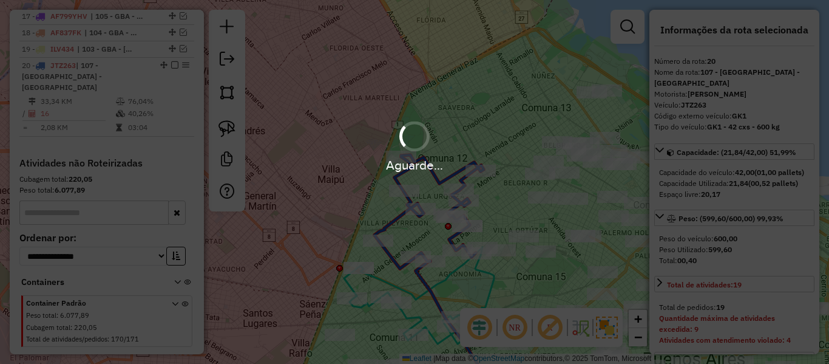
select select "**********"
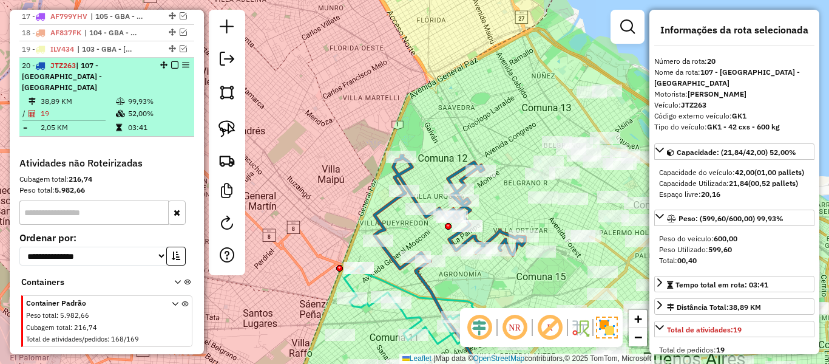
click at [171, 61] on em at bounding box center [174, 64] width 7 height 7
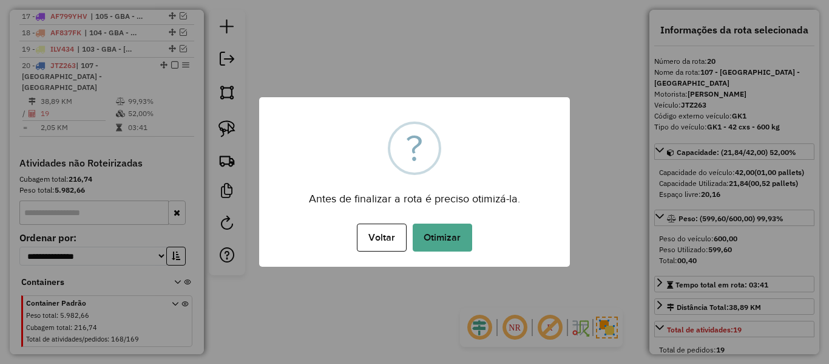
click at [471, 144] on div "× ? Antes de finalizar a rota é preciso otimizá-la. Voltar No Otimizar" at bounding box center [414, 181] width 311 height 169
drag, startPoint x: 460, startPoint y: 213, endPoint x: 453, endPoint y: 231, distance: 19.6
click at [458, 216] on div "× ? Antes de finalizar a rota é preciso otimizá-la. Voltar No Otimizar" at bounding box center [414, 181] width 311 height 169
click at [453, 231] on button "Otimizar" at bounding box center [442, 237] width 59 height 28
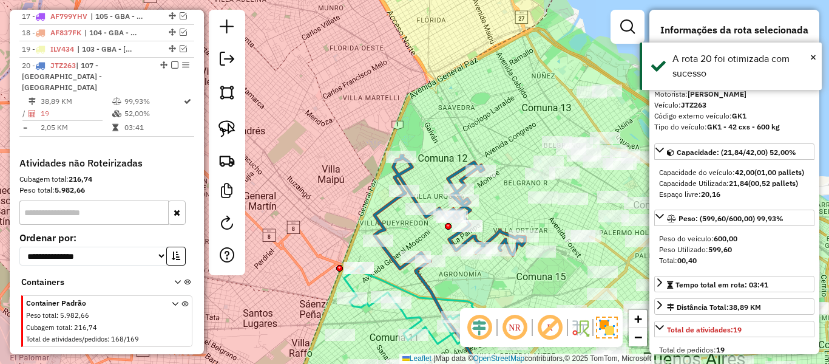
click at [171, 61] on em at bounding box center [174, 64] width 7 height 7
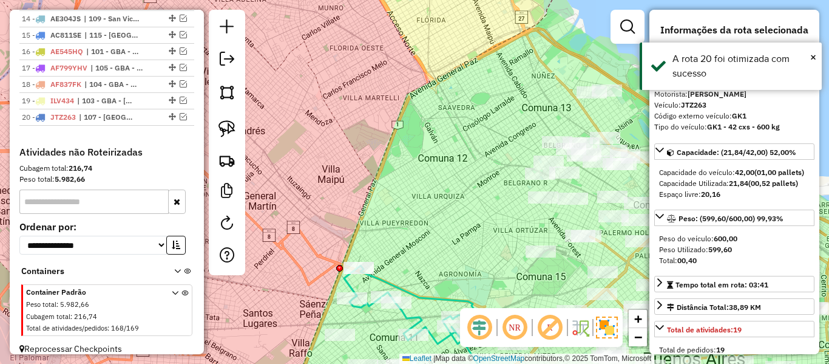
click at [456, 130] on div "Janela de atendimento Grade de atendimento Capacidade Transportadoras Veículos …" at bounding box center [414, 182] width 829 height 364
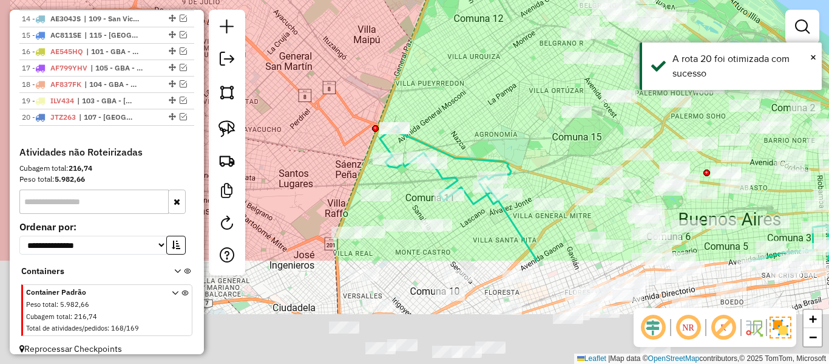
drag, startPoint x: 496, startPoint y: 202, endPoint x: 496, endPoint y: 90, distance: 111.7
click at [533, 61] on div "Janela de atendimento Grade de atendimento Capacidade Transportadoras Veículos …" at bounding box center [414, 182] width 829 height 364
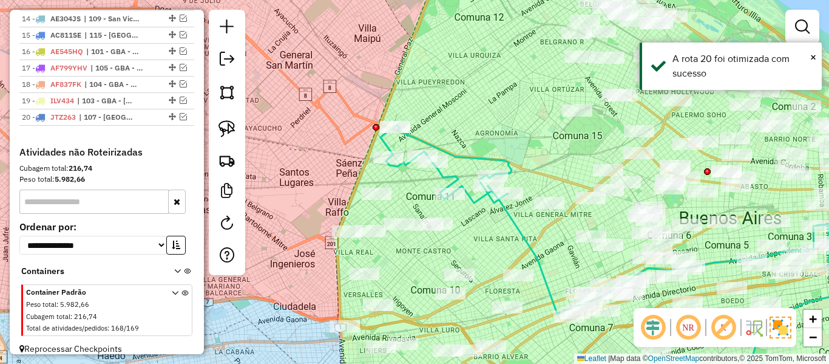
drag, startPoint x: 486, startPoint y: 98, endPoint x: 549, endPoint y: 36, distance: 88.8
click at [549, 31] on div "Janela de atendimento Grade de atendimento Capacidade Transportadoras Veículos …" at bounding box center [414, 182] width 829 height 364
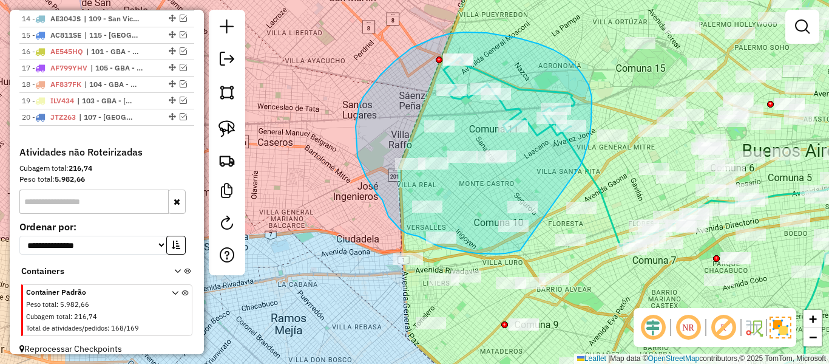
drag, startPoint x: 580, startPoint y: 166, endPoint x: 527, endPoint y: 249, distance: 98.8
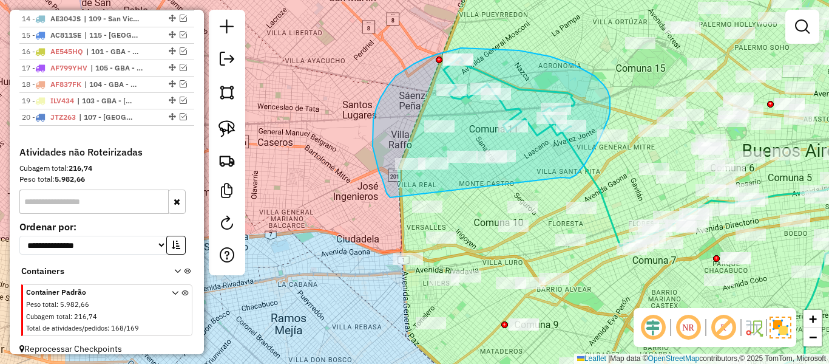
drag, startPoint x: 570, startPoint y: 178, endPoint x: 390, endPoint y: 197, distance: 180.7
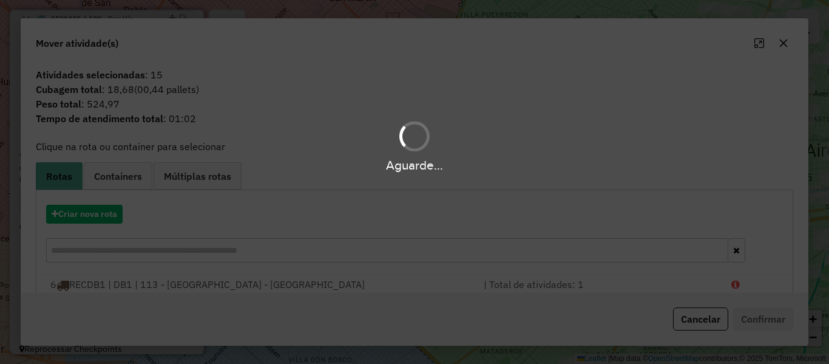
drag, startPoint x: 118, startPoint y: 217, endPoint x: 110, endPoint y: 217, distance: 7.9
click at [113, 217] on div "Aguarde..." at bounding box center [414, 182] width 829 height 364
click at [91, 216] on div "Aguarde..." at bounding box center [414, 182] width 829 height 364
click at [91, 215] on div "Aguarde..." at bounding box center [414, 182] width 829 height 364
click at [91, 215] on button "Criar nova rota" at bounding box center [84, 214] width 76 height 19
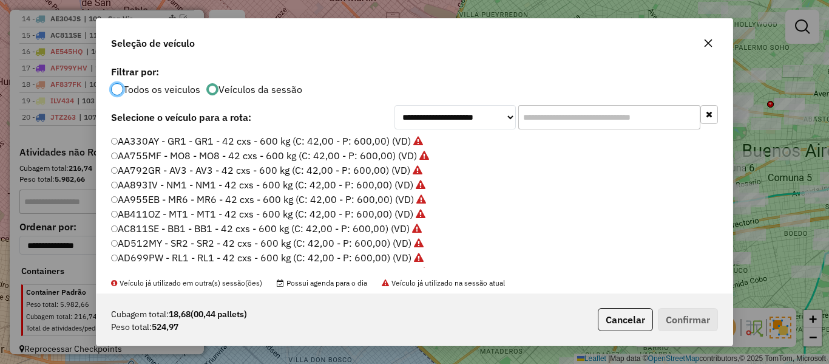
scroll to position [7, 4]
click at [98, 215] on div "**********" at bounding box center [415, 178] width 636 height 231
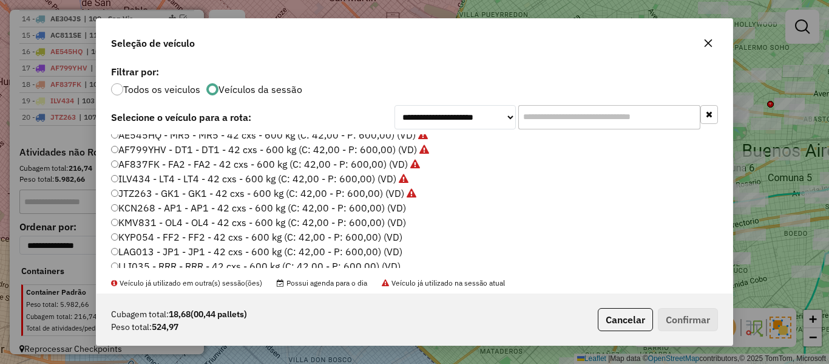
scroll to position [182, 0]
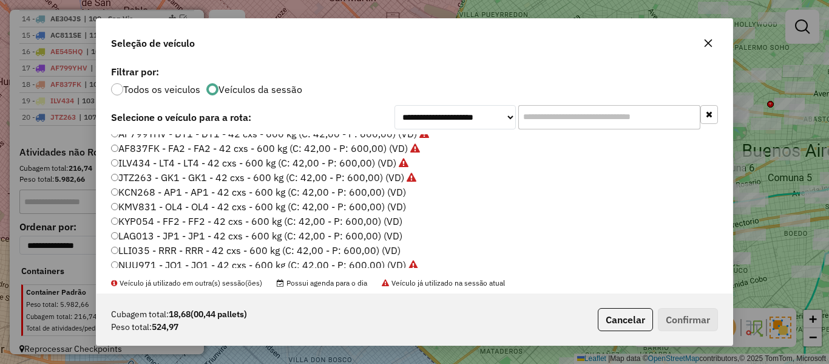
click at [361, 190] on label "KCN268 - AP1 - AP1 - 42 cxs - 600 kg (C: 42,00 - P: 600,00) (VD)" at bounding box center [258, 192] width 295 height 15
click at [693, 314] on button "Confirmar" at bounding box center [688, 319] width 60 height 23
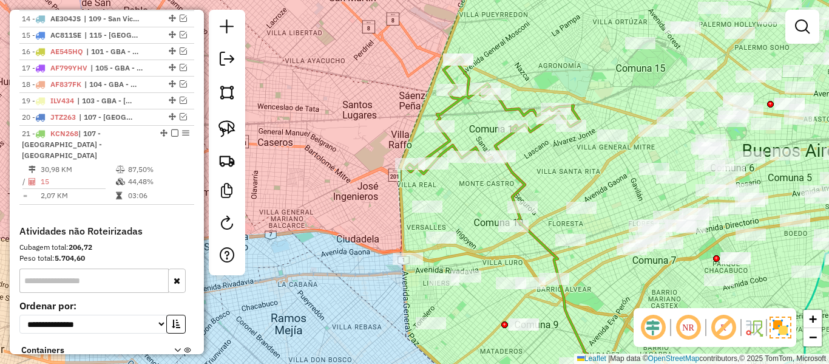
scroll to position [846, 0]
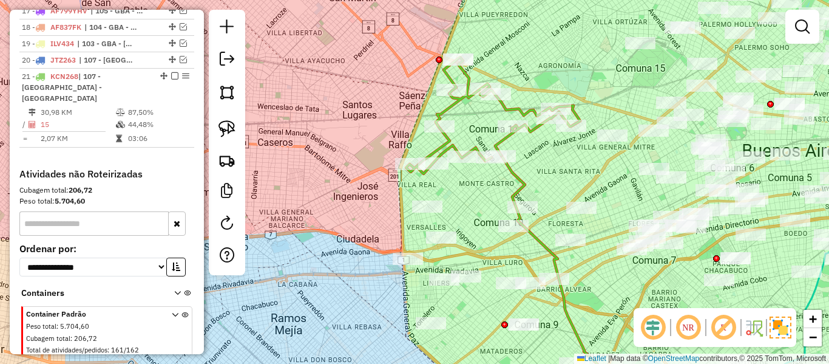
click at [450, 146] on icon at bounding box center [493, 115] width 174 height 117
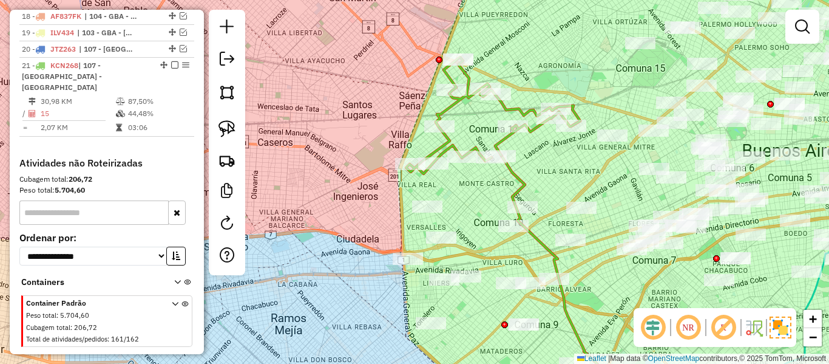
select select "**********"
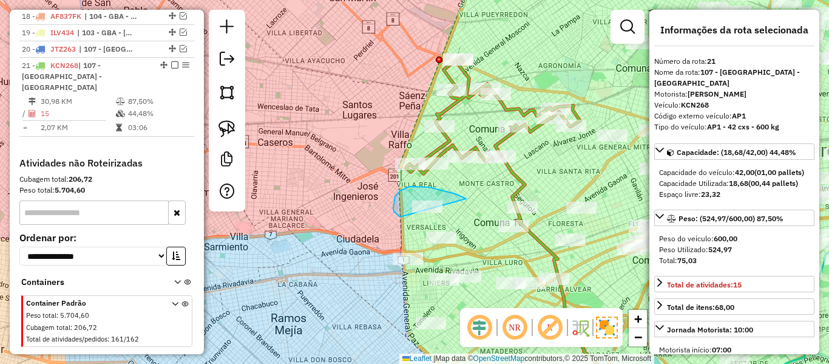
drag, startPoint x: 400, startPoint y: 191, endPoint x: 470, endPoint y: 215, distance: 73.9
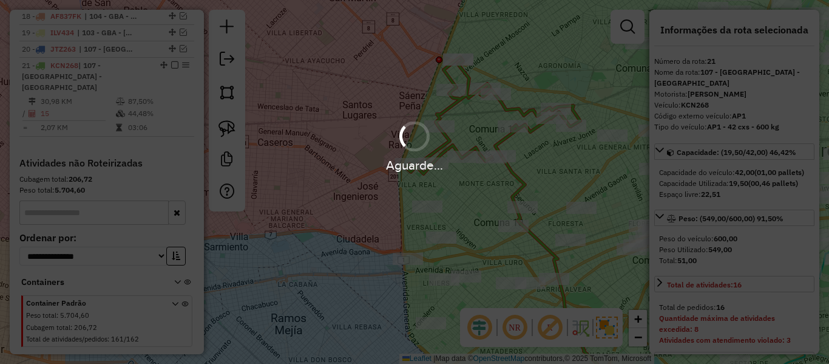
select select "**********"
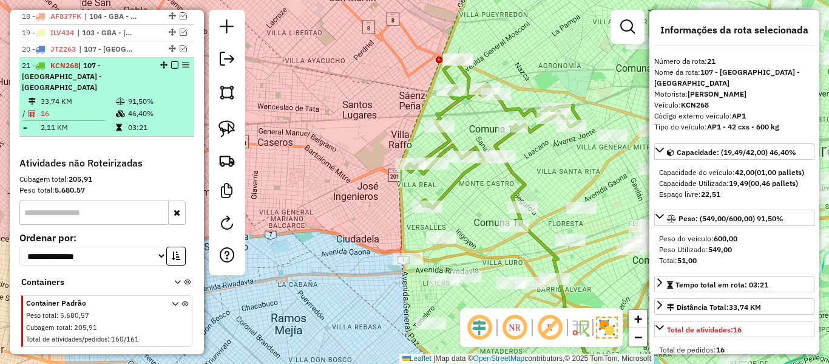
click at [166, 61] on div at bounding box center [171, 64] width 36 height 7
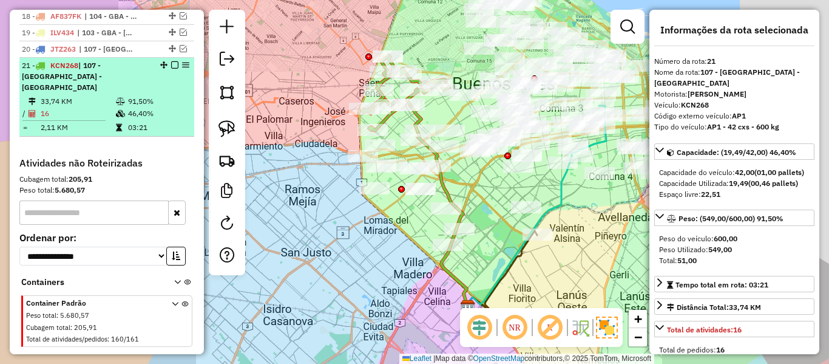
click at [171, 61] on em at bounding box center [174, 64] width 7 height 7
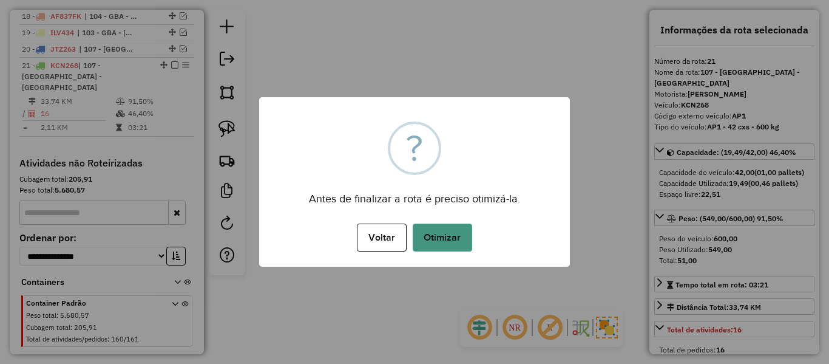
click at [459, 227] on button "Otimizar" at bounding box center [442, 237] width 59 height 28
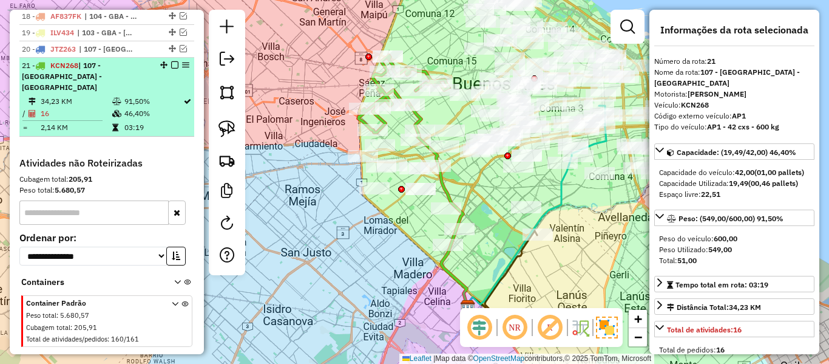
click at [171, 61] on em at bounding box center [174, 64] width 7 height 7
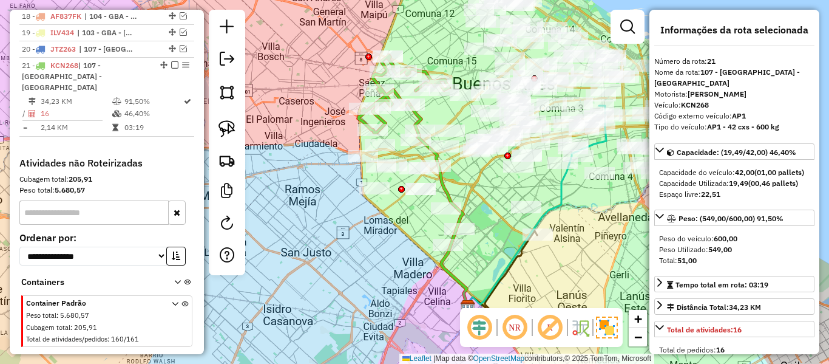
scroll to position [805, 0]
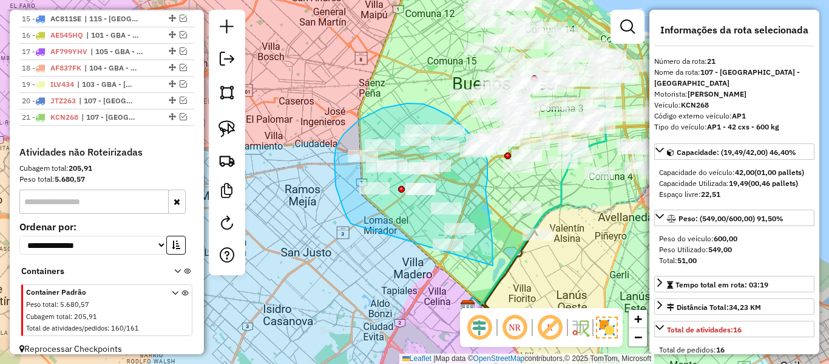
drag, startPoint x: 493, startPoint y: 265, endPoint x: 388, endPoint y: 260, distance: 105.1
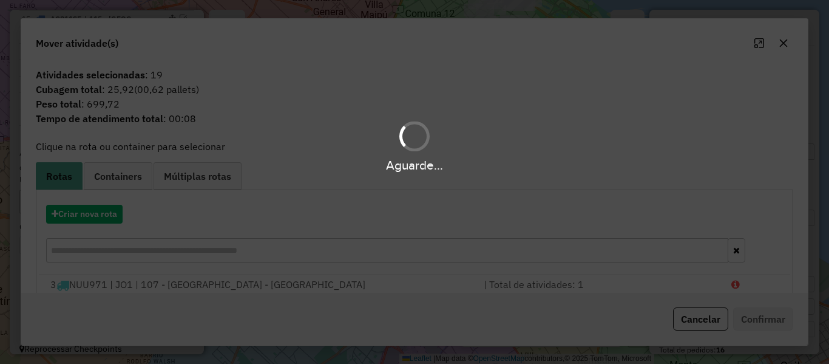
click at [104, 216] on div "Aguarde..." at bounding box center [414, 182] width 829 height 364
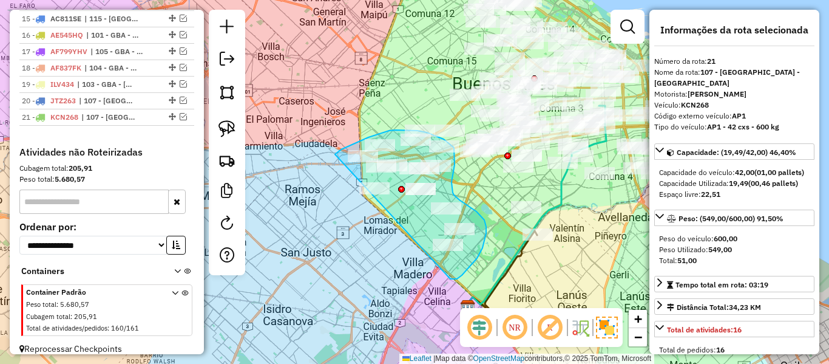
drag, startPoint x: 457, startPoint y: 279, endPoint x: 330, endPoint y: 211, distance: 144.4
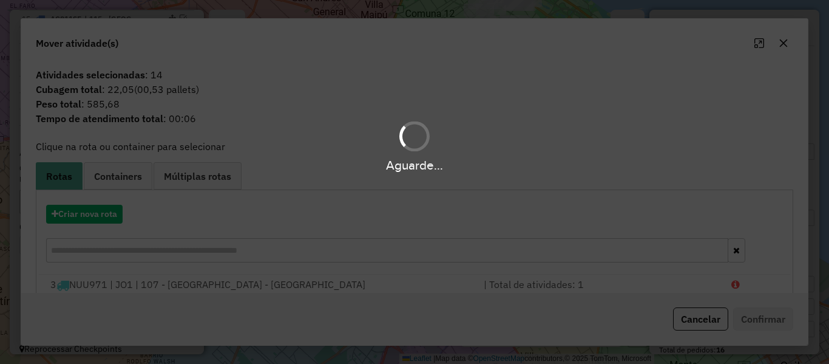
click at [86, 212] on div "Aguarde..." at bounding box center [414, 182] width 829 height 364
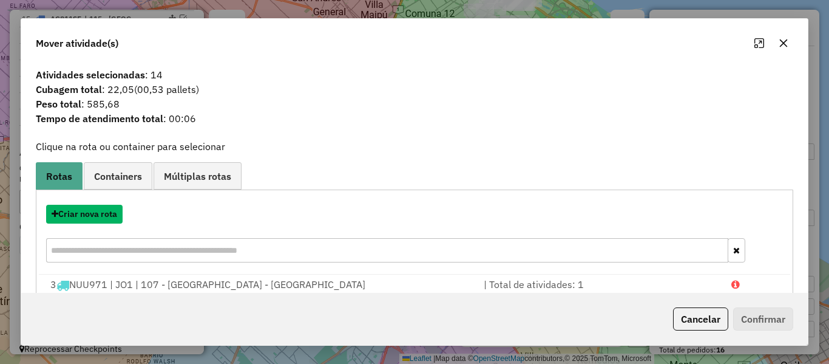
click at [86, 212] on button "Criar nova rota" at bounding box center [84, 214] width 76 height 19
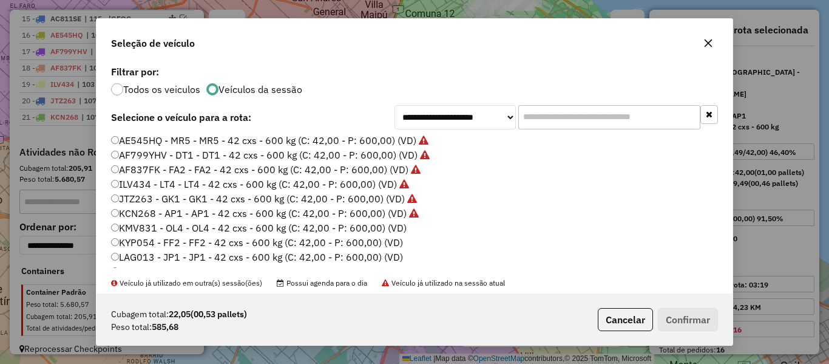
scroll to position [182, 0]
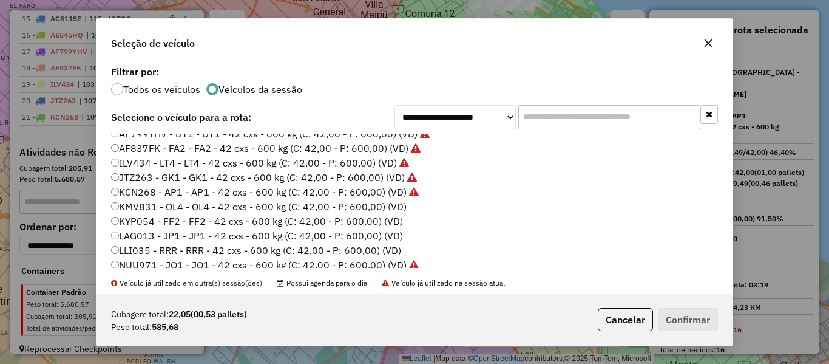
click at [386, 208] on label "KMV831 - OL4 - OL4 - 42 cxs - 600 kg (C: 42,00 - P: 600,00) (VD)" at bounding box center [259, 206] width 296 height 15
drag, startPoint x: 673, startPoint y: 316, endPoint x: 668, endPoint y: 308, distance: 9.3
click at [674, 316] on button "Confirmar" at bounding box center [688, 319] width 60 height 23
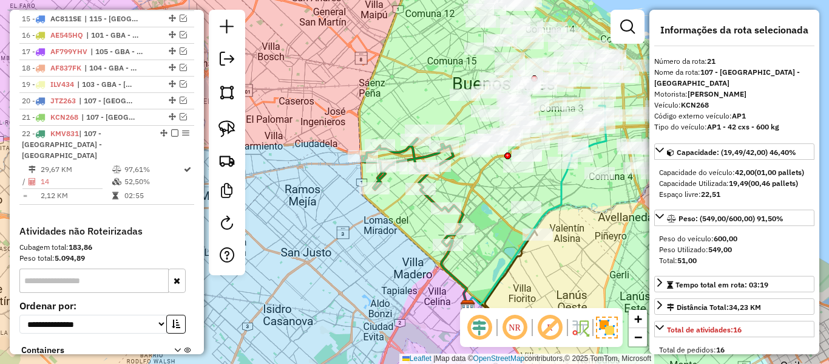
scroll to position [873, 0]
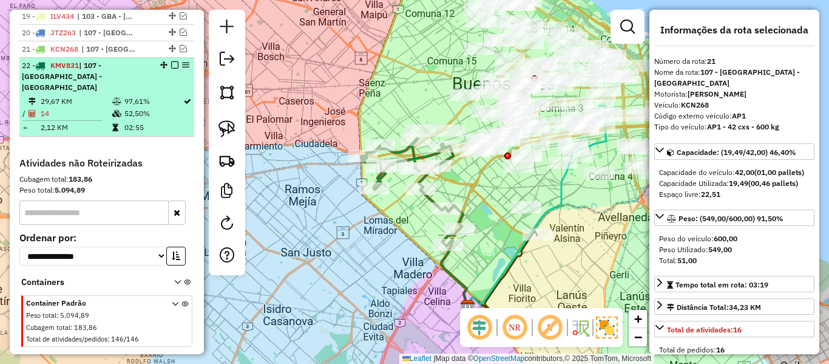
click at [171, 61] on em at bounding box center [174, 64] width 7 height 7
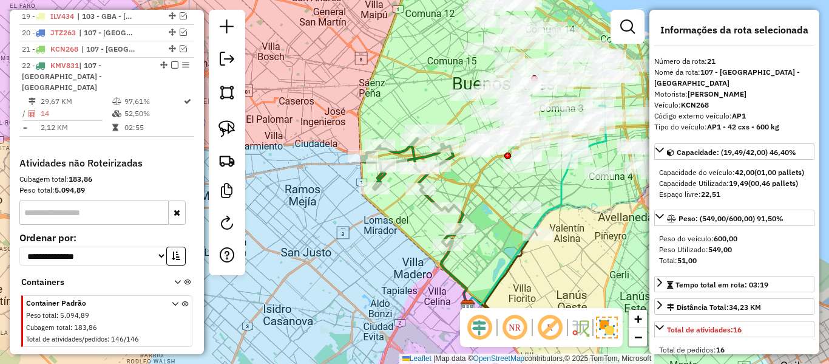
scroll to position [822, 0]
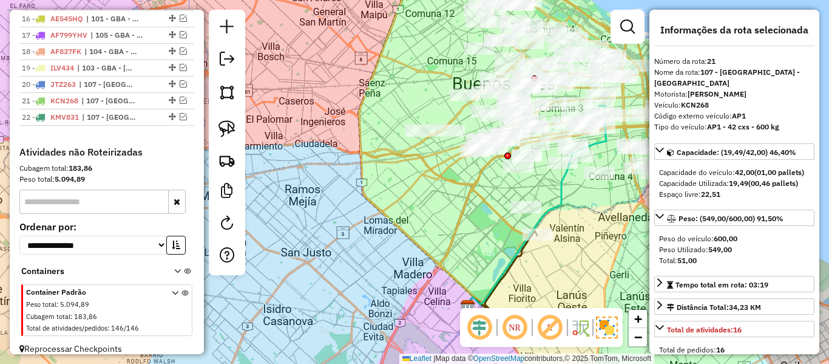
drag, startPoint x: 444, startPoint y: 253, endPoint x: 353, endPoint y: 228, distance: 94.4
click at [352, 227] on div "Janela de atendimento Grade de atendimento Capacidade Transportadoras Veículos …" at bounding box center [414, 182] width 829 height 364
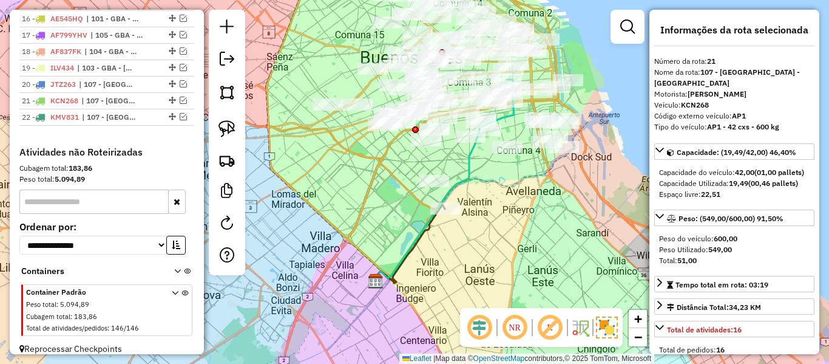
click at [430, 228] on icon at bounding box center [442, 181] width 143 height 203
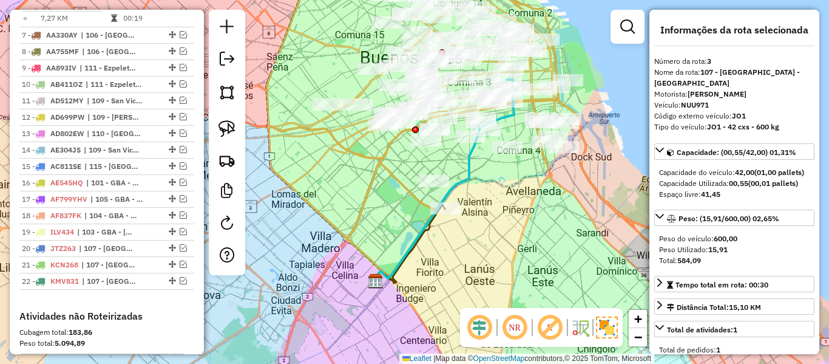
scroll to position [496, 0]
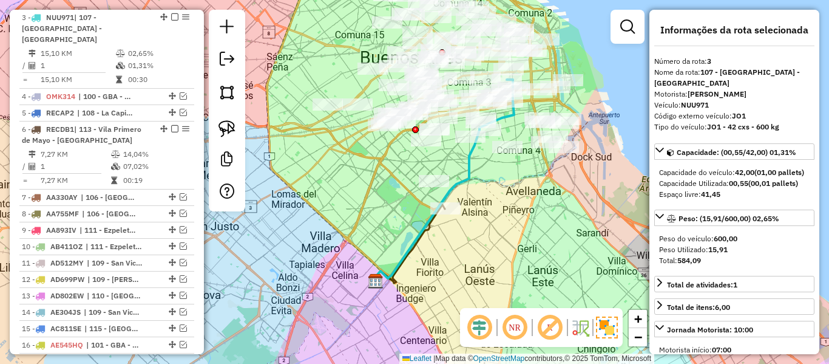
drag, startPoint x: 426, startPoint y: 226, endPoint x: 440, endPoint y: 260, distance: 36.2
click at [440, 260] on icon at bounding box center [442, 181] width 143 height 203
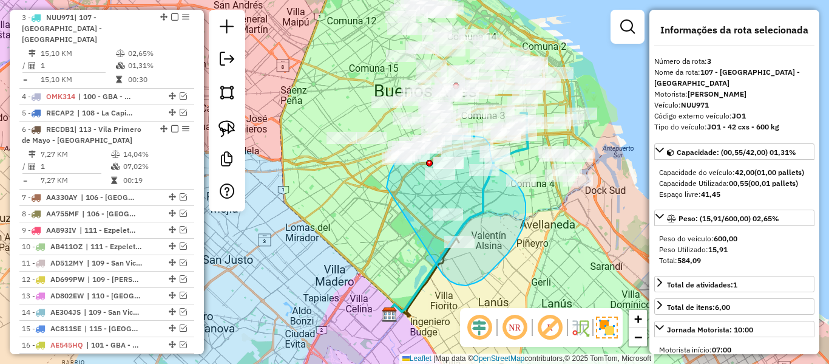
drag, startPoint x: 445, startPoint y: 276, endPoint x: 385, endPoint y: 211, distance: 88.5
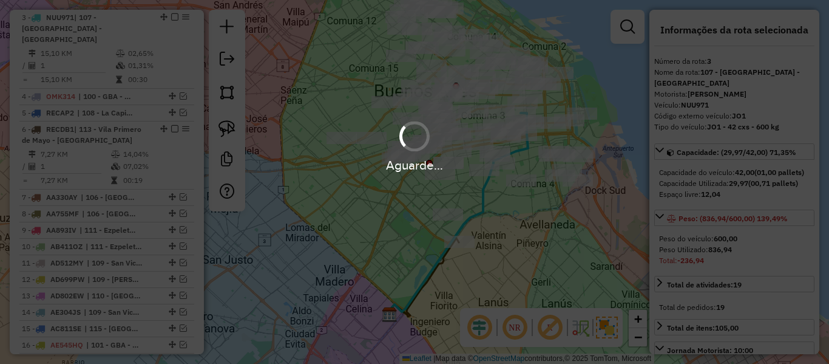
select select "**********"
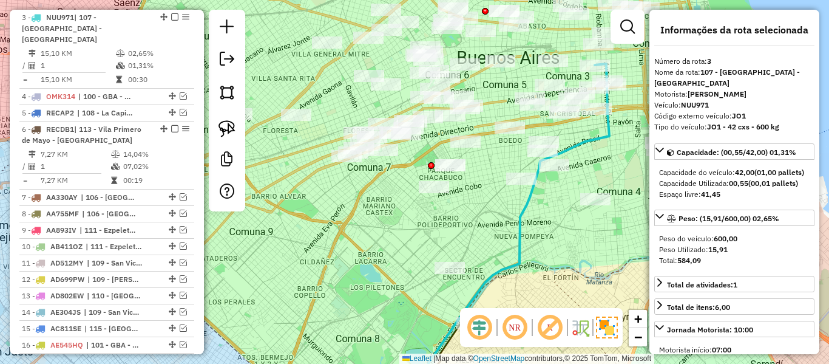
drag, startPoint x: 512, startPoint y: 197, endPoint x: 504, endPoint y: 187, distance: 13.0
click at [504, 187] on div "Janela de atendimento Grade de atendimento Capacidade Transportadoras Veículos …" at bounding box center [414, 182] width 829 height 364
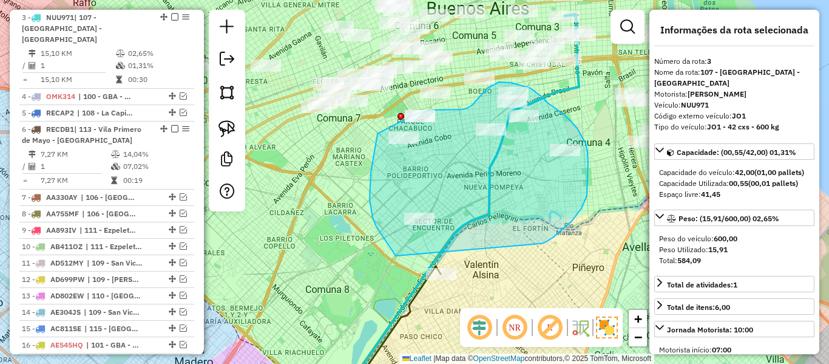
drag, startPoint x: 544, startPoint y: 243, endPoint x: 399, endPoint y: 257, distance: 145.1
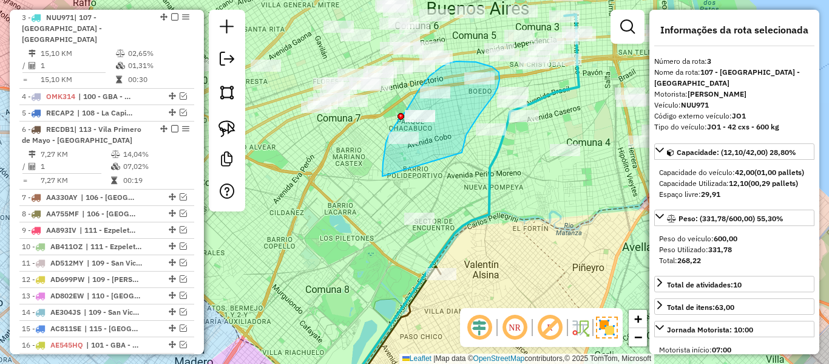
drag, startPoint x: 484, startPoint y: 109, endPoint x: 387, endPoint y: 197, distance: 131.1
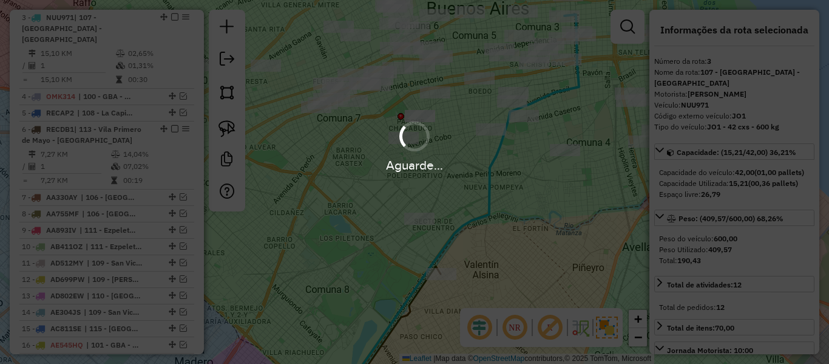
select select "**********"
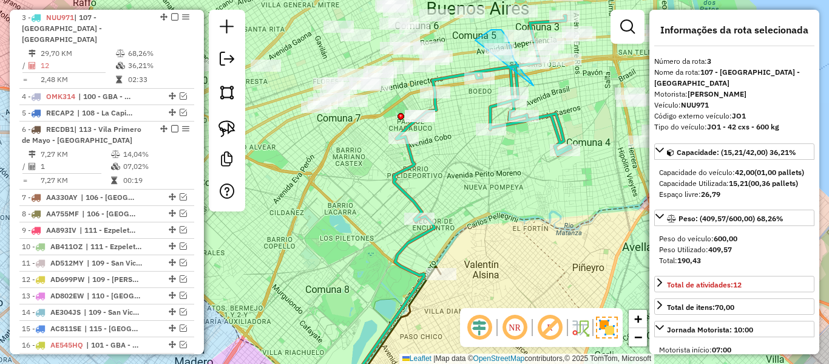
drag, startPoint x: 516, startPoint y: 63, endPoint x: 465, endPoint y: 83, distance: 54.8
drag, startPoint x: 456, startPoint y: 79, endPoint x: 416, endPoint y: 104, distance: 47.2
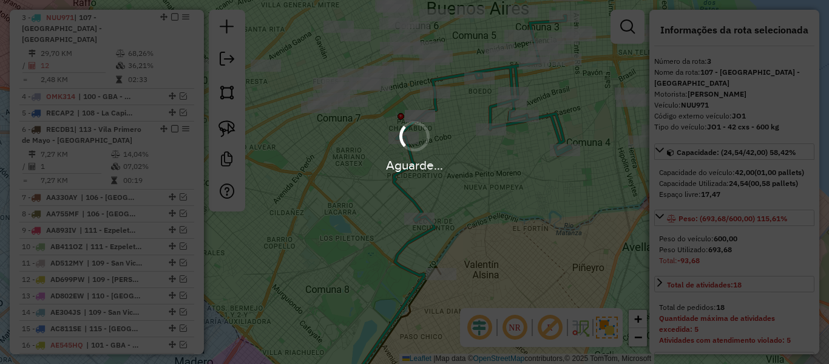
select select "**********"
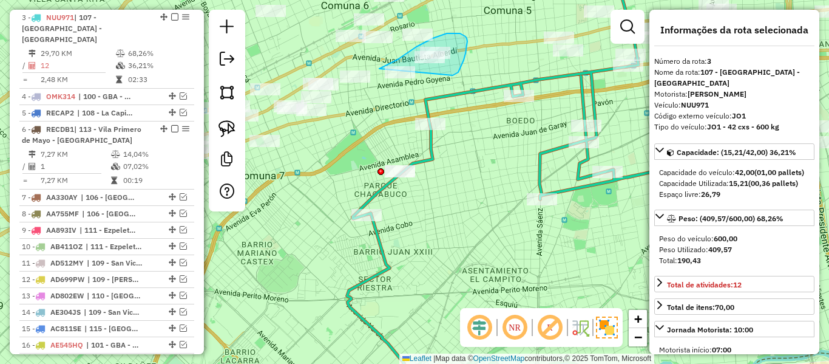
drag, startPoint x: 461, startPoint y: 66, endPoint x: 393, endPoint y: 123, distance: 88.8
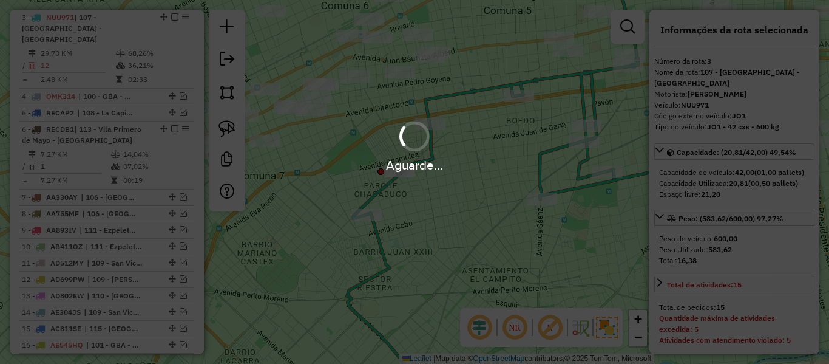
select select "**********"
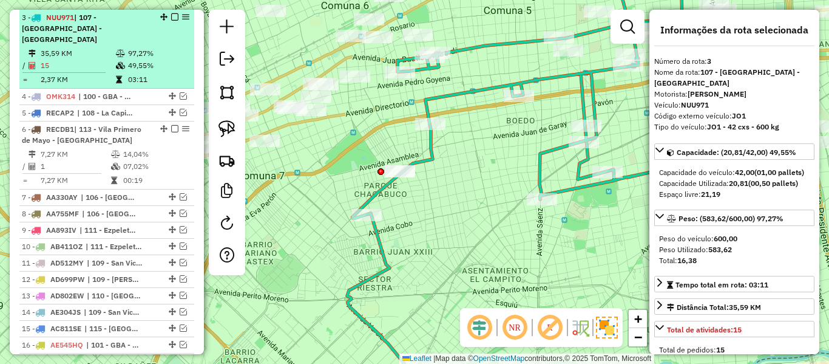
click at [171, 19] on em at bounding box center [174, 16] width 7 height 7
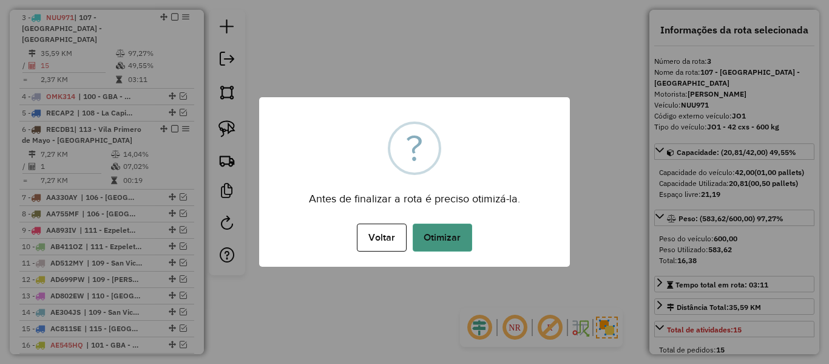
click at [444, 235] on button "Otimizar" at bounding box center [442, 237] width 59 height 28
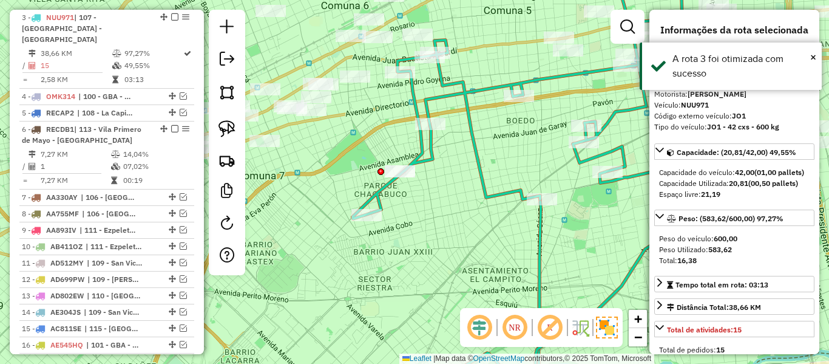
click at [171, 16] on em at bounding box center [174, 16] width 7 height 7
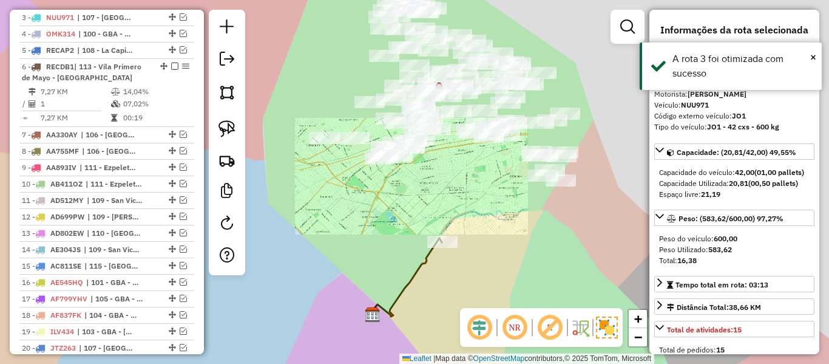
click at [458, 182] on div "Janela de atendimento Grade de atendimento Capacidade Transportadoras Veículos …" at bounding box center [414, 182] width 829 height 364
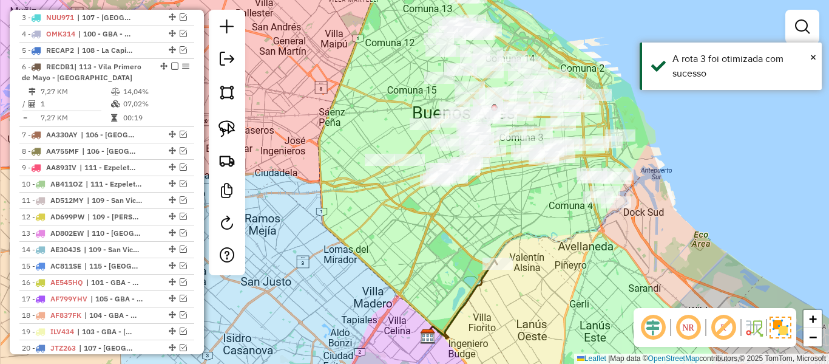
drag, startPoint x: 470, startPoint y: 187, endPoint x: 492, endPoint y: 262, distance: 78.5
click at [539, 186] on div "Janela de atendimento Grade de atendimento Capacidade Transportadoras Veículos …" at bounding box center [414, 182] width 829 height 364
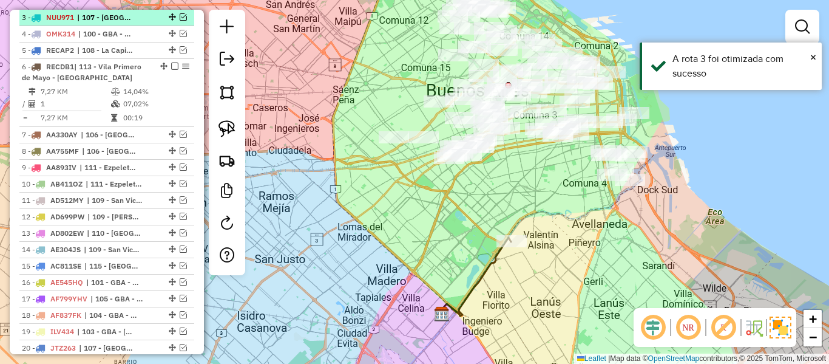
click at [181, 17] on em at bounding box center [183, 16] width 7 height 7
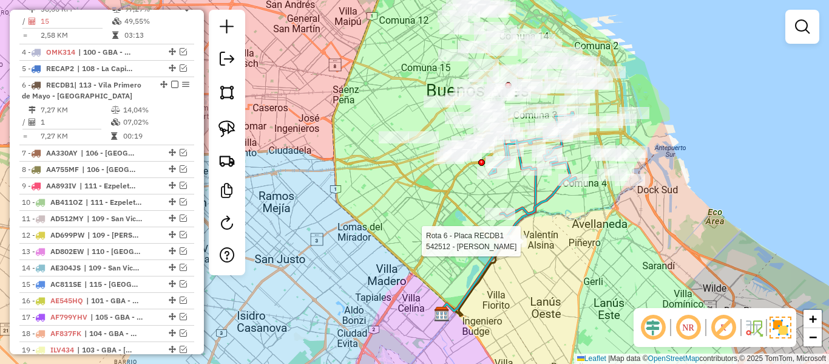
select select "**********"
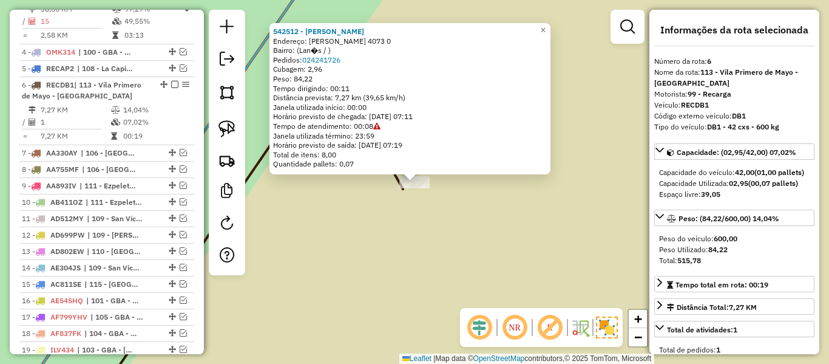
scroll to position [597, 0]
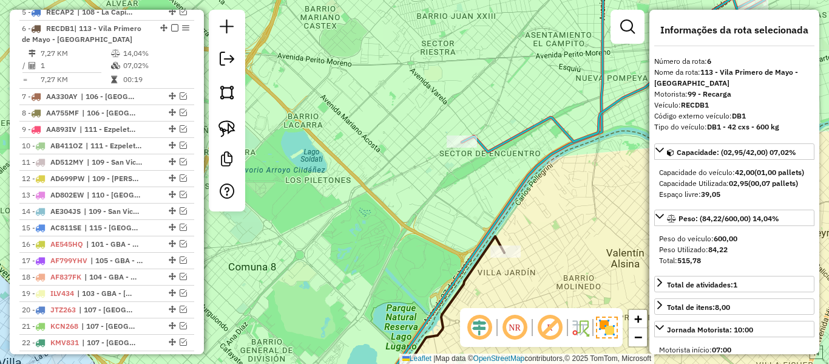
click at [560, 144] on icon at bounding box center [488, 182] width 232 height 436
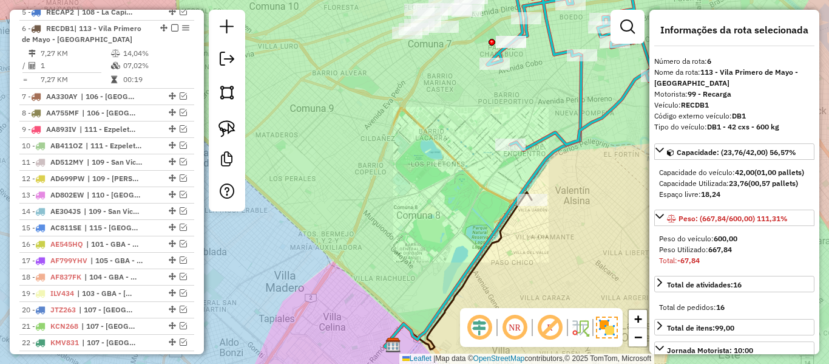
select select "**********"
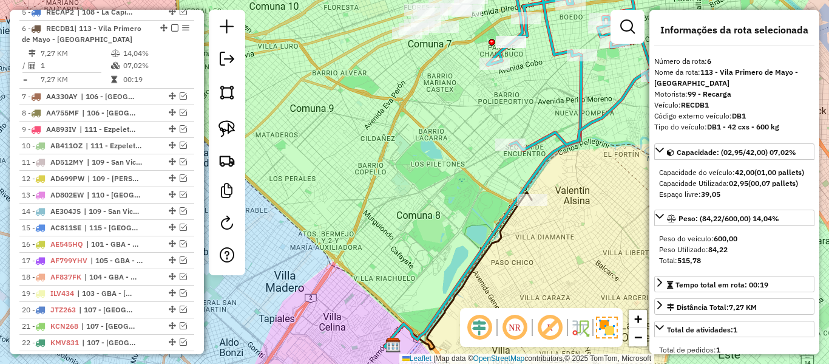
drag, startPoint x: 581, startPoint y: 168, endPoint x: 518, endPoint y: 218, distance: 80.8
click at [518, 218] on div "Janela de atendimento Grade de atendimento Capacidade Transportadoras Veículos …" at bounding box center [414, 182] width 829 height 364
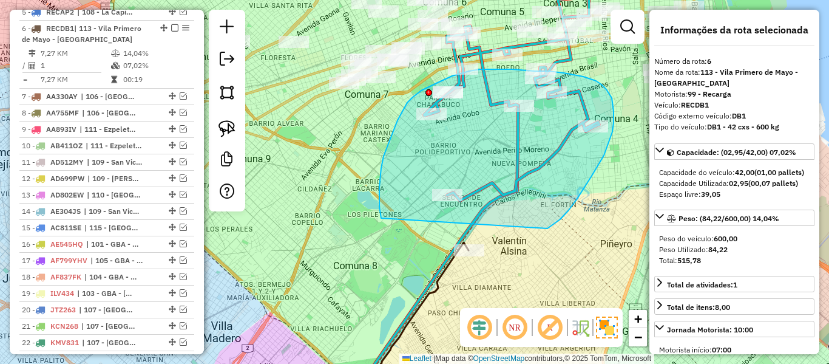
drag, startPoint x: 552, startPoint y: 225, endPoint x: 393, endPoint y: 243, distance: 160.1
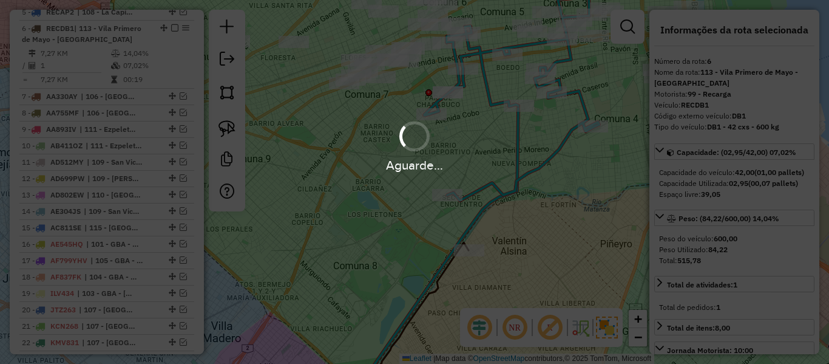
click at [504, 222] on hb-app "Aguarde... Pop-up bloqueado! Seu navegador bloqueou automáticamente a abertura …" at bounding box center [414, 182] width 829 height 364
select select "**********"
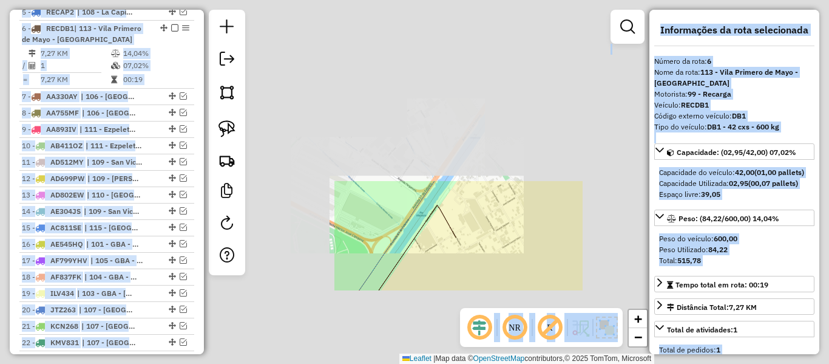
click at [478, 247] on div "Janela de atendimento Grade de atendimento Capacidade Transportadoras Veículos …" at bounding box center [414, 182] width 829 height 364
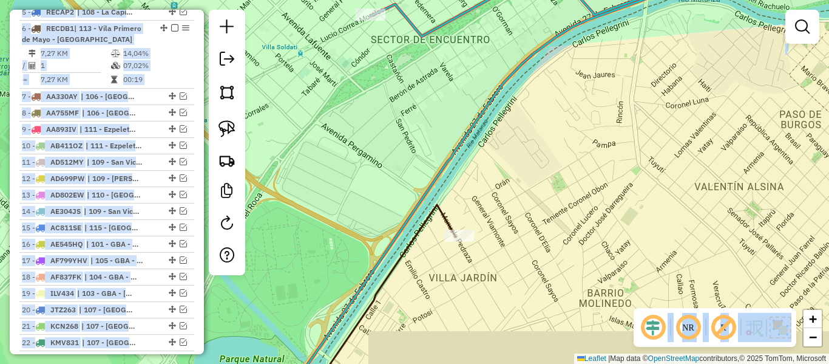
click at [479, 247] on div "Janela de atendimento Grade de atendimento Capacidade Transportadoras Veículos …" at bounding box center [414, 182] width 829 height 364
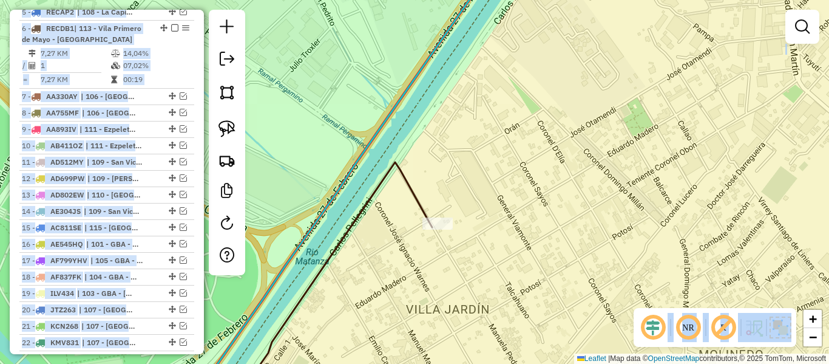
click at [469, 223] on div "Janela de atendimento Grade de atendimento Capacidade Transportadoras Veículos …" at bounding box center [414, 182] width 829 height 364
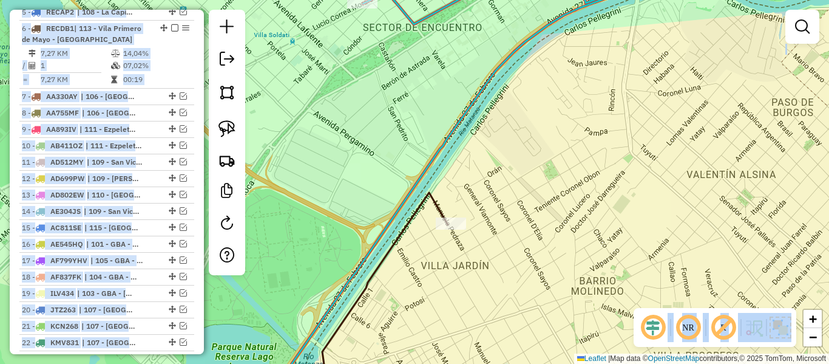
click at [411, 207] on icon at bounding box center [368, 296] width 160 height 208
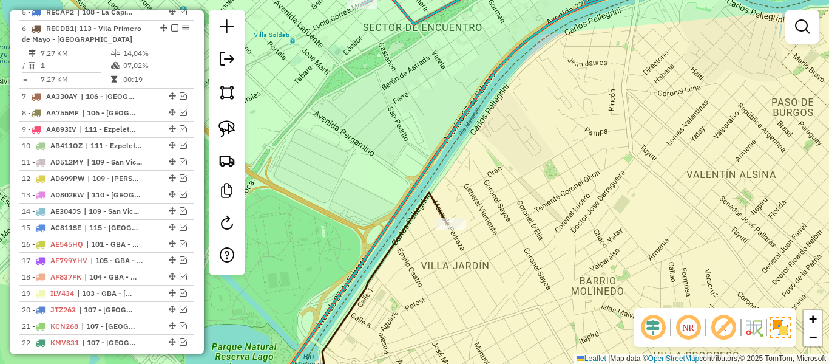
select select "**********"
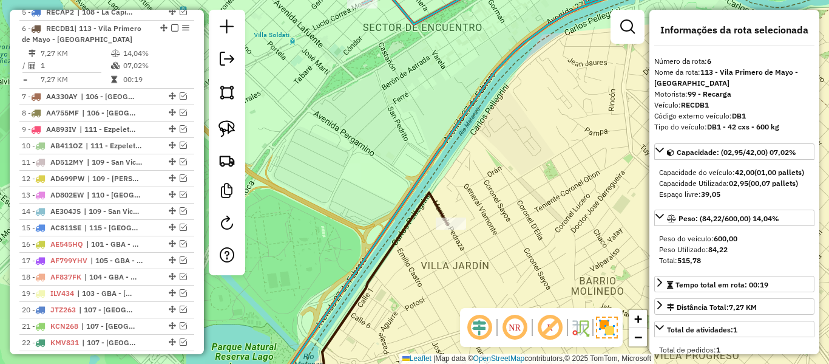
click at [441, 207] on icon at bounding box center [368, 296] width 160 height 208
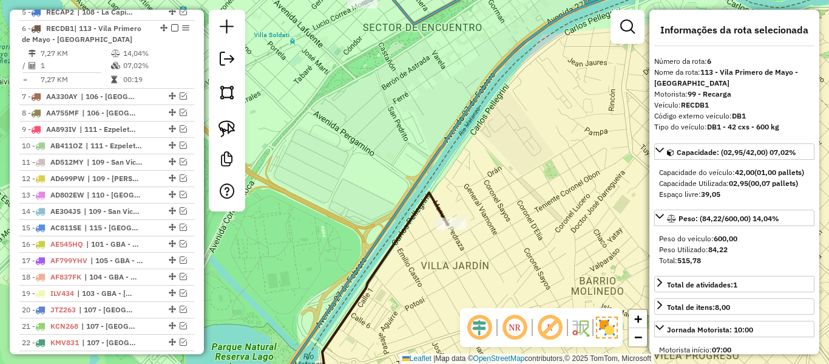
drag, startPoint x: 429, startPoint y: 242, endPoint x: 416, endPoint y: 251, distance: 15.7
click at [416, 251] on div "Janela de atendimento Grade de atendimento Capacidade Transportadoras Veículos …" at bounding box center [414, 182] width 829 height 364
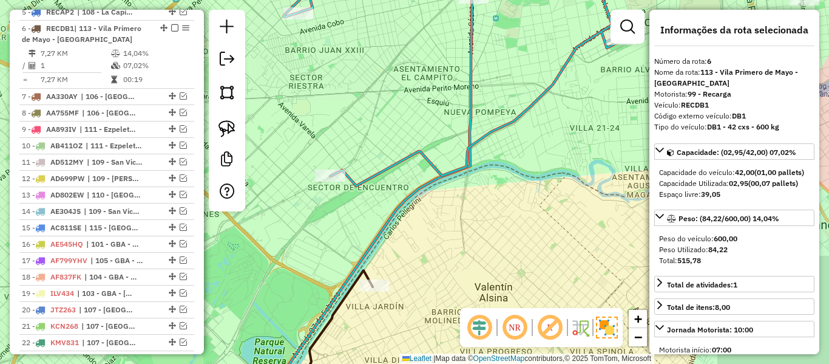
click at [476, 268] on div "Janela de atendimento Grade de atendimento Capacidade Transportadoras Veículos …" at bounding box center [414, 182] width 829 height 364
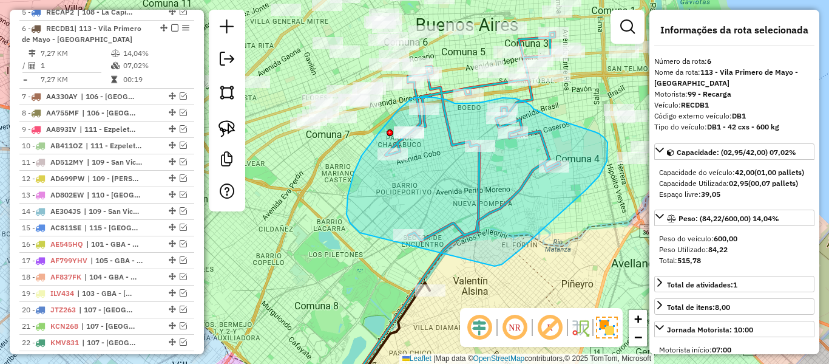
drag, startPoint x: 570, startPoint y: 205, endPoint x: 374, endPoint y: 245, distance: 199.6
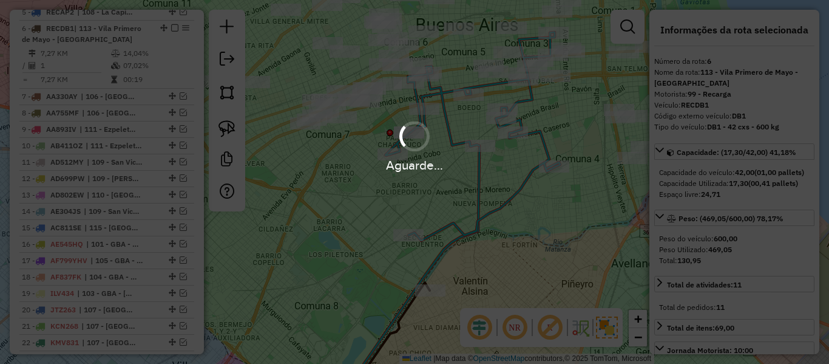
select select "**********"
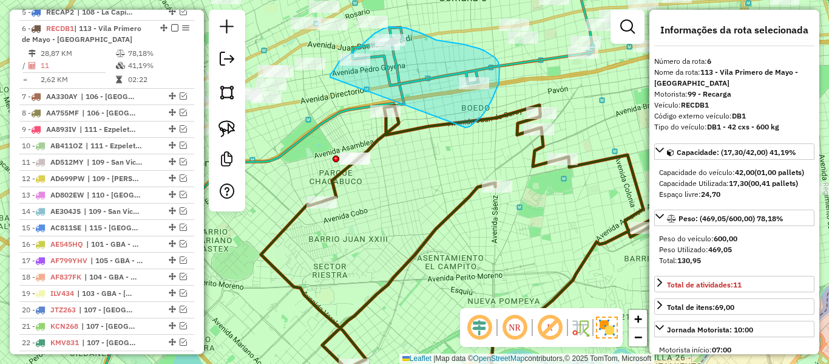
drag, startPoint x: 481, startPoint y: 117, endPoint x: 334, endPoint y: 109, distance: 146.5
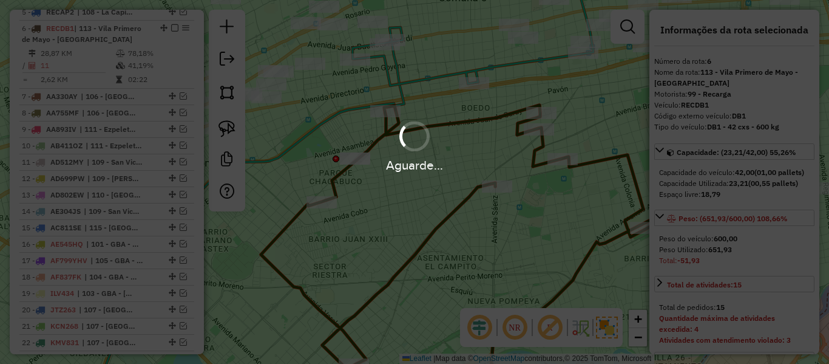
select select "**********"
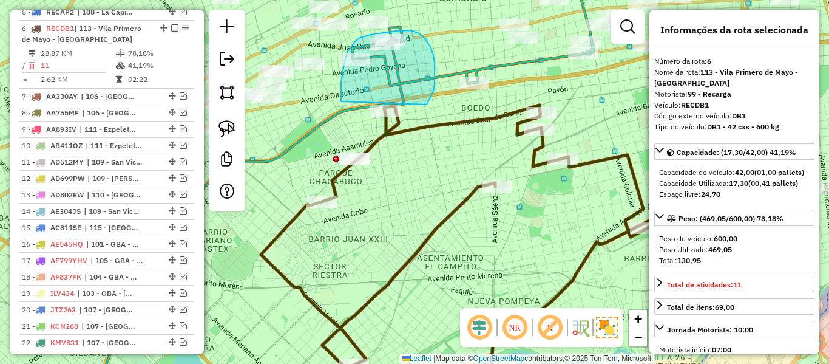
drag, startPoint x: 432, startPoint y: 52, endPoint x: 344, endPoint y: 109, distance: 105.4
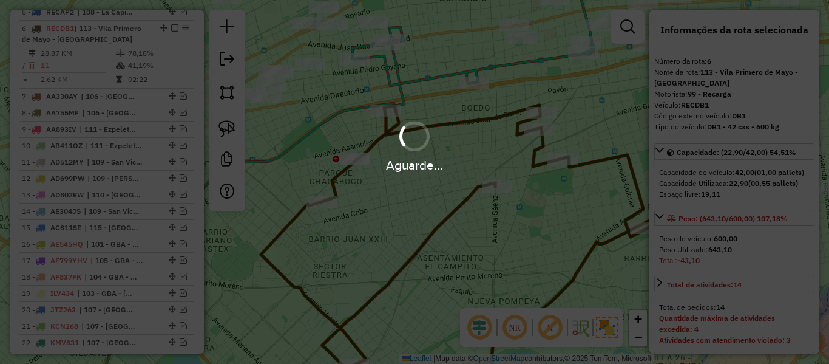
select select "**********"
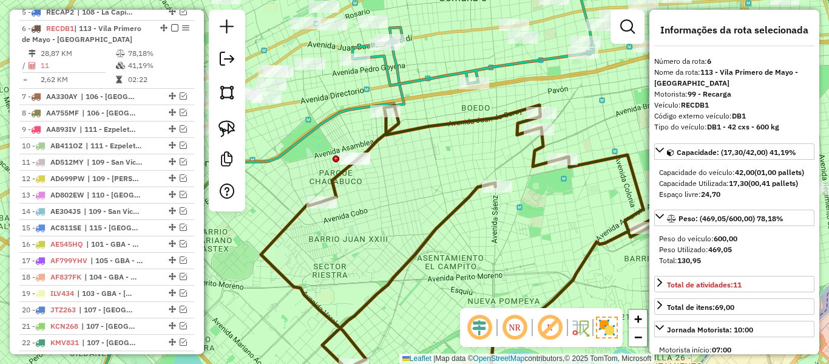
drag, startPoint x: 444, startPoint y: 117, endPoint x: 478, endPoint y: 122, distance: 35.0
click at [478, 122] on div "Janela de atendimento Grade de atendimento Capacidade Transportadoras Veículos …" at bounding box center [414, 182] width 829 height 364
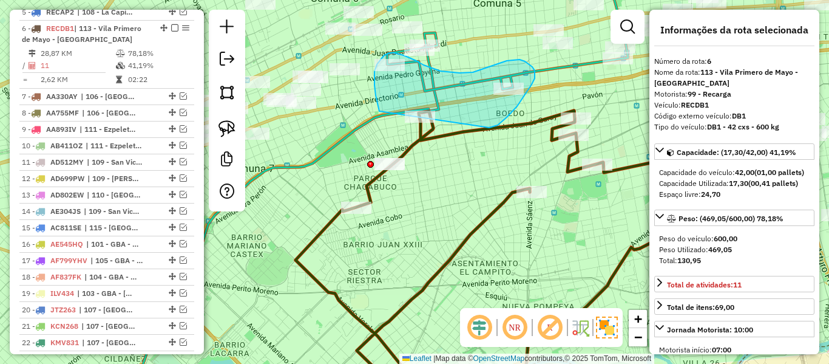
drag, startPoint x: 490, startPoint y: 127, endPoint x: 382, endPoint y: 125, distance: 108.1
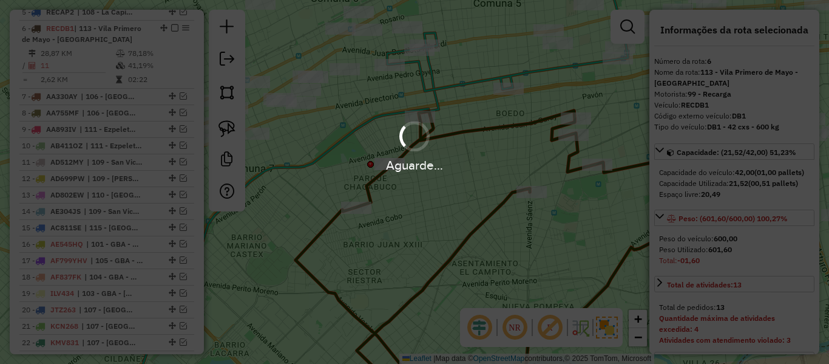
select select "**********"
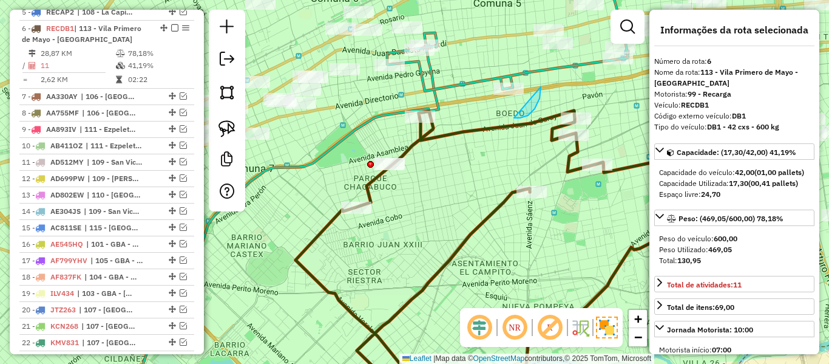
drag, startPoint x: 518, startPoint y: 118, endPoint x: 485, endPoint y: 120, distance: 32.9
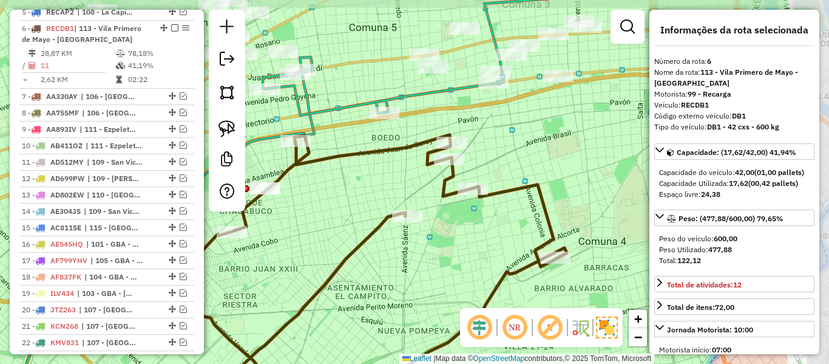
drag, startPoint x: 498, startPoint y: 158, endPoint x: 373, endPoint y: 178, distance: 126.6
click at [373, 178] on div "Janela de atendimento Grade de atendimento Capacidade Transportadoras Veículos …" at bounding box center [414, 182] width 829 height 364
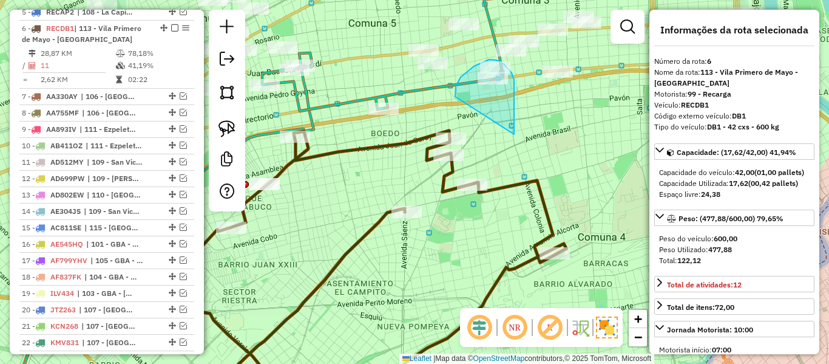
drag, startPoint x: 515, startPoint y: 125, endPoint x: 458, endPoint y: 110, distance: 59.0
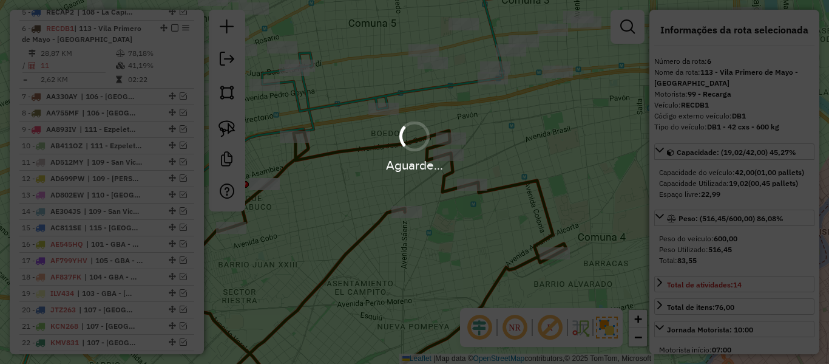
drag, startPoint x: 449, startPoint y: 98, endPoint x: 449, endPoint y: 88, distance: 10.3
click at [449, 89] on div "Aguarde..." at bounding box center [414, 182] width 829 height 364
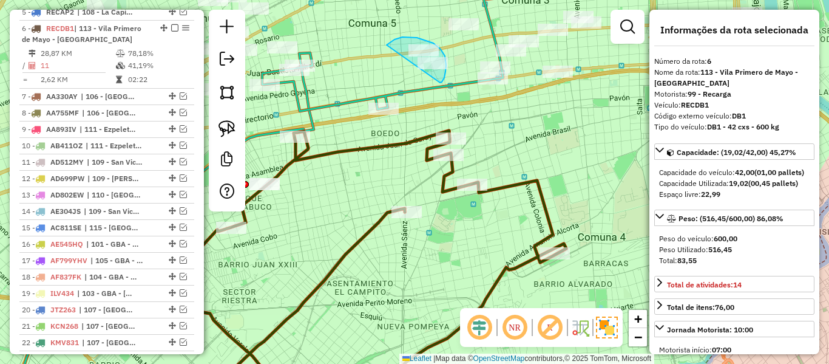
drag, startPoint x: 440, startPoint y: 83, endPoint x: 402, endPoint y: 90, distance: 38.9
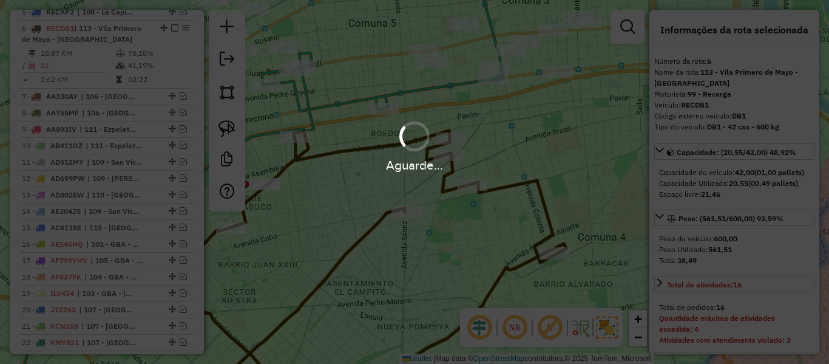
select select "**********"
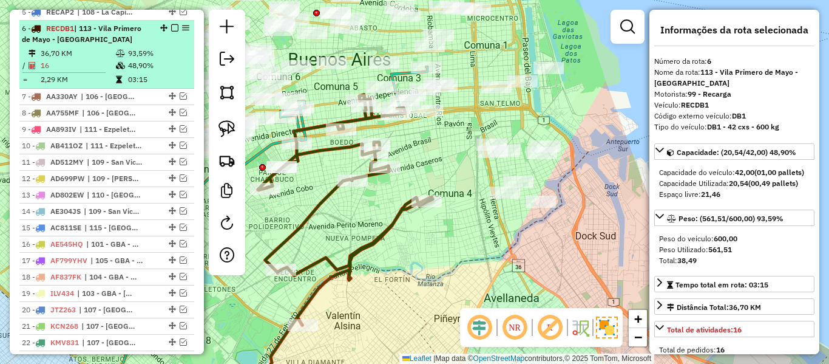
click at [172, 24] on em at bounding box center [174, 27] width 7 height 7
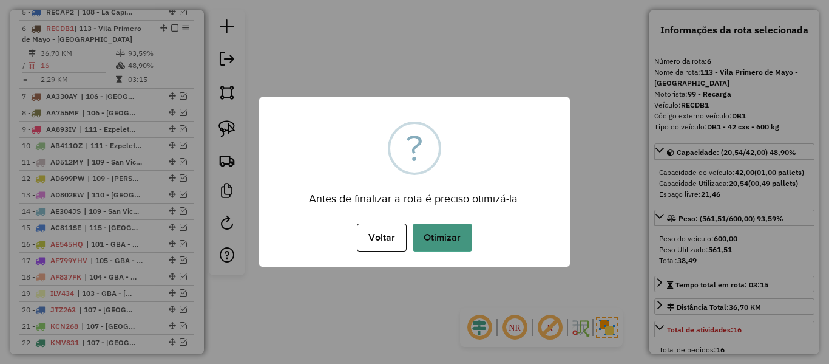
click at [426, 231] on button "Otimizar" at bounding box center [442, 237] width 59 height 28
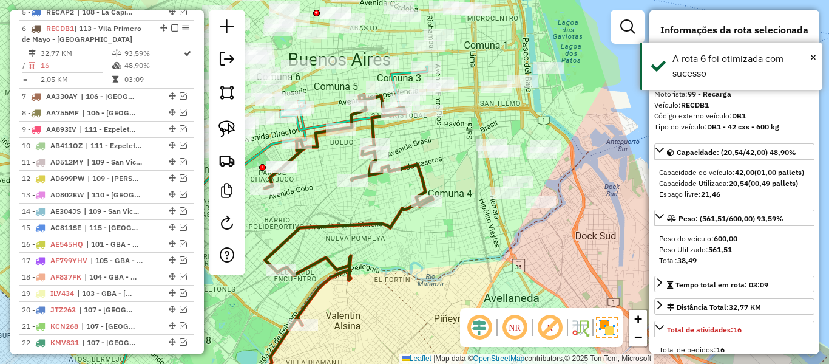
click at [512, 252] on div "Janela de atendimento Grade de atendimento Capacidade Transportadoras Veículos …" at bounding box center [414, 182] width 829 height 364
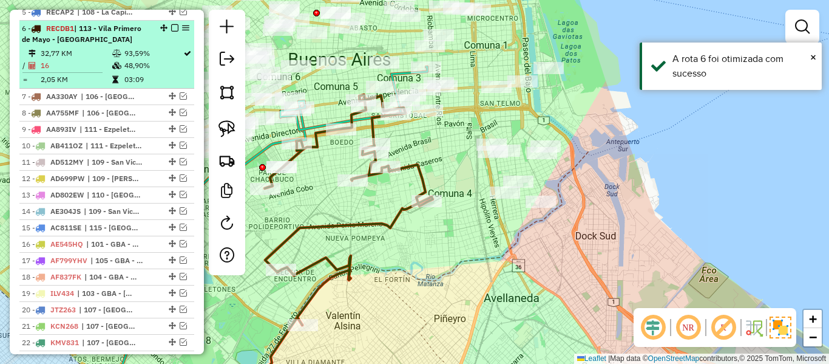
click at [171, 24] on em at bounding box center [174, 27] width 7 height 7
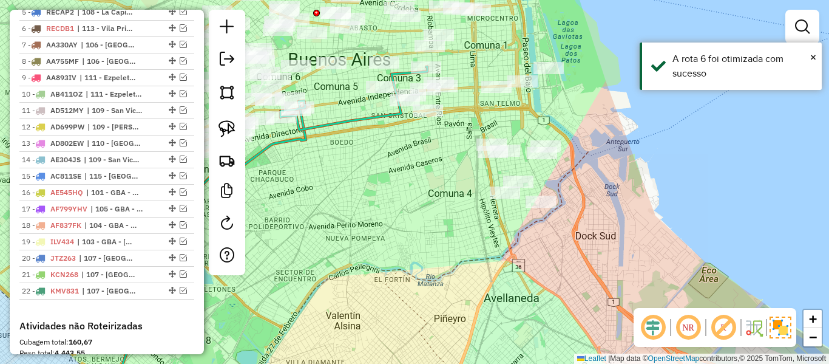
click at [448, 198] on div "Rota 3 - Placa NUU971 534795 - Jhonny Tarazona Janela de atendimento Grade de a…" at bounding box center [414, 182] width 829 height 364
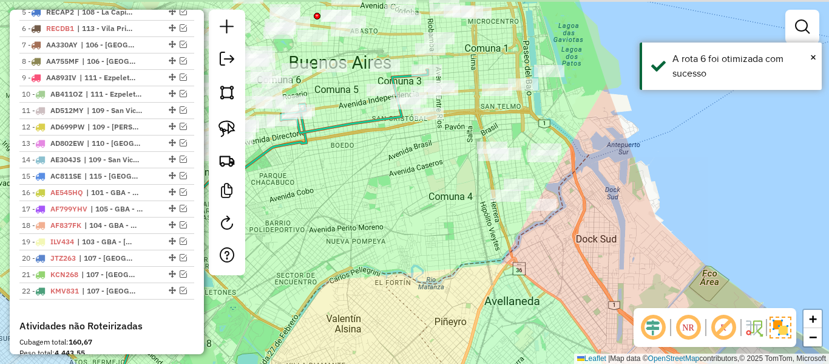
drag, startPoint x: 454, startPoint y: 222, endPoint x: 445, endPoint y: 245, distance: 25.4
click at [446, 245] on div "Janela de atendimento Grade de atendimento Capacidade Transportadoras Veículos …" at bounding box center [414, 182] width 829 height 364
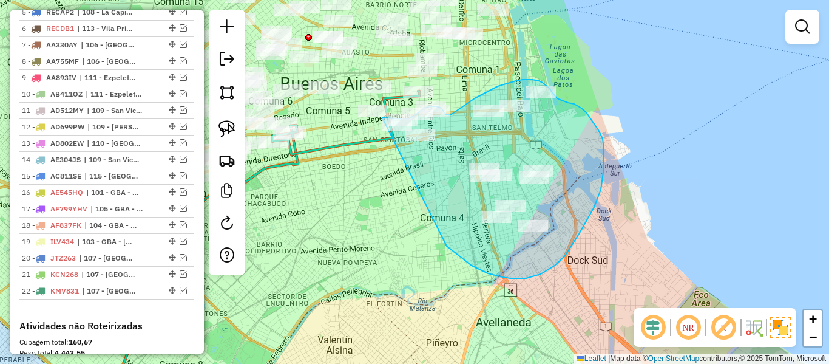
drag, startPoint x: 447, startPoint y: 246, endPoint x: 374, endPoint y: 171, distance: 104.3
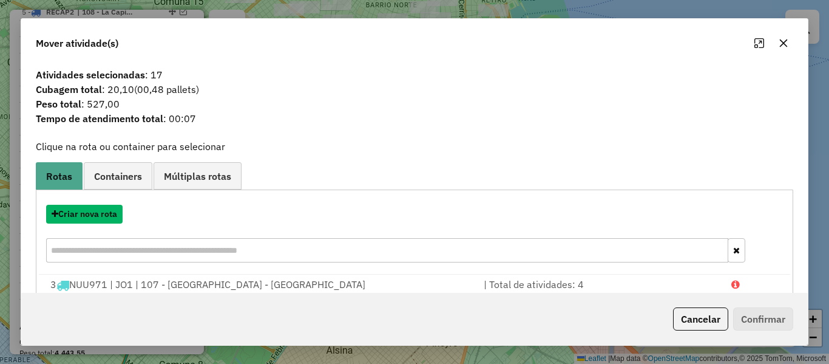
click at [106, 214] on button "Criar nova rota" at bounding box center [84, 214] width 76 height 19
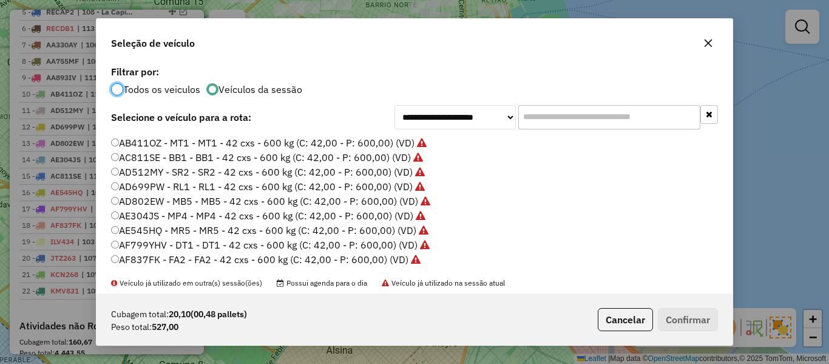
scroll to position [182, 0]
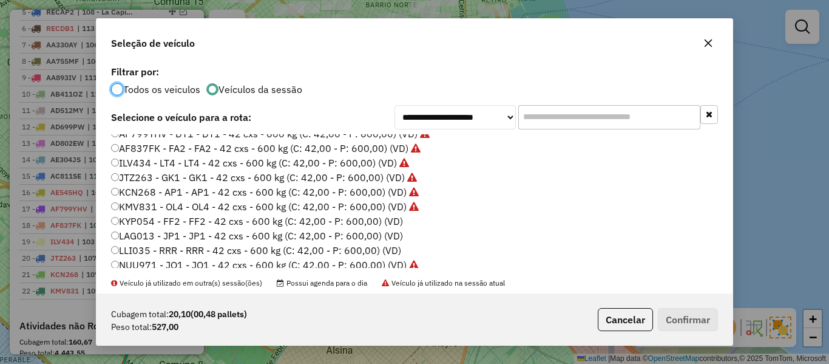
click at [385, 222] on label "KYP054 - FF2 - FF2 - 42 cxs - 600 kg (C: 42,00 - P: 600,00) (VD)" at bounding box center [257, 221] width 292 height 15
click at [712, 318] on button "Confirmar" at bounding box center [688, 319] width 60 height 23
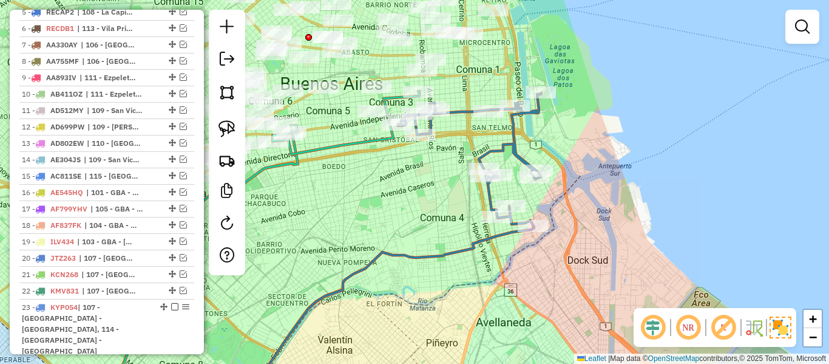
click at [479, 226] on div "Janela de atendimento Grade de atendimento Capacidade Transportadoras Veículos …" at bounding box center [414, 182] width 829 height 364
click at [473, 240] on icon at bounding box center [390, 313] width 290 height 174
select select "**********"
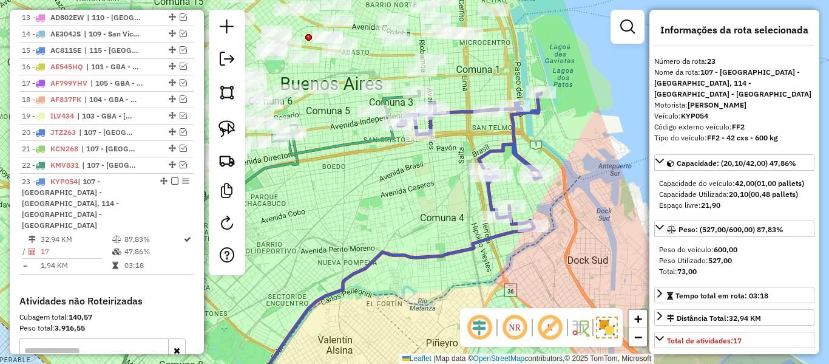
scroll to position [860, 0]
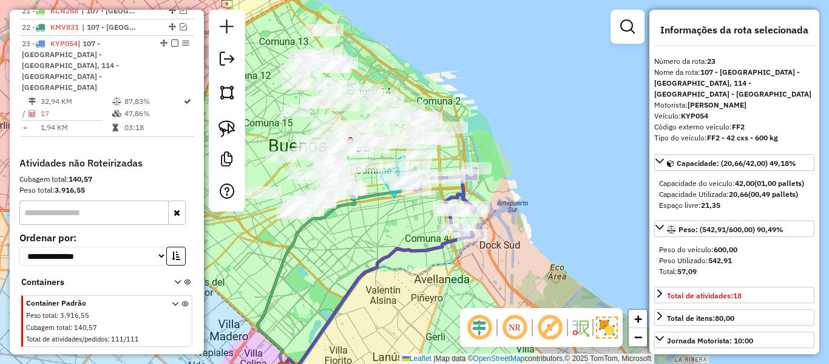
click at [0, 0] on div at bounding box center [0, 0] width 0 height 0
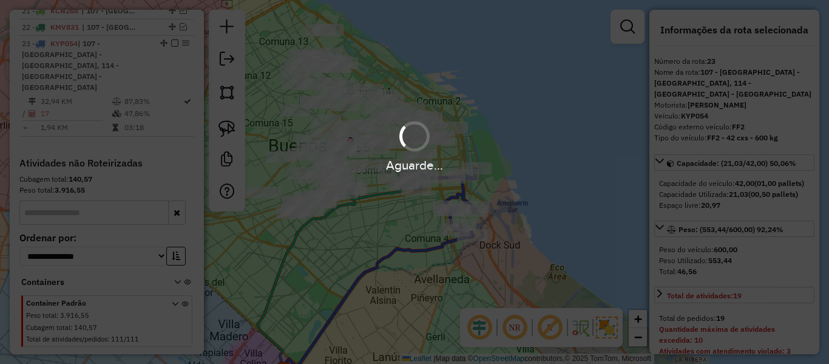
select select "**********"
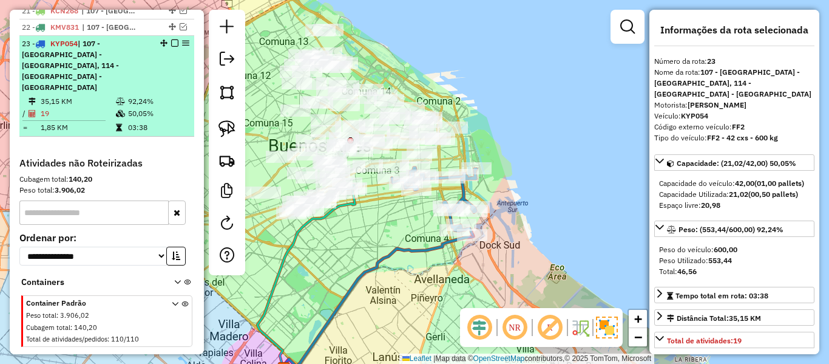
click at [172, 39] on em at bounding box center [174, 42] width 7 height 7
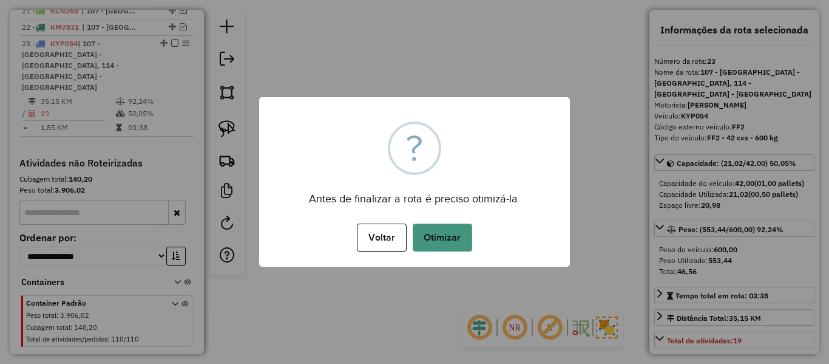
click at [431, 253] on div "× ? Antes de finalizar a rota é preciso otimizá-la. Voltar No Otimizar" at bounding box center [414, 181] width 311 height 169
click at [453, 242] on button "Otimizar" at bounding box center [442, 237] width 59 height 28
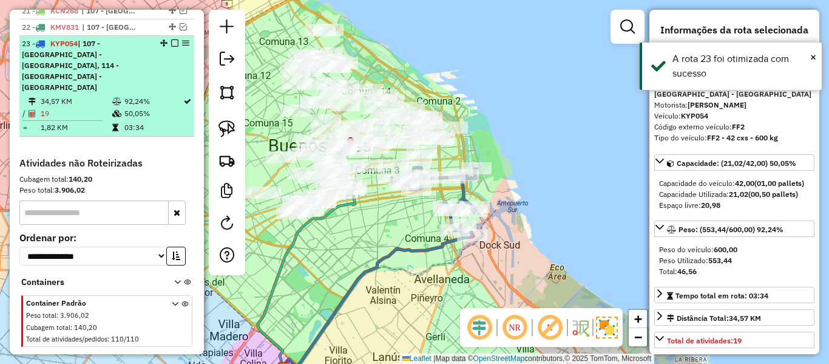
click at [174, 39] on em at bounding box center [174, 42] width 7 height 7
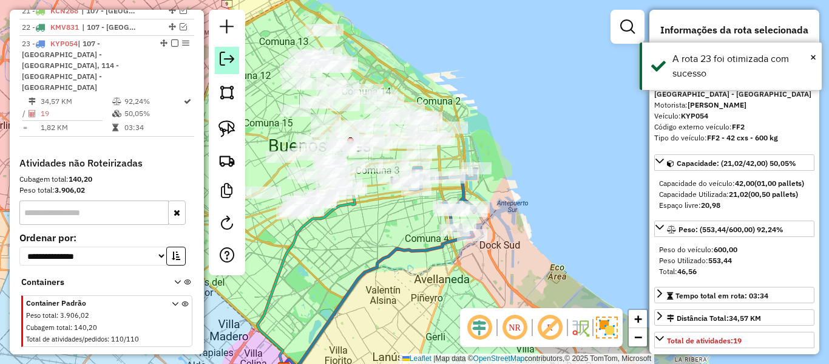
scroll to position [787, 0]
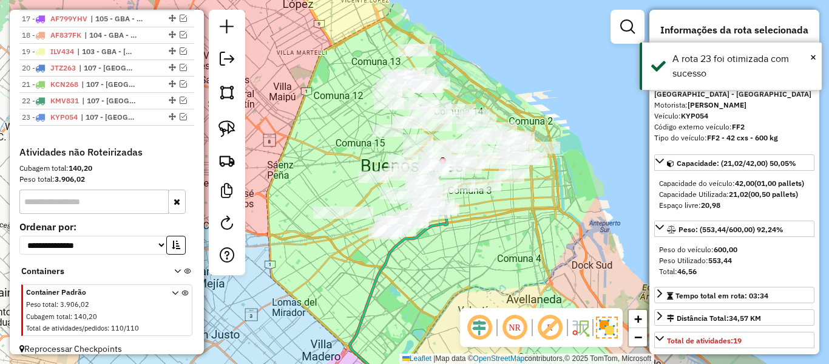
click at [547, 256] on div "Janela de atendimento Grade de atendimento Capacidade Transportadoras Veículos …" at bounding box center [414, 182] width 829 height 364
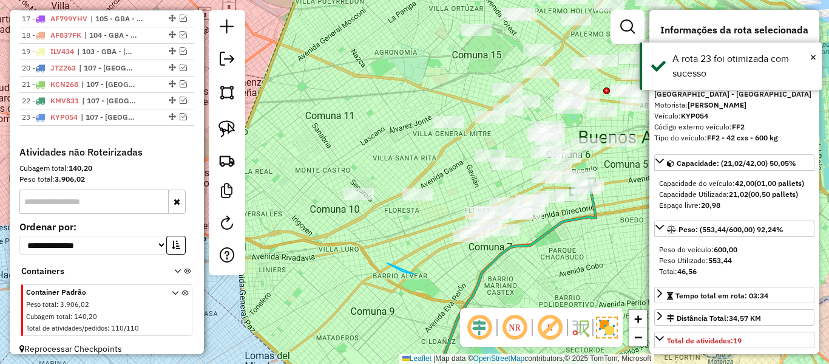
drag, startPoint x: 391, startPoint y: 265, endPoint x: 563, endPoint y: 262, distance: 172.4
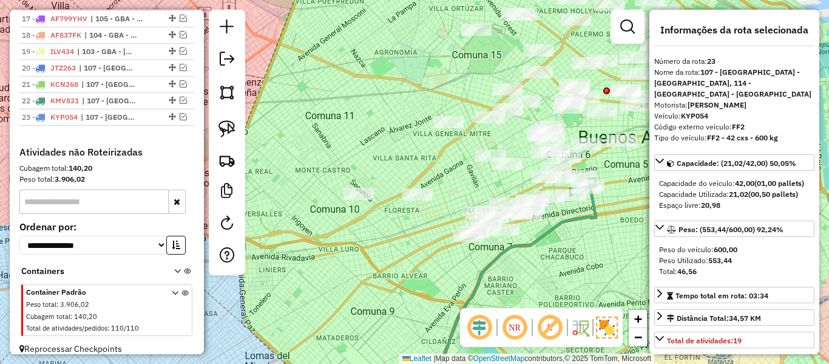
click at [584, 215] on icon at bounding box center [512, 292] width 168 height 215
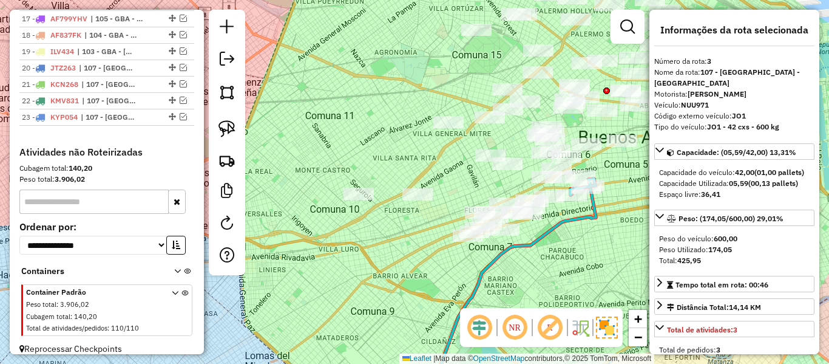
scroll to position [496, 0]
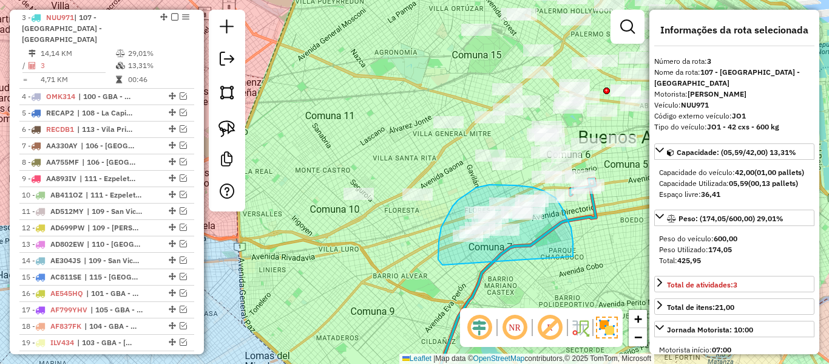
drag, startPoint x: 573, startPoint y: 251, endPoint x: 443, endPoint y: 265, distance: 130.6
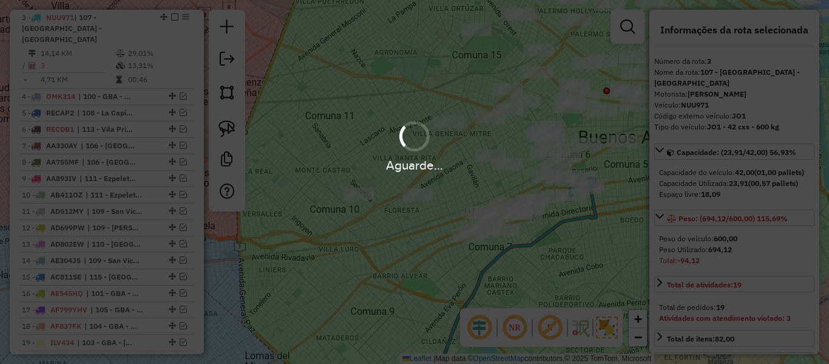
select select "**********"
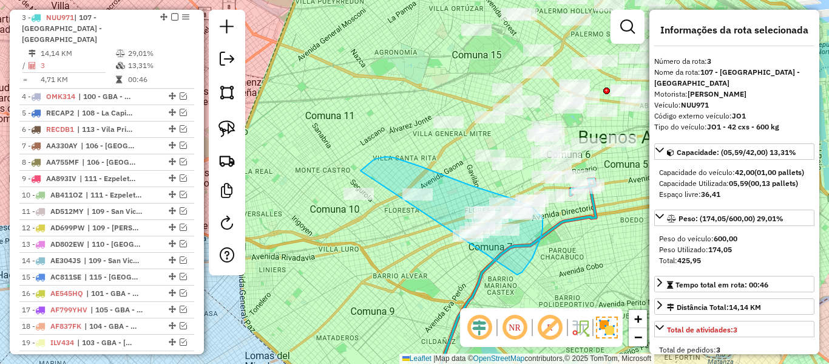
drag, startPoint x: 517, startPoint y: 274, endPoint x: 321, endPoint y: 254, distance: 197.1
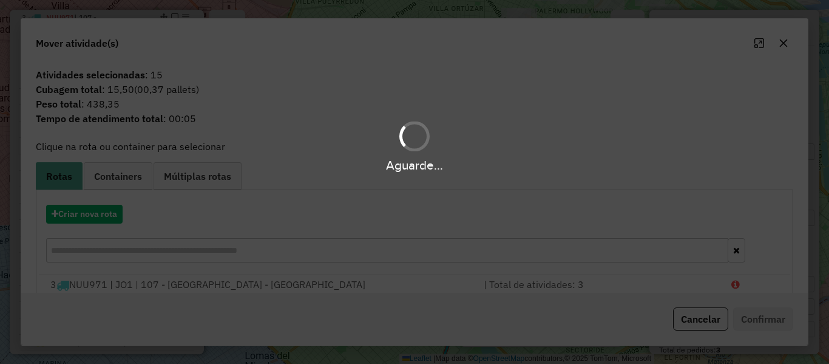
click at [96, 217] on div "Aguarde..." at bounding box center [414, 182] width 829 height 364
click at [97, 217] on hb-app "Aguarde... Pop-up bloqueado! Seu navegador bloqueou automáticamente a abertura …" at bounding box center [414, 182] width 829 height 364
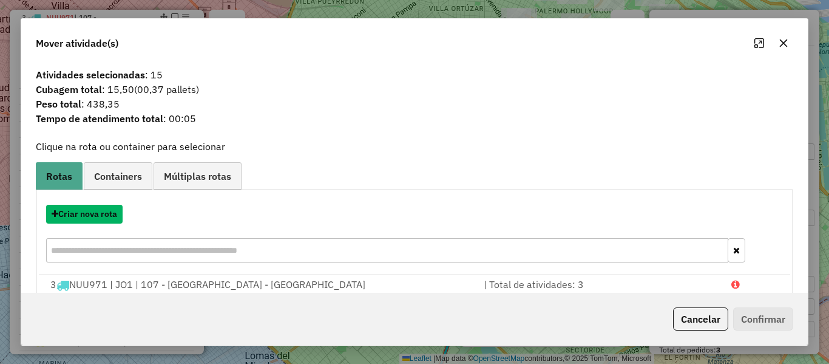
click at [97, 217] on button "Criar nova rota" at bounding box center [84, 214] width 76 height 19
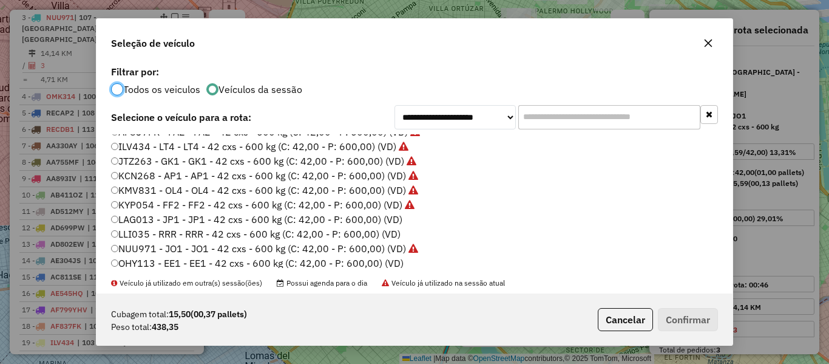
scroll to position [303, 0]
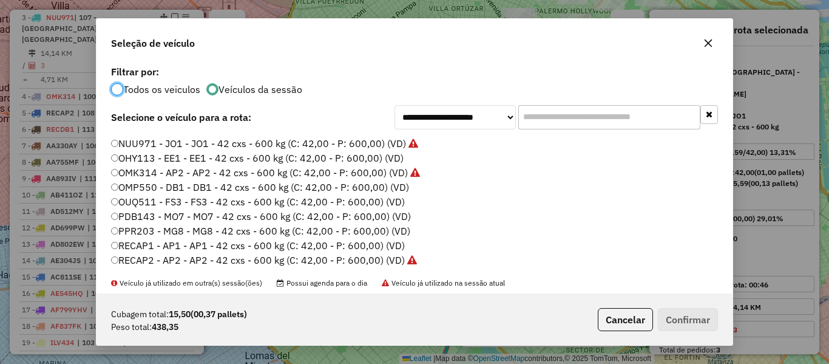
click at [404, 151] on li "NUU971 - JO1 - JO1 - 42 cxs - 600 kg (C: 42,00 - P: 600,00) (VD)" at bounding box center [414, 144] width 607 height 15
click at [387, 158] on label "OHY113 - EE1 - EE1 - 42 cxs - 600 kg (C: 42,00 - P: 600,00) (VD)" at bounding box center [257, 158] width 293 height 15
click at [677, 318] on button "Confirmar" at bounding box center [688, 319] width 60 height 23
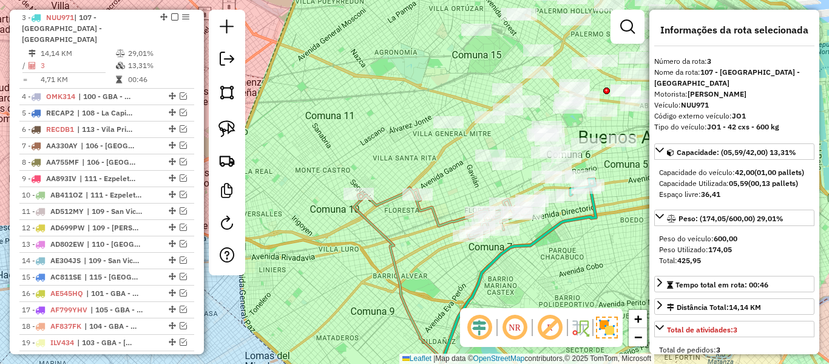
click at [433, 218] on icon at bounding box center [444, 213] width 172 height 51
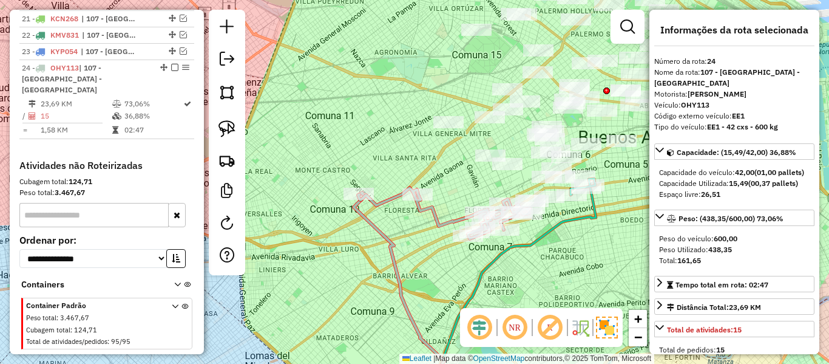
scroll to position [855, 0]
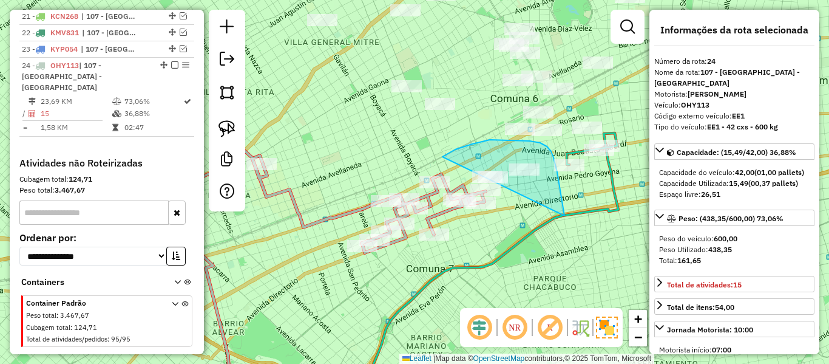
click at [119, 21] on div "Rota 3 - Placa NUU971 512131 - DIEGO DOSIL" at bounding box center [119, 21] width 0 height 0
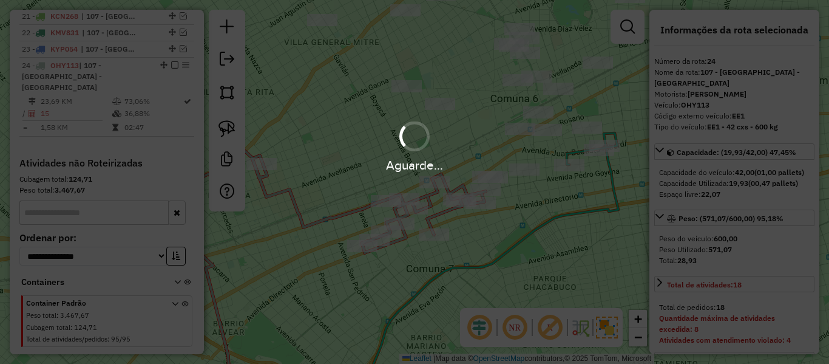
select select "**********"
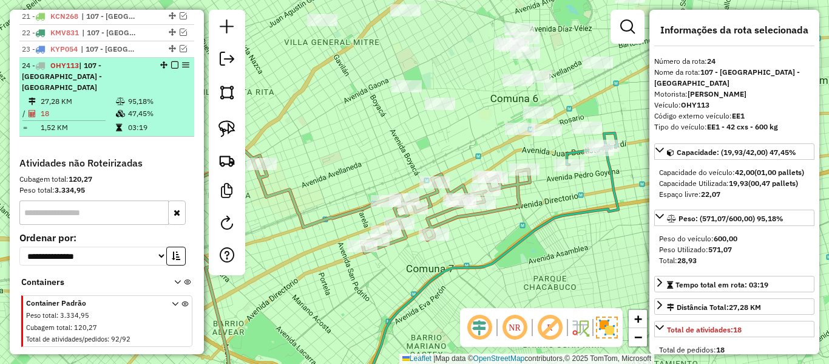
click at [171, 61] on em at bounding box center [174, 64] width 7 height 7
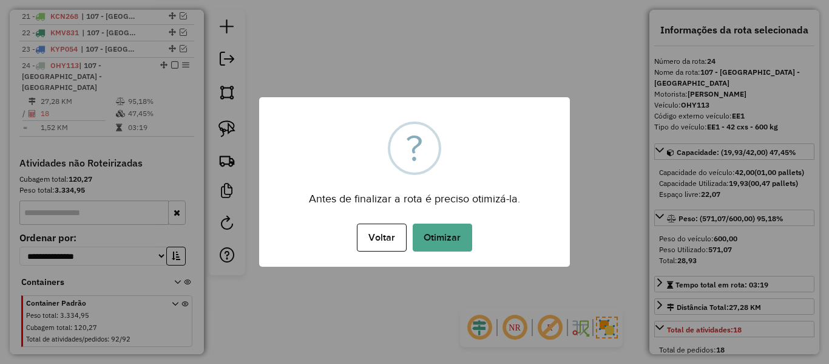
click at [441, 189] on div "Antes de finalizar a rota é preciso otimizá-la." at bounding box center [414, 194] width 311 height 27
click at [401, 232] on button "Voltar" at bounding box center [381, 237] width 49 height 28
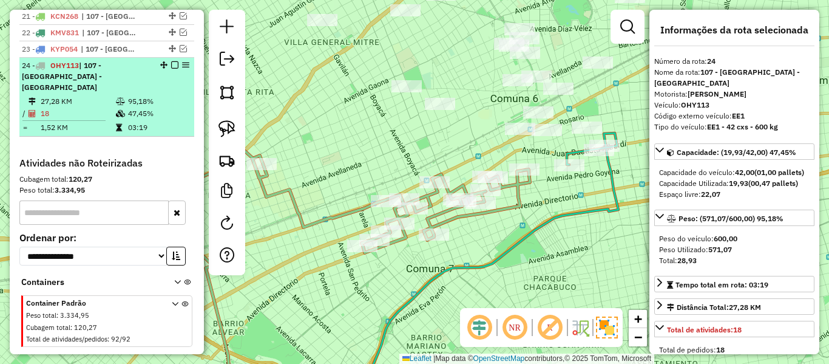
click at [171, 61] on em at bounding box center [174, 64] width 7 height 7
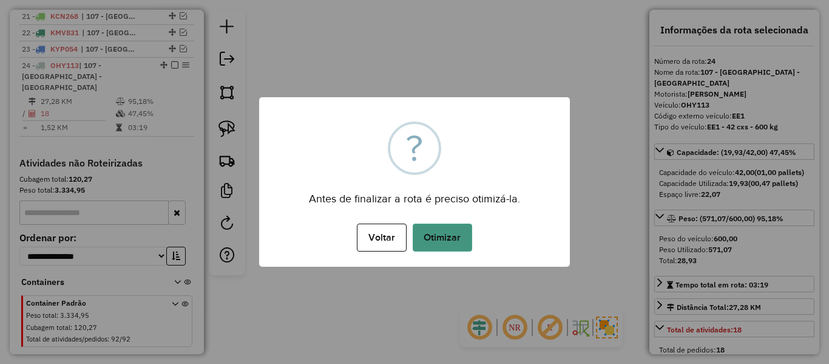
click at [461, 236] on button "Otimizar" at bounding box center [442, 237] width 59 height 28
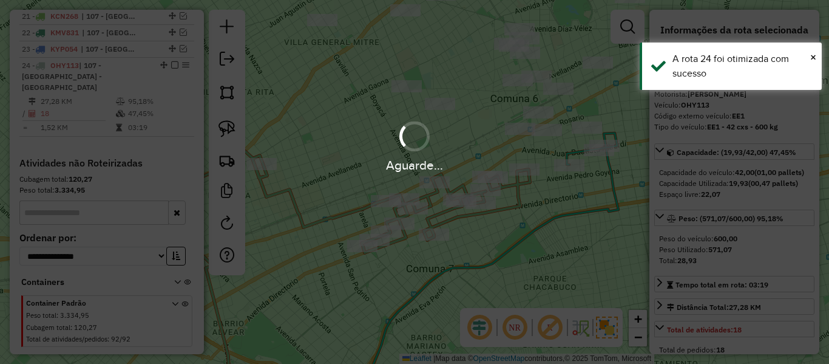
click at [566, 231] on div "Aguarde..." at bounding box center [414, 182] width 829 height 364
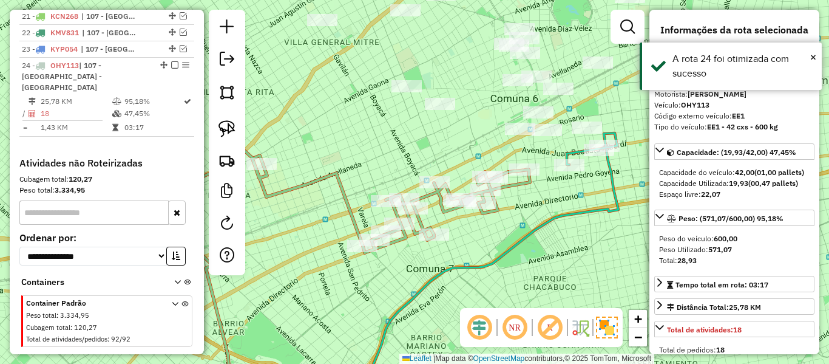
click at [614, 181] on icon at bounding box center [483, 273] width 271 height 254
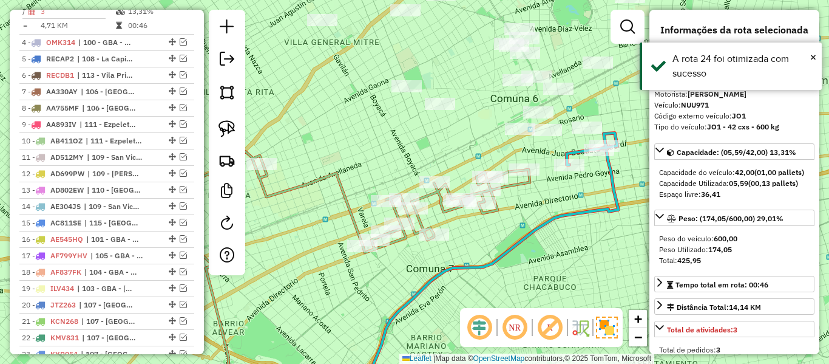
scroll to position [496, 0]
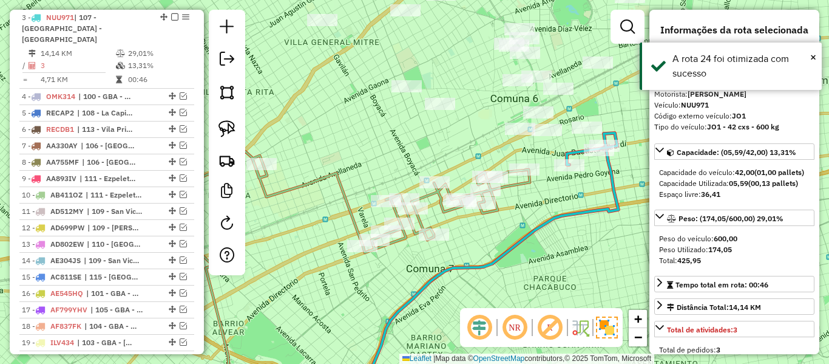
click at [526, 184] on icon at bounding box center [336, 201] width 388 height 101
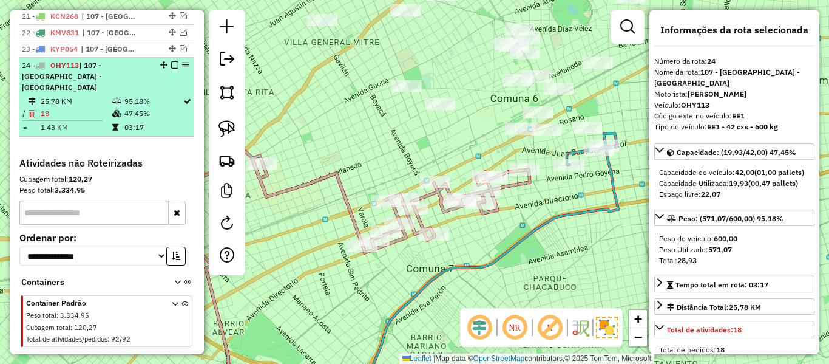
click at [171, 61] on em at bounding box center [174, 64] width 7 height 7
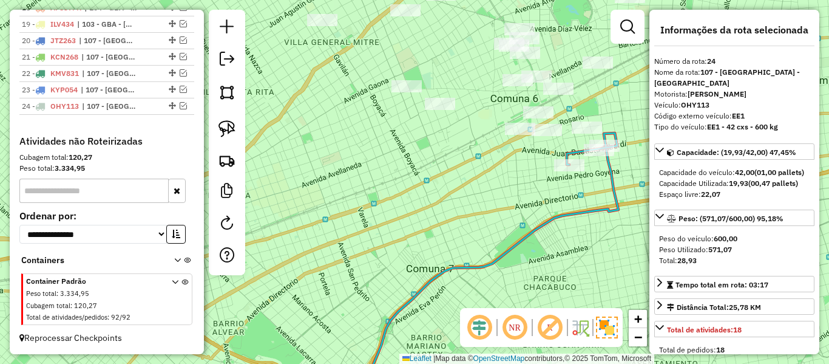
scroll to position [803, 0]
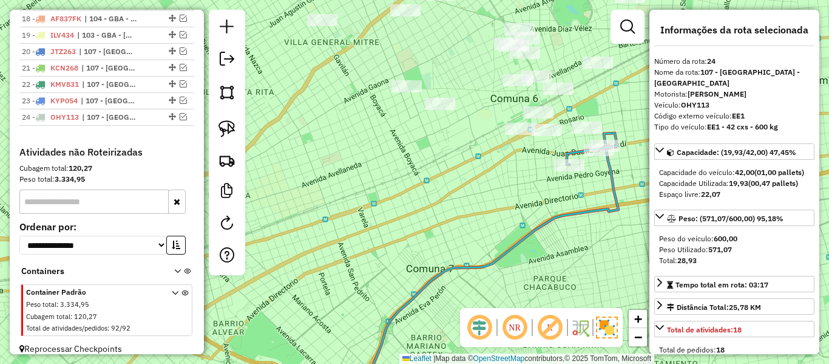
click at [526, 177] on div "Janela de atendimento Grade de atendimento Capacidade Transportadoras Veículos …" at bounding box center [414, 182] width 829 height 364
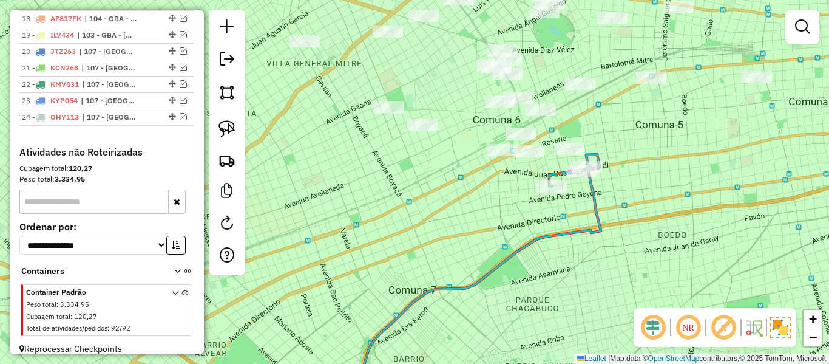
drag, startPoint x: 591, startPoint y: 222, endPoint x: 538, endPoint y: 286, distance: 83.7
click at [538, 286] on div "Janela de atendimento Grade de atendimento Capacidade Transportadoras Veículos …" at bounding box center [414, 182] width 829 height 364
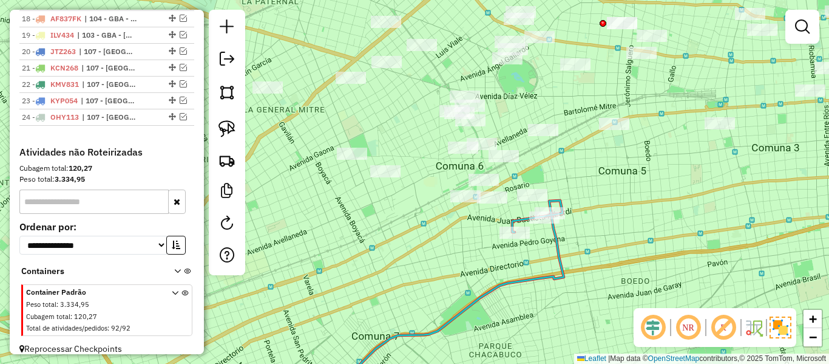
click at [558, 246] on icon at bounding box center [447, 306] width 234 height 187
select select "**********"
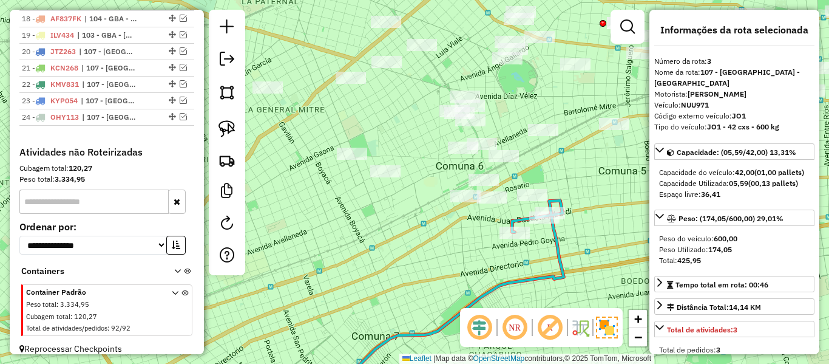
scroll to position [496, 0]
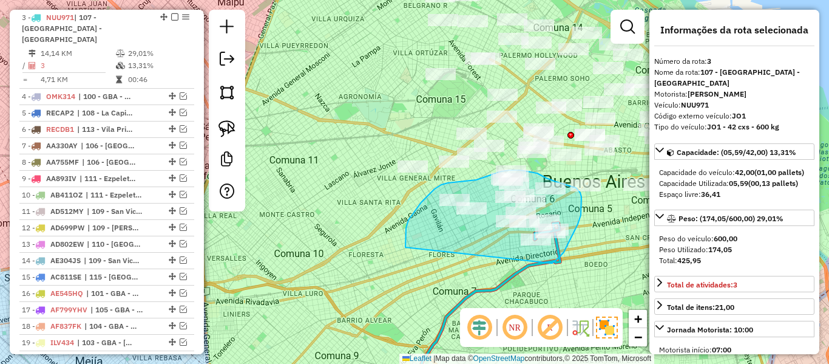
drag, startPoint x: 550, startPoint y: 263, endPoint x: 405, endPoint y: 249, distance: 145.7
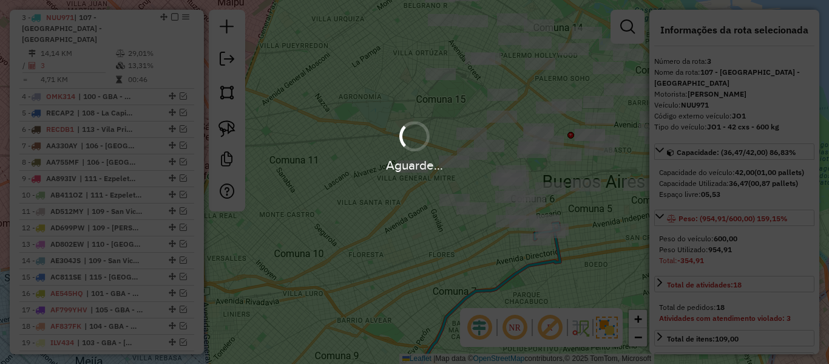
select select "**********"
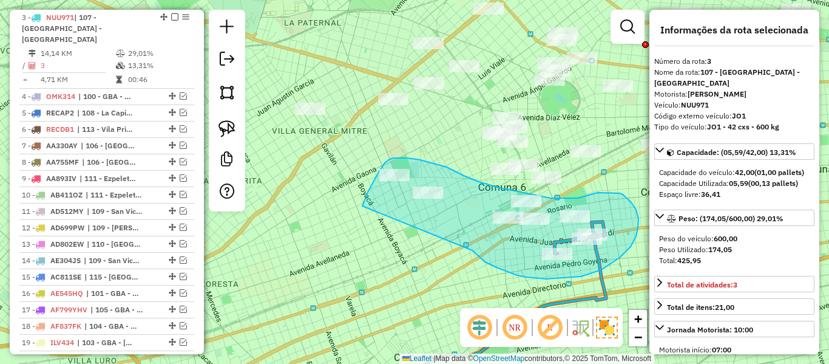
drag, startPoint x: 485, startPoint y: 262, endPoint x: 367, endPoint y: 226, distance: 123.1
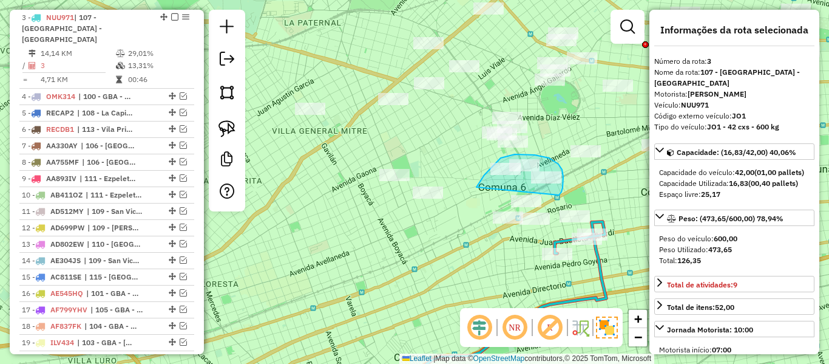
drag, startPoint x: 561, startPoint y: 192, endPoint x: 475, endPoint y: 193, distance: 86.2
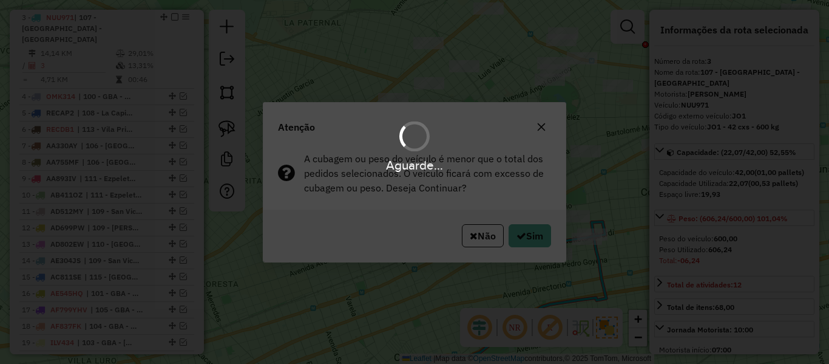
select select "**********"
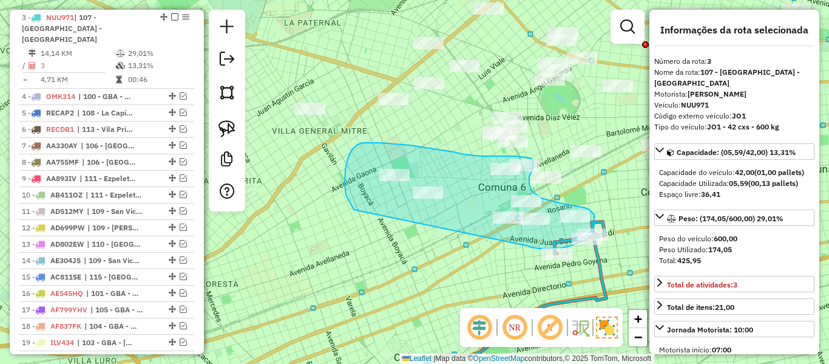
drag, startPoint x: 574, startPoint y: 245, endPoint x: 361, endPoint y: 218, distance: 214.1
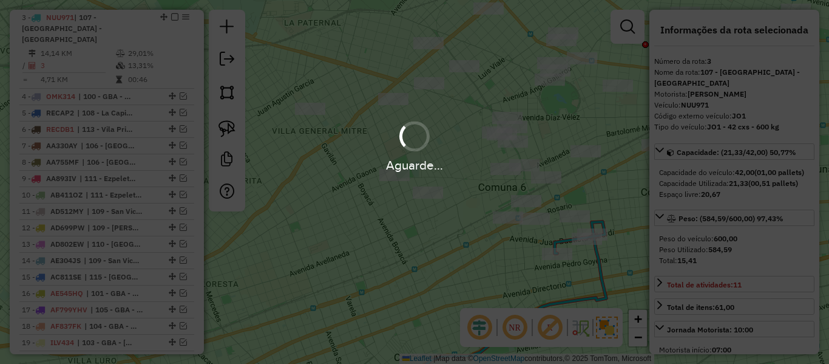
select select "**********"
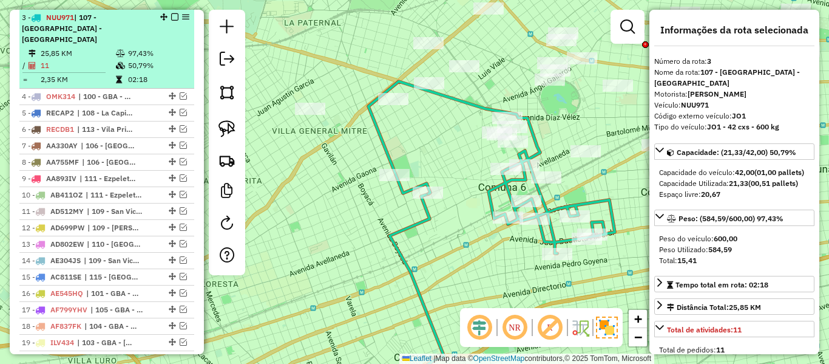
click at [174, 12] on div "3 - NUU971 | 107 - Ciudad Autónoma de Buenos Aires - CABA" at bounding box center [107, 28] width 170 height 33
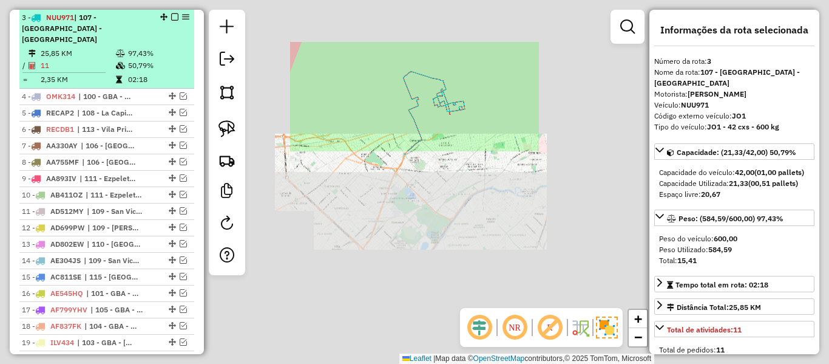
click at [171, 16] on em at bounding box center [174, 16] width 7 height 7
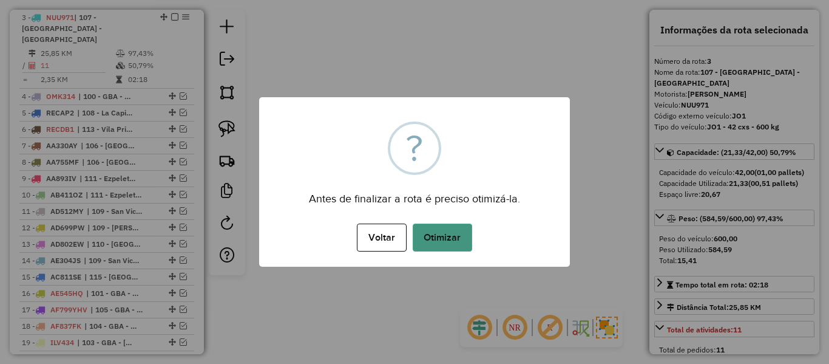
click at [471, 239] on button "Otimizar" at bounding box center [442, 237] width 59 height 28
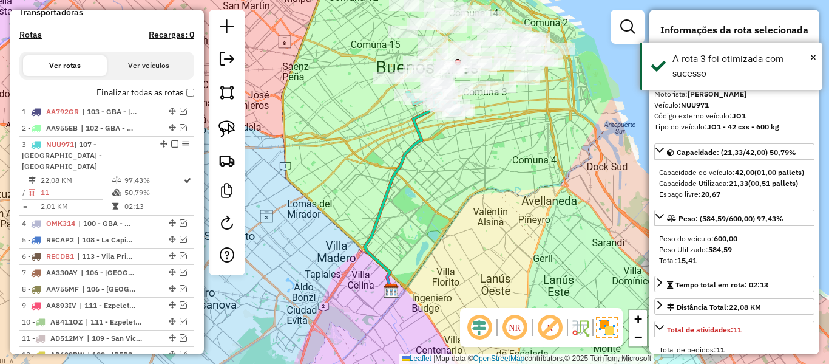
scroll to position [253, 0]
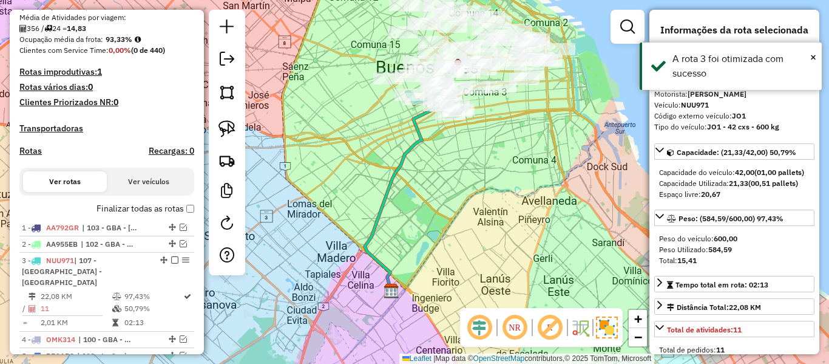
click at [416, 146] on icon at bounding box center [405, 198] width 80 height 187
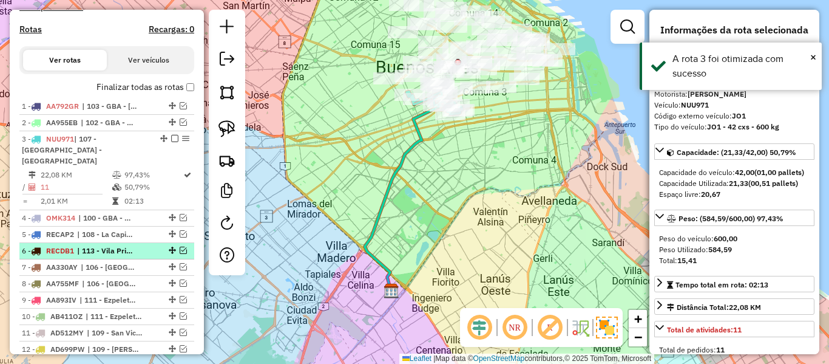
scroll to position [496, 0]
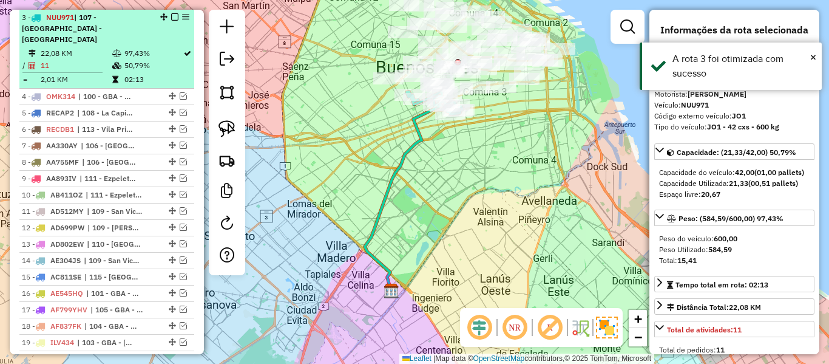
click at [174, 16] on em at bounding box center [174, 16] width 7 height 7
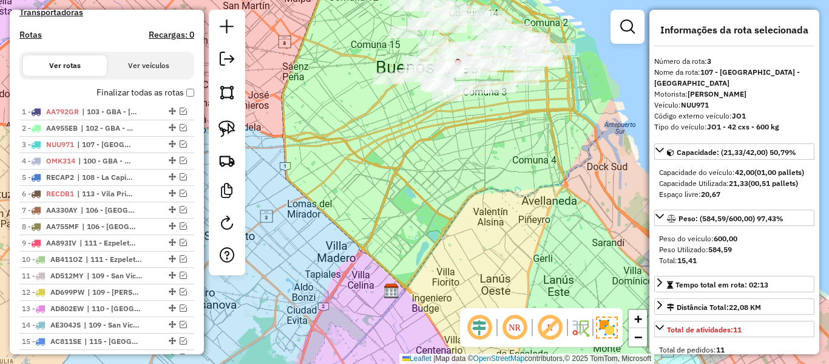
scroll to position [266, 0]
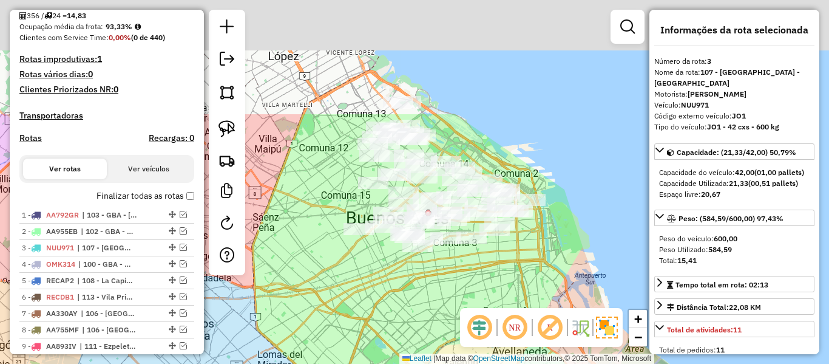
drag, startPoint x: 529, startPoint y: 229, endPoint x: 513, endPoint y: 299, distance: 71.0
click at [514, 300] on div "Janela de atendimento Grade de atendimento Capacidade Transportadoras Veículos …" at bounding box center [414, 182] width 829 height 364
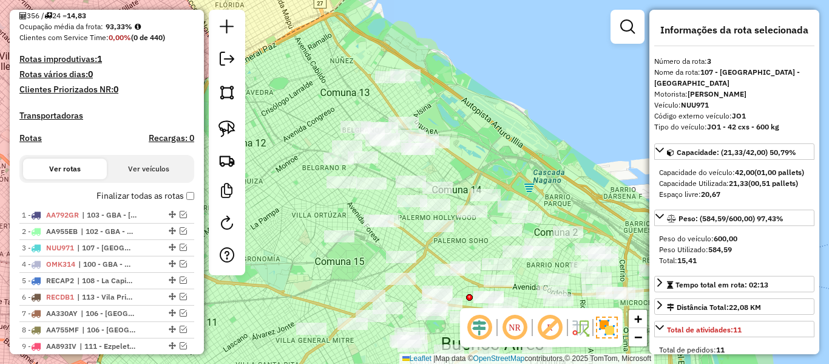
click at [533, 131] on div "Janela de atendimento Grade de atendimento Capacidade Transportadoras Veículos …" at bounding box center [414, 182] width 829 height 364
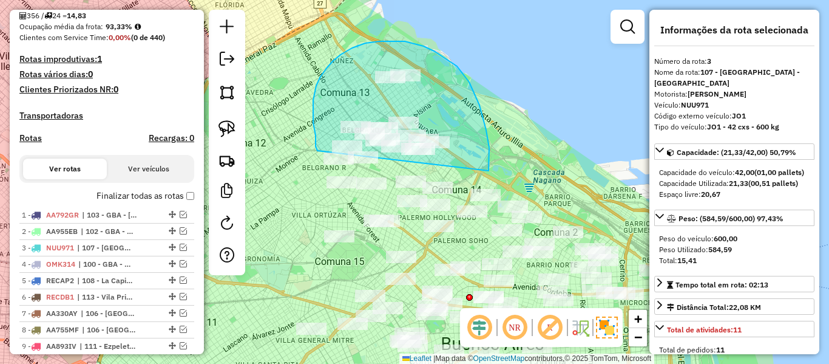
drag, startPoint x: 489, startPoint y: 163, endPoint x: 317, endPoint y: 151, distance: 172.2
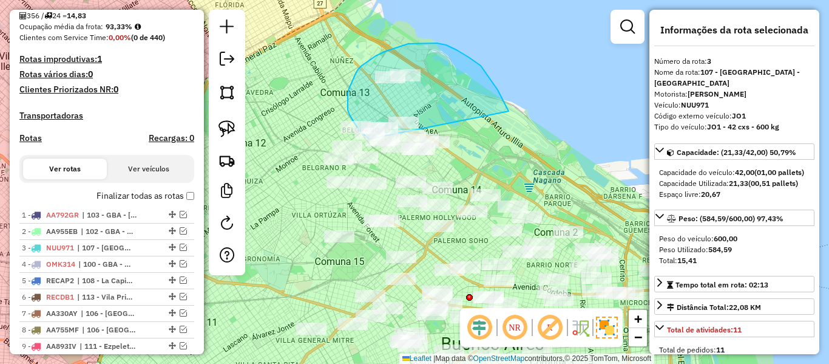
drag, startPoint x: 507, startPoint y: 108, endPoint x: 445, endPoint y: 161, distance: 81.4
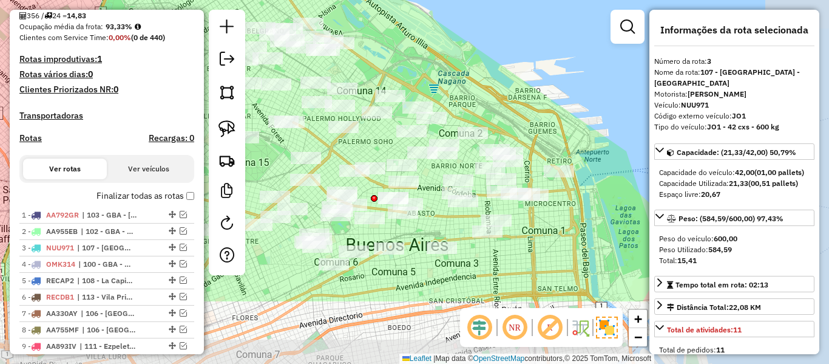
drag, startPoint x: 483, startPoint y: 110, endPoint x: 512, endPoint y: 176, distance: 71.7
click at [512, 176] on div "Janela de atendimento Grade de atendimento Capacidade Transportadoras Veículos …" at bounding box center [414, 182] width 829 height 364
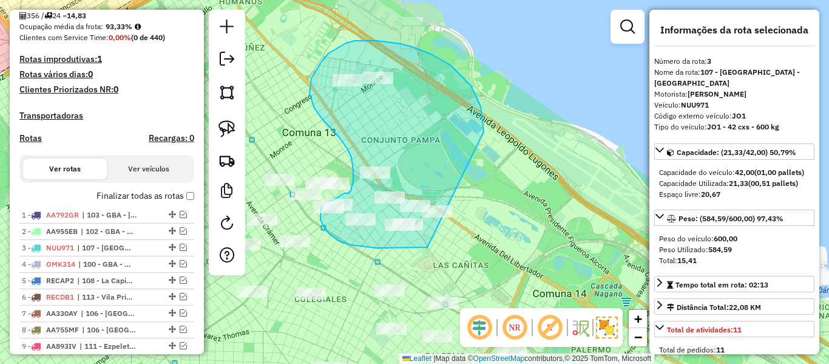
drag, startPoint x: 450, startPoint y: 65, endPoint x: 502, endPoint y: 228, distance: 170.6
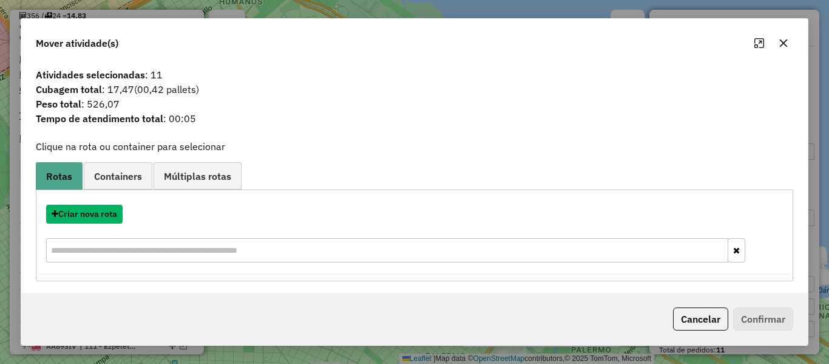
click at [112, 209] on button "Criar nova rota" at bounding box center [84, 214] width 76 height 19
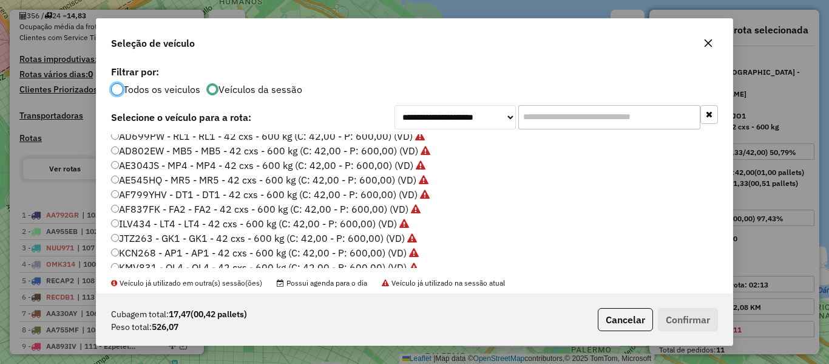
scroll to position [182, 0]
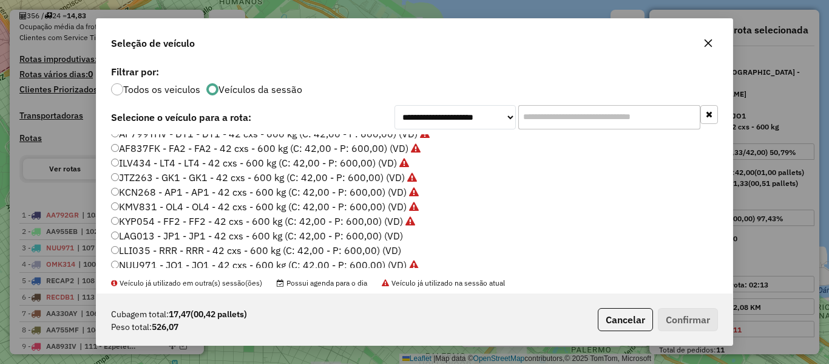
click at [387, 237] on label "LAG013 - JP1 - JP1 - 42 cxs - 600 kg (C: 42,00 - P: 600,00) (VD)" at bounding box center [257, 235] width 292 height 15
click at [709, 323] on button "Confirmar" at bounding box center [688, 319] width 60 height 23
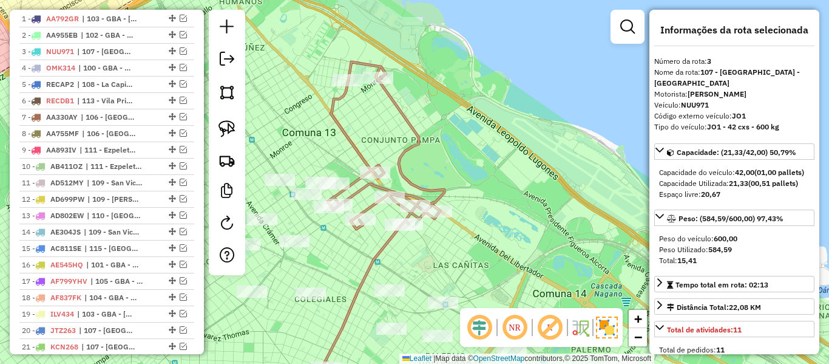
scroll to position [496, 0]
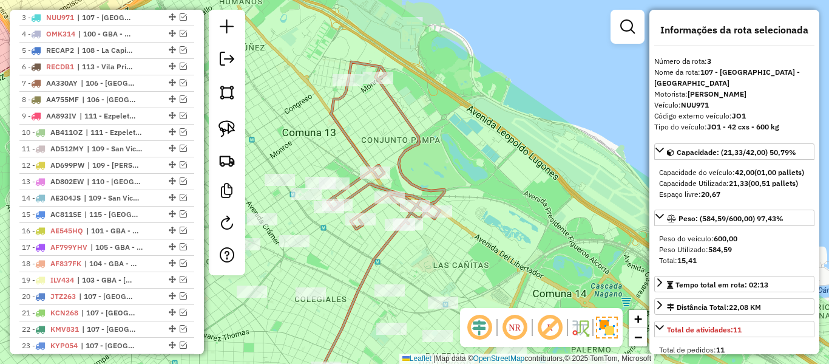
click at [421, 184] on icon at bounding box center [386, 145] width 117 height 167
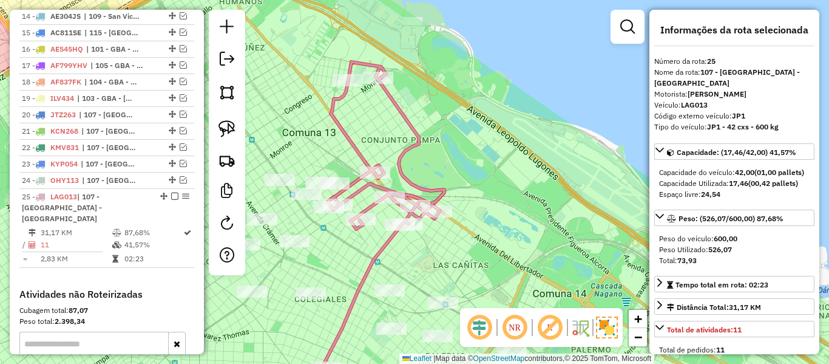
scroll to position [819, 0]
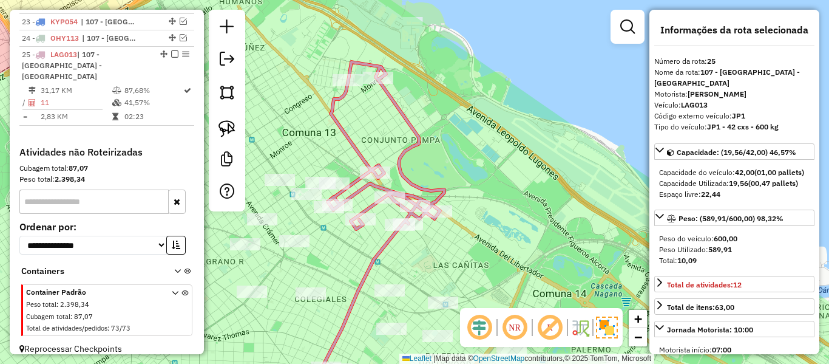
select select "**********"
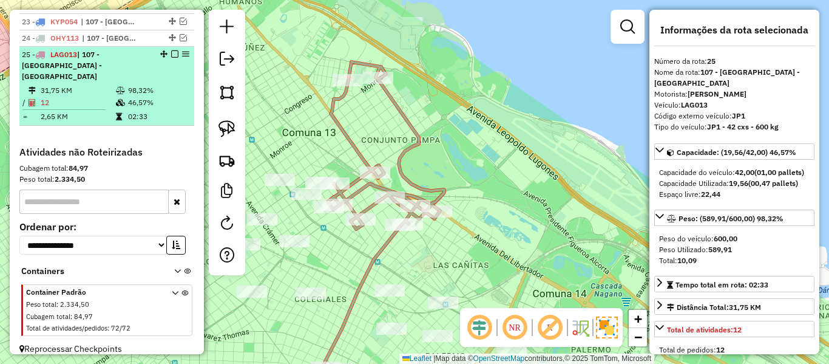
click at [171, 54] on em at bounding box center [174, 53] width 7 height 7
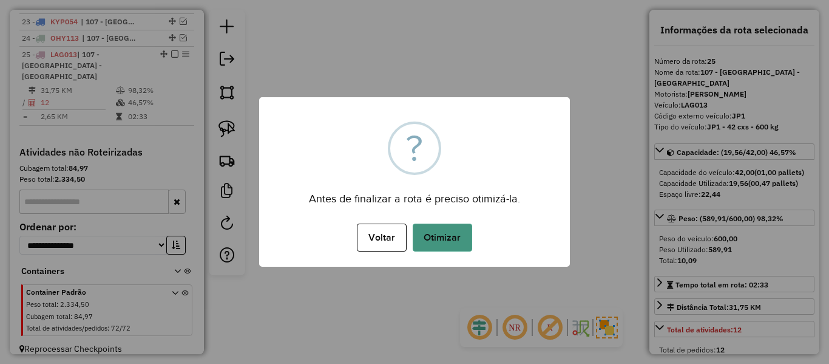
click at [440, 236] on button "Otimizar" at bounding box center [442, 237] width 59 height 28
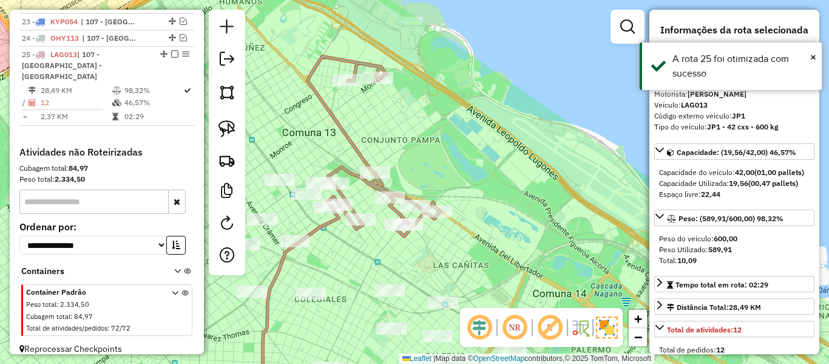
drag, startPoint x: 473, startPoint y: 173, endPoint x: 572, endPoint y: 143, distance: 103.3
click at [579, 146] on div "Janela de atendimento Grade de atendimento Capacidade Transportadoras Veículos …" at bounding box center [414, 182] width 829 height 364
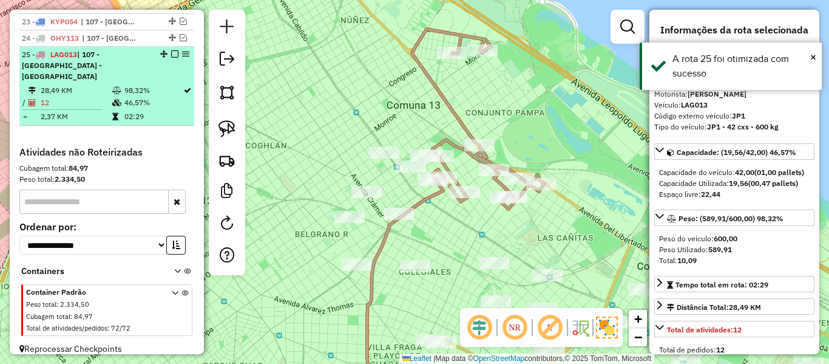
click at [172, 54] on em at bounding box center [174, 53] width 7 height 7
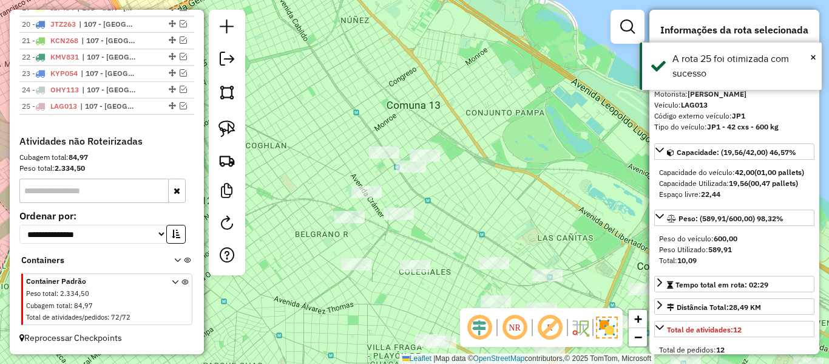
scroll to position [768, 0]
drag, startPoint x: 549, startPoint y: 195, endPoint x: 616, endPoint y: 137, distance: 88.7
click at [616, 137] on div "Janela de atendimento Grade de atendimento Capacidade Transportadoras Veículos …" at bounding box center [414, 182] width 829 height 364
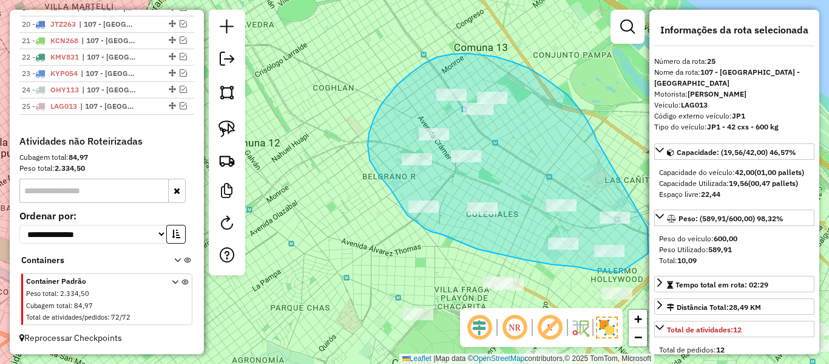
drag, startPoint x: 596, startPoint y: 139, endPoint x: 643, endPoint y: 228, distance: 100.2
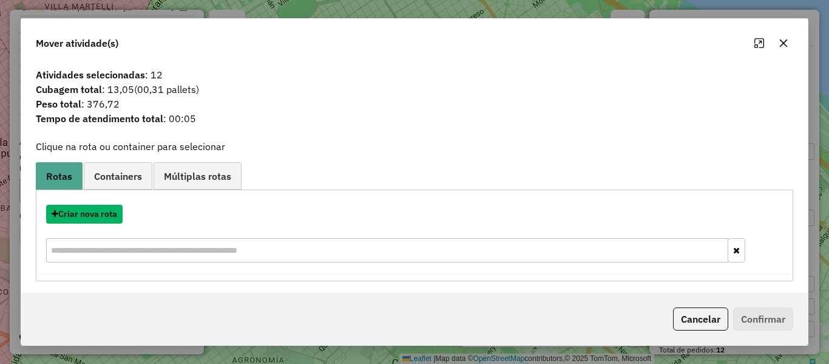
click at [111, 213] on button "Criar nova rota" at bounding box center [84, 214] width 76 height 19
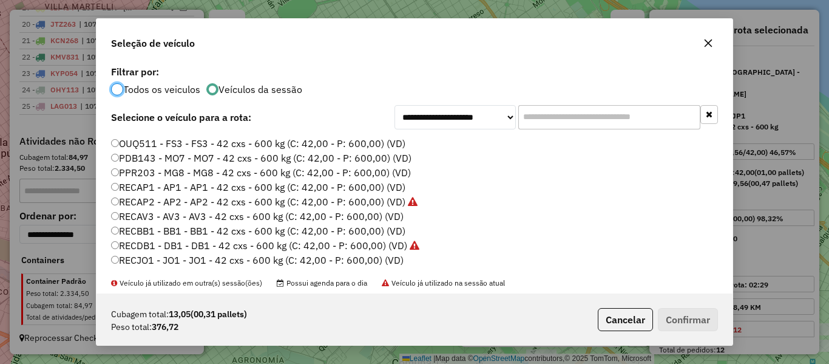
scroll to position [240, 0]
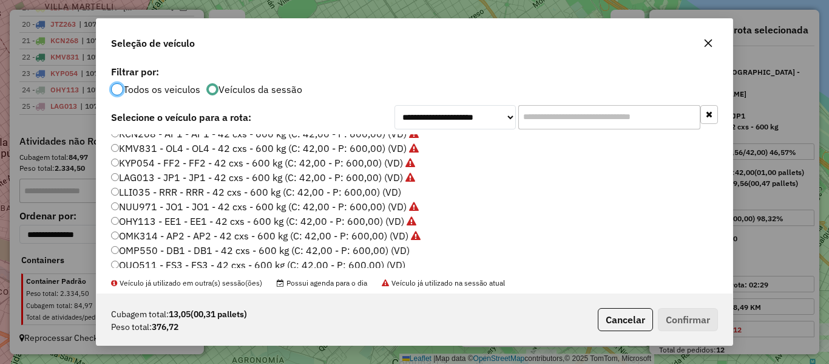
click at [386, 196] on label "LLI035 - RRR - RRR - 42 cxs - 600 kg (C: 42,00 - P: 600,00) (VD)" at bounding box center [256, 192] width 290 height 15
click at [669, 313] on button "Confirmar" at bounding box center [688, 319] width 60 height 23
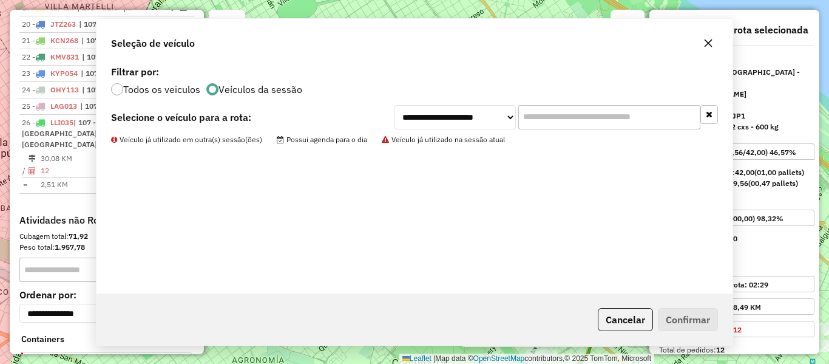
scroll to position [836, 0]
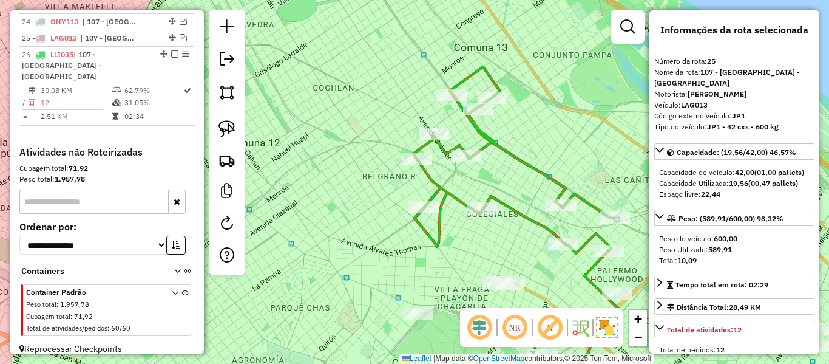
click at [433, 182] on icon at bounding box center [513, 160] width 201 height 186
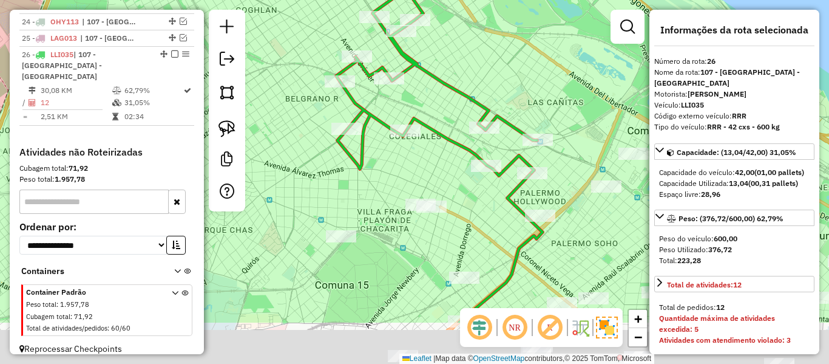
drag, startPoint x: 329, startPoint y: 142, endPoint x: 425, endPoint y: 182, distance: 103.9
click at [328, 134] on div "Janela de atendimento Grade de atendimento Capacidade Transportadoras Veículos …" at bounding box center [414, 182] width 829 height 364
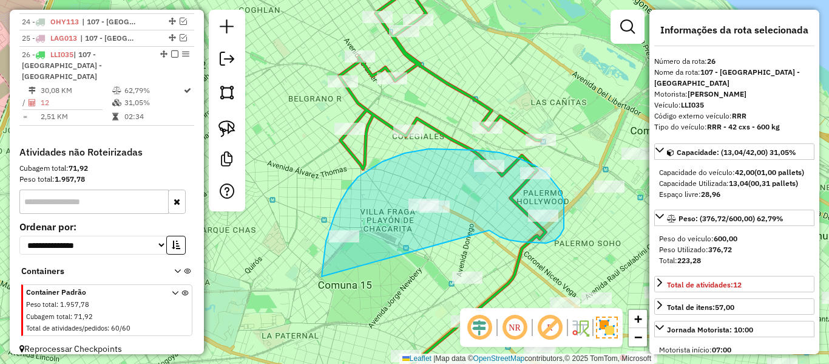
drag, startPoint x: 500, startPoint y: 237, endPoint x: 327, endPoint y: 278, distance: 177.8
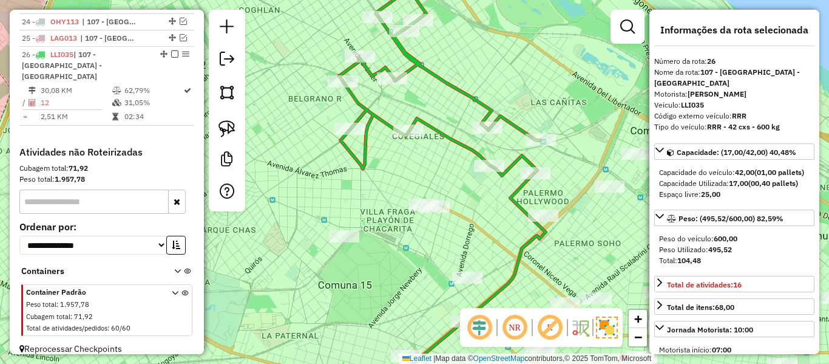
drag, startPoint x: 493, startPoint y: 243, endPoint x: 474, endPoint y: 206, distance: 41.0
click at [474, 207] on div "Janela de atendimento Grade de atendimento Capacidade Transportadoras Veículos …" at bounding box center [414, 182] width 829 height 364
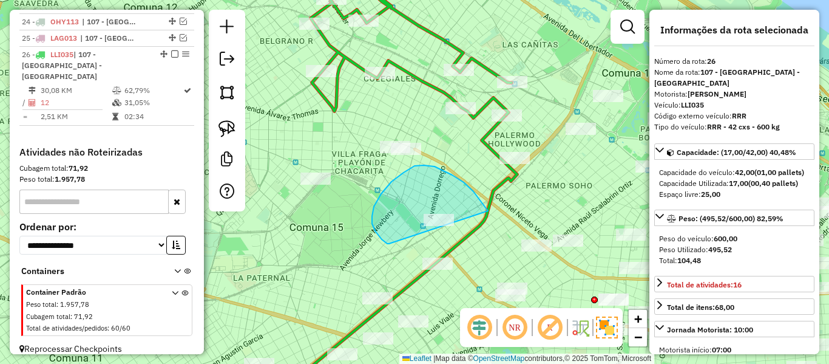
drag, startPoint x: 464, startPoint y: 182, endPoint x: 393, endPoint y: 237, distance: 90.0
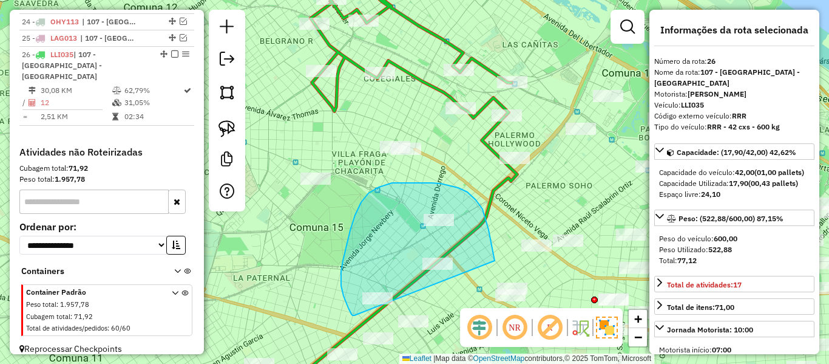
drag, startPoint x: 495, startPoint y: 260, endPoint x: 354, endPoint y: 315, distance: 150.5
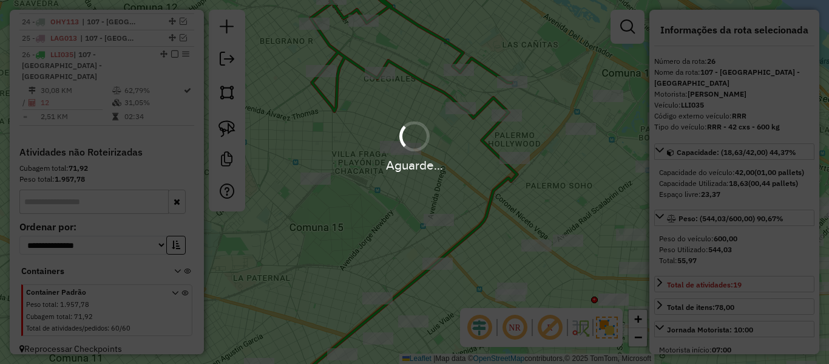
select select "**********"
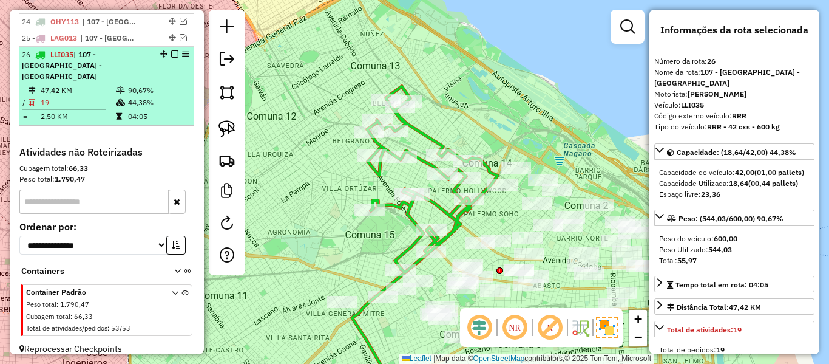
click at [171, 52] on em at bounding box center [174, 53] width 7 height 7
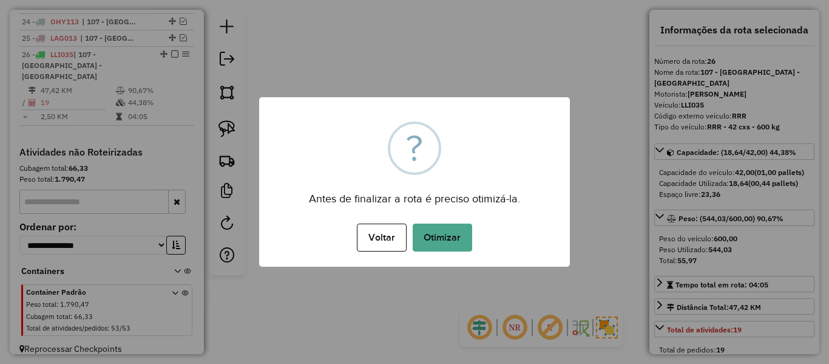
drag, startPoint x: 470, startPoint y: 247, endPoint x: 466, endPoint y: 239, distance: 9.0
click at [469, 242] on button "Otimizar" at bounding box center [442, 237] width 59 height 28
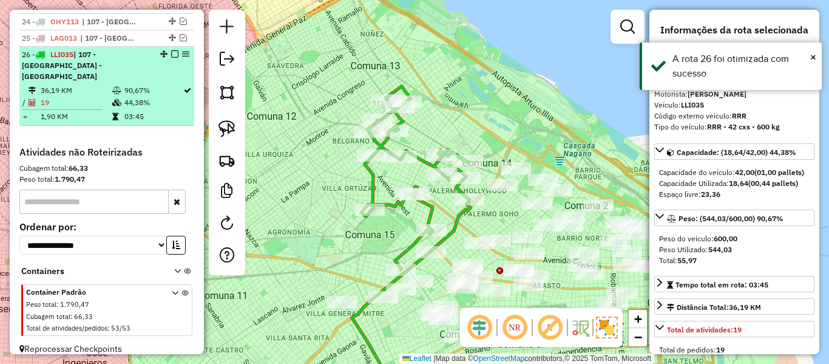
click at [171, 52] on em at bounding box center [174, 53] width 7 height 7
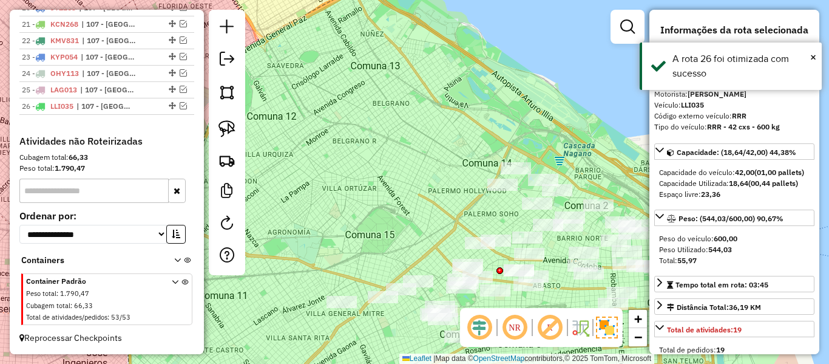
scroll to position [784, 0]
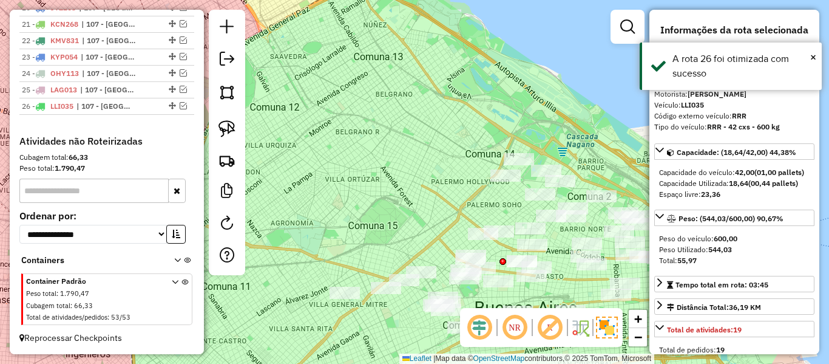
drag, startPoint x: 438, startPoint y: 192, endPoint x: 470, endPoint y: 126, distance: 73.8
click at [473, 129] on div "Janela de atendimento Grade de atendimento Capacidade Transportadoras Veículos …" at bounding box center [414, 182] width 829 height 364
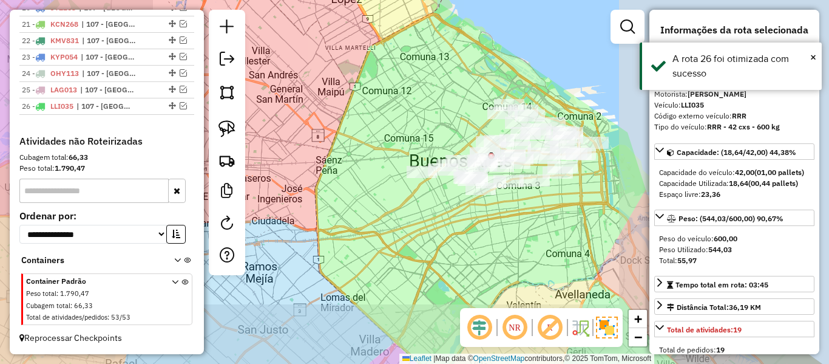
drag, startPoint x: 455, startPoint y: 129, endPoint x: 427, endPoint y: 143, distance: 32.0
click at [427, 137] on div "Janela de atendimento Grade de atendimento Capacidade Transportadoras Veículos …" at bounding box center [414, 182] width 829 height 364
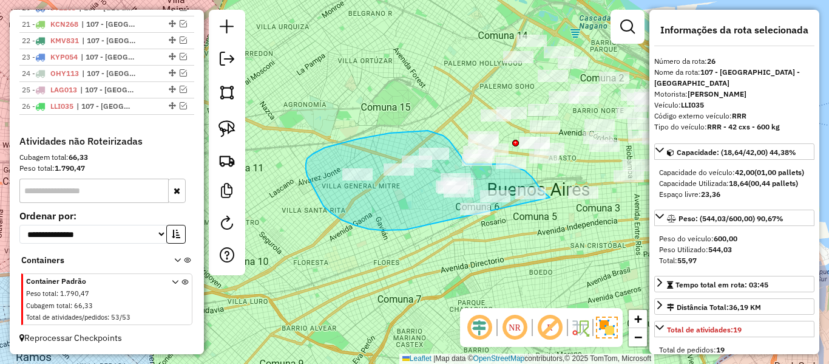
drag, startPoint x: 395, startPoint y: 230, endPoint x: 479, endPoint y: 261, distance: 89.9
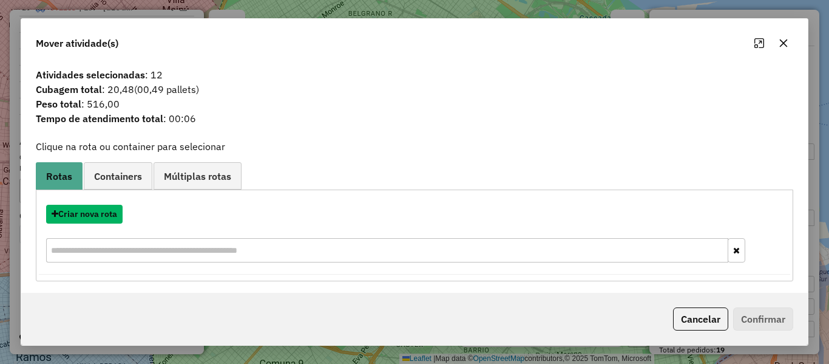
click at [106, 214] on button "Criar nova rota" at bounding box center [84, 214] width 76 height 19
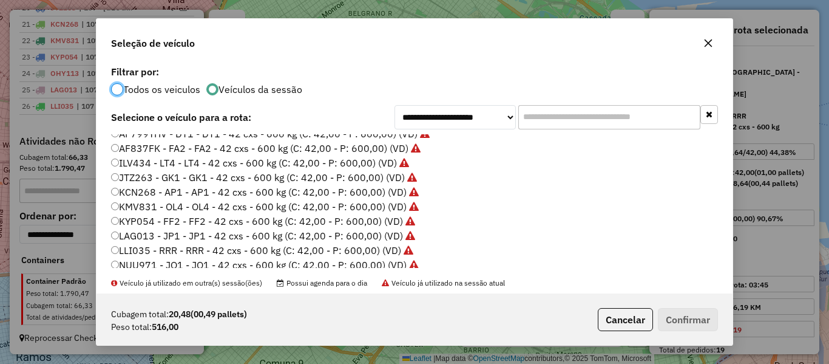
scroll to position [303, 0]
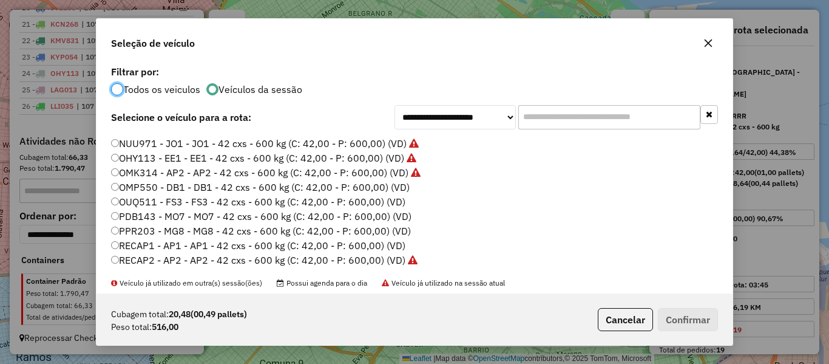
click at [386, 184] on label "OMP550 - DB1 - DB1 - 42 cxs - 600 kg (C: 42,00 - P: 600,00) (VD)" at bounding box center [260, 187] width 299 height 15
click at [691, 319] on button "Confirmar" at bounding box center [688, 319] width 60 height 23
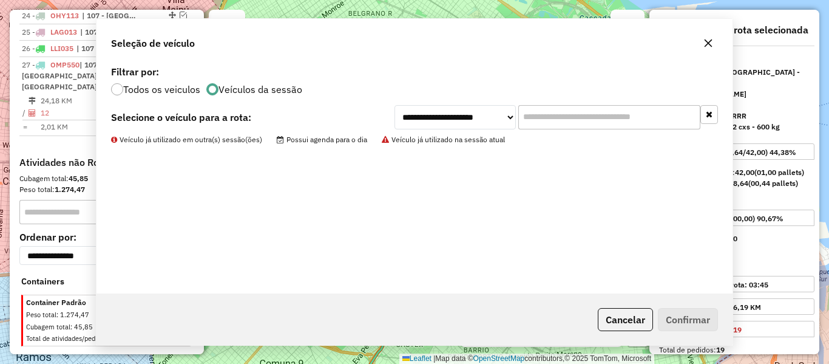
scroll to position [852, 0]
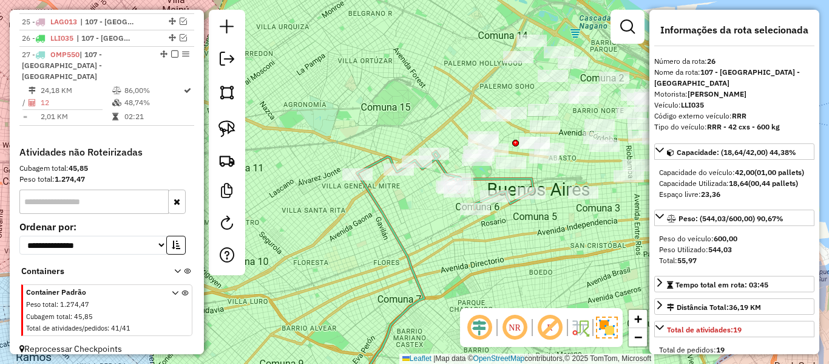
click at [382, 225] on icon at bounding box center [390, 287] width 68 height 226
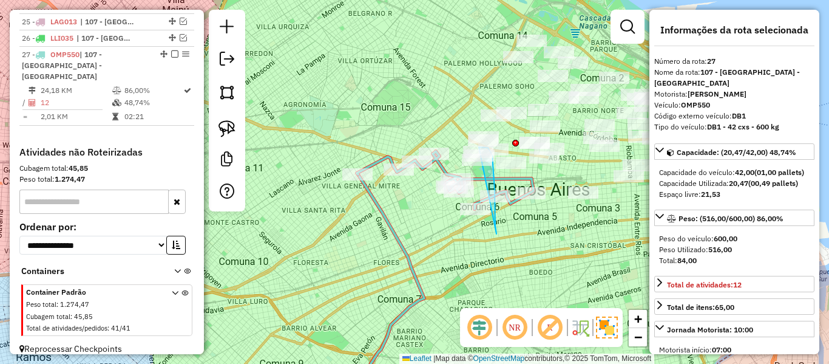
click at [441, 155] on div "Janela de atendimento Grade de atendimento Capacidade Transportadoras Veículos …" at bounding box center [414, 182] width 829 height 364
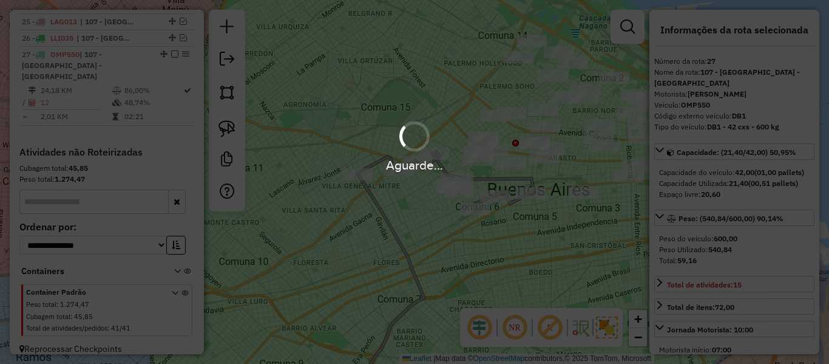
select select "**********"
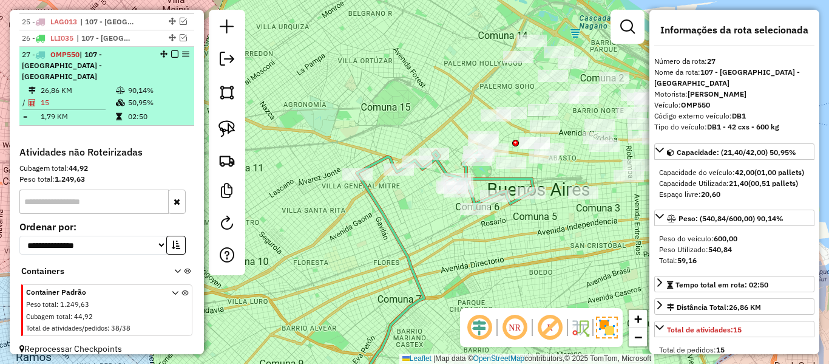
click at [172, 56] on em at bounding box center [174, 53] width 7 height 7
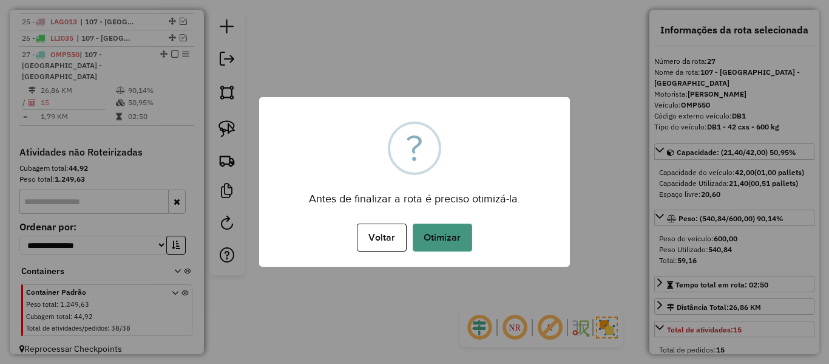
click at [446, 239] on button "Otimizar" at bounding box center [442, 237] width 59 height 28
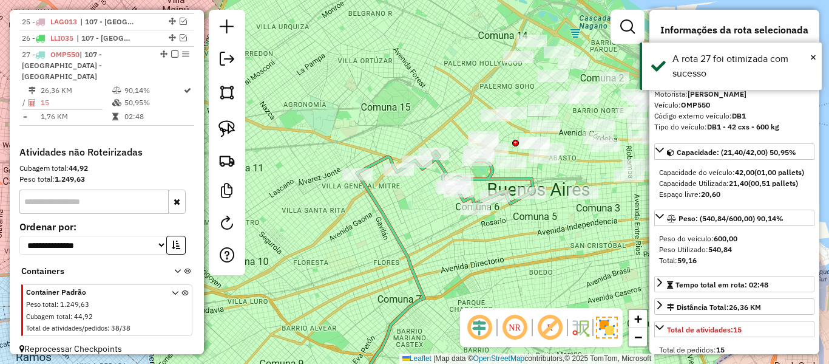
click at [172, 56] on em at bounding box center [174, 53] width 7 height 7
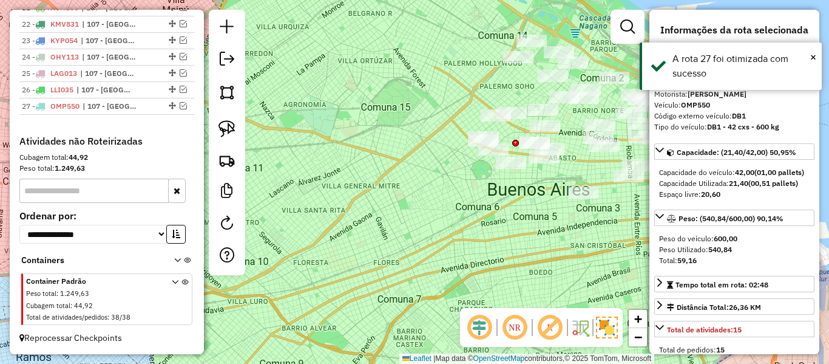
click at [466, 196] on div "Janela de atendimento Grade de atendimento Capacidade Transportadoras Veículos …" at bounding box center [414, 182] width 829 height 364
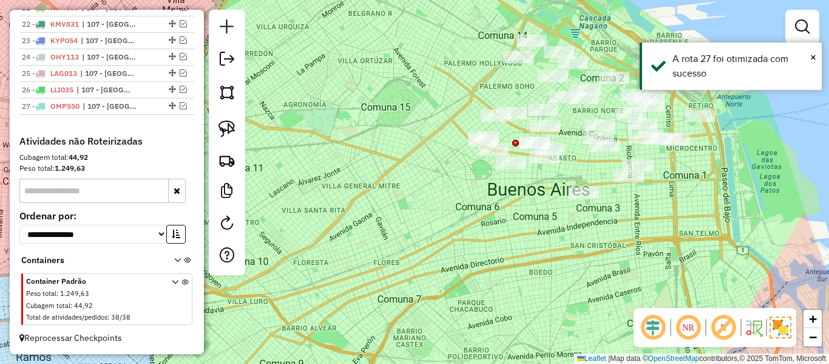
drag, startPoint x: 462, startPoint y: 233, endPoint x: 362, endPoint y: 272, distance: 107.4
click at [365, 273] on div "Janela de atendimento Grade de atendimento Capacidade Transportadoras Veículos …" at bounding box center [414, 182] width 829 height 364
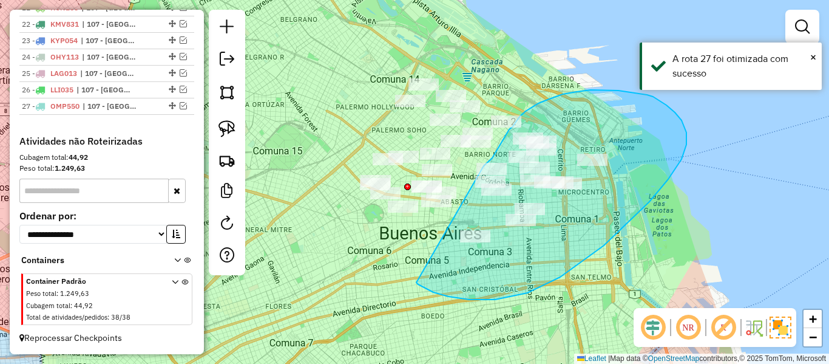
click at [476, 180] on div "Janela de atendimento Grade de atendimento Capacidade Transportadoras Veículos …" at bounding box center [414, 182] width 829 height 364
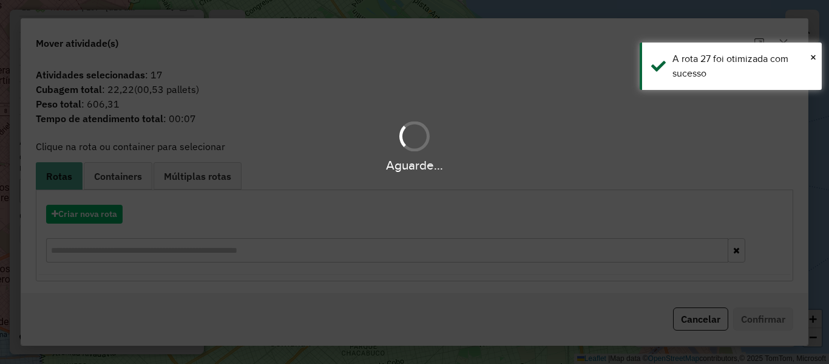
click at [105, 213] on div "Aguarde..." at bounding box center [414, 182] width 829 height 364
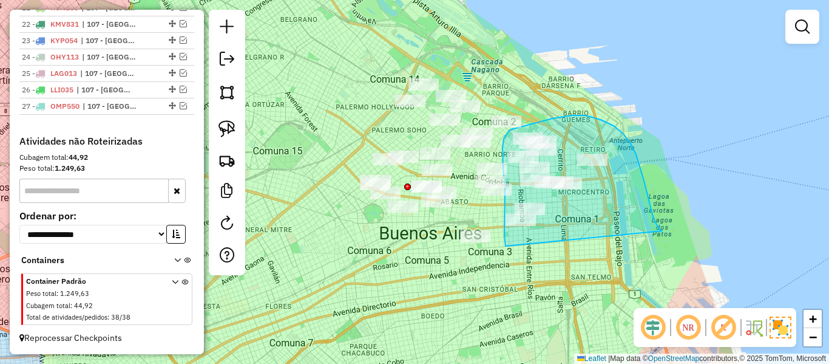
drag, startPoint x: 659, startPoint y: 227, endPoint x: 509, endPoint y: 269, distance: 155.1
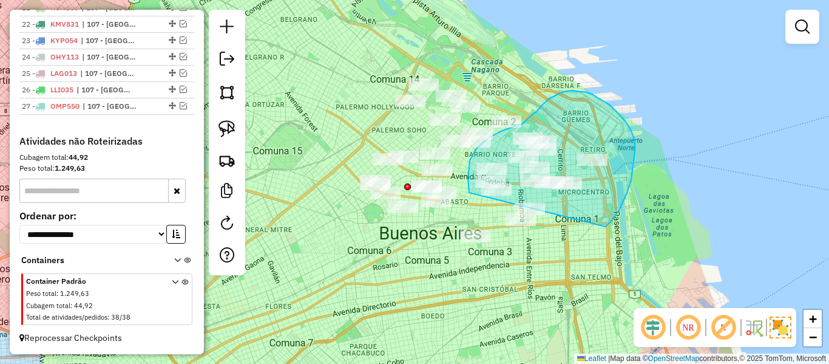
drag, startPoint x: 620, startPoint y: 209, endPoint x: 550, endPoint y: 259, distance: 85.7
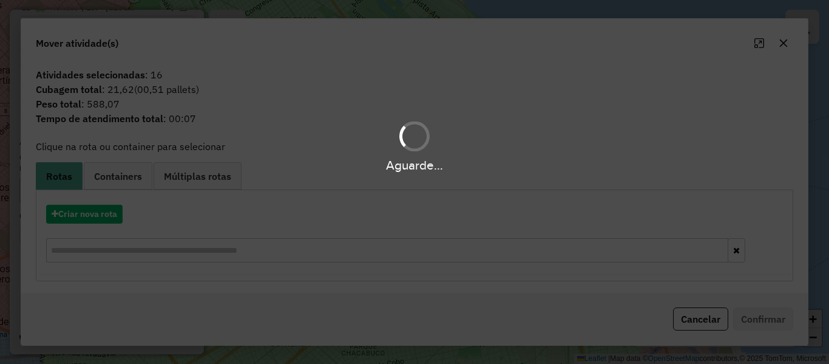
click at [110, 211] on div "Aguarde..." at bounding box center [414, 182] width 829 height 364
click at [108, 213] on div "Aguarde..." at bounding box center [414, 182] width 829 height 364
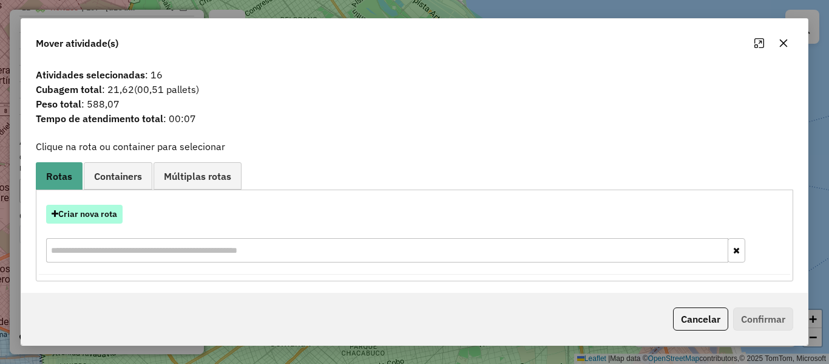
click at [107, 214] on button "Criar nova rota" at bounding box center [84, 214] width 76 height 19
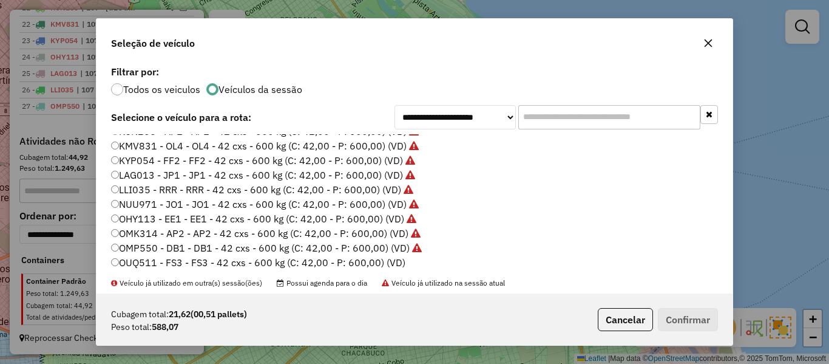
scroll to position [303, 0]
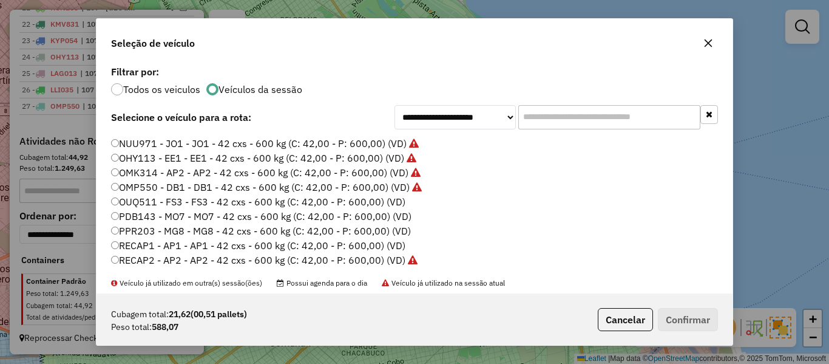
click at [401, 199] on label "OUQ511 - FS3 - FS3 - 42 cxs - 600 kg (C: 42,00 - P: 600,00) (VD)" at bounding box center [258, 201] width 294 height 15
click at [694, 319] on button "Confirmar" at bounding box center [688, 319] width 60 height 23
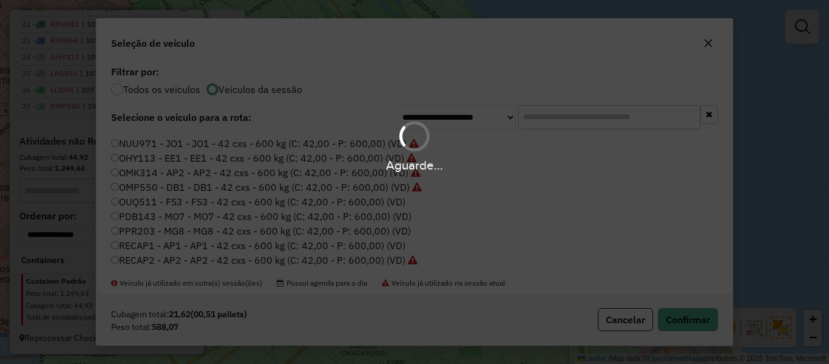
scroll to position [852, 0]
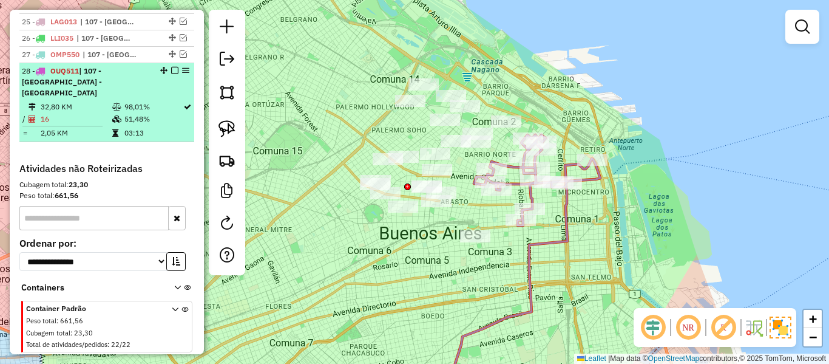
click at [172, 69] on em at bounding box center [174, 70] width 7 height 7
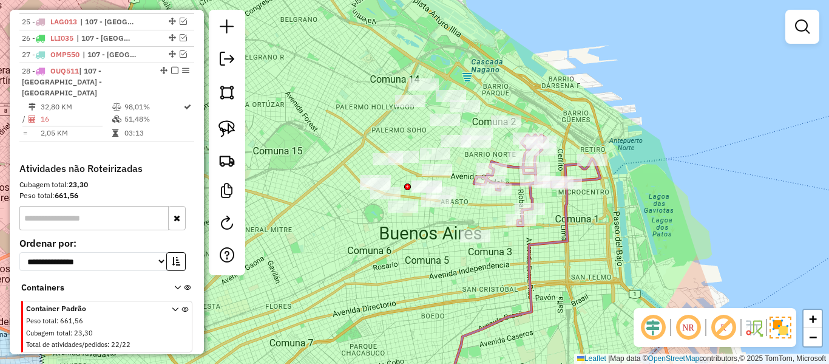
scroll to position [817, 0]
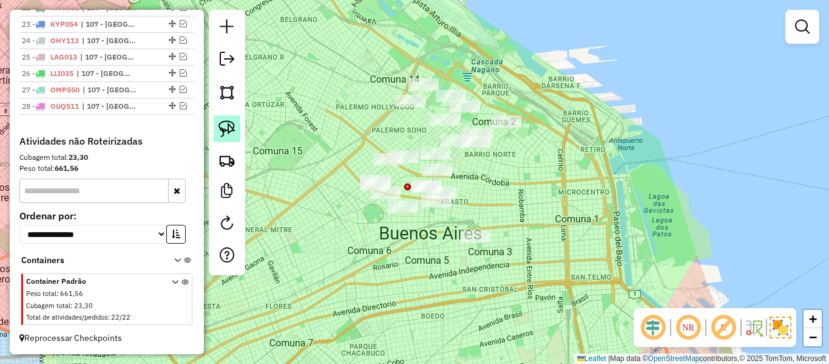
click at [219, 126] on img at bounding box center [226, 128] width 17 height 17
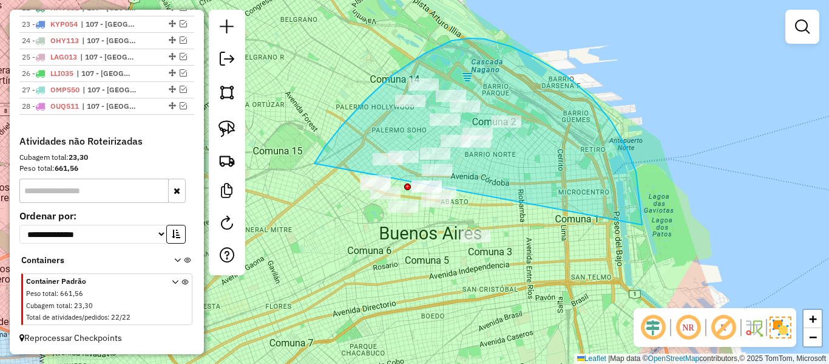
drag, startPoint x: 636, startPoint y: 172, endPoint x: 438, endPoint y: 313, distance: 243.3
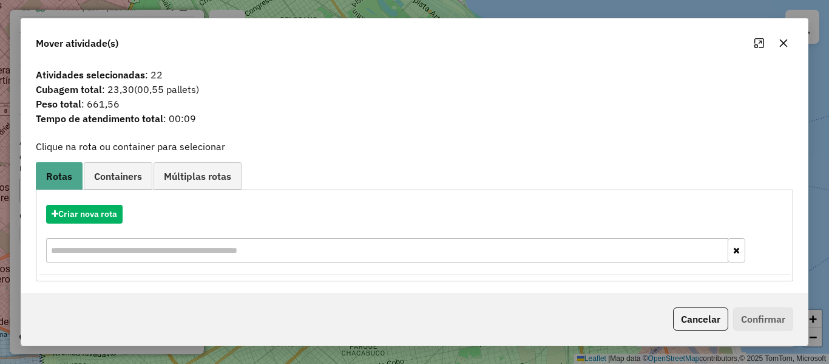
click at [708, 313] on button "Cancelar" at bounding box center [700, 318] width 55 height 23
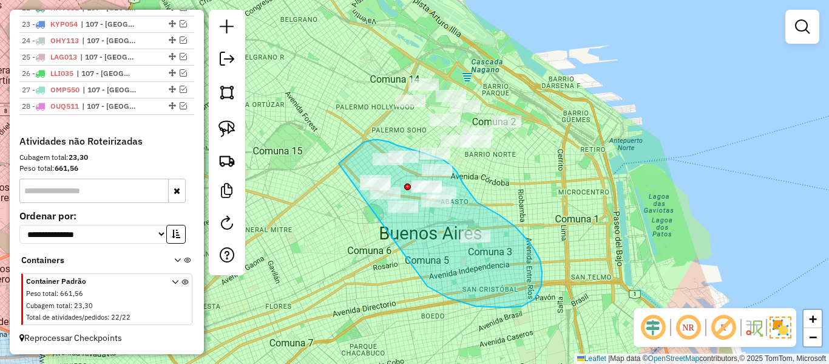
drag, startPoint x: 460, startPoint y: 302, endPoint x: 357, endPoint y: 211, distance: 137.2
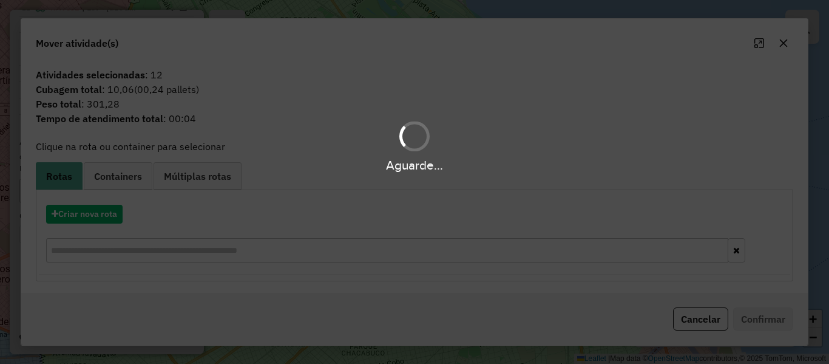
drag, startPoint x: 123, startPoint y: 213, endPoint x: 112, endPoint y: 213, distance: 10.9
click at [122, 213] on div "Aguarde..." at bounding box center [414, 182] width 829 height 364
click at [112, 213] on div "Aguarde..." at bounding box center [414, 182] width 829 height 364
click at [112, 213] on button "Criar nova rota" at bounding box center [84, 214] width 76 height 19
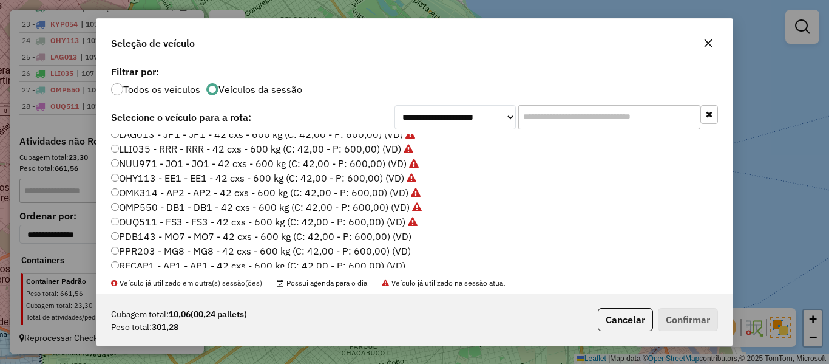
scroll to position [303, 0]
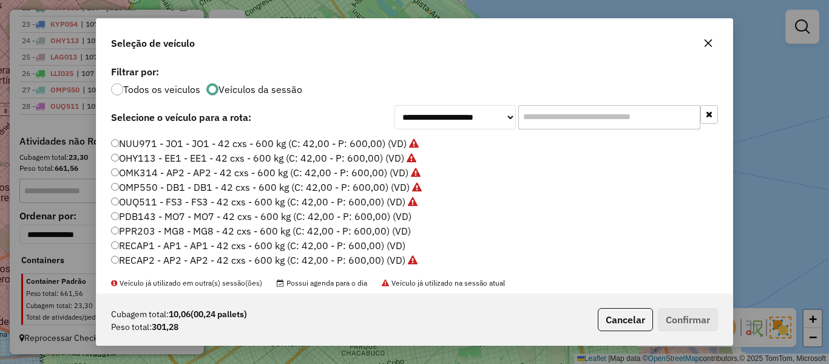
click at [400, 215] on label "PDB143 - MO7 - MO7 - 42 cxs - 600 kg (C: 42,00 - P: 600,00) (VD)" at bounding box center [261, 216] width 300 height 15
click at [693, 319] on button "Confirmar" at bounding box center [688, 319] width 60 height 23
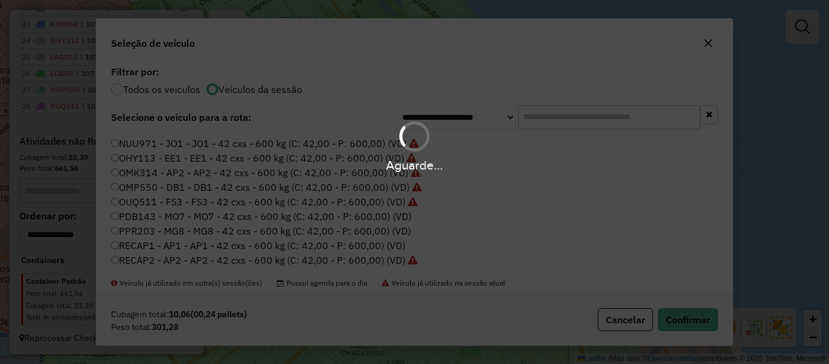
scroll to position [852, 0]
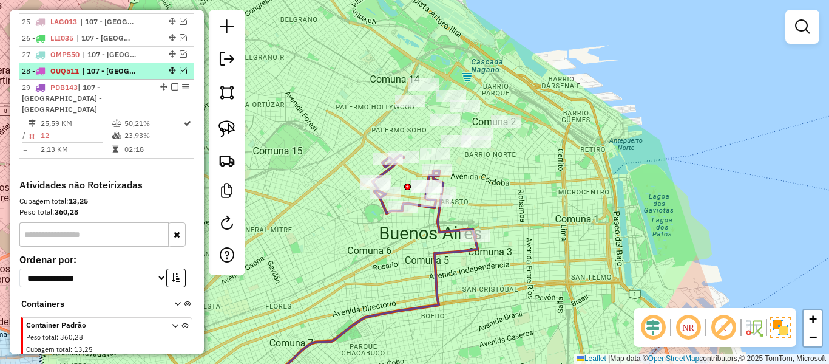
click at [171, 88] on em at bounding box center [174, 86] width 7 height 7
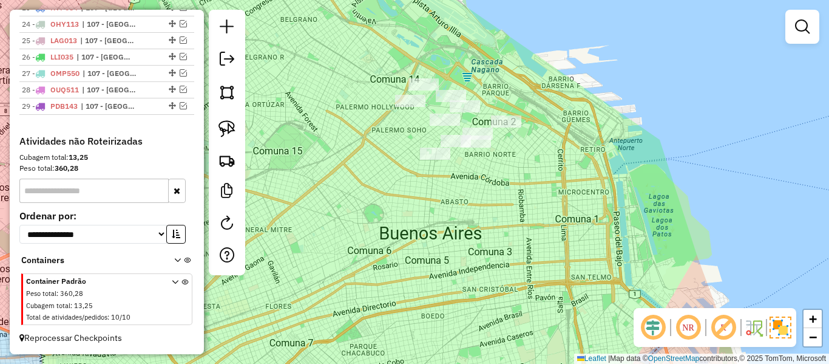
scroll to position [833, 0]
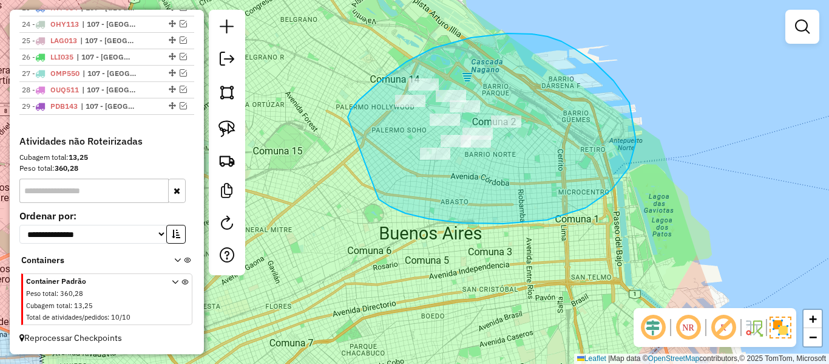
drag, startPoint x: 390, startPoint y: 206, endPoint x: 356, endPoint y: 138, distance: 76.8
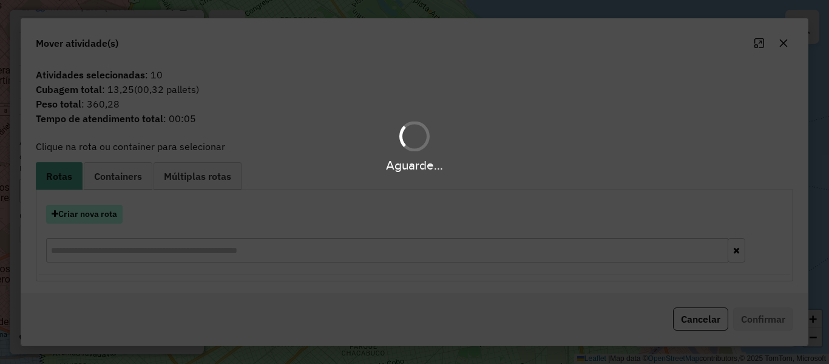
click at [94, 208] on button "Criar nova rota" at bounding box center [84, 214] width 76 height 19
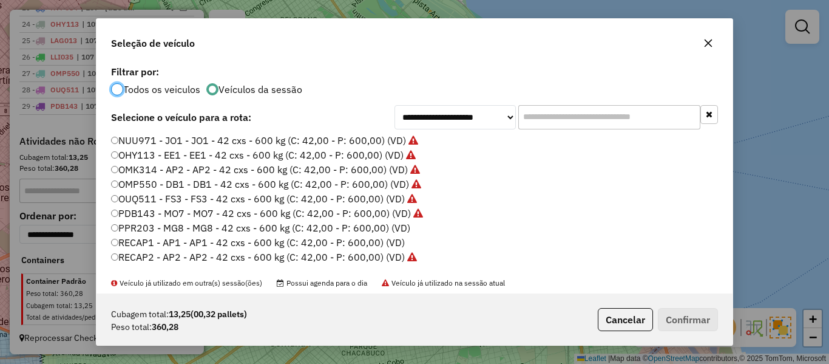
scroll to position [362, 0]
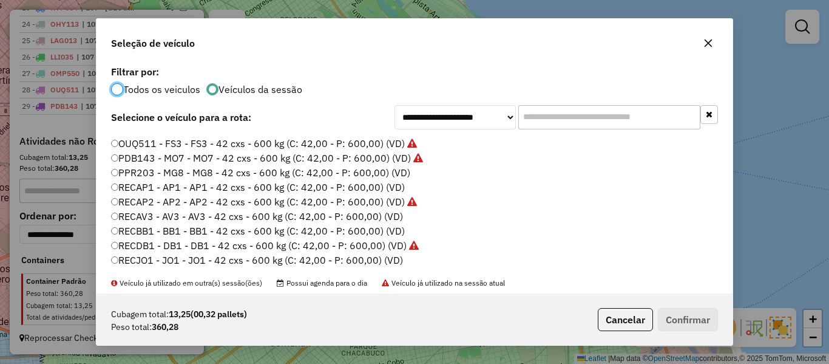
drag, startPoint x: 397, startPoint y: 170, endPoint x: 506, endPoint y: 211, distance: 116.8
click at [400, 172] on label "PPR203 - MG8 - MG8 - 42 cxs - 600 kg (C: 42,00 - P: 600,00) (VD)" at bounding box center [260, 172] width 299 height 15
click at [672, 317] on button "Confirmar" at bounding box center [688, 319] width 60 height 23
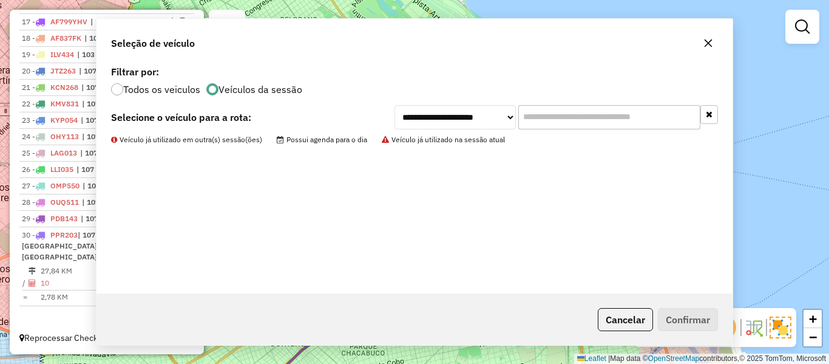
scroll to position [710, 0]
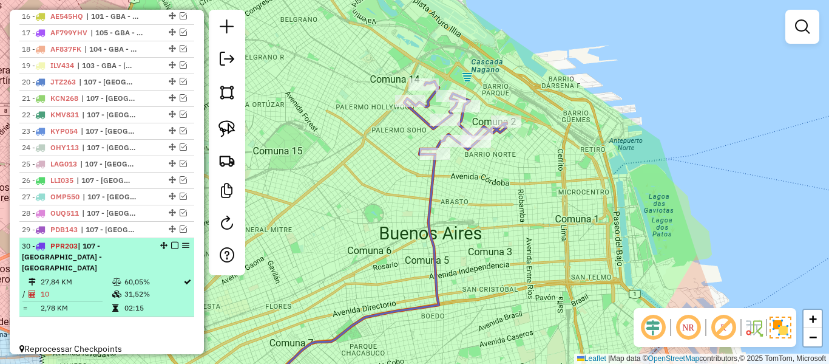
click at [172, 244] on em at bounding box center [174, 245] width 7 height 7
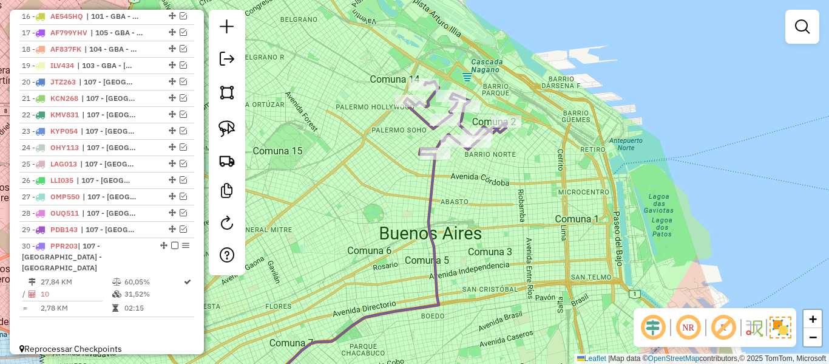
scroll to position [659, 0]
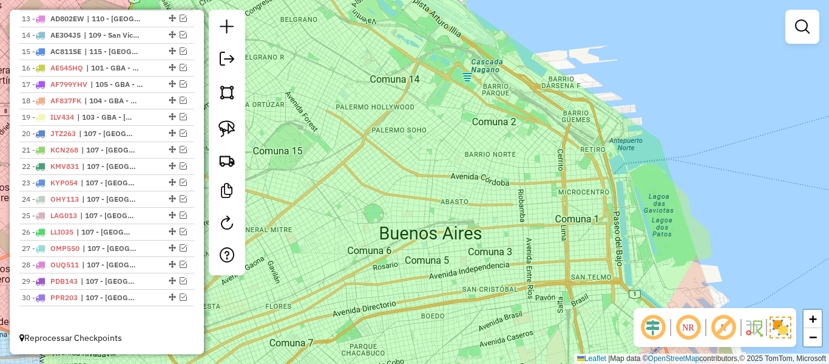
click at [427, 252] on div "Janela de atendimento Grade de atendimento Capacidade Transportadoras Veículos …" at bounding box center [414, 182] width 829 height 364
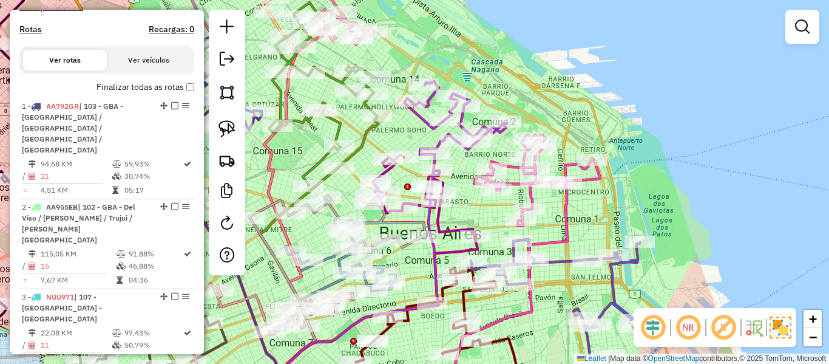
scroll to position [355, 0]
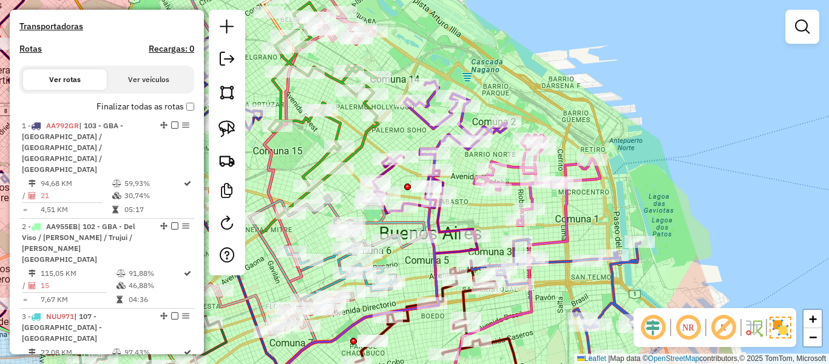
click at [32, 49] on h4 "Rotas" at bounding box center [30, 49] width 22 height 10
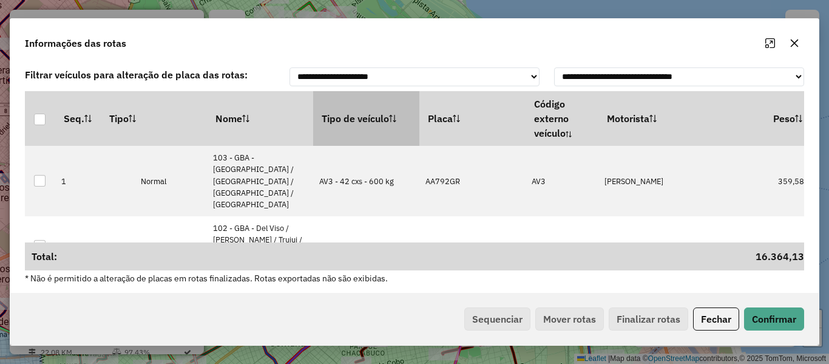
click at [393, 118] on icon at bounding box center [392, 118] width 7 height 7
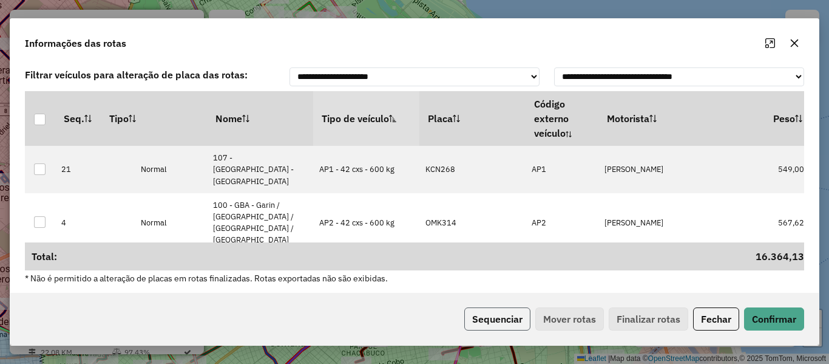
click at [506, 325] on button "Sequenciar" at bounding box center [497, 318] width 66 height 23
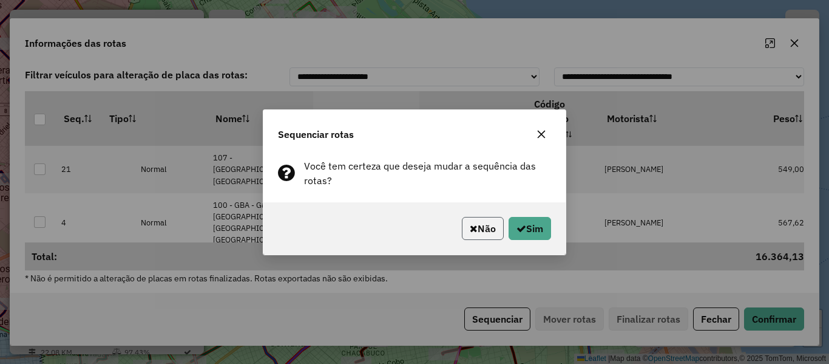
click at [462, 225] on button "Não" at bounding box center [483, 228] width 42 height 23
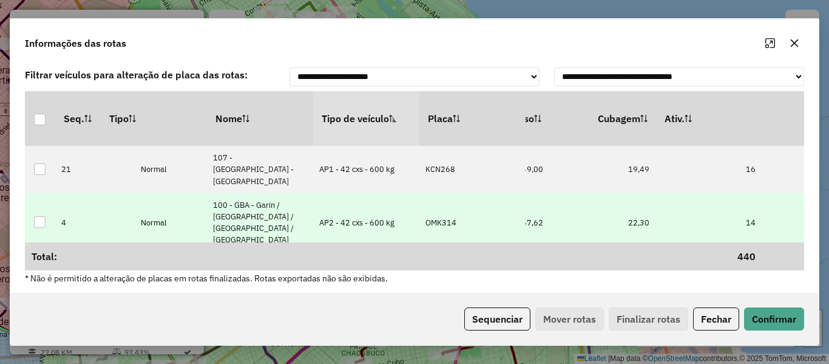
drag, startPoint x: 549, startPoint y: 223, endPoint x: 622, endPoint y: 219, distance: 72.9
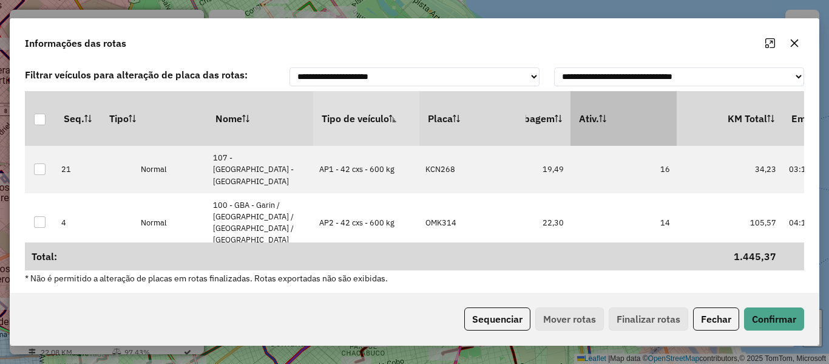
click at [663, 124] on th "Ativ." at bounding box center [624, 118] width 106 height 55
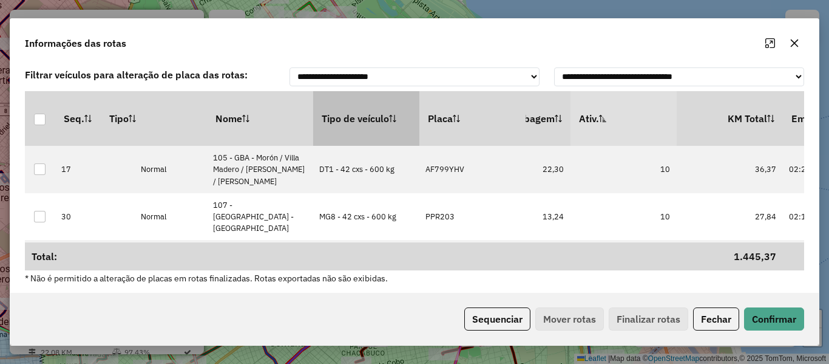
click at [660, 124] on th "Ativ." at bounding box center [624, 118] width 106 height 55
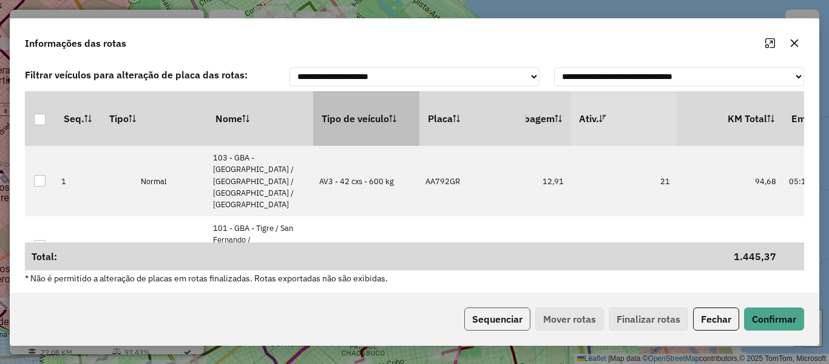
click at [502, 320] on button "Sequenciar" at bounding box center [497, 318] width 66 height 23
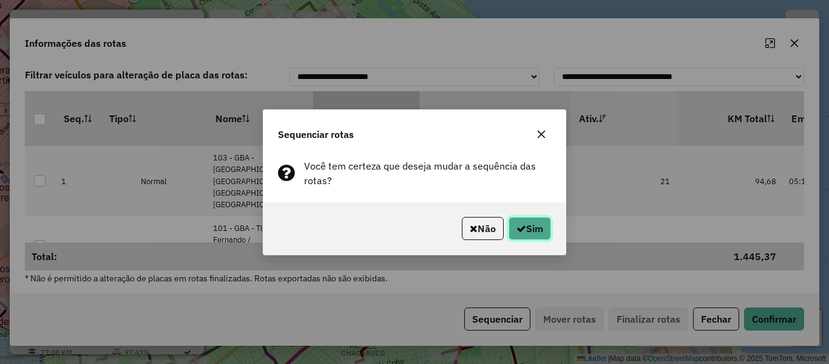
click at [542, 237] on button "Sim" at bounding box center [530, 228] width 42 height 23
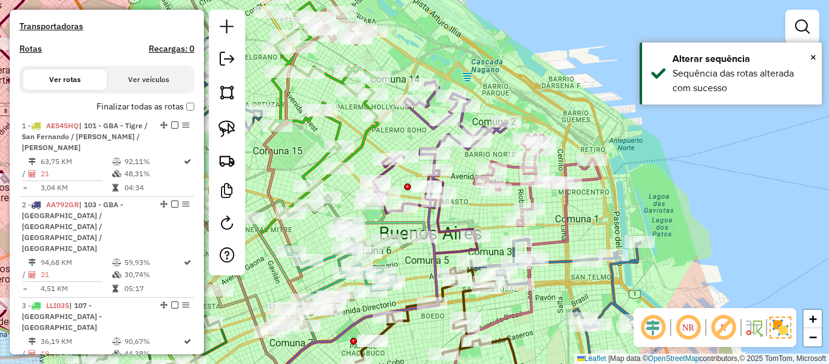
click at [155, 103] on label "Finalizar todas as rotas" at bounding box center [146, 106] width 98 height 13
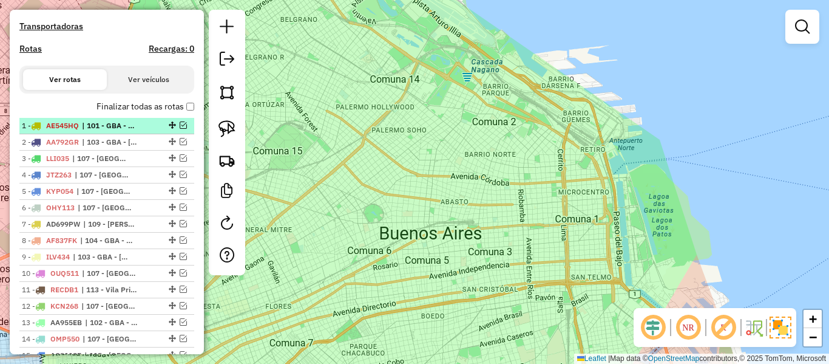
click at [181, 129] on em at bounding box center [183, 124] width 7 height 7
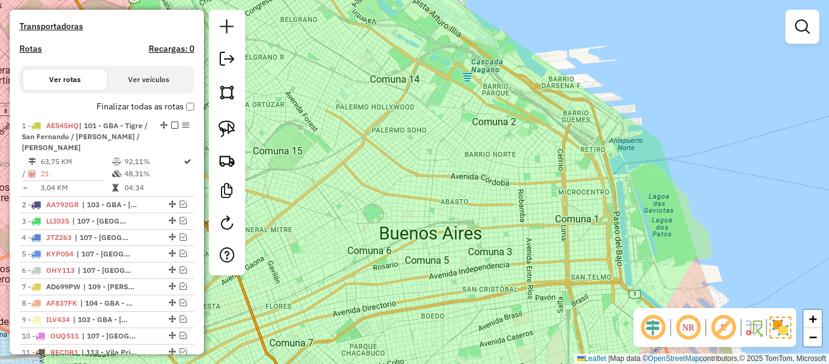
drag, startPoint x: 423, startPoint y: 198, endPoint x: 509, endPoint y: 168, distance: 91.6
click at [498, 170] on div "Janela de atendimento Grade de atendimento Capacidade Transportadoras Veículos …" at bounding box center [414, 182] width 829 height 364
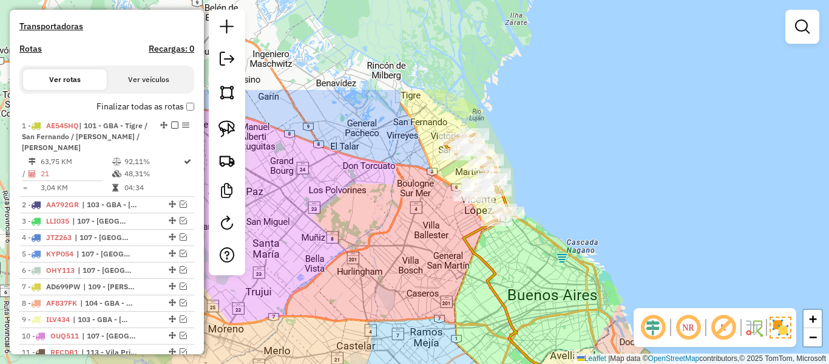
drag, startPoint x: 516, startPoint y: 64, endPoint x: 536, endPoint y: 174, distance: 111.6
click at [541, 175] on div "Janela de atendimento Grade de atendimento Capacidade Transportadoras Veículos …" at bounding box center [414, 182] width 829 height 364
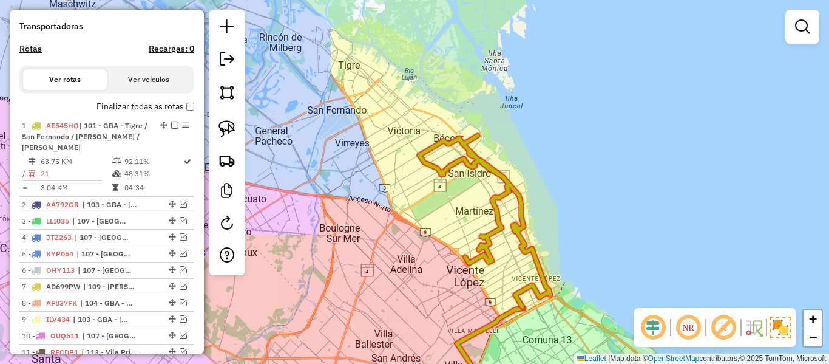
drag, startPoint x: 552, startPoint y: 136, endPoint x: 549, endPoint y: 130, distance: 7.1
click at [548, 130] on div "Janela de atendimento Grade de atendimento Capacidade Transportadoras Veículos …" at bounding box center [414, 182] width 829 height 364
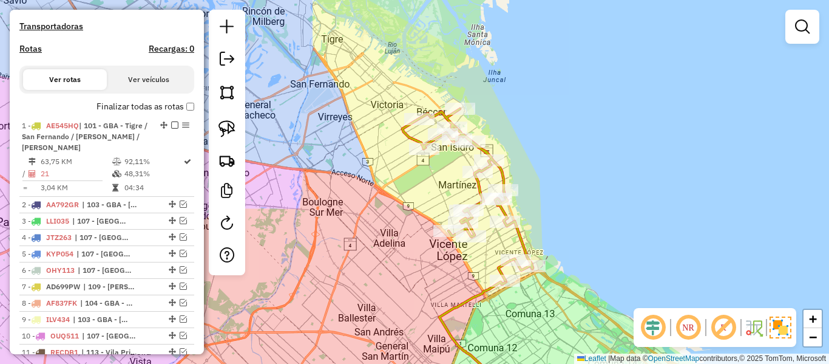
click at [188, 87] on div at bounding box center [188, 87] width 0 height 0
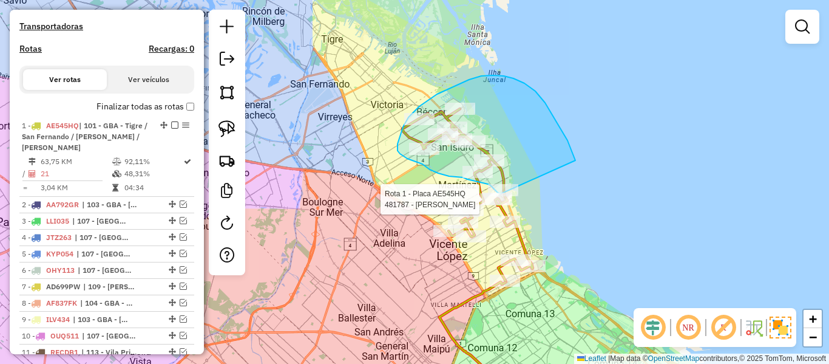
drag, startPoint x: 567, startPoint y: 140, endPoint x: 550, endPoint y: 190, distance: 52.6
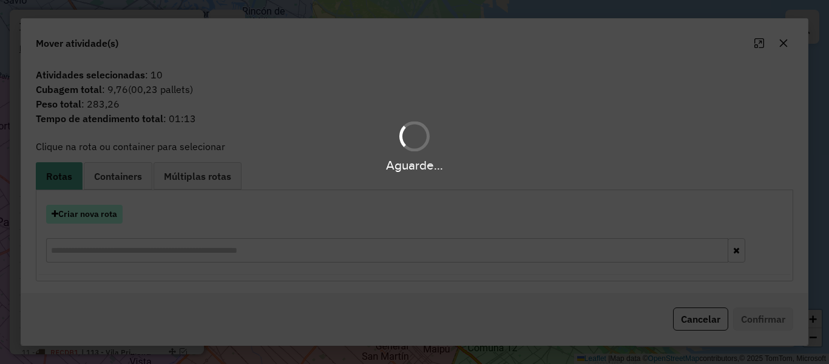
click at [111, 213] on button "Criar nova rota" at bounding box center [84, 214] width 76 height 19
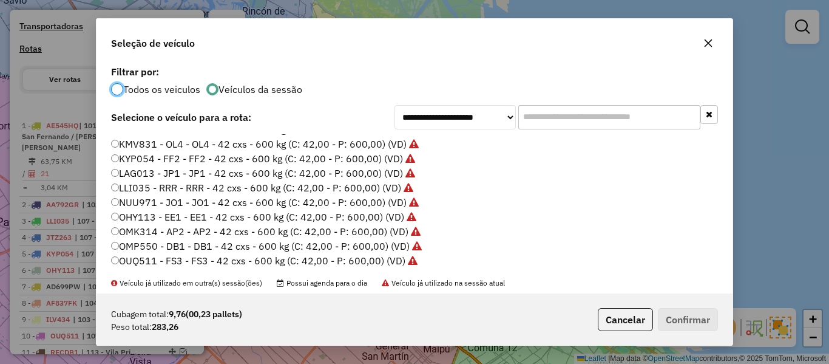
scroll to position [303, 0]
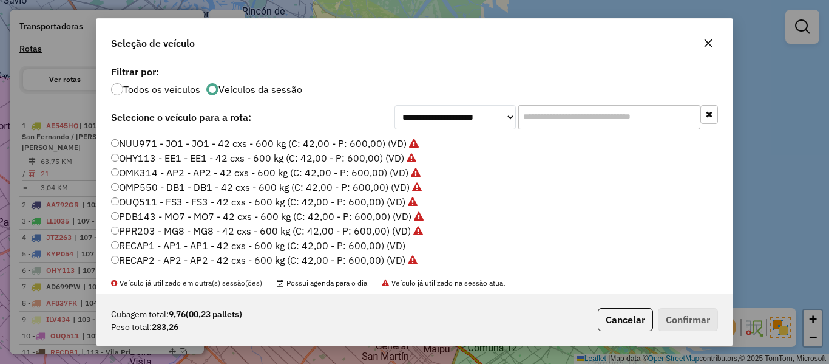
click at [387, 242] on label "RECAP1 - AP1 - AP1 - 42 cxs - 600 kg (C: 42,00 - P: 600,00) (VD)" at bounding box center [258, 245] width 294 height 15
click at [681, 313] on button "Confirmar" at bounding box center [688, 319] width 60 height 23
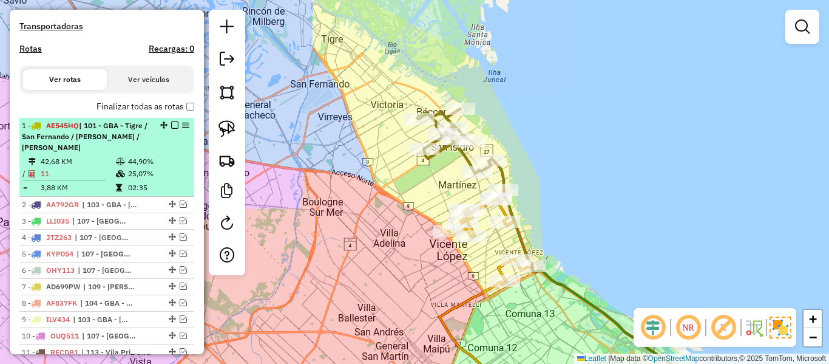
click at [171, 126] on em at bounding box center [174, 124] width 7 height 7
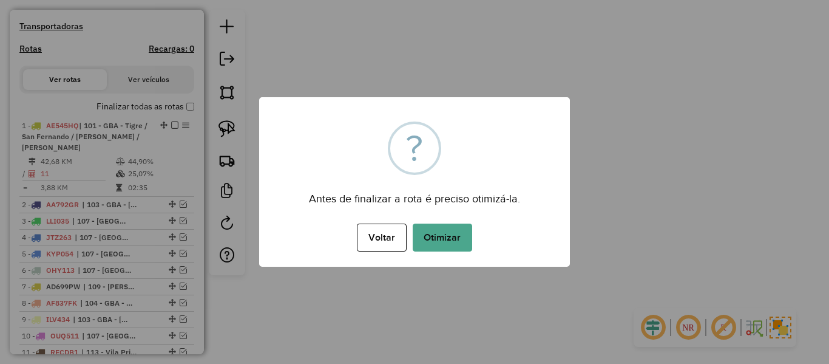
click at [188, 174] on div "× ? Antes de finalizar a rota é preciso otimizá-la. Voltar No Otimizar" at bounding box center [414, 182] width 829 height 364
drag, startPoint x: 379, startPoint y: 251, endPoint x: 245, endPoint y: 213, distance: 139.3
click at [379, 250] on button "Voltar" at bounding box center [381, 237] width 49 height 28
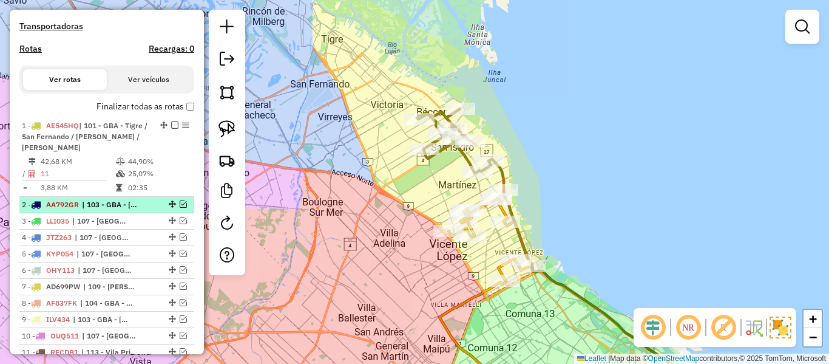
click at [180, 202] on em at bounding box center [183, 203] width 7 height 7
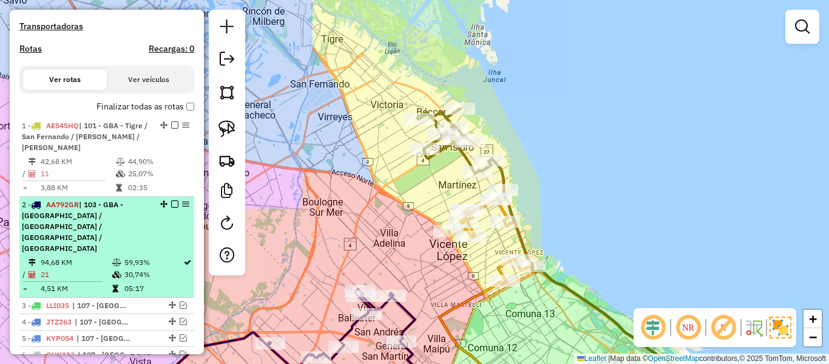
drag, startPoint x: 130, startPoint y: 214, endPoint x: 342, endPoint y: 271, distance: 220.1
click at [123, 215] on span "| 103 - GBA - Boulogne Sur / Villa Adelina / Villa Udaondo / Caseros" at bounding box center [72, 226] width 101 height 53
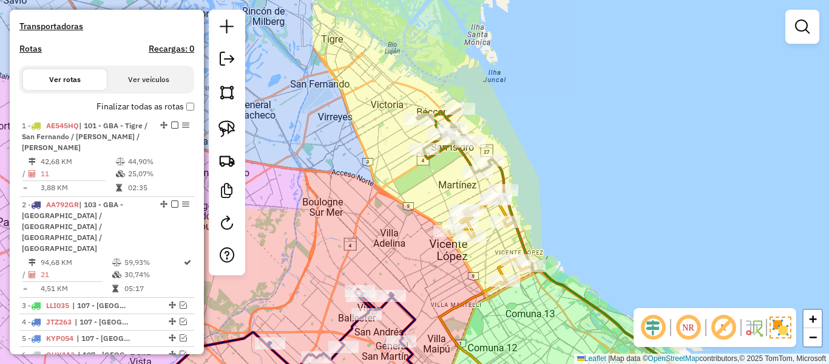
select select "**********"
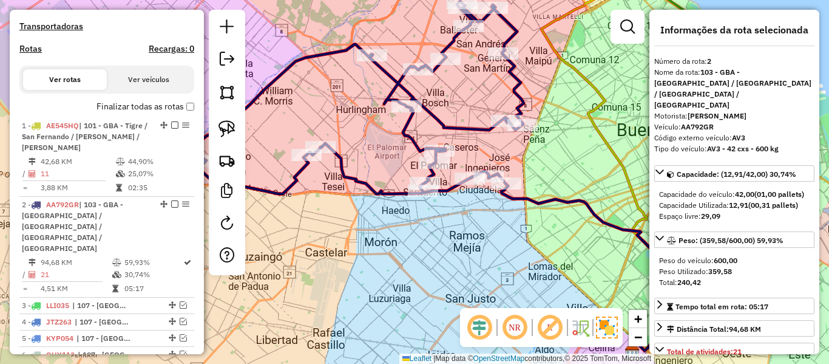
drag, startPoint x: 354, startPoint y: 280, endPoint x: 469, endPoint y: 269, distance: 115.2
click at [469, 269] on div "Janela de atendimento Grade de atendimento Capacidade Transportadoras Veículos …" at bounding box center [414, 182] width 829 height 364
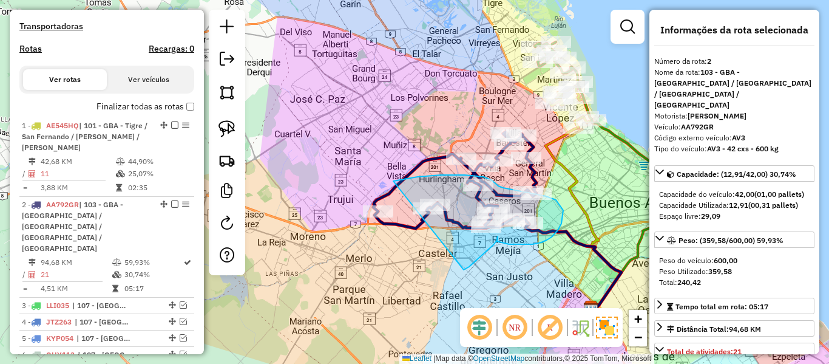
drag, startPoint x: 464, startPoint y: 269, endPoint x: 336, endPoint y: 243, distance: 130.2
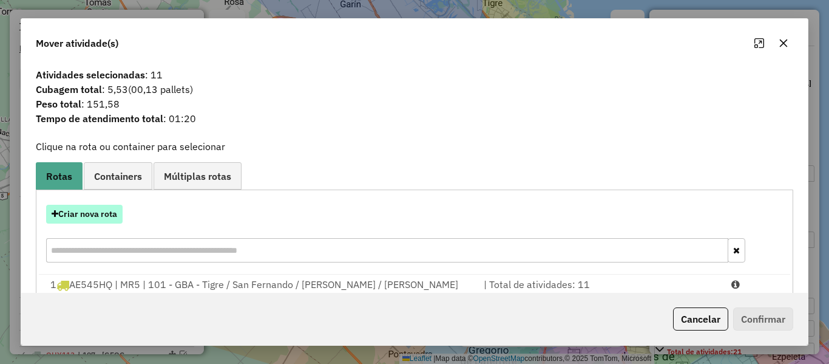
click at [92, 209] on button "Criar nova rota" at bounding box center [84, 214] width 76 height 19
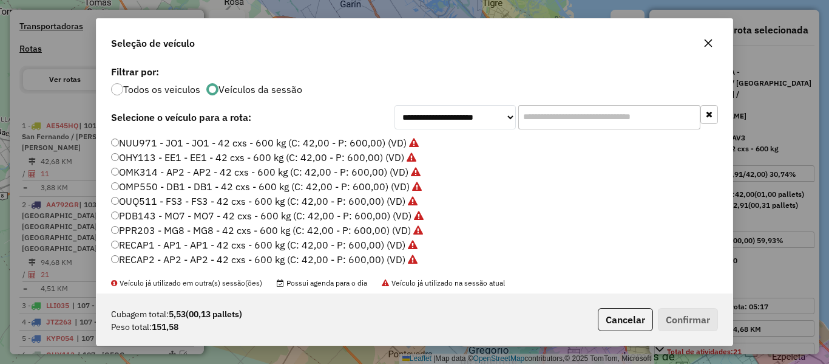
scroll to position [362, 0]
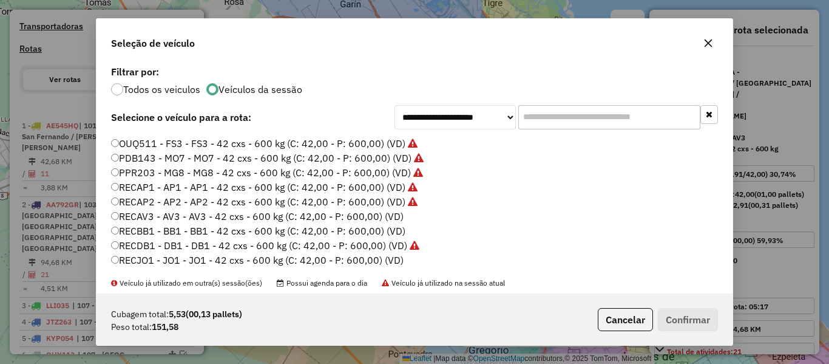
click at [393, 211] on label "RECAV3 - AV3 - AV3 - 42 cxs - 600 kg (C: 42,00 - P: 600,00) (VD)" at bounding box center [257, 216] width 293 height 15
click at [719, 317] on div "Cubagem total: 5,53 (00,13 pallets) Peso total: 151,58 Cancelar Confirmar" at bounding box center [415, 319] width 636 height 52
click at [700, 317] on button "Confirmar" at bounding box center [688, 319] width 60 height 23
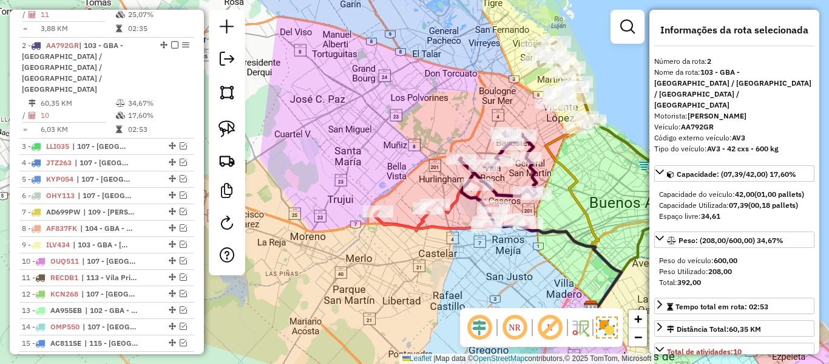
scroll to position [542, 0]
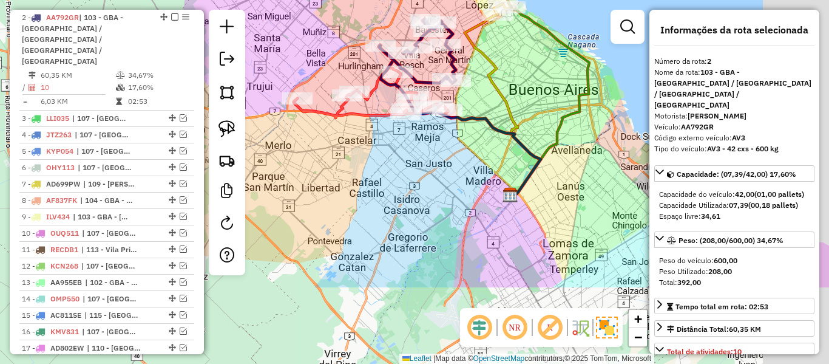
drag, startPoint x: 361, startPoint y: 260, endPoint x: 279, endPoint y: 142, distance: 143.1
click at [279, 142] on div "Janela de atendimento Grade de atendimento Capacidade Transportadoras Veículos …" at bounding box center [414, 182] width 829 height 364
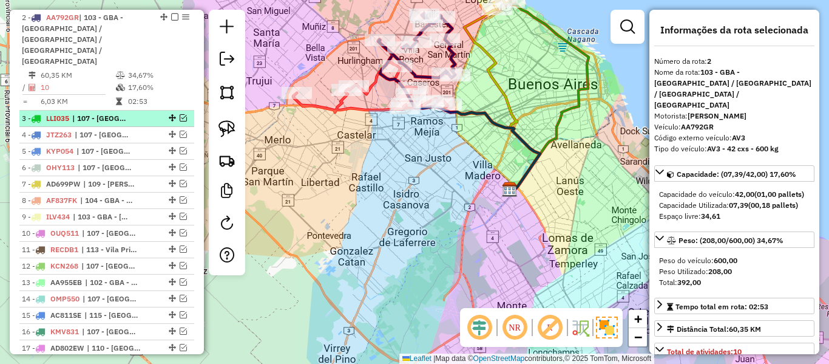
click at [180, 114] on em at bounding box center [183, 117] width 7 height 7
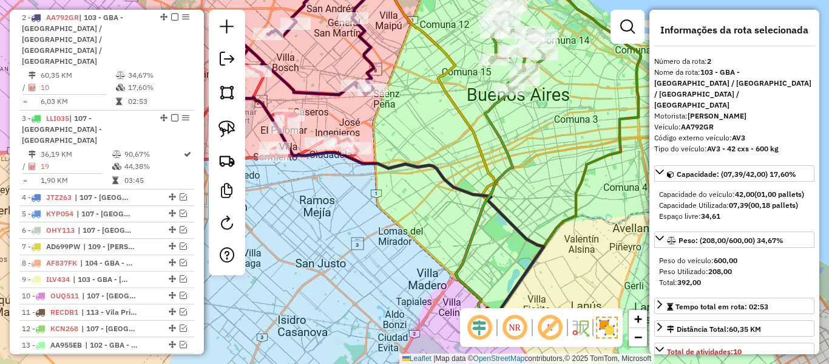
drag, startPoint x: 542, startPoint y: 119, endPoint x: 529, endPoint y: 137, distance: 22.2
click at [532, 137] on div "Janela de atendimento Grade de atendimento Capacidade Transportadoras Veículos …" at bounding box center [414, 182] width 829 height 364
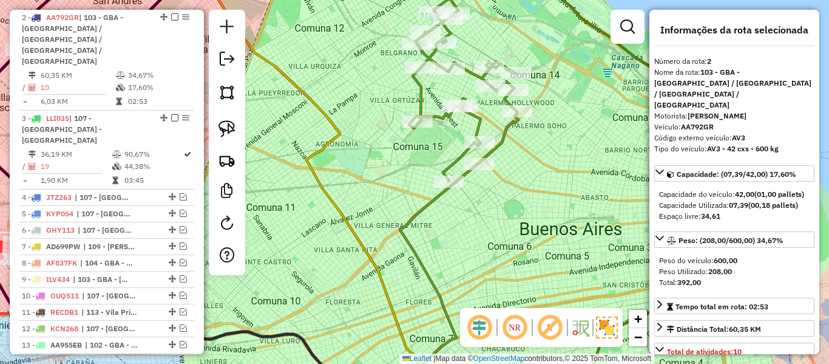
click at [563, 134] on div "Janela de atendimento Grade de atendimento Capacidade Transportadoras Veículos …" at bounding box center [414, 182] width 829 height 364
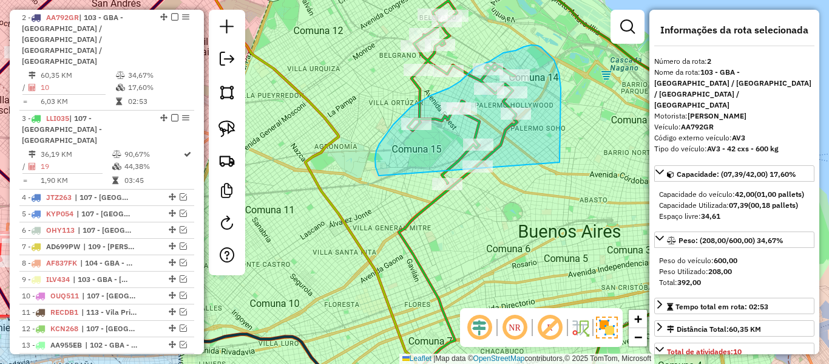
drag, startPoint x: 560, startPoint y: 154, endPoint x: 453, endPoint y: 226, distance: 128.8
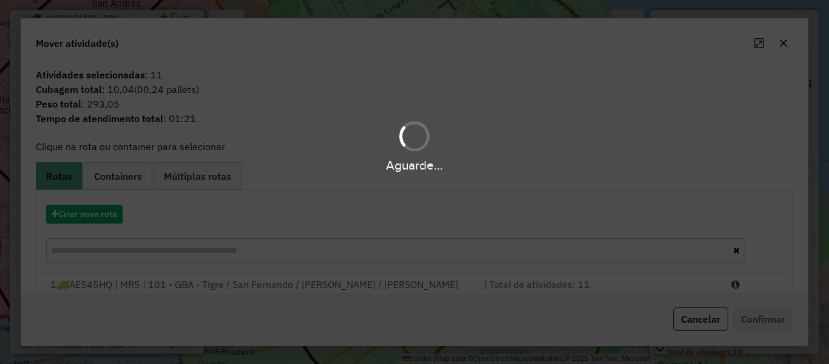
click at [101, 218] on hb-app "Aguarde... Pop-up bloqueado! Seu navegador bloqueou automáticamente a abertura …" at bounding box center [414, 182] width 829 height 364
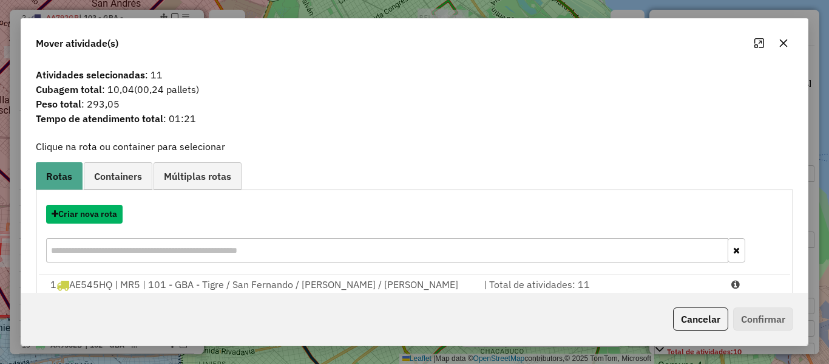
click at [101, 218] on button "Criar nova rota" at bounding box center [84, 214] width 76 height 19
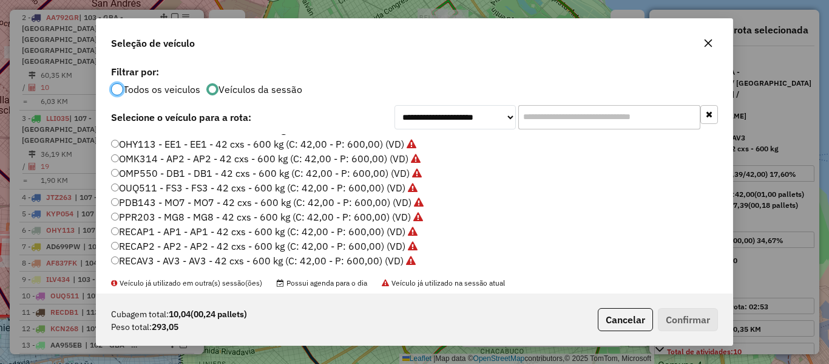
scroll to position [362, 0]
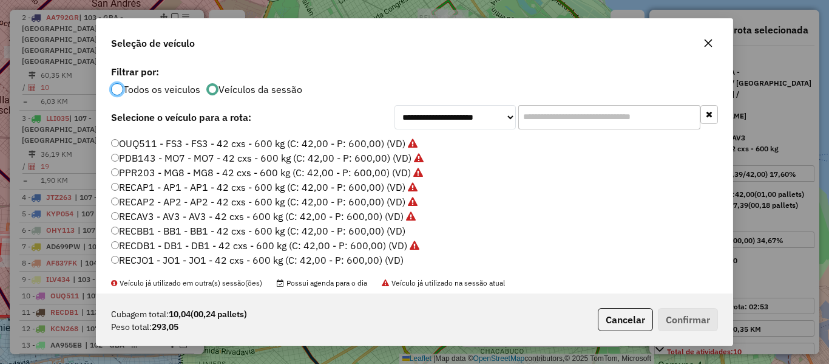
click at [392, 226] on label "RECBB1 - BB1 - BB1 - 42 cxs - 600 kg (C: 42,00 - P: 600,00) (VD)" at bounding box center [258, 230] width 294 height 15
click at [705, 330] on button "Confirmar" at bounding box center [688, 319] width 60 height 23
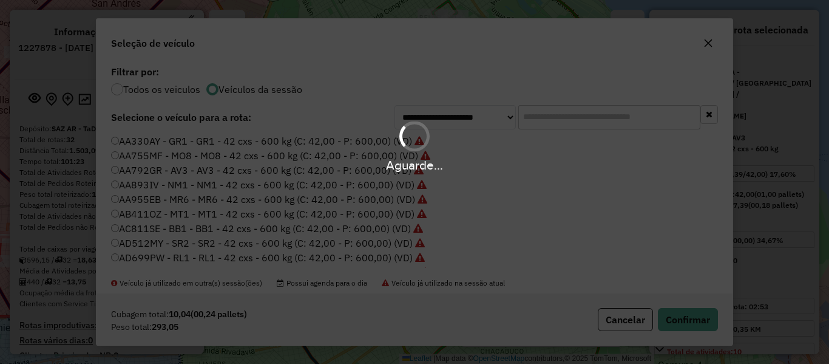
select select "**********"
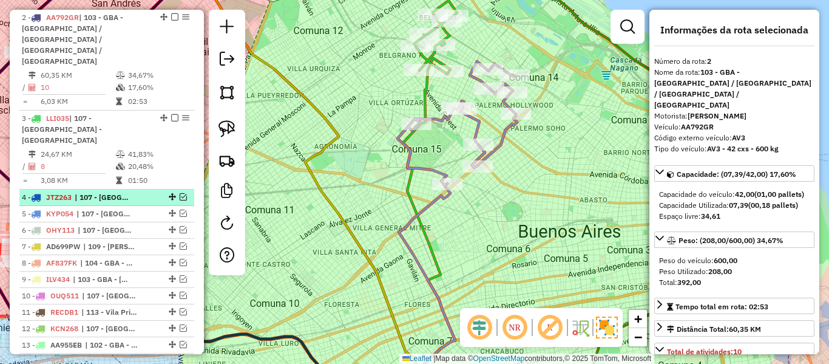
click at [180, 193] on em at bounding box center [183, 196] width 7 height 7
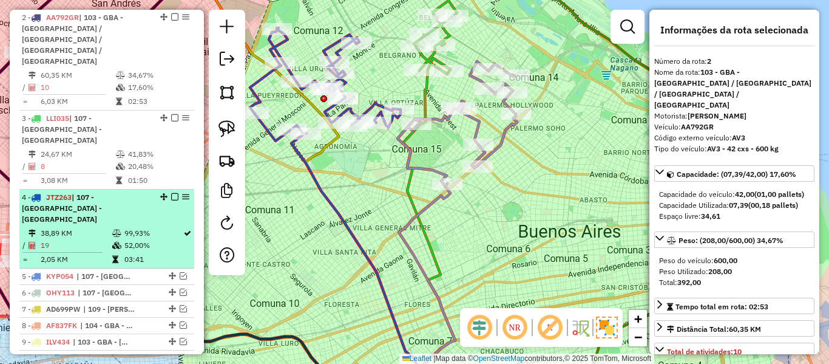
click at [102, 192] on span "| 107 - [GEOGRAPHIC_DATA] - [GEOGRAPHIC_DATA]" at bounding box center [62, 207] width 80 height 31
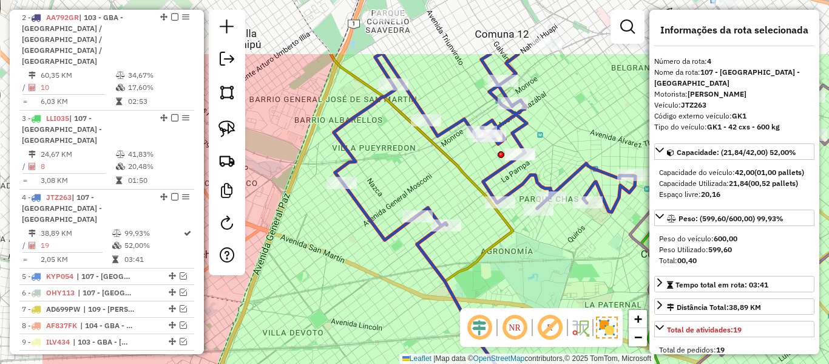
drag, startPoint x: 516, startPoint y: 225, endPoint x: 538, endPoint y: 232, distance: 23.2
click at [538, 232] on div "Janela de atendimento Grade de atendimento Capacidade Transportadoras Veículos …" at bounding box center [414, 182] width 829 height 364
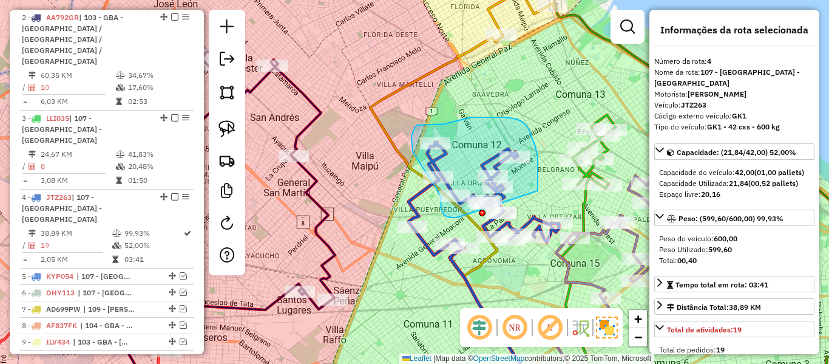
drag, startPoint x: 529, startPoint y: 130, endPoint x: 461, endPoint y: 218, distance: 111.7
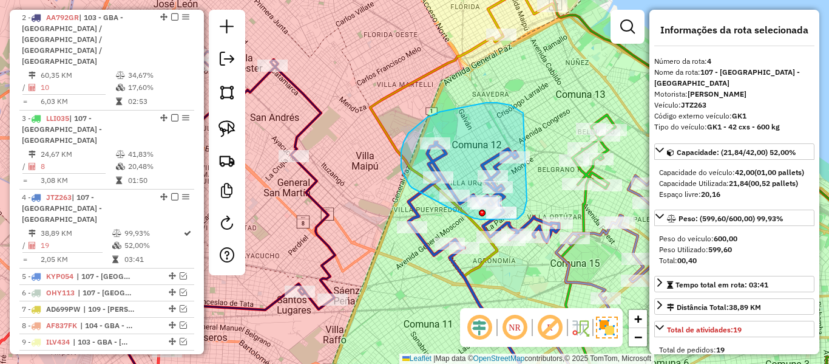
drag, startPoint x: 527, startPoint y: 200, endPoint x: 525, endPoint y: 117, distance: 83.2
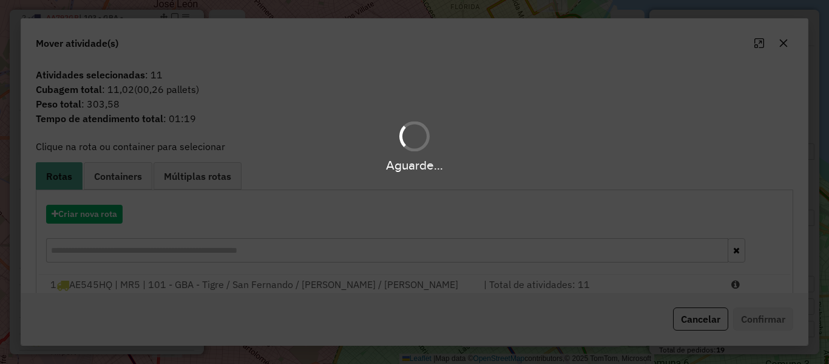
click at [107, 208] on div "Aguarde..." at bounding box center [414, 182] width 829 height 364
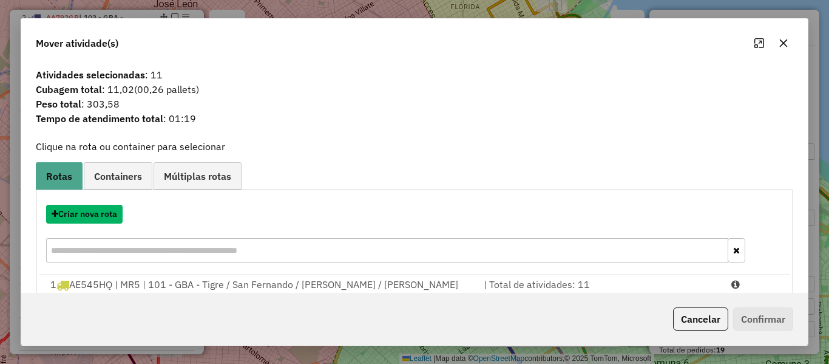
click at [107, 208] on button "Criar nova rota" at bounding box center [84, 214] width 76 height 19
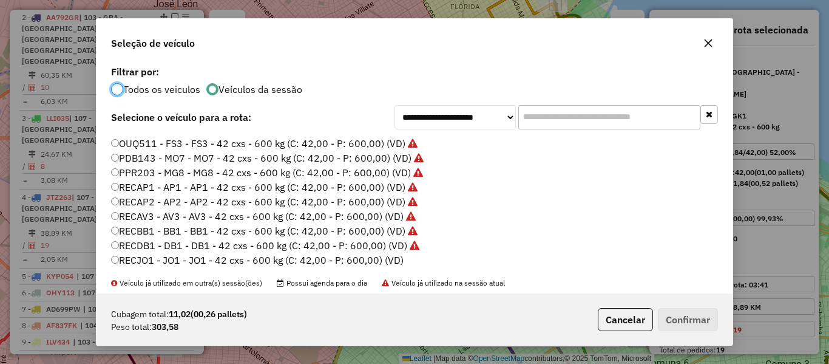
click at [393, 257] on label "RECJO1 - JO1 - JO1 - 42 cxs - 600 kg (C: 42,00 - P: 600,00) (VD)" at bounding box center [257, 259] width 293 height 15
drag, startPoint x: 731, startPoint y: 323, endPoint x: 694, endPoint y: 321, distance: 36.5
click at [730, 323] on div "Cubagem total: 11,02 (00,26 pallets) Peso total: 303,58 Cancelar Confirmar" at bounding box center [415, 319] width 636 height 52
click at [694, 321] on button "Confirmar" at bounding box center [688, 319] width 60 height 23
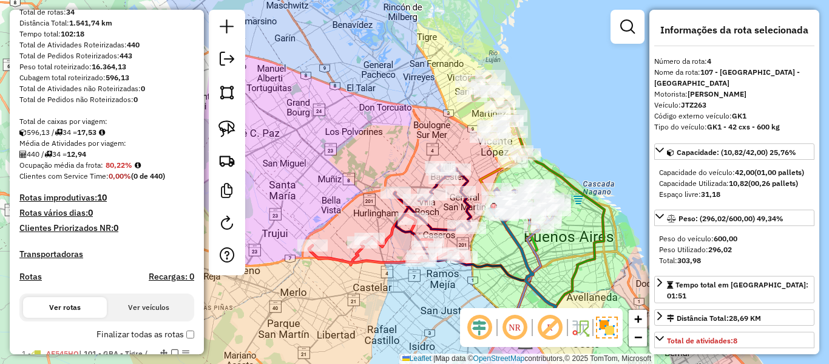
scroll to position [21, 0]
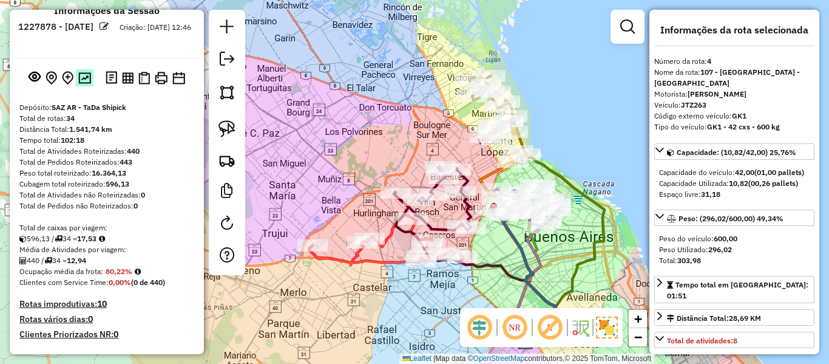
click at [86, 81] on img at bounding box center [84, 78] width 13 height 12
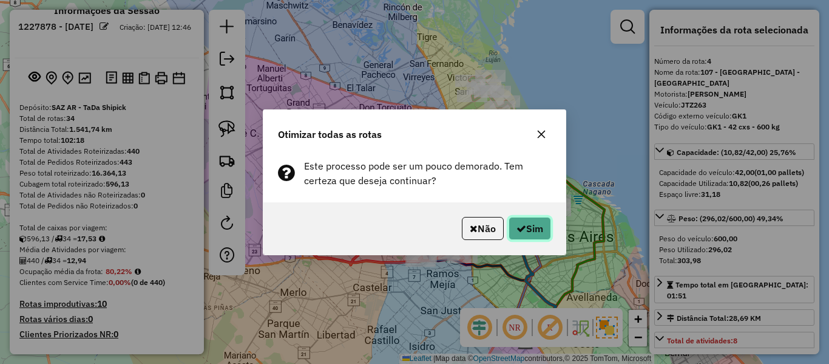
click at [523, 222] on button "Sim" at bounding box center [530, 228] width 42 height 23
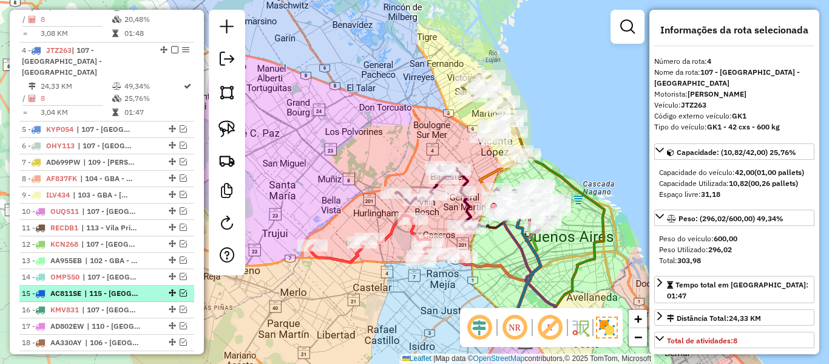
scroll to position [203, 0]
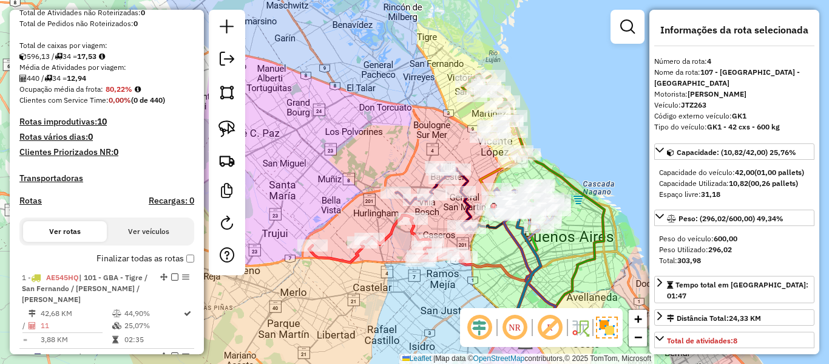
click at [169, 259] on label "Finalizar todas as rotas" at bounding box center [146, 258] width 98 height 13
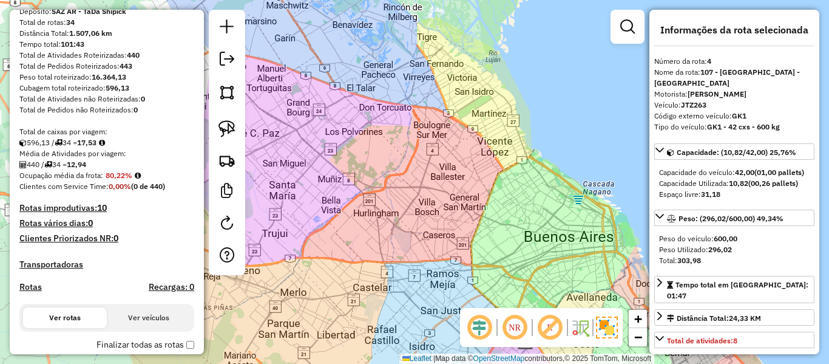
scroll to position [239, 0]
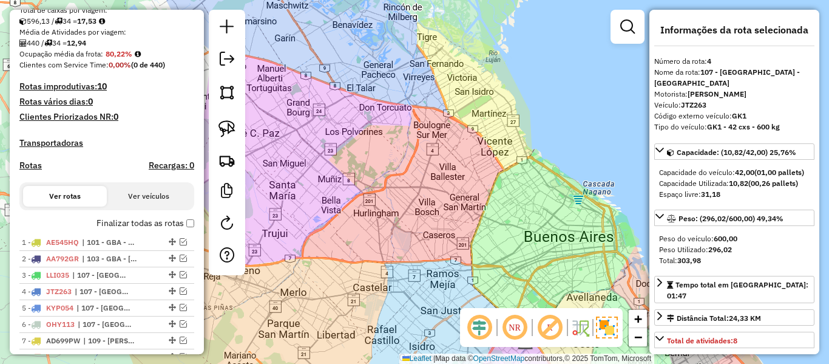
click at [154, 223] on label "Finalizar todas as rotas" at bounding box center [146, 223] width 98 height 13
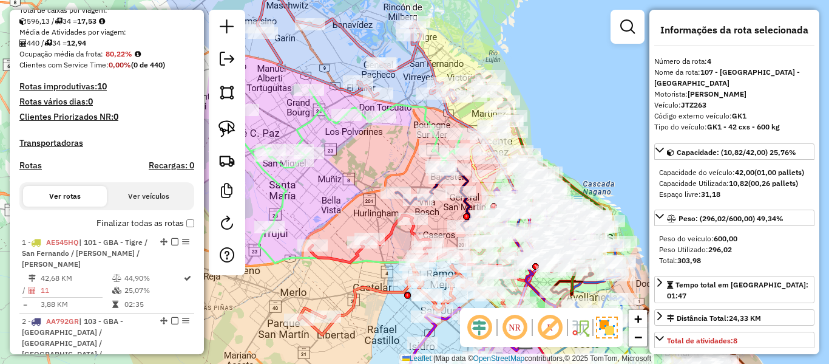
click at [33, 163] on h4 "Rotas" at bounding box center [30, 165] width 22 height 10
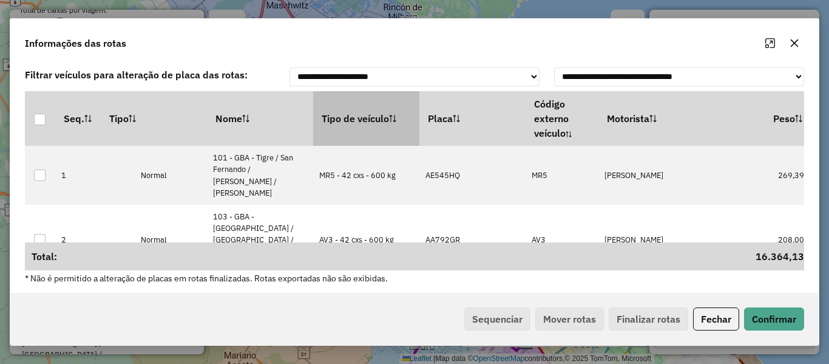
click at [361, 123] on th "Tipo de veículo" at bounding box center [366, 118] width 106 height 55
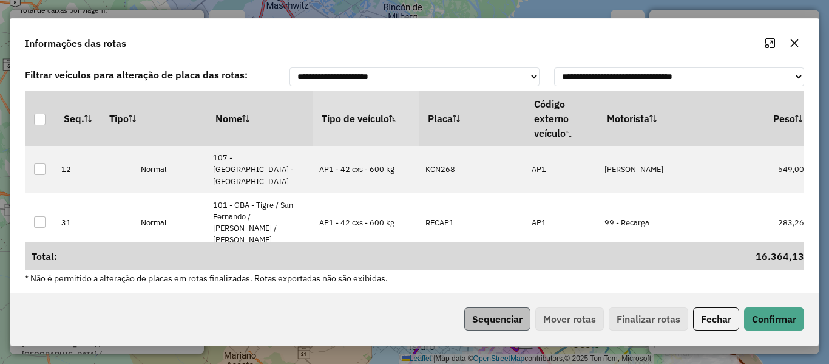
click at [479, 303] on div "Sequenciar Mover rotas Finalizar rotas Fechar Confirmar" at bounding box center [414, 319] width 808 height 52
click at [489, 320] on button "Sequenciar" at bounding box center [497, 318] width 66 height 23
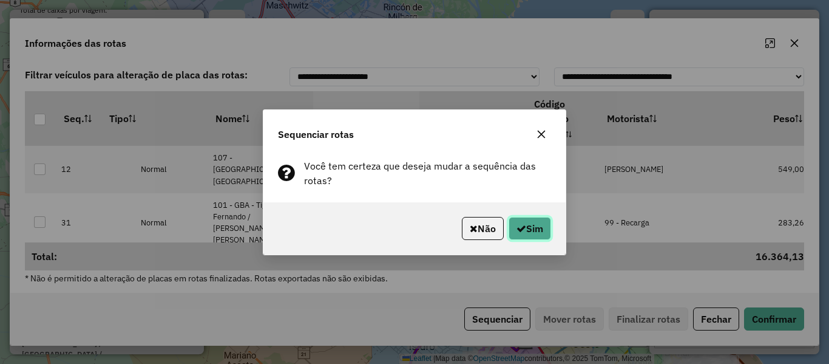
click at [522, 233] on button "Sim" at bounding box center [530, 228] width 42 height 23
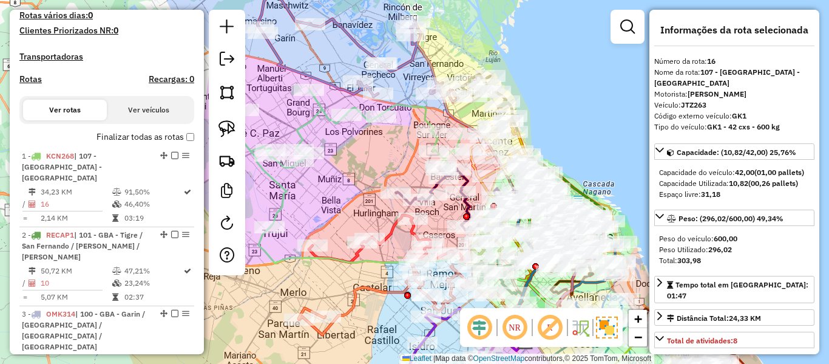
click at [147, 135] on label "Finalizar todas as rotas" at bounding box center [146, 136] width 98 height 13
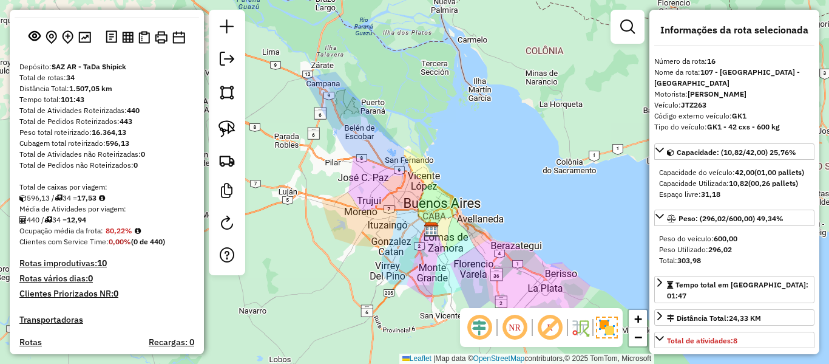
scroll to position [0, 0]
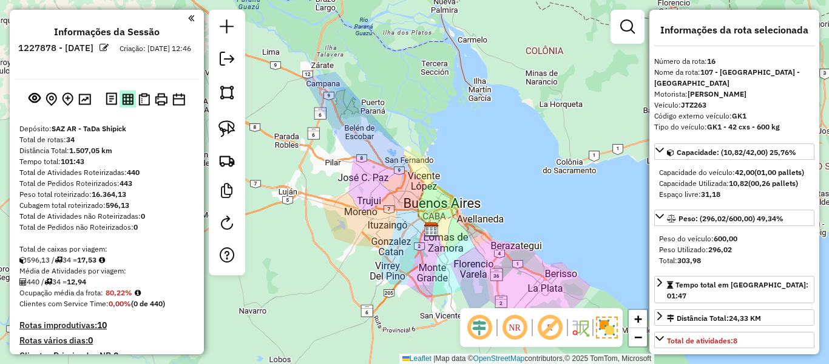
click at [128, 104] on img at bounding box center [128, 99] width 12 height 12
click at [146, 98] on img at bounding box center [144, 99] width 12 height 13
click at [160, 98] on img at bounding box center [161, 99] width 13 height 13
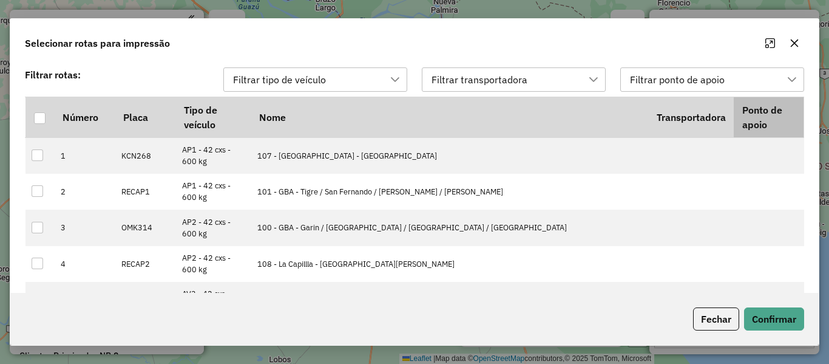
scroll to position [9, 55]
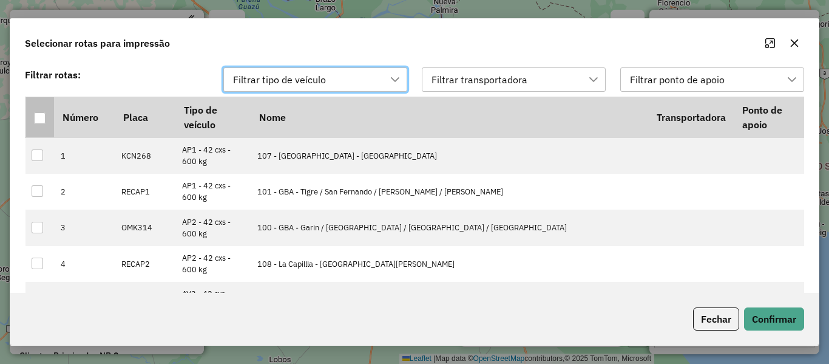
click at [36, 121] on div at bounding box center [40, 118] width 12 height 12
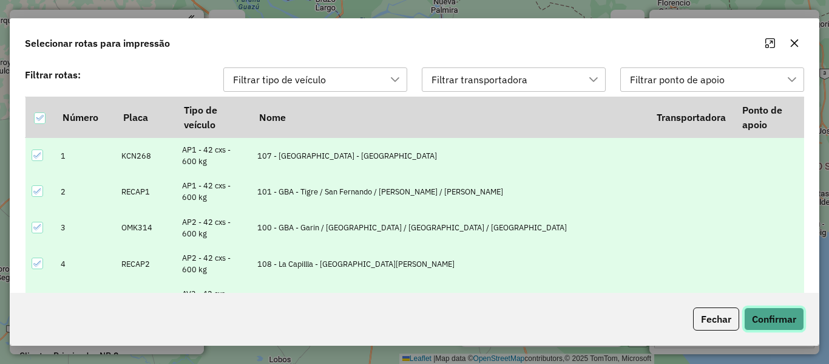
click at [775, 311] on button "Confirmar" at bounding box center [774, 318] width 60 height 23
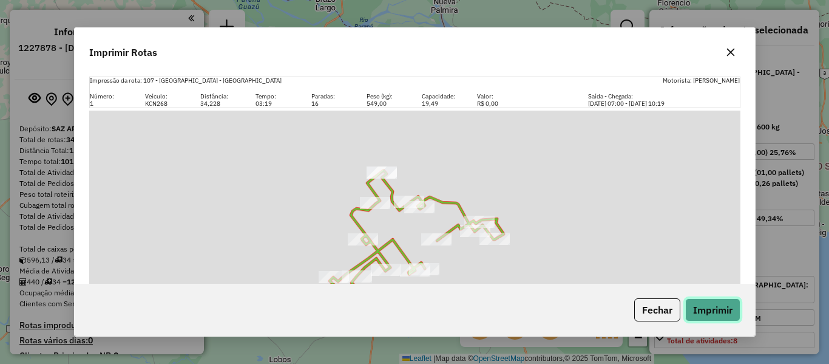
click at [711, 304] on button "Imprimir" at bounding box center [712, 309] width 55 height 23
click at [729, 53] on icon "button" at bounding box center [731, 52] width 10 height 10
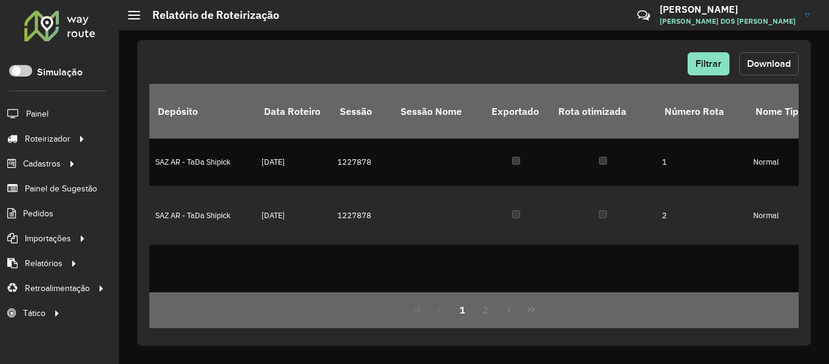
click at [773, 63] on span "Download" at bounding box center [769, 63] width 44 height 10
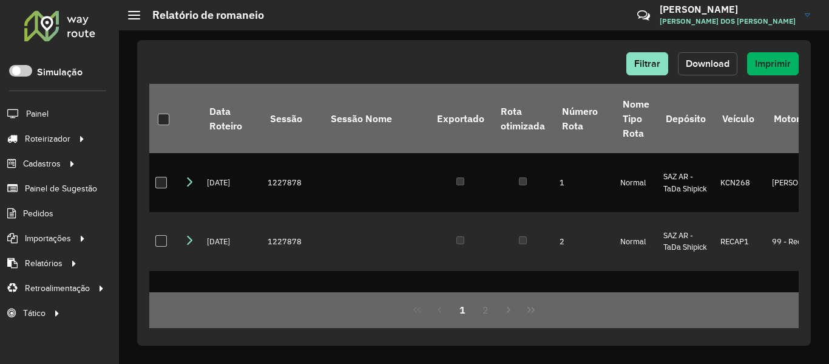
click at [713, 63] on span "Download" at bounding box center [708, 63] width 44 height 10
